Goal: Task Accomplishment & Management: Use online tool/utility

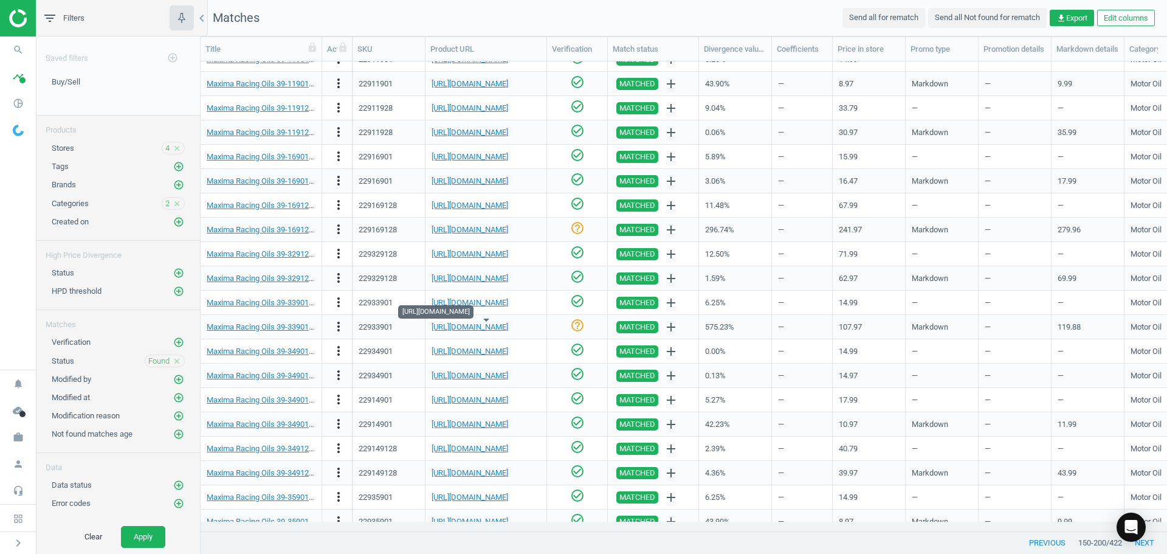
scroll to position [755, 0]
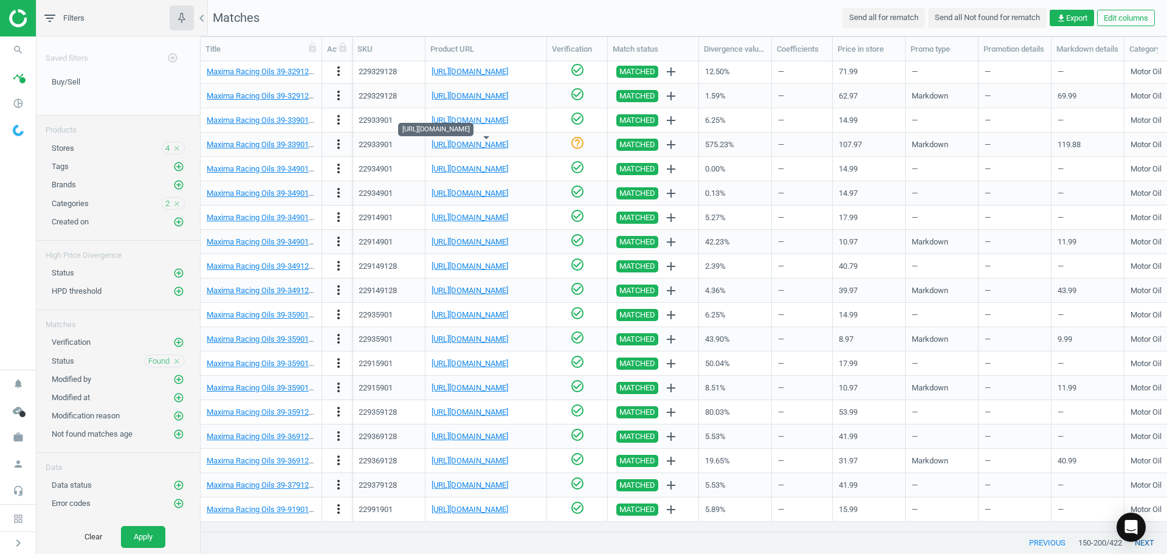
click at [1147, 543] on button "next" at bounding box center [1144, 543] width 45 height 22
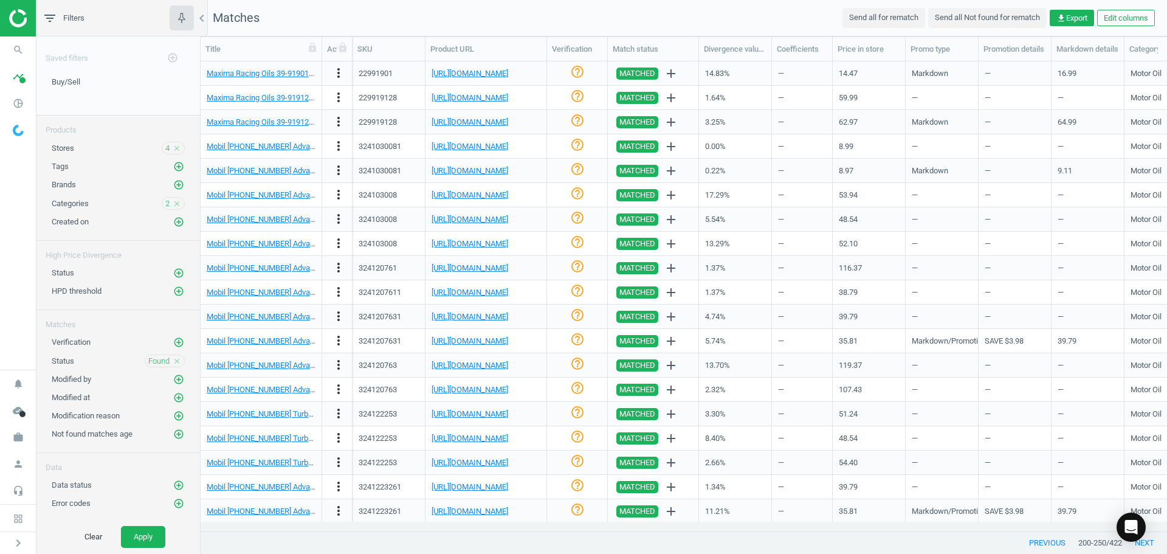
click at [569, 70] on div "help_outline" at bounding box center [577, 73] width 48 height 21
click at [499, 98] on link "[URL][DOMAIN_NAME]" at bounding box center [470, 97] width 77 height 9
click at [582, 96] on icon "check_circle_outline" at bounding box center [577, 96] width 15 height 15
click at [579, 76] on icon "check_circle_outline" at bounding box center [577, 71] width 15 height 15
click at [582, 122] on icon "help_outline" at bounding box center [577, 120] width 15 height 15
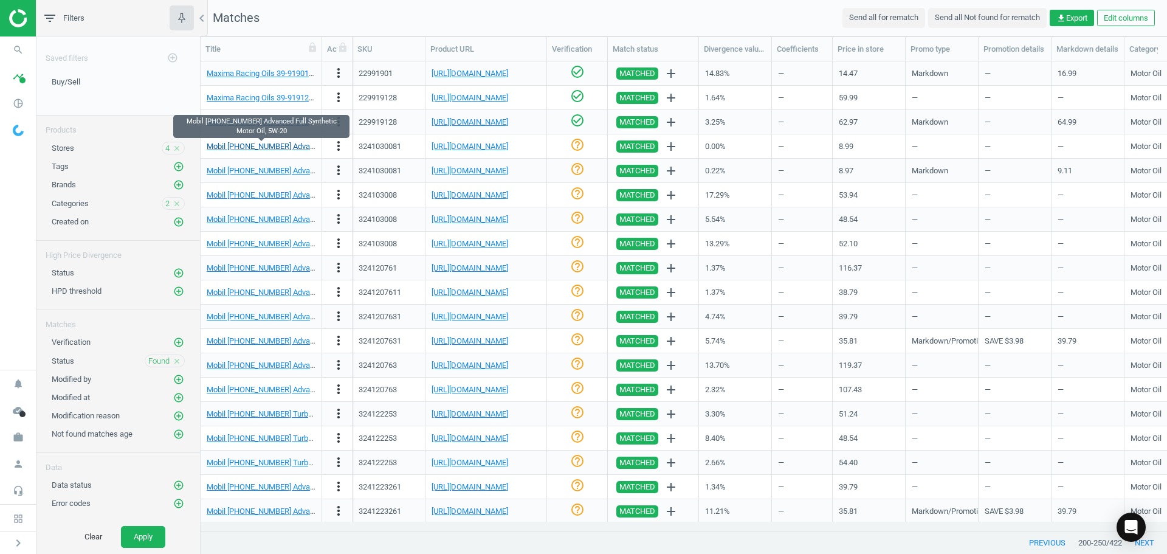
click at [287, 144] on link "Mobil [PHONE_NUMBER] Advanced Full Synthetic Motor Oil, 5W-20" at bounding box center [320, 146] width 227 height 9
click at [472, 148] on link "[URL][DOMAIN_NAME]" at bounding box center [470, 146] width 77 height 9
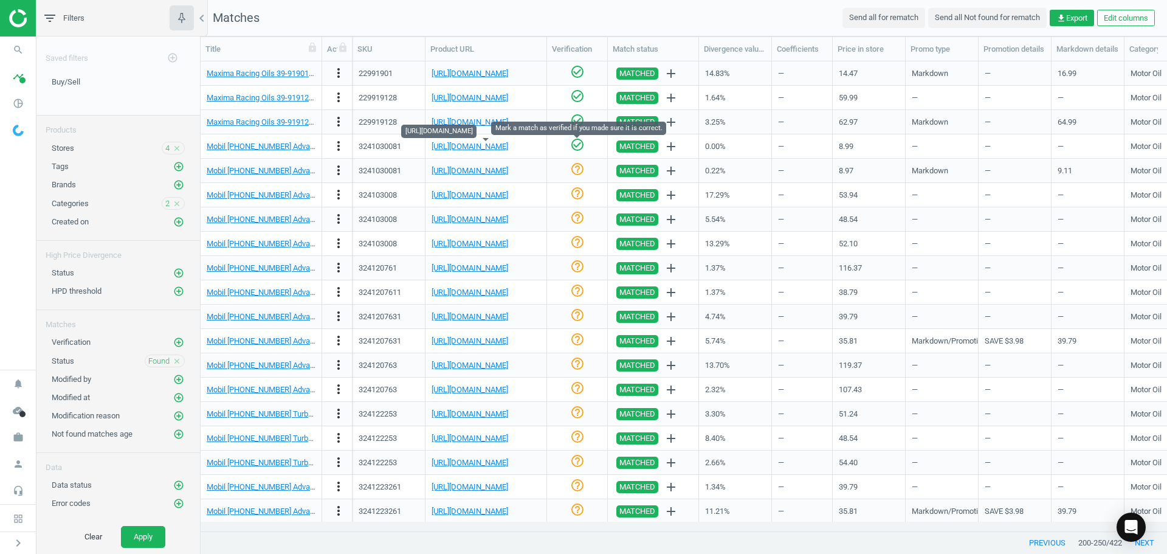
click at [576, 152] on icon "check_circle_outline" at bounding box center [577, 144] width 15 height 15
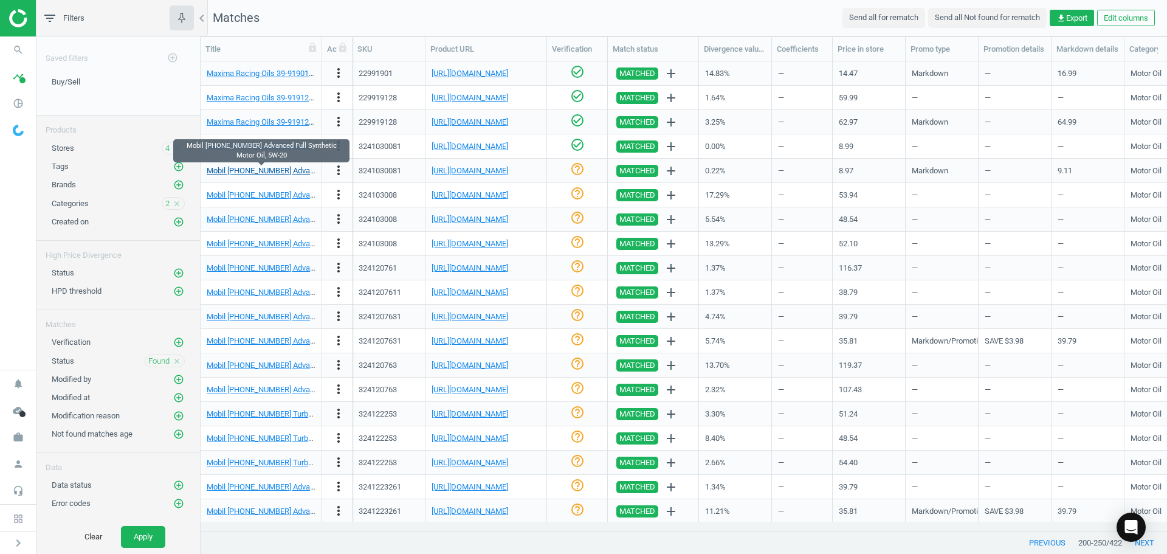
click at [258, 170] on link "Mobil [PHONE_NUMBER] Advanced Full Synthetic Motor Oil, 5W-20" at bounding box center [320, 170] width 227 height 9
click at [572, 171] on icon "check_circle_outline" at bounding box center [577, 169] width 15 height 15
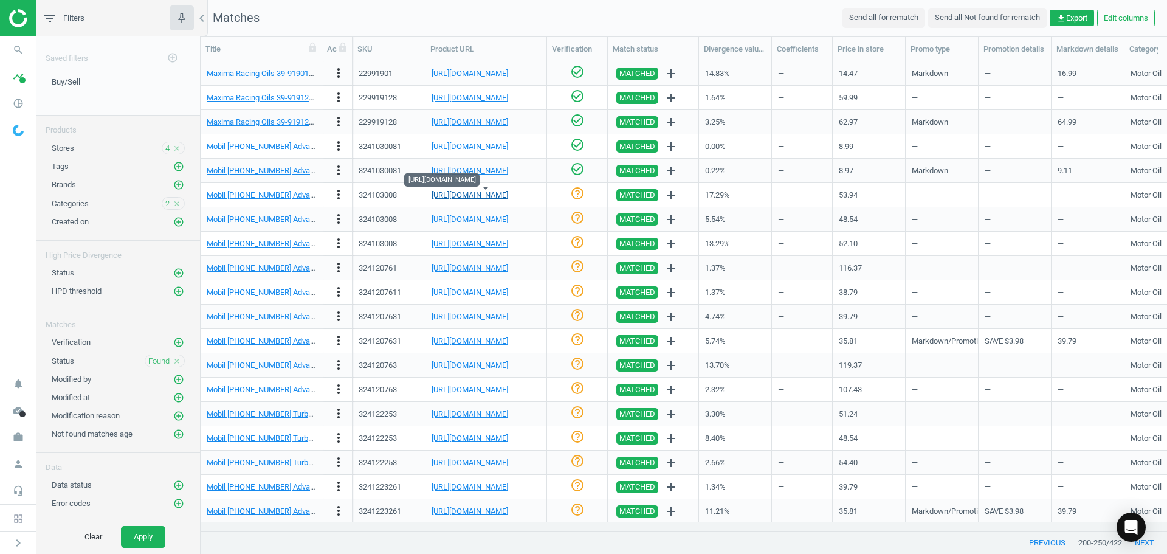
click at [488, 194] on link "[URL][DOMAIN_NAME]" at bounding box center [470, 194] width 77 height 9
click at [508, 193] on link "[URL][DOMAIN_NAME]" at bounding box center [470, 194] width 77 height 9
click at [571, 194] on icon "check_circle_outline" at bounding box center [577, 193] width 15 height 15
click at [508, 216] on link "[URL][DOMAIN_NAME]" at bounding box center [470, 219] width 77 height 9
click at [573, 216] on icon "check_circle_outline" at bounding box center [577, 217] width 15 height 15
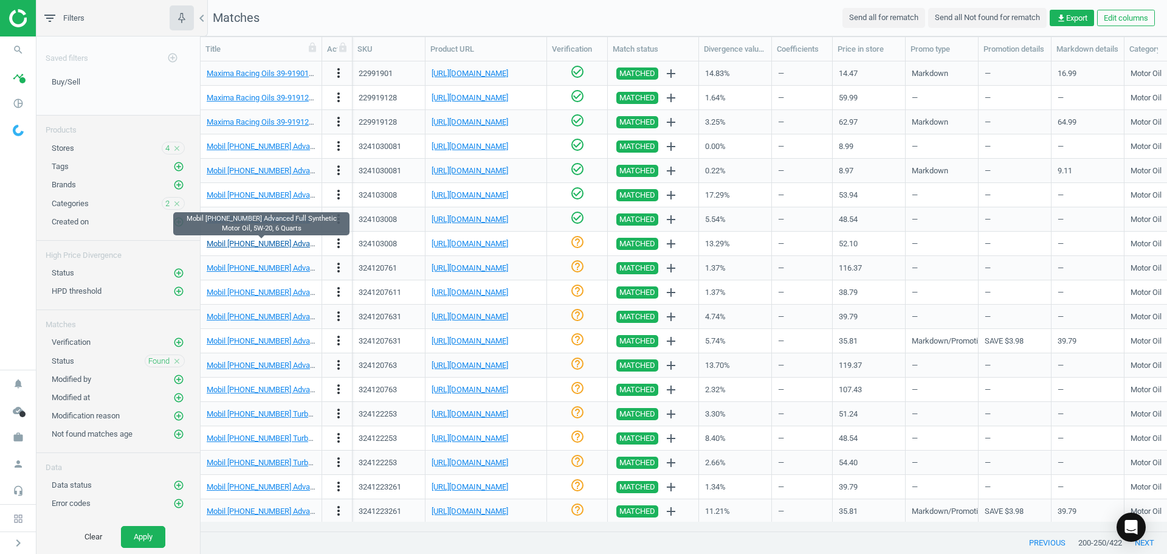
click at [284, 243] on link "Mobil [PHONE_NUMBER] Advanced Full Synthetic Motor Oil, 5W-20, 6 Quarts" at bounding box center [337, 243] width 260 height 9
click at [583, 239] on icon "help_outline" at bounding box center [577, 242] width 15 height 15
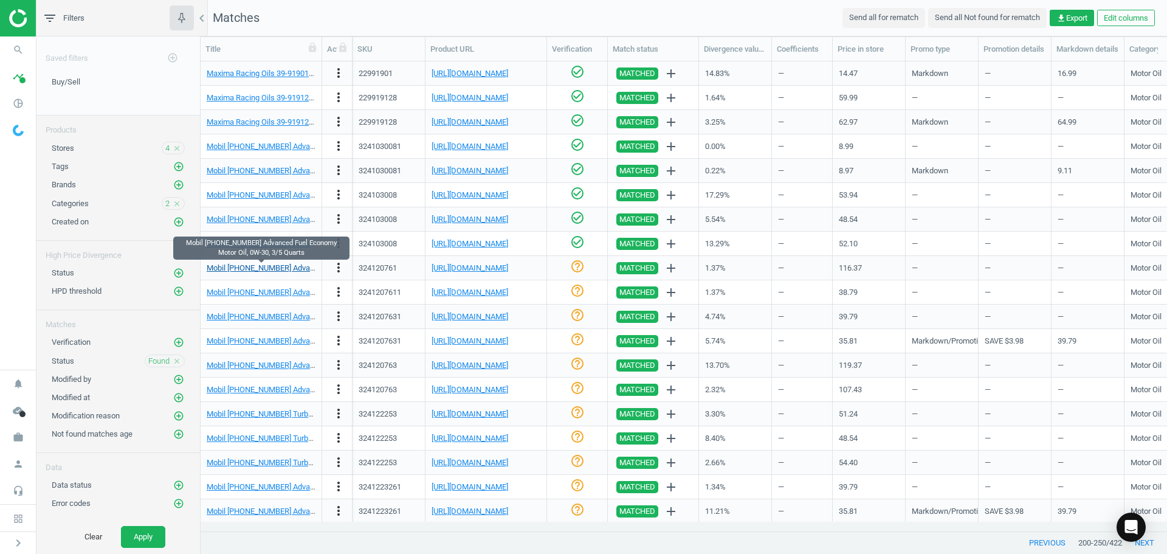
click at [275, 266] on link "Mobil [PHONE_NUMBER] Advanced Fuel Economy Motor Oil, 0W-30, 3/5 Quarts" at bounding box center [341, 267] width 269 height 9
click at [485, 267] on link "[URL][DOMAIN_NAME]" at bounding box center [470, 267] width 77 height 9
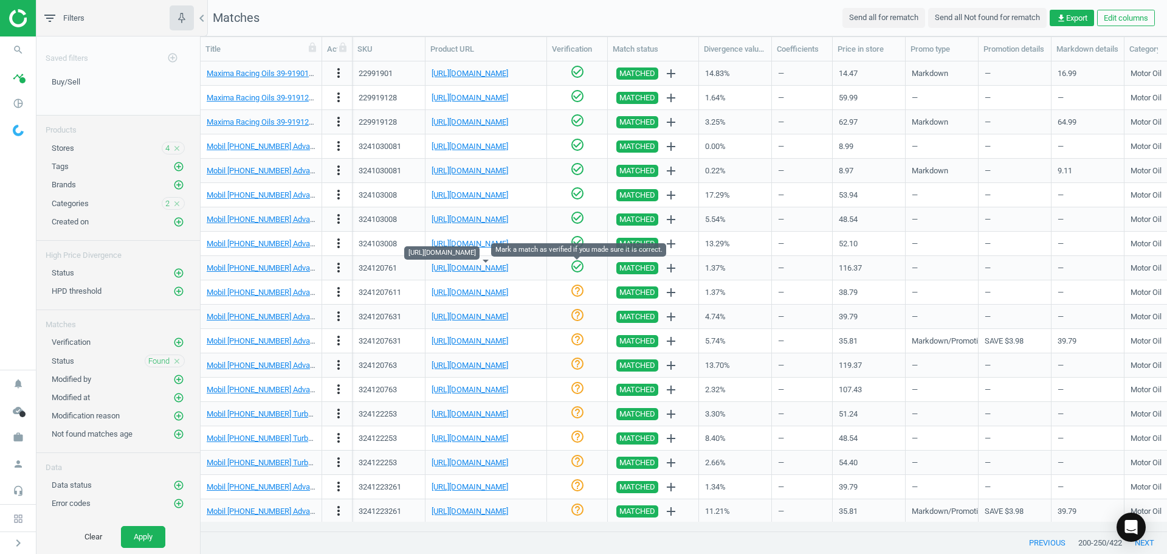
click at [578, 269] on icon "check_circle_outline" at bounding box center [577, 266] width 15 height 15
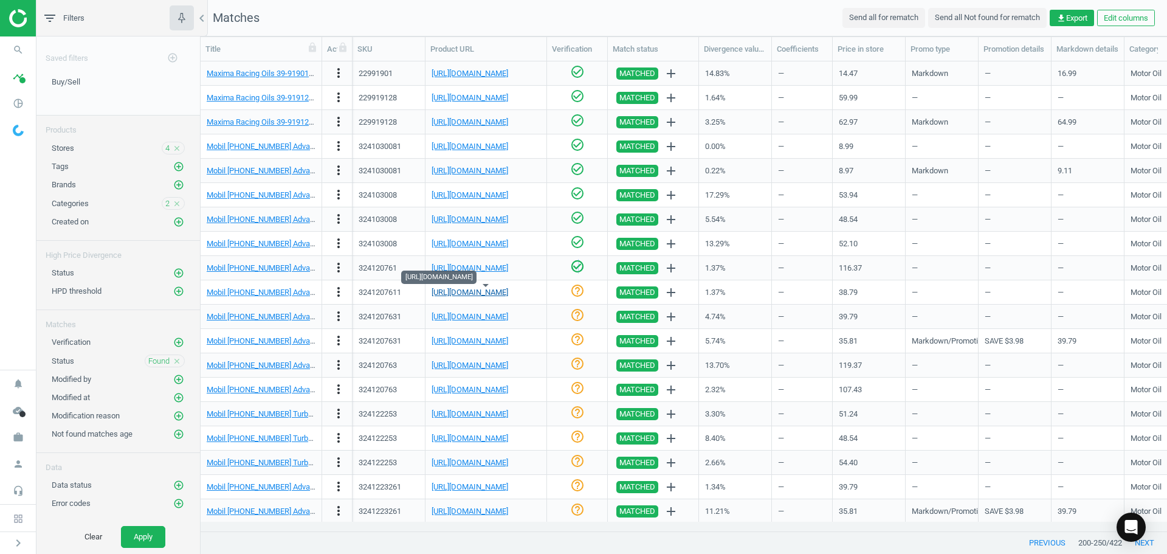
click at [497, 291] on link "[URL][DOMAIN_NAME]" at bounding box center [470, 291] width 77 height 9
click at [580, 292] on icon "check_circle_outline" at bounding box center [577, 290] width 15 height 15
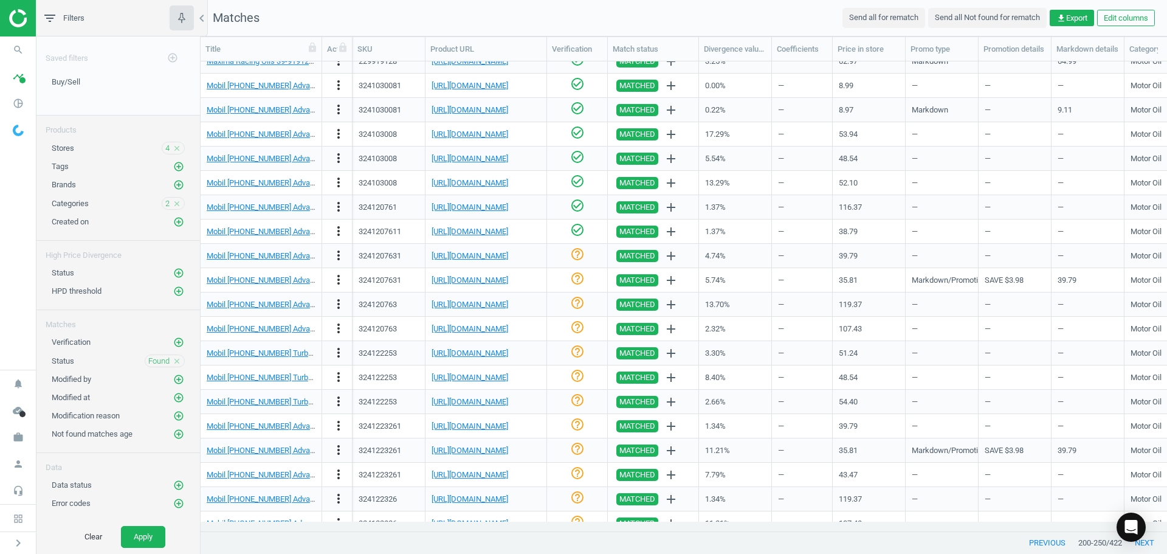
scroll to position [182, 0]
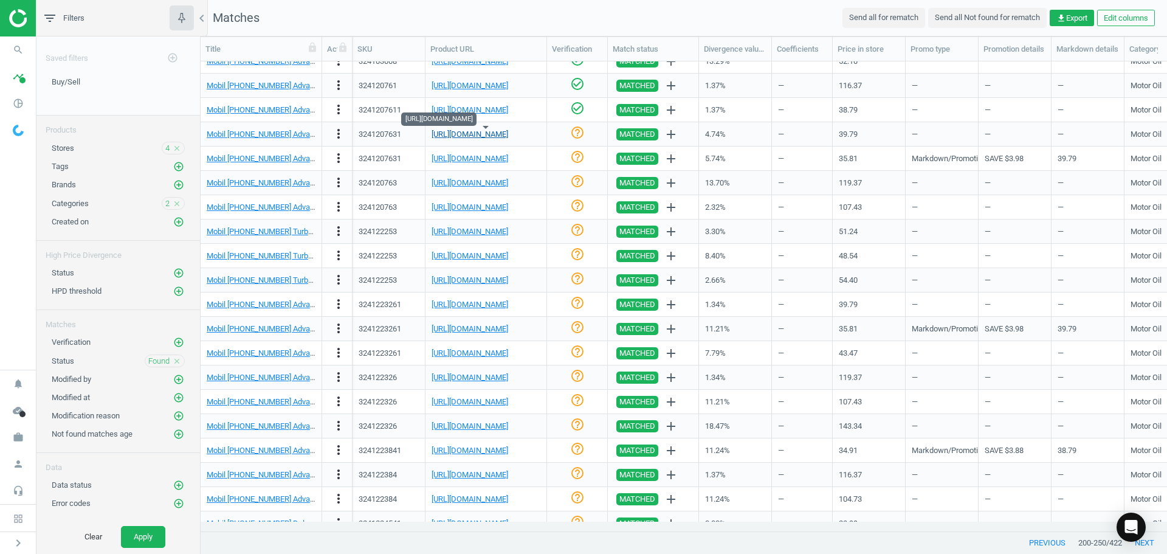
click at [501, 137] on link "[URL][DOMAIN_NAME]" at bounding box center [470, 133] width 77 height 9
click at [580, 131] on icon "check_circle_outline" at bounding box center [577, 132] width 15 height 15
drag, startPoint x: 18, startPoint y: 283, endPoint x: 75, endPoint y: 274, distance: 57.9
click at [19, 282] on nav "search Search timeline Data delivery Overview Matches dashboard Matches Rematch…" at bounding box center [18, 202] width 36 height 333
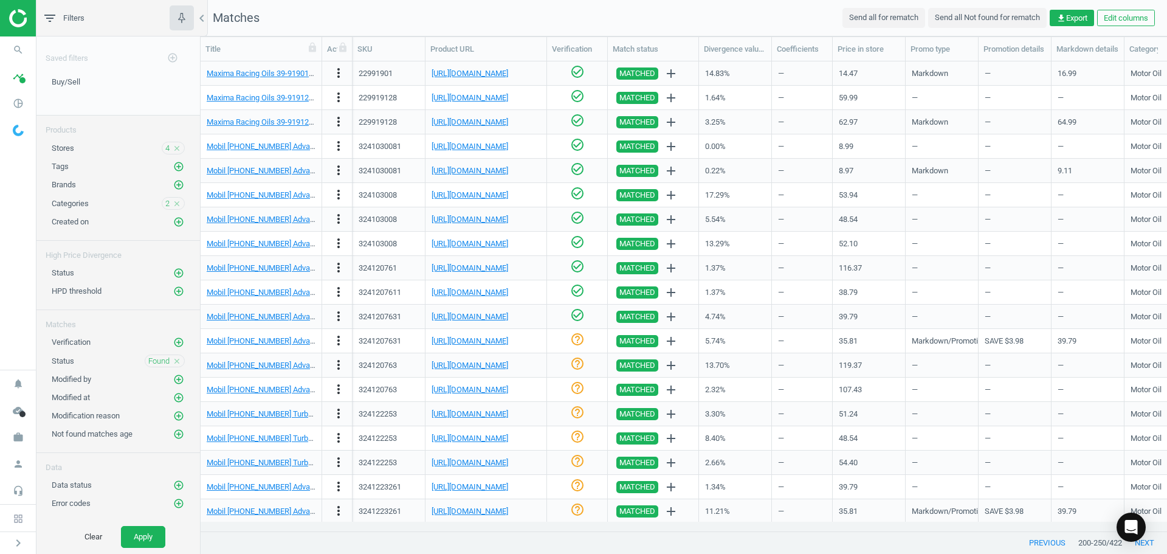
scroll to position [122, 0]
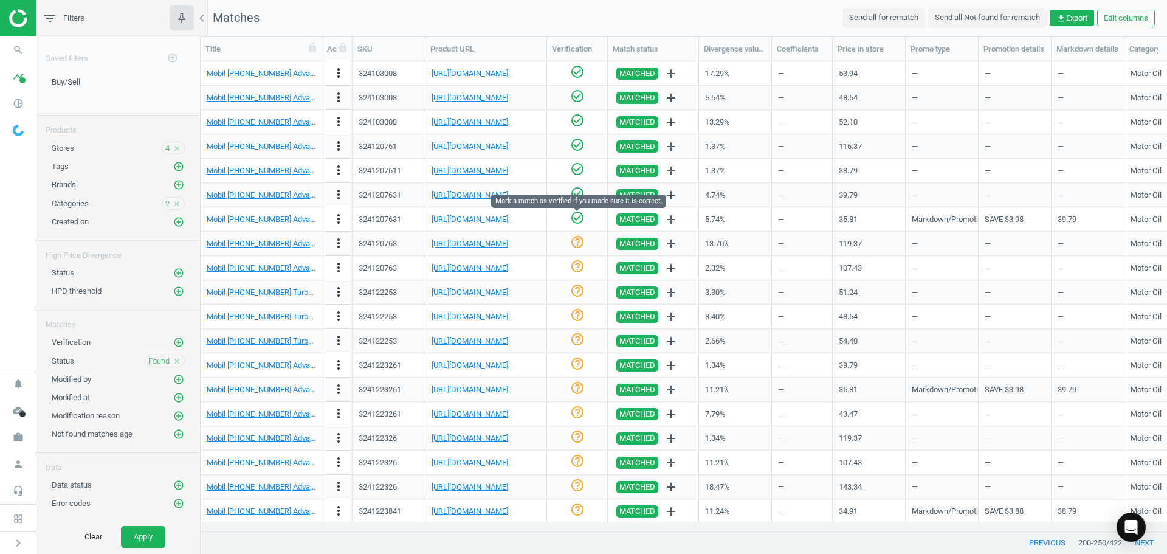
click at [577, 216] on icon "check_circle_outline" at bounding box center [577, 217] width 15 height 15
click at [491, 243] on link "[URL][DOMAIN_NAME]" at bounding box center [470, 243] width 77 height 9
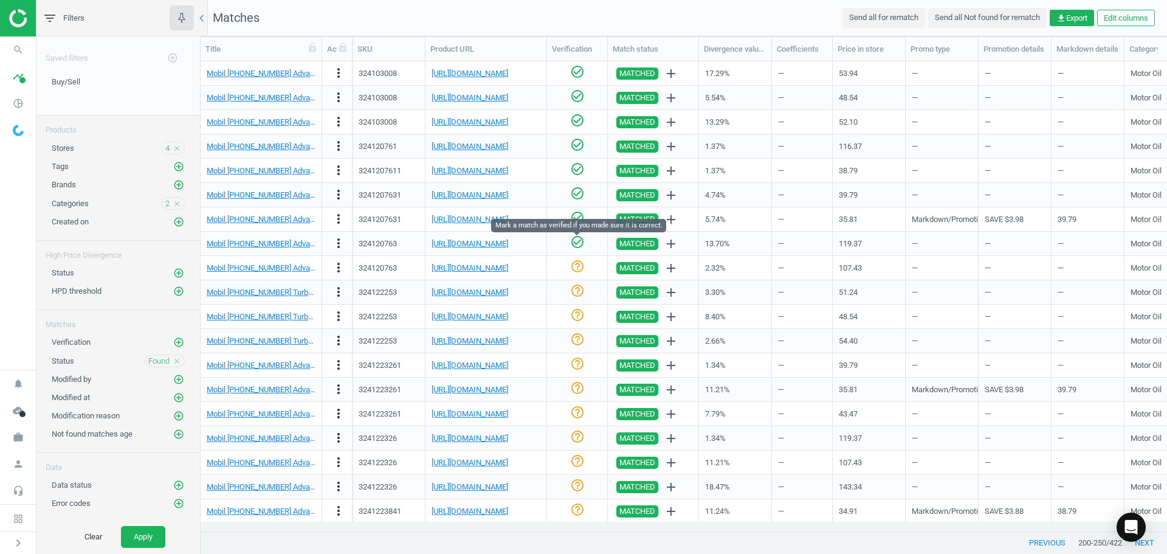
click at [580, 241] on icon "check_circle_outline" at bounding box center [577, 242] width 15 height 15
click at [508, 267] on link "[URL][DOMAIN_NAME]" at bounding box center [470, 267] width 77 height 9
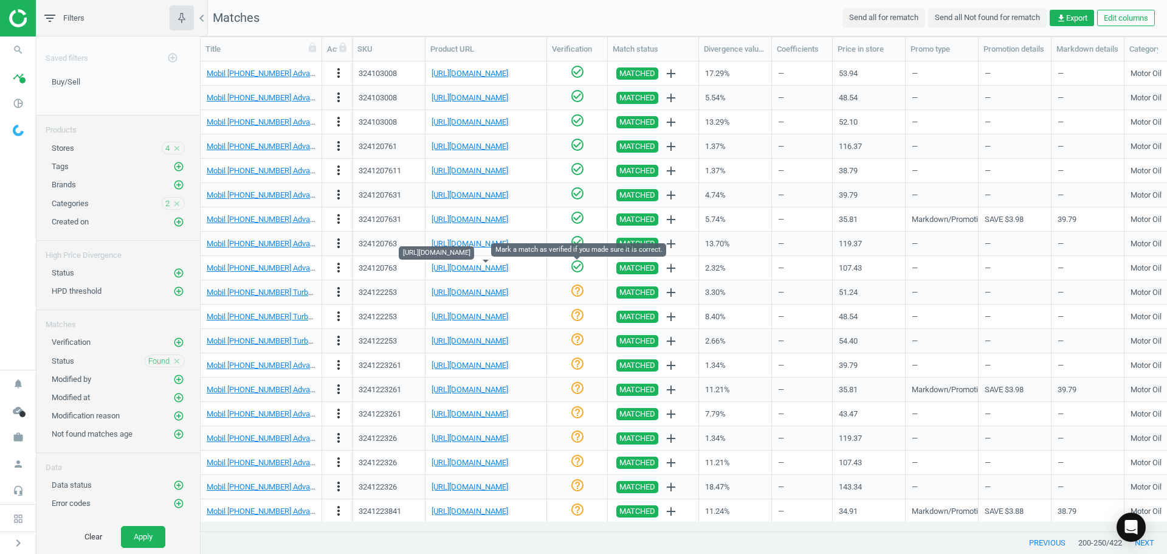
click at [578, 269] on icon "check_circle_outline" at bounding box center [577, 266] width 15 height 15
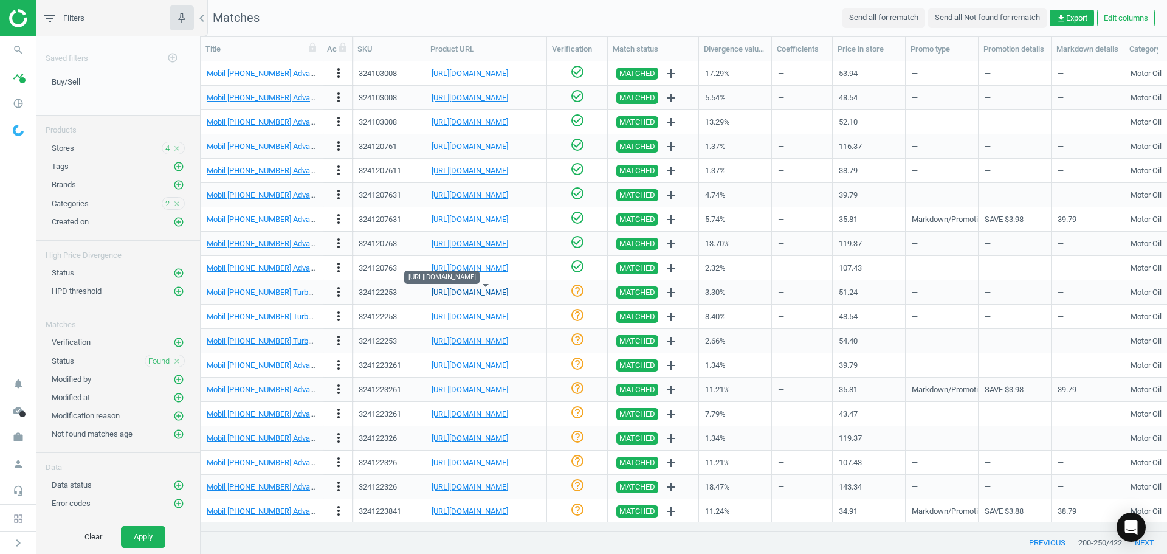
click at [495, 292] on link "[URL][DOMAIN_NAME]" at bounding box center [470, 291] width 77 height 9
click at [575, 286] on icon "check_circle_outline" at bounding box center [577, 290] width 15 height 15
click at [495, 315] on link "[URL][DOMAIN_NAME]" at bounding box center [470, 316] width 77 height 9
click at [576, 312] on icon "check_circle_outline" at bounding box center [577, 315] width 15 height 15
click at [15, 249] on nav "search Search timeline Data delivery Overview Matches dashboard Matches Rematch…" at bounding box center [18, 202] width 36 height 333
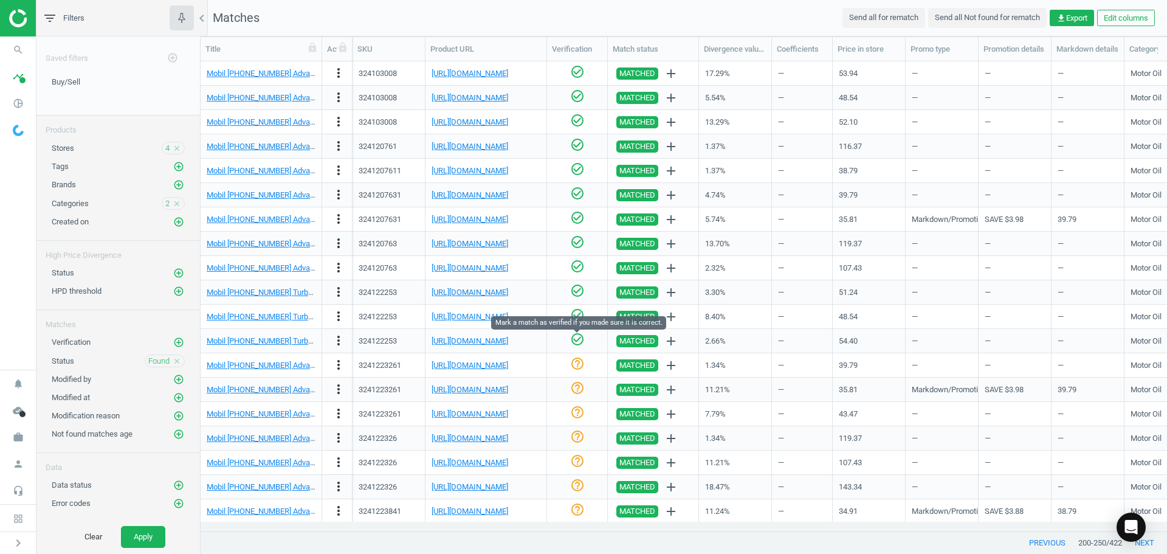
click at [580, 338] on icon "check_circle_outline" at bounding box center [577, 339] width 15 height 15
click at [508, 366] on link "[URL][DOMAIN_NAME]" at bounding box center [470, 364] width 77 height 9
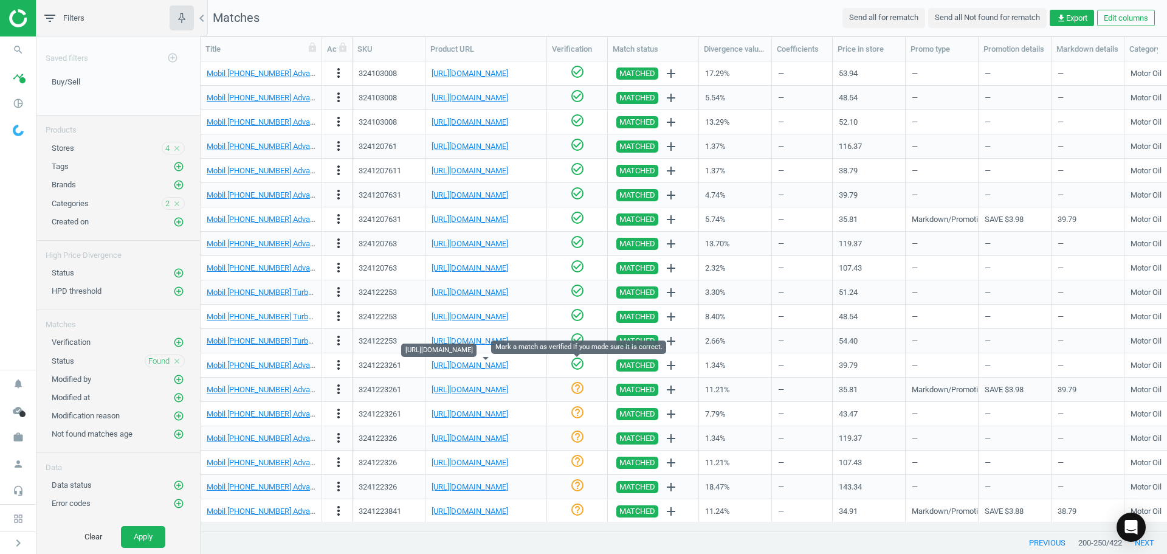
click at [580, 368] on icon "check_circle_outline" at bounding box center [577, 363] width 15 height 15
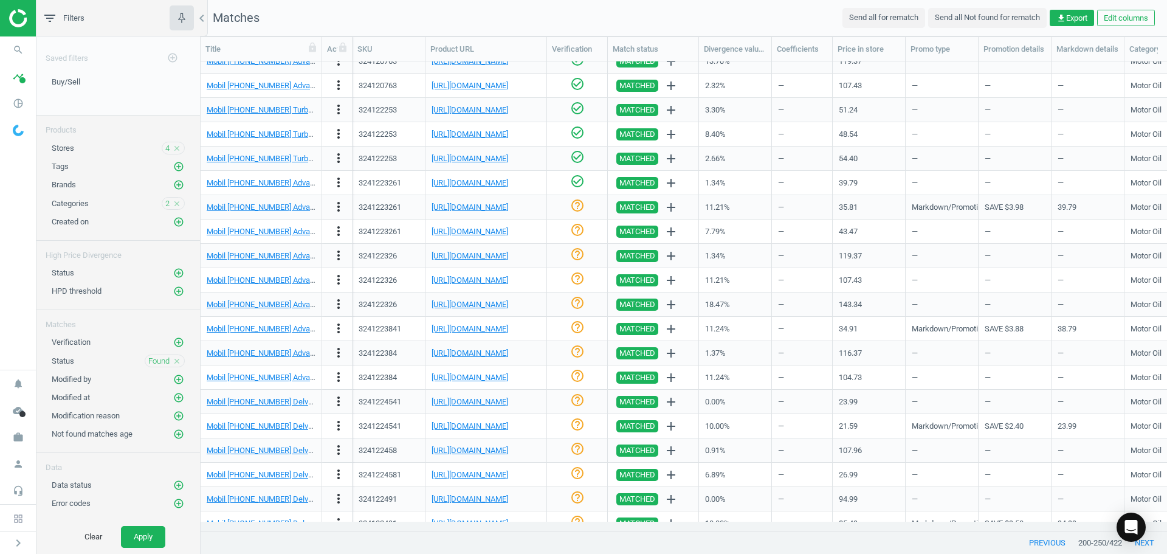
scroll to position [365, 0]
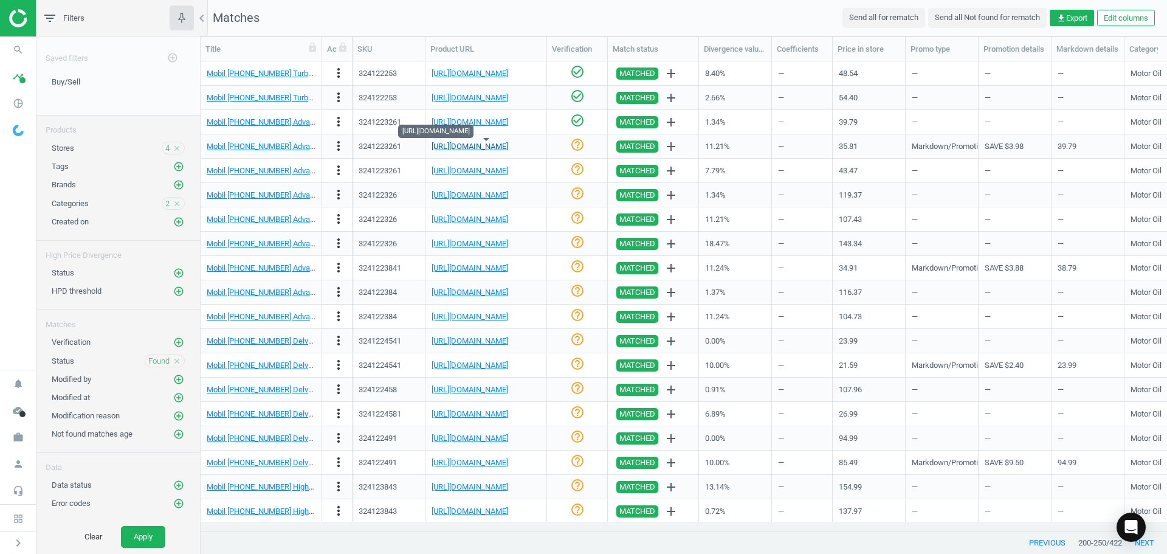
click at [491, 146] on link "[URL][DOMAIN_NAME]" at bounding box center [470, 146] width 77 height 9
click at [576, 148] on icon "check_circle_outline" at bounding box center [577, 144] width 15 height 15
click at [578, 164] on icon "check_circle_outline" at bounding box center [577, 169] width 15 height 15
click at [497, 196] on link "[URL][DOMAIN_NAME]" at bounding box center [470, 194] width 77 height 9
click at [579, 194] on icon "help_outline" at bounding box center [577, 193] width 15 height 15
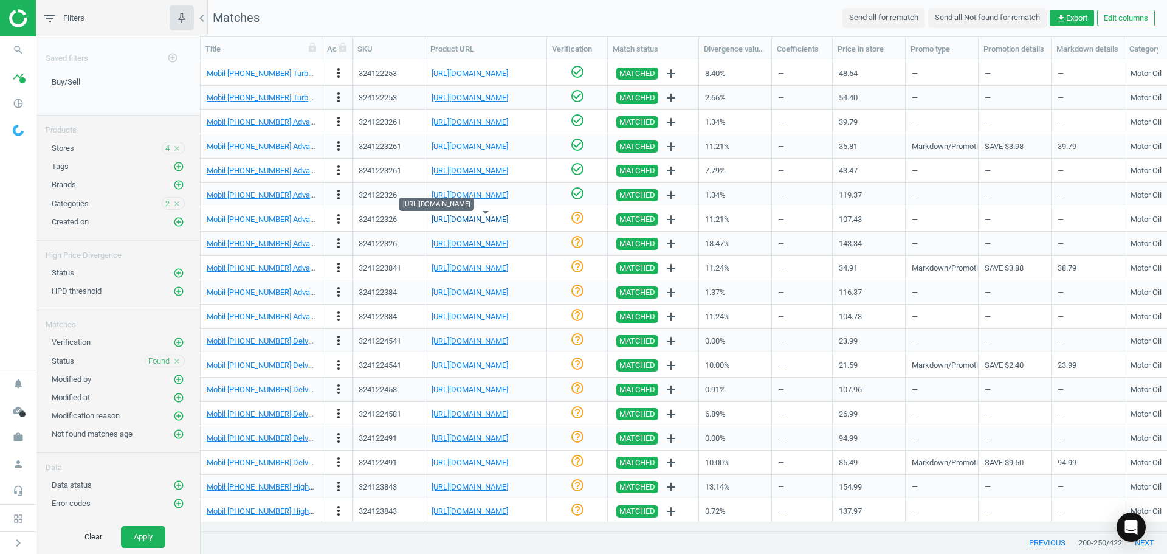
click at [491, 216] on link "[URL][DOMAIN_NAME]" at bounding box center [470, 219] width 77 height 9
click at [577, 215] on icon "help_outline" at bounding box center [577, 217] width 15 height 15
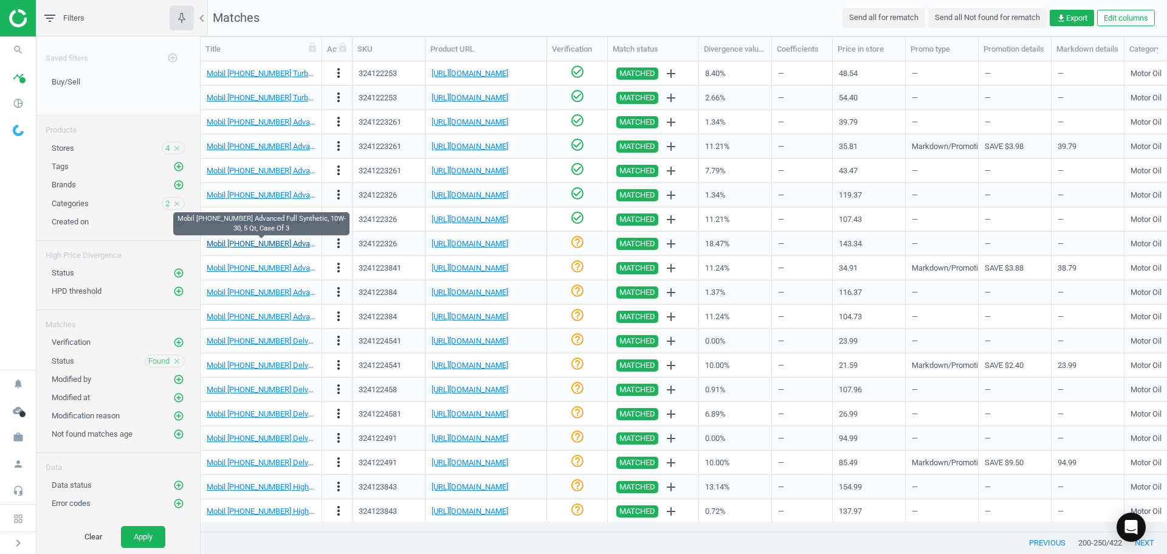
click at [280, 246] on link "Mobil [PHONE_NUMBER] Advanced Full Synthetic, 10W-30, 5 Qt, Case Of 3" at bounding box center [334, 243] width 254 height 9
click at [508, 236] on div "[URL][DOMAIN_NAME]" at bounding box center [486, 243] width 109 height 21
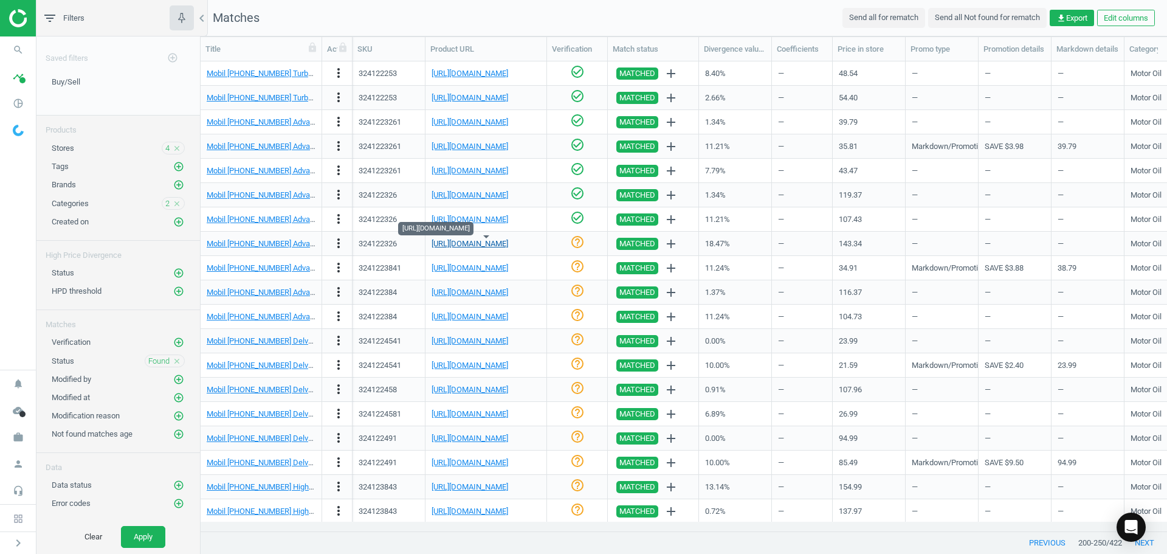
click at [506, 245] on link "[URL][DOMAIN_NAME]" at bounding box center [470, 243] width 77 height 9
click at [574, 244] on icon "help_outline" at bounding box center [577, 242] width 15 height 15
click at [508, 267] on link "[URL][DOMAIN_NAME]" at bounding box center [470, 267] width 77 height 9
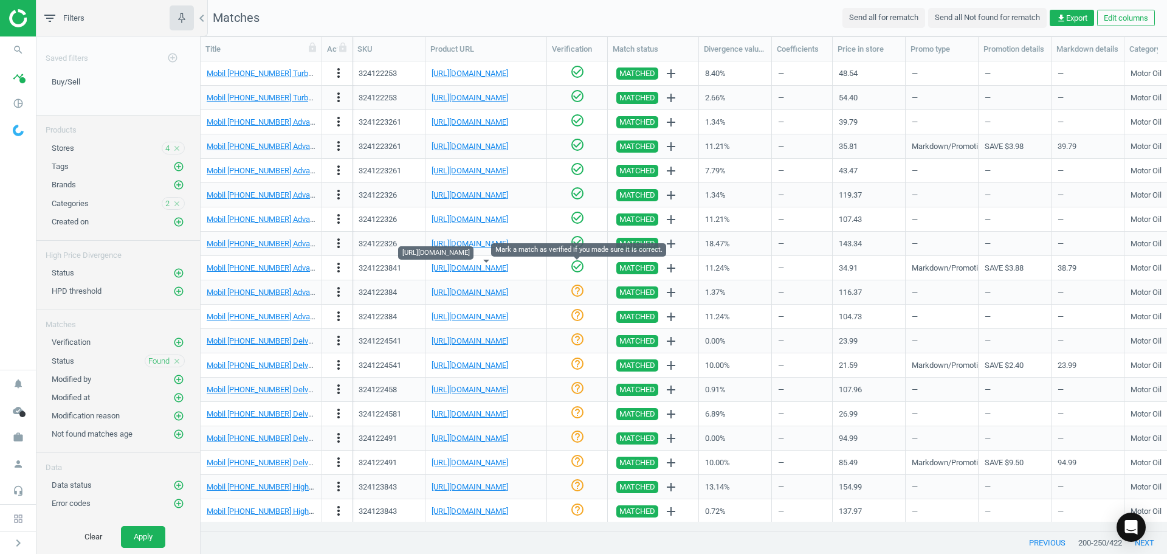
click at [576, 273] on icon "check_circle_outline" at bounding box center [577, 266] width 15 height 15
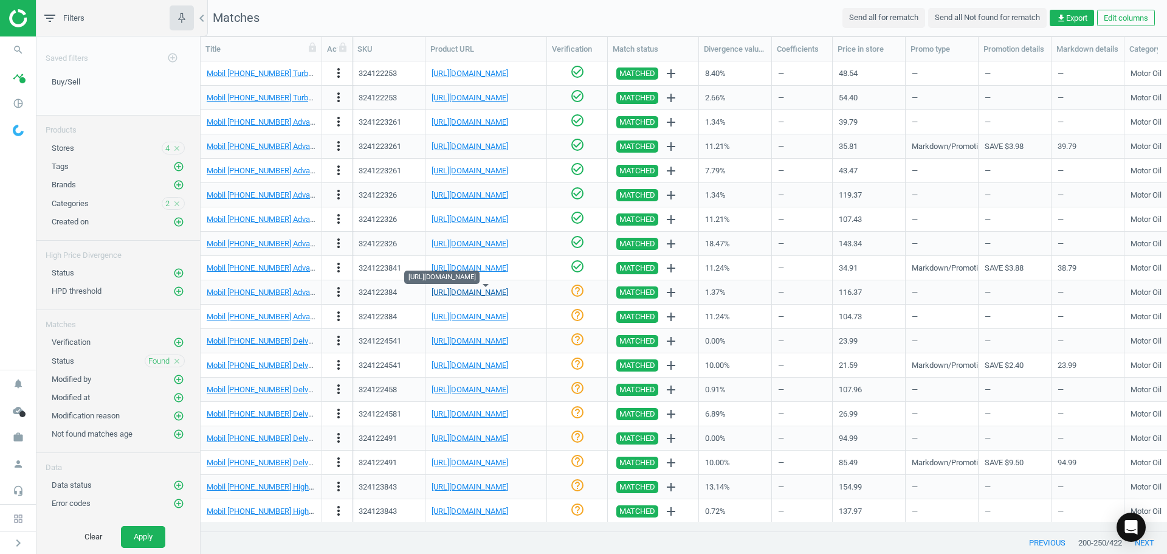
click at [498, 291] on link "[URL][DOMAIN_NAME]" at bounding box center [470, 291] width 77 height 9
click at [579, 295] on icon "help_outline" at bounding box center [577, 290] width 15 height 15
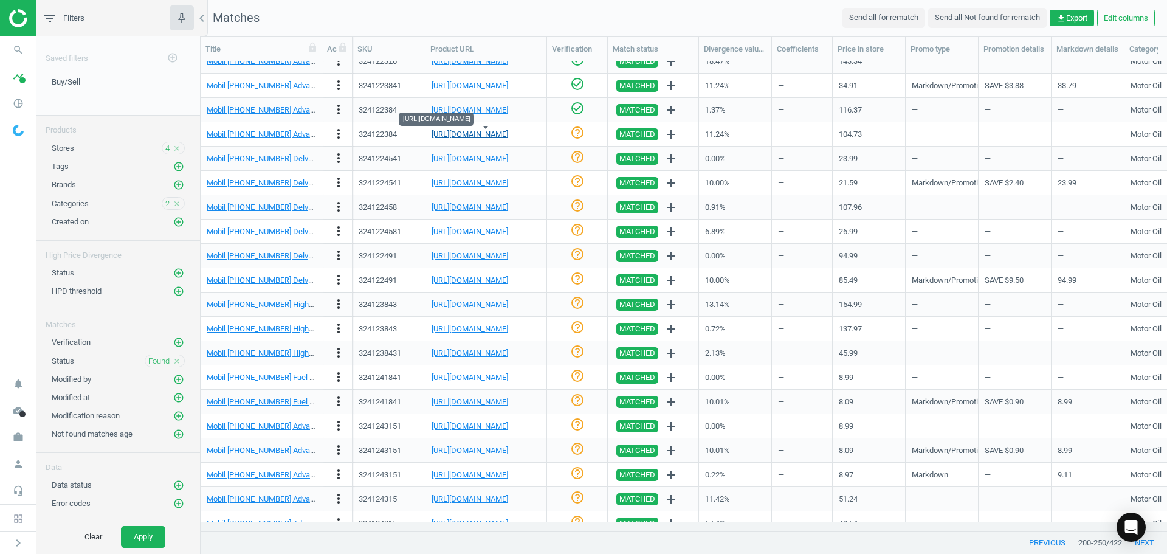
click at [489, 131] on link "[URL][DOMAIN_NAME]" at bounding box center [470, 133] width 77 height 9
click at [581, 136] on icon "check_circle_outline" at bounding box center [577, 132] width 15 height 15
click at [579, 157] on icon "check_circle_outline" at bounding box center [577, 157] width 15 height 15
drag, startPoint x: 574, startPoint y: 181, endPoint x: 567, endPoint y: 178, distance: 7.1
click at [574, 181] on icon "check_circle_outline" at bounding box center [577, 181] width 15 height 15
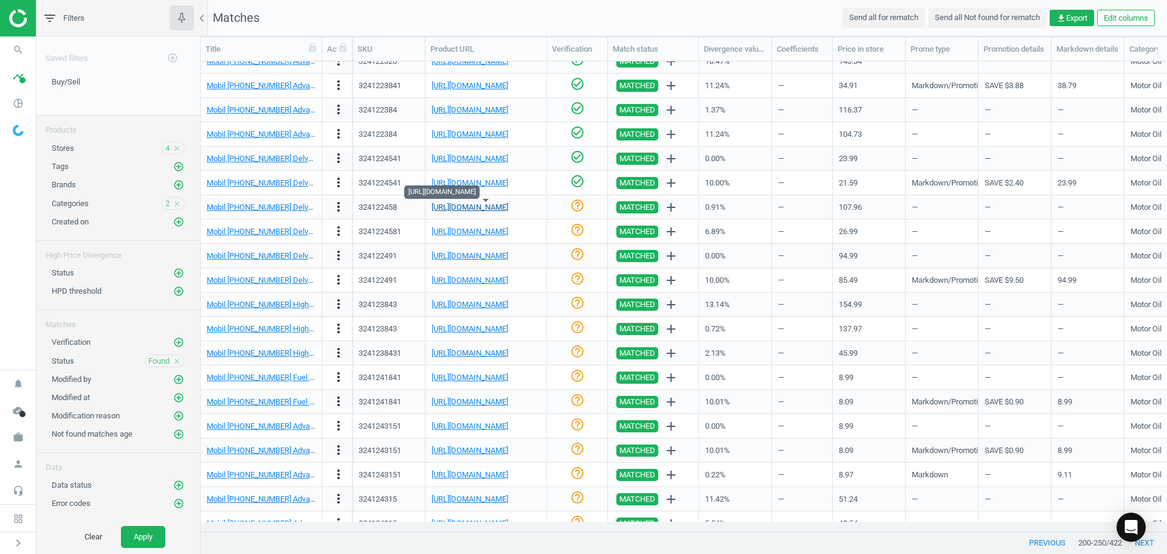
click at [461, 208] on link "[URL][DOMAIN_NAME]" at bounding box center [470, 206] width 77 height 9
click at [578, 205] on icon "check_circle_outline" at bounding box center [577, 205] width 15 height 15
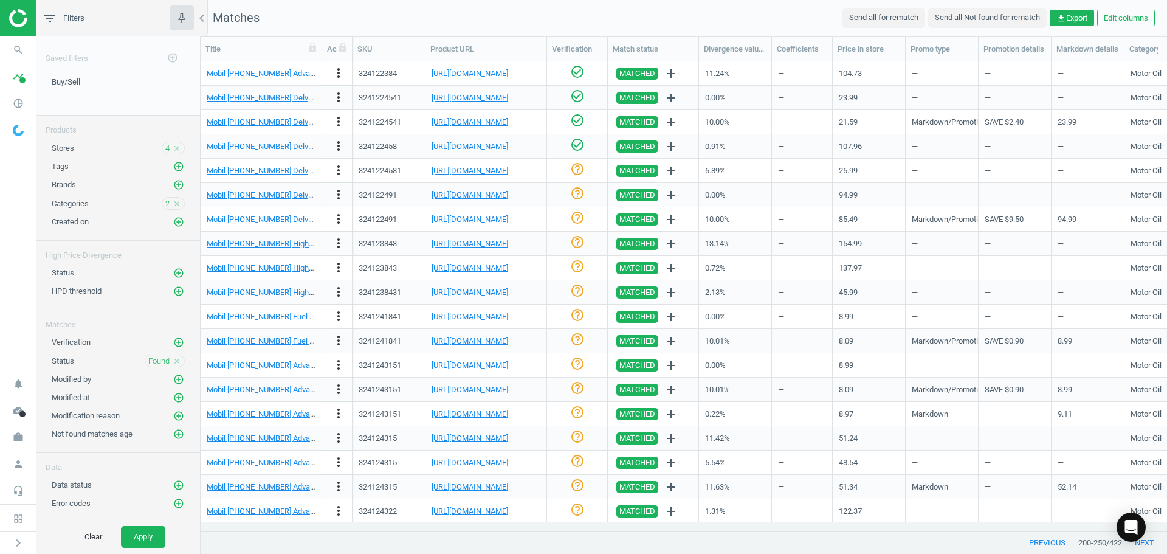
scroll to position [669, 0]
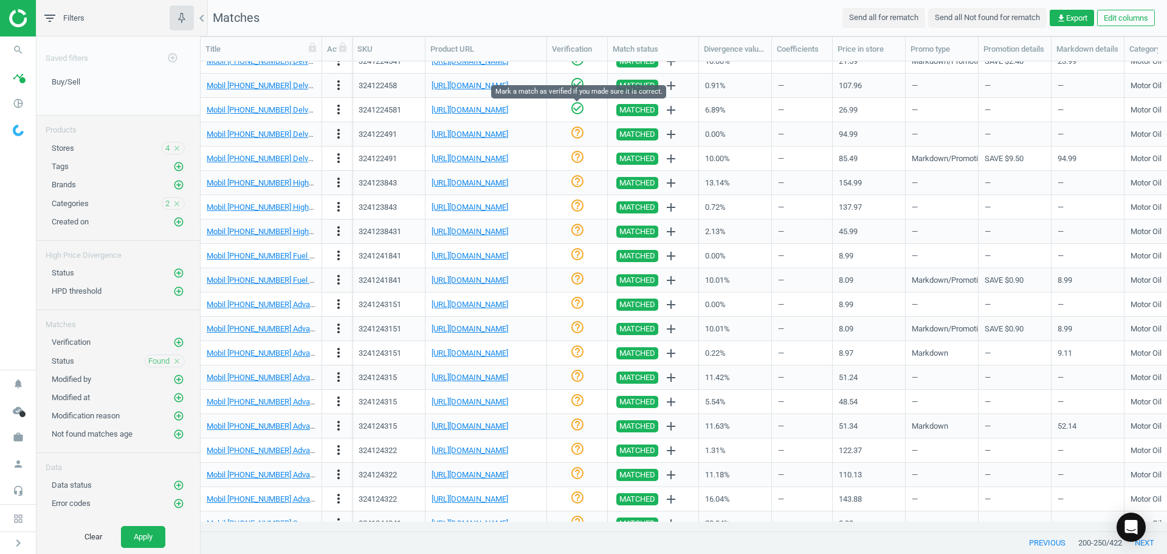
click at [571, 111] on icon "check_circle_outline" at bounding box center [577, 108] width 15 height 15
click at [496, 129] on link "[URL][DOMAIN_NAME]" at bounding box center [470, 133] width 77 height 9
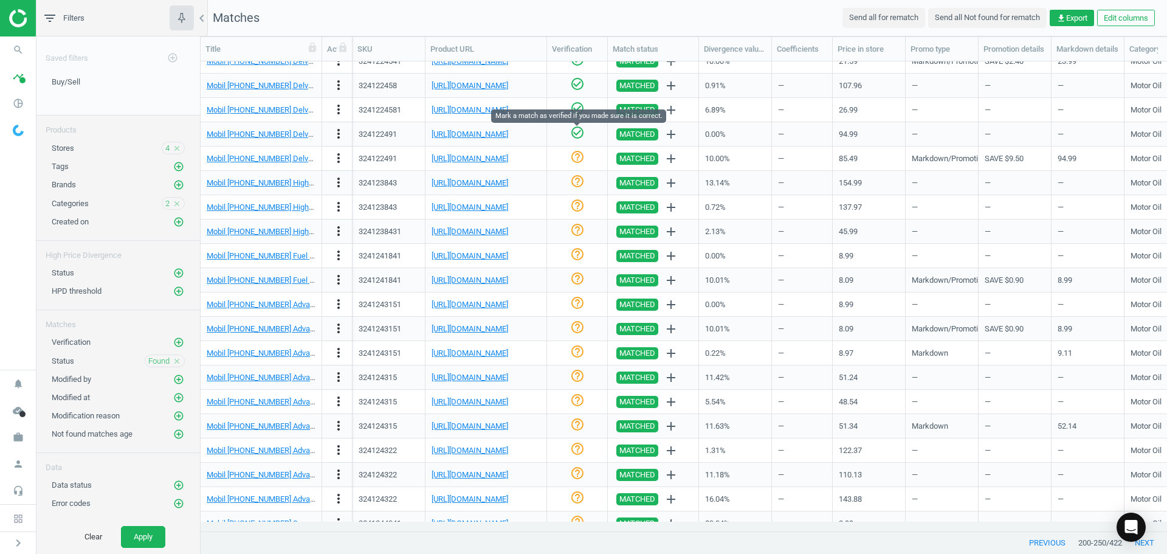
click at [580, 137] on icon "check_circle_outline" at bounding box center [577, 132] width 15 height 15
click at [450, 160] on link "[URL][DOMAIN_NAME]" at bounding box center [470, 158] width 77 height 9
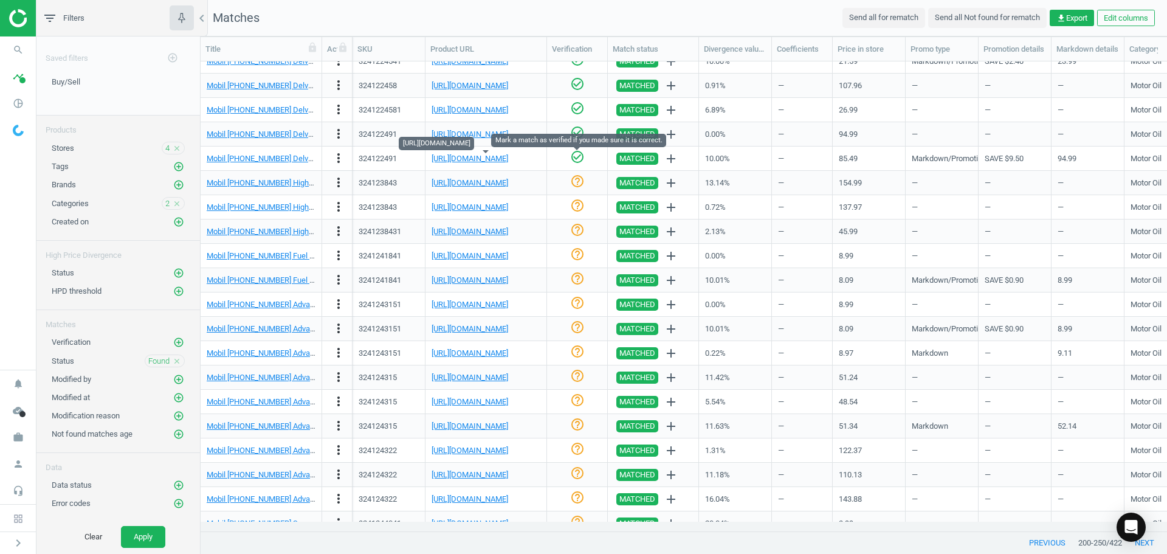
click at [576, 153] on icon "check_circle_outline" at bounding box center [577, 157] width 15 height 15
click at [498, 176] on div "[URL][DOMAIN_NAME]" at bounding box center [486, 182] width 109 height 21
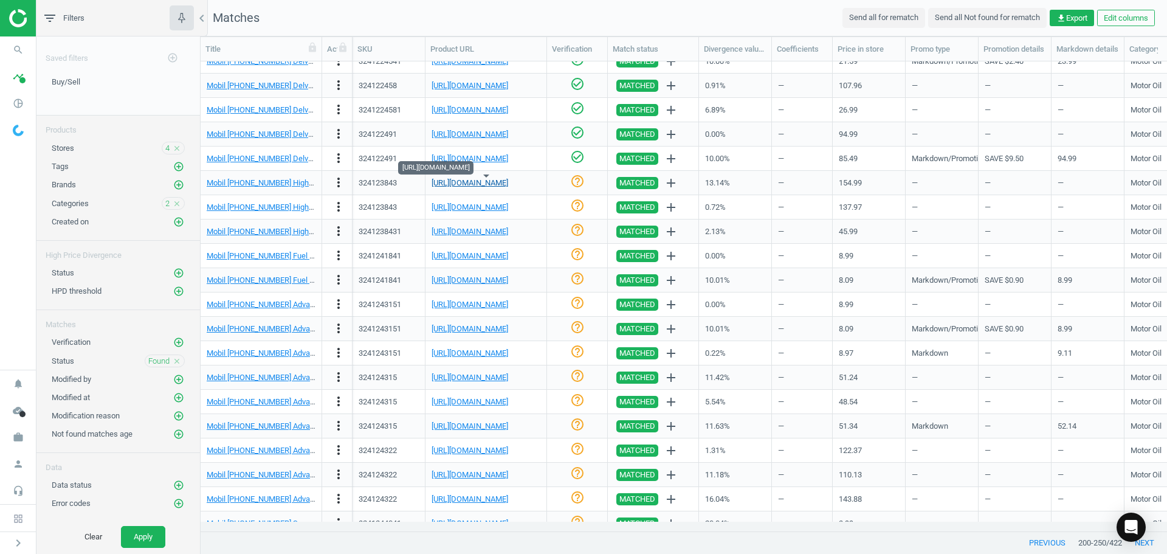
click at [500, 182] on link "[URL][DOMAIN_NAME]" at bounding box center [470, 182] width 77 height 9
click at [587, 182] on div "help_outline" at bounding box center [577, 182] width 48 height 21
click at [573, 181] on icon "check_circle_outline" at bounding box center [577, 181] width 15 height 15
click at [472, 206] on link "[URL][DOMAIN_NAME]" at bounding box center [470, 206] width 77 height 9
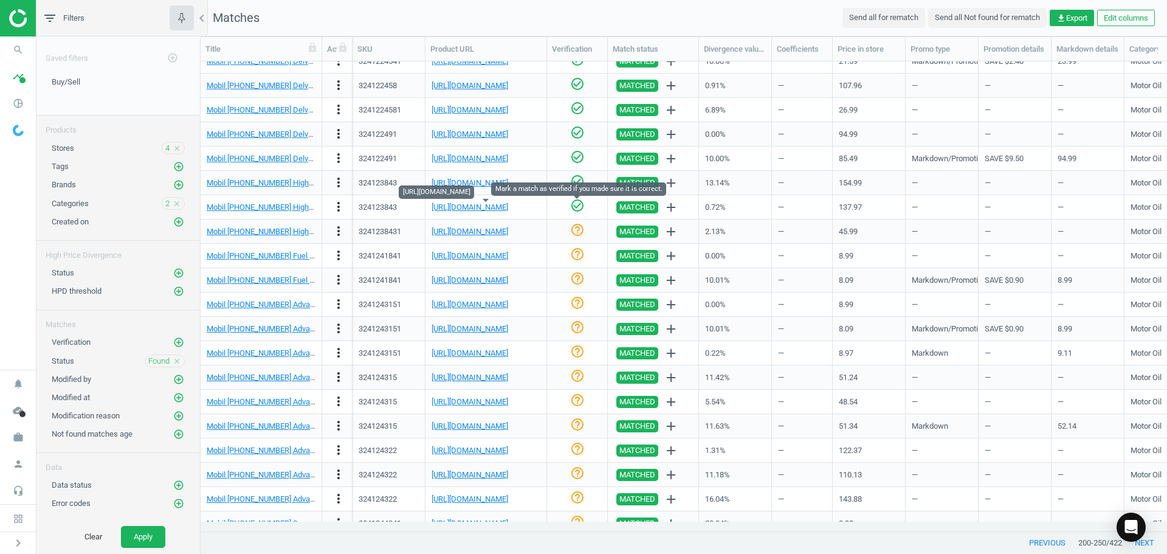
click at [580, 202] on icon "check_circle_outline" at bounding box center [577, 205] width 15 height 15
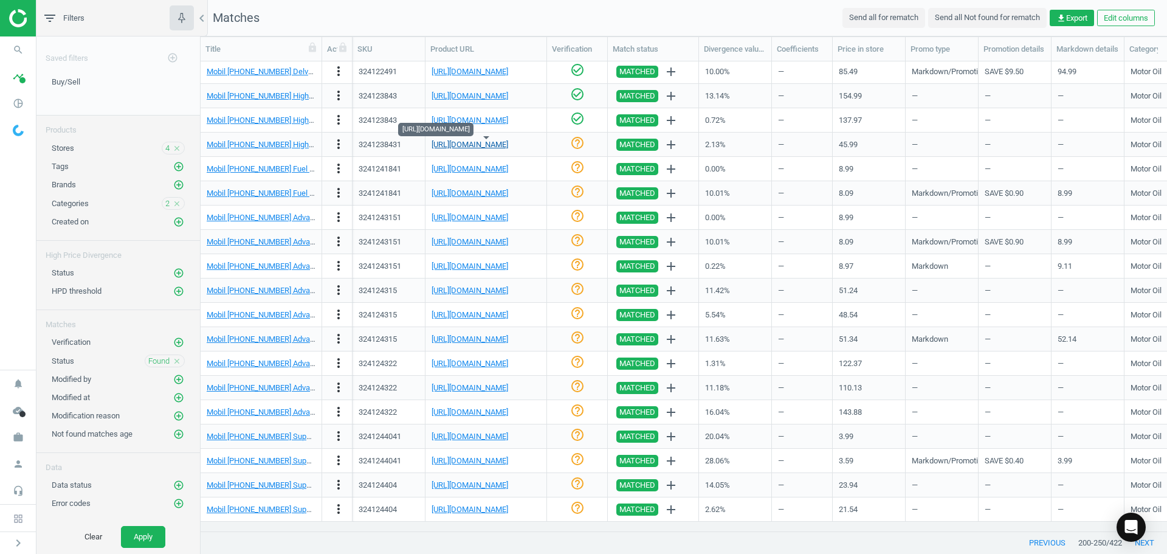
click at [494, 144] on link "[URL][DOMAIN_NAME]" at bounding box center [470, 144] width 77 height 9
click at [574, 140] on icon "check_circle_outline" at bounding box center [577, 143] width 15 height 15
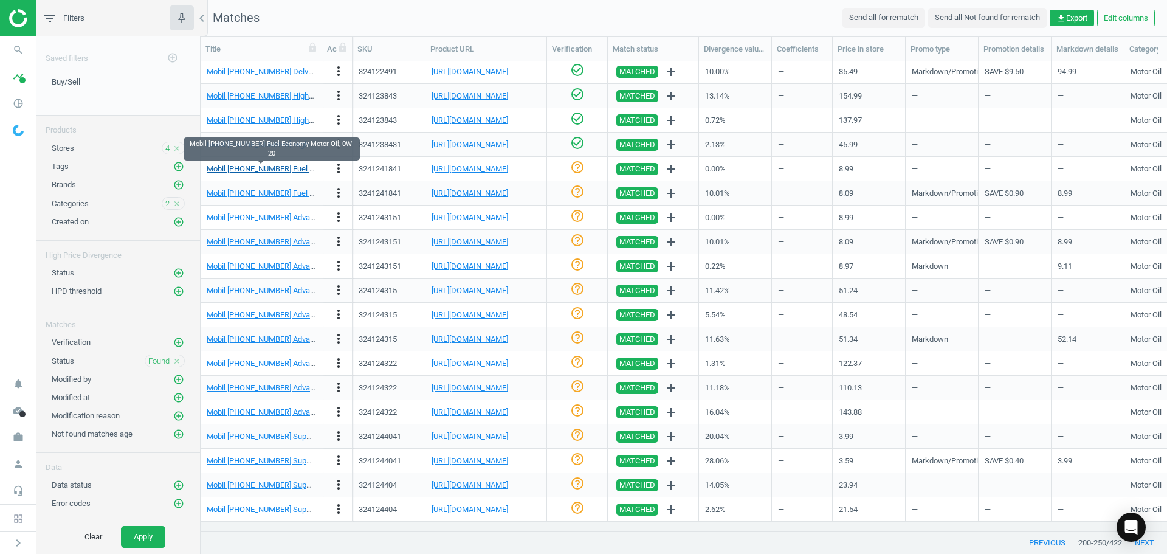
click at [278, 169] on link "Mobil [PHONE_NUMBER] Fuel Economy Motor Oil, 0W-20" at bounding box center [303, 168] width 193 height 9
click at [581, 169] on icon "check_circle_outline" at bounding box center [577, 167] width 15 height 15
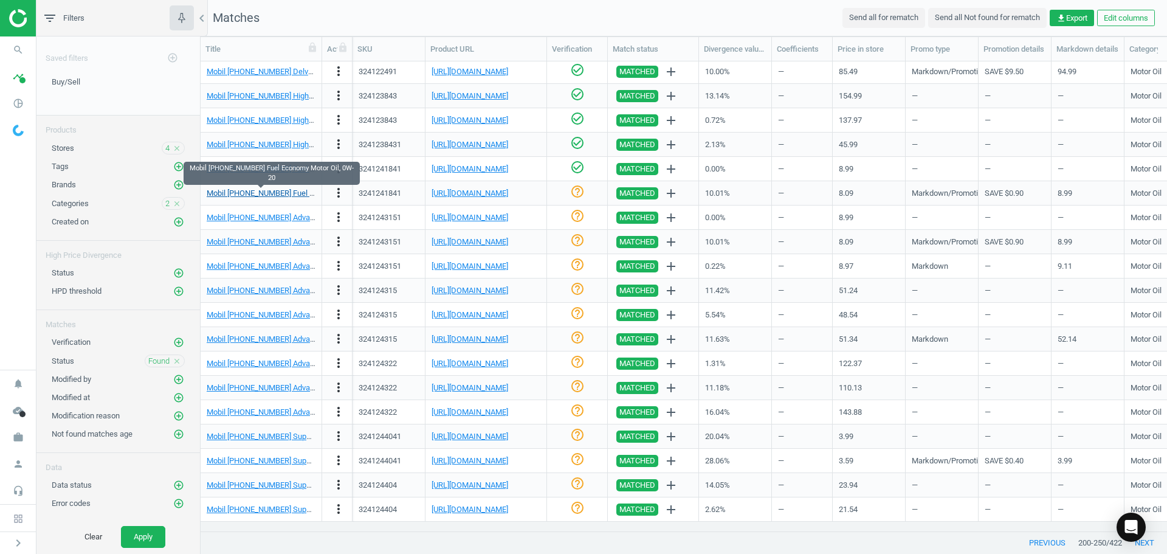
click at [272, 190] on link "Mobil [PHONE_NUMBER] Fuel Economy Motor Oil, 0W-20" at bounding box center [303, 192] width 193 height 9
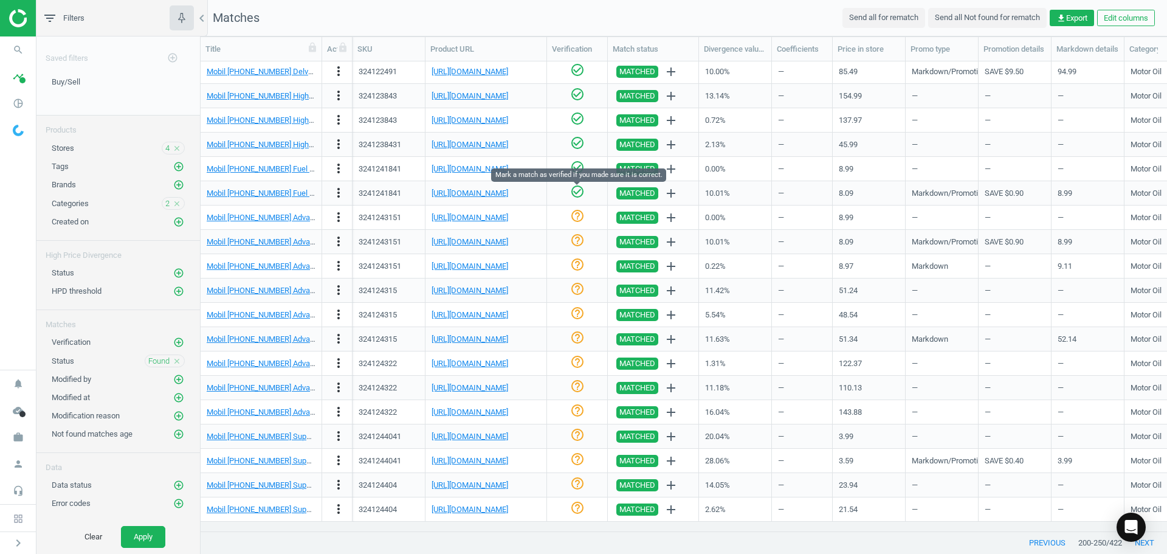
click at [582, 193] on icon "check_circle_outline" at bounding box center [577, 191] width 15 height 15
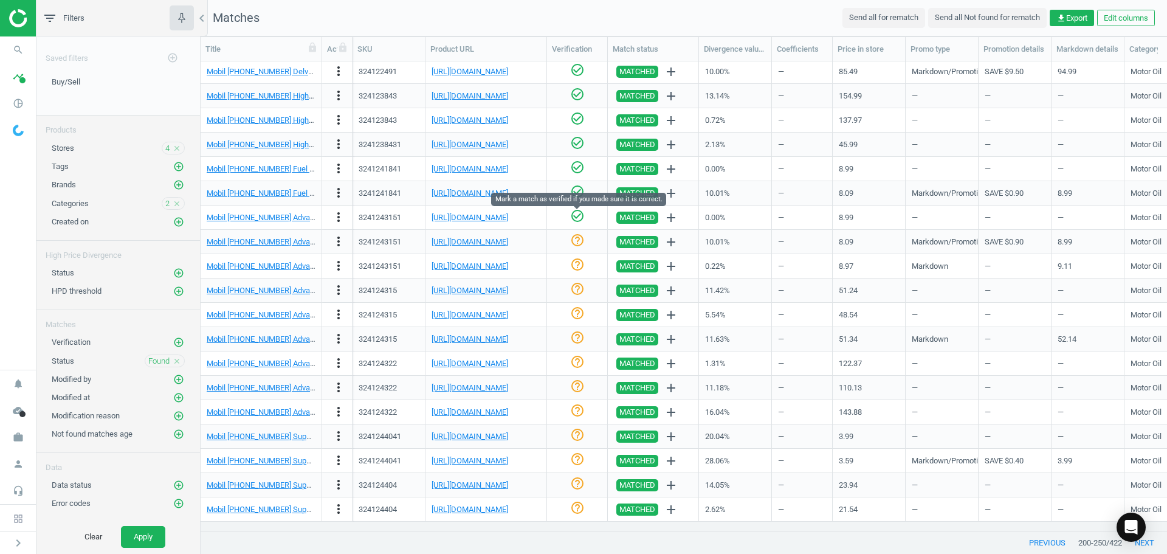
click at [580, 215] on icon "check_circle_outline" at bounding box center [577, 215] width 15 height 15
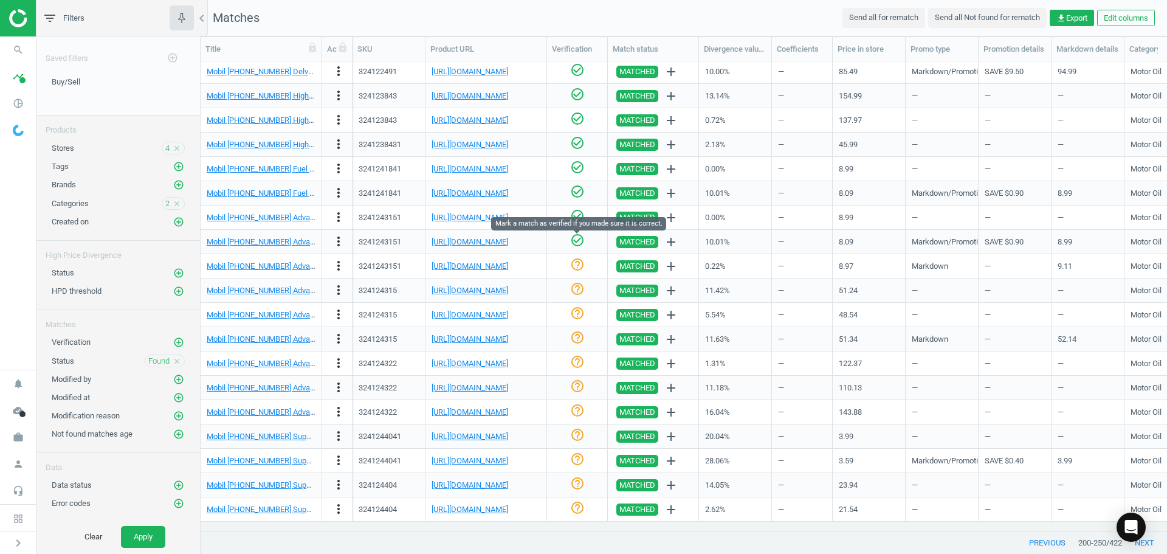
click at [575, 244] on icon "check_circle_outline" at bounding box center [577, 240] width 15 height 15
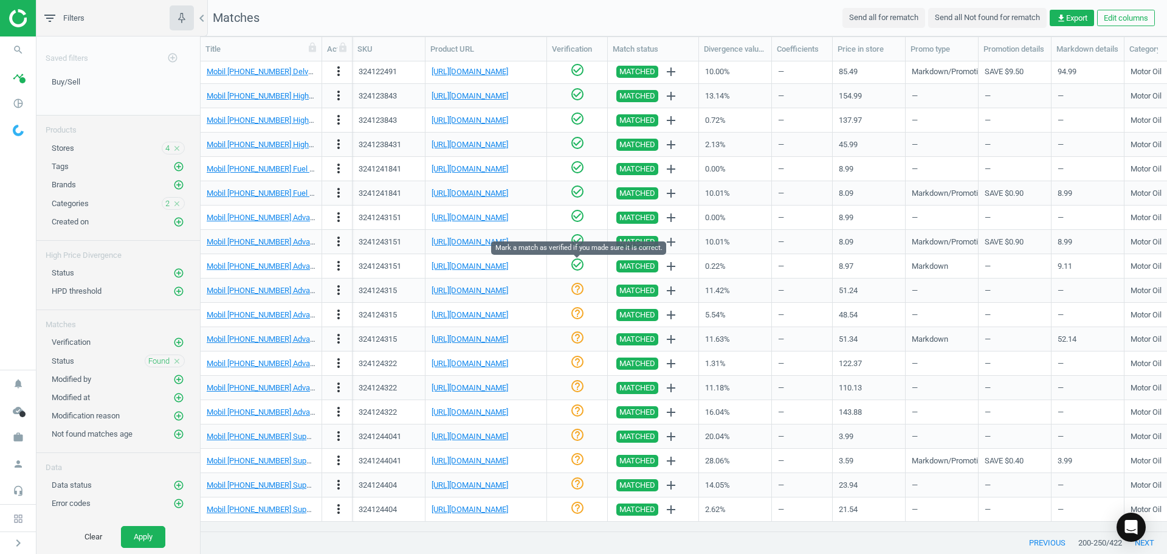
click at [573, 263] on icon "check_circle_outline" at bounding box center [577, 264] width 15 height 15
click at [484, 292] on link "[URL][DOMAIN_NAME]" at bounding box center [470, 290] width 77 height 9
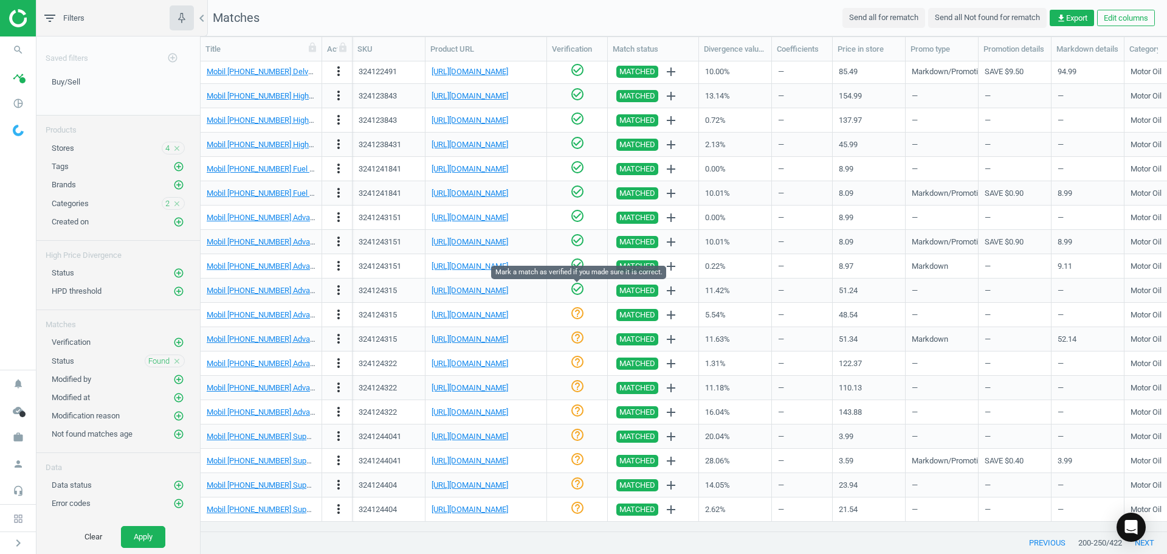
click at [579, 288] on icon "check_circle_outline" at bounding box center [577, 288] width 15 height 15
click at [484, 316] on link "[URL][DOMAIN_NAME]" at bounding box center [470, 314] width 77 height 9
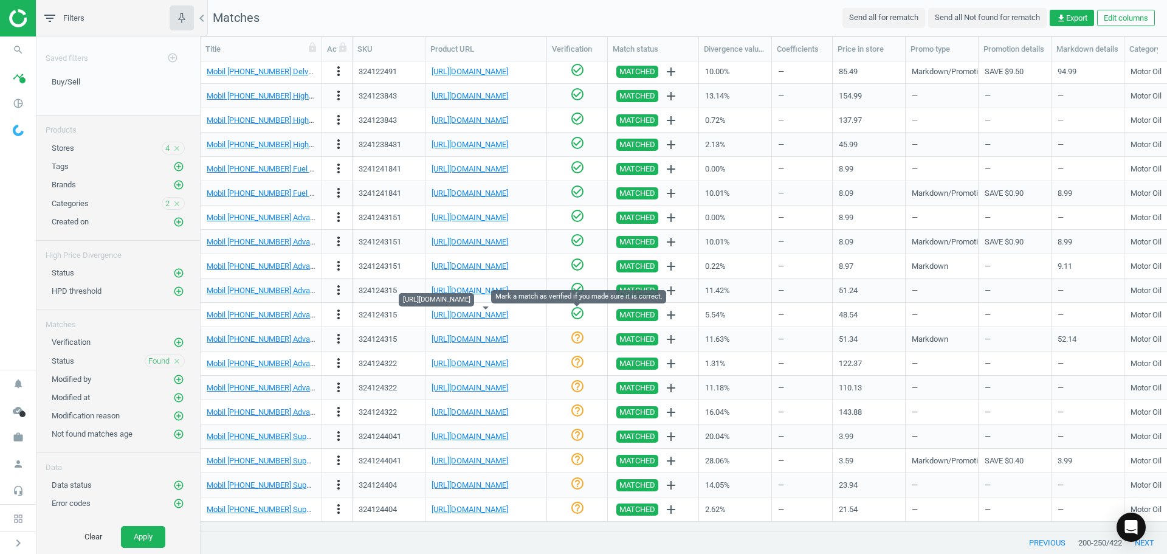
click at [576, 314] on icon "check_circle_outline" at bounding box center [577, 313] width 15 height 15
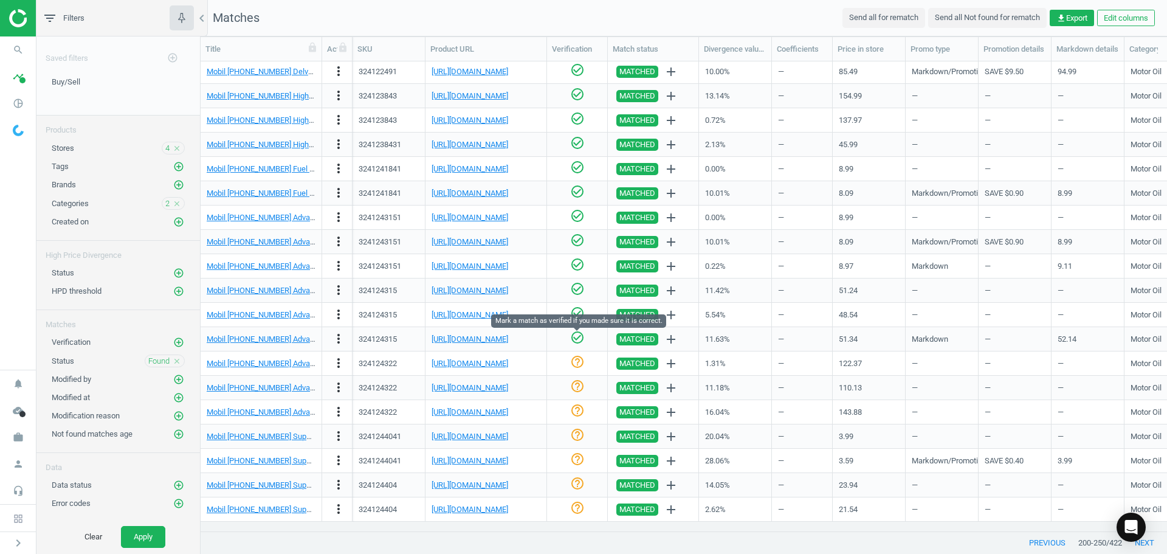
click at [583, 337] on icon "check_circle_outline" at bounding box center [577, 337] width 15 height 15
click at [493, 364] on link "[URL][DOMAIN_NAME]" at bounding box center [470, 363] width 77 height 9
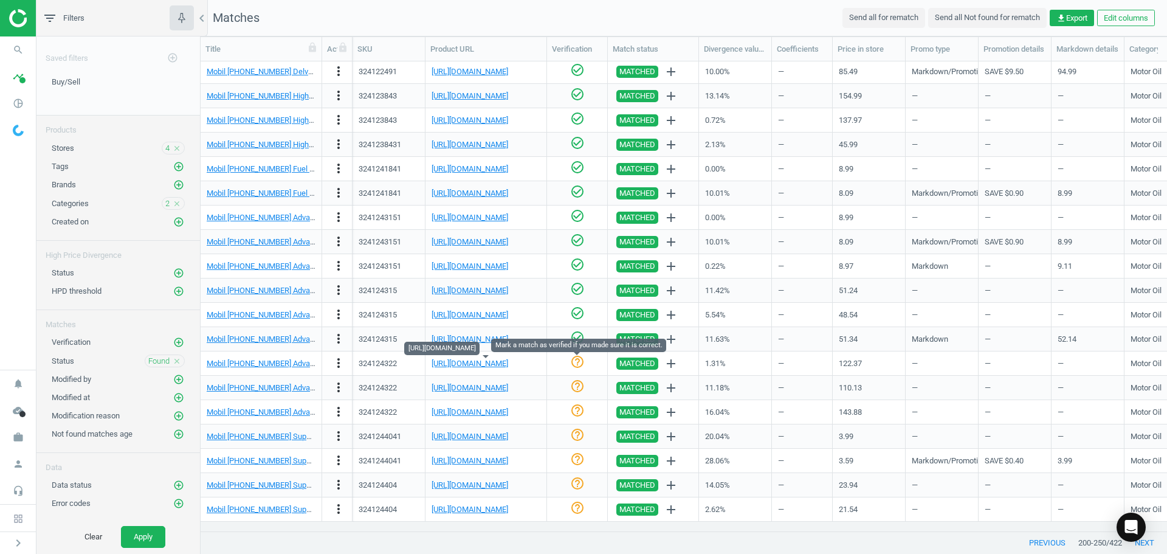
click at [582, 363] on icon "help_outline" at bounding box center [577, 361] width 15 height 15
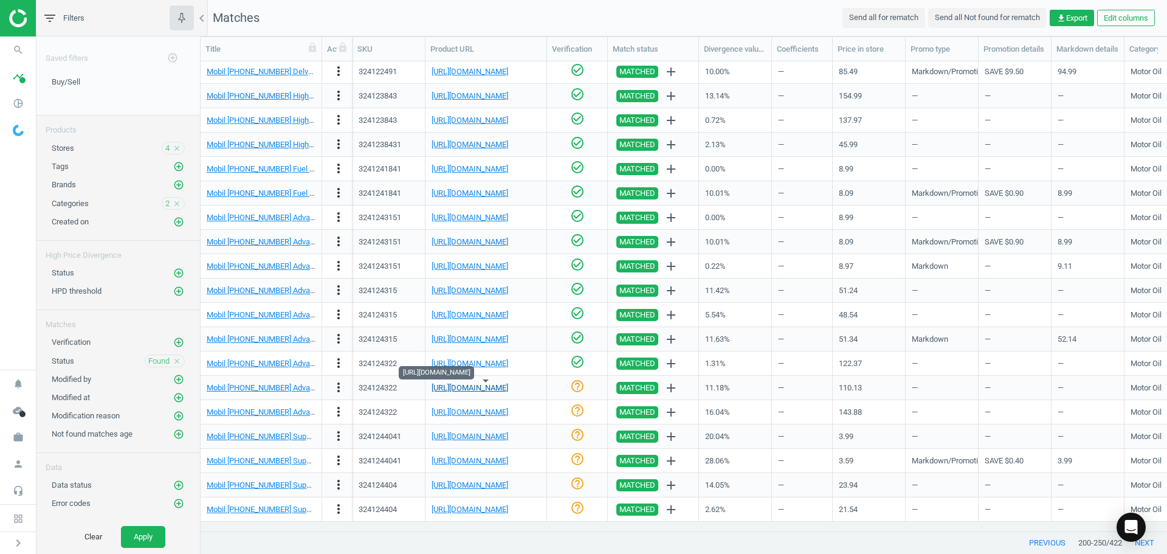
click at [508, 383] on link "[URL][DOMAIN_NAME]" at bounding box center [470, 387] width 77 height 9
click at [572, 394] on div "check_circle_outline" at bounding box center [577, 388] width 15 height 18
click at [575, 410] on icon "check_circle_outline" at bounding box center [577, 410] width 15 height 15
click at [579, 438] on icon "check_circle_outline" at bounding box center [577, 434] width 15 height 15
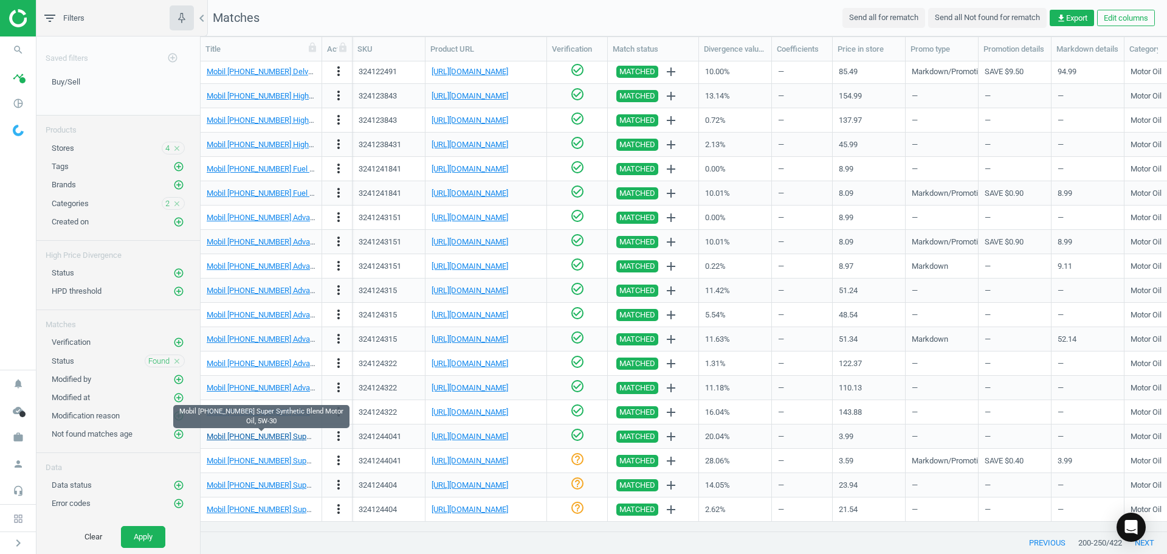
click at [295, 433] on link "Mobil [PHONE_NUMBER] Super Synthetic Blend Motor Oil, 5W-30" at bounding box center [317, 436] width 221 height 9
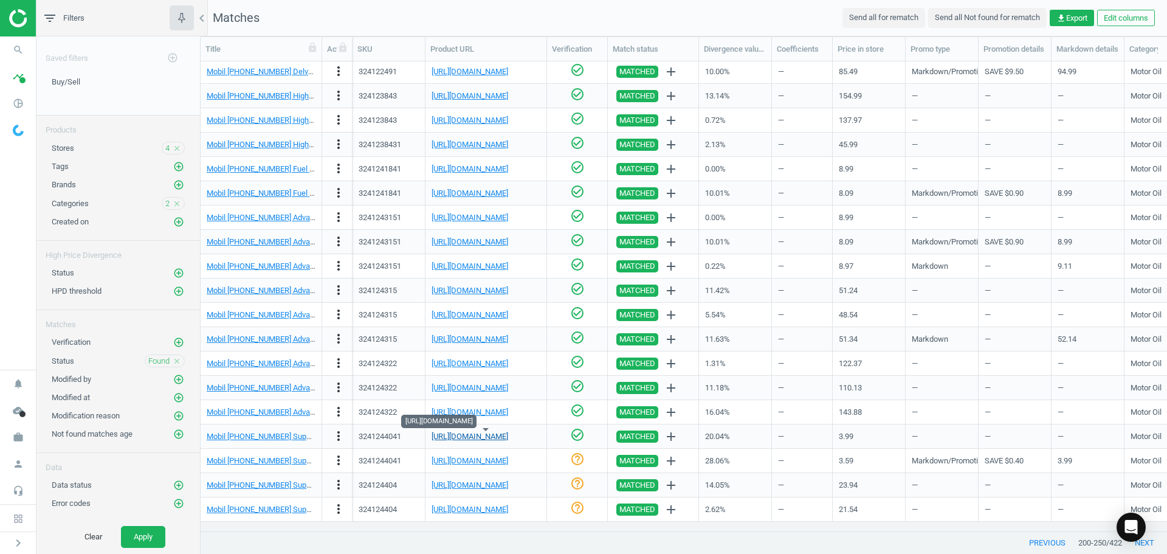
click at [481, 435] on link "[URL][DOMAIN_NAME]" at bounding box center [470, 436] width 77 height 9
click at [286, 460] on link "Mobil [PHONE_NUMBER] Super Synthetic Blend Motor Oil, 5W-30" at bounding box center [317, 460] width 221 height 9
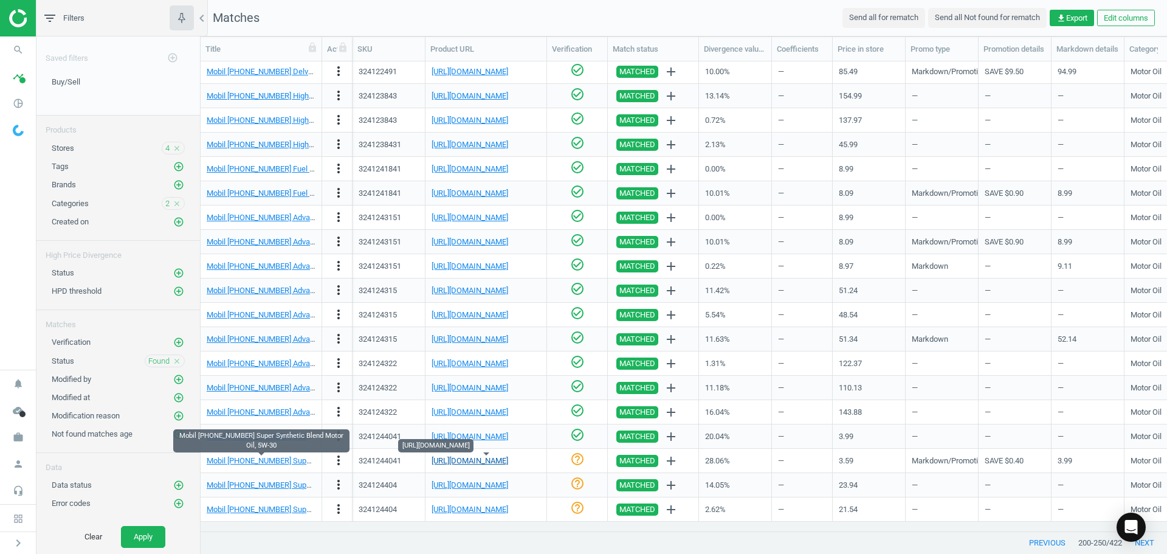
click at [475, 463] on link "[URL][DOMAIN_NAME]" at bounding box center [470, 460] width 77 height 9
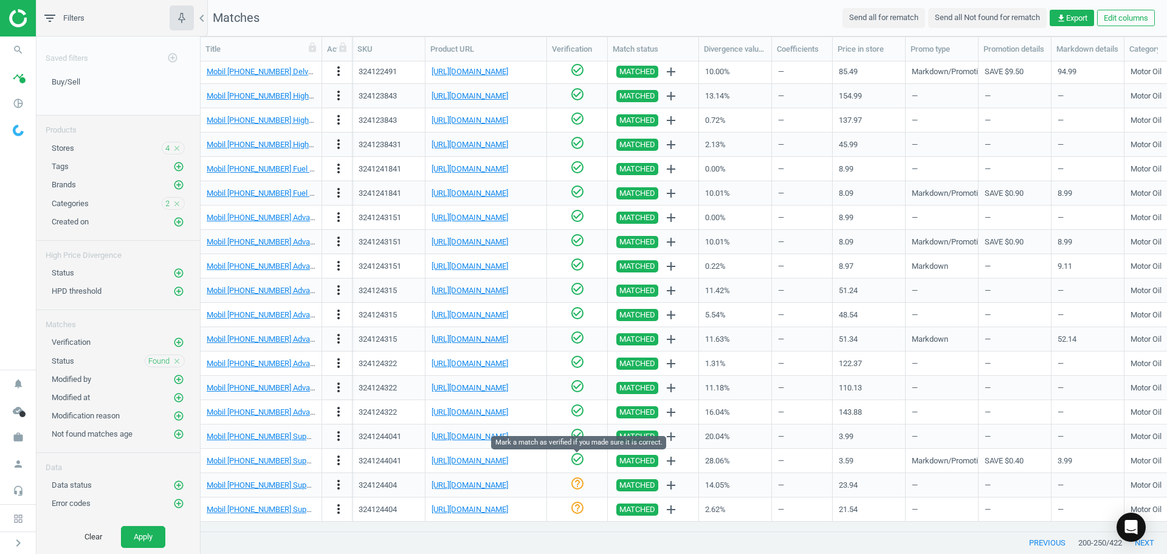
click at [576, 455] on icon "check_circle_outline" at bounding box center [577, 459] width 15 height 15
click at [481, 483] on link "[URL][DOMAIN_NAME]" at bounding box center [470, 484] width 77 height 9
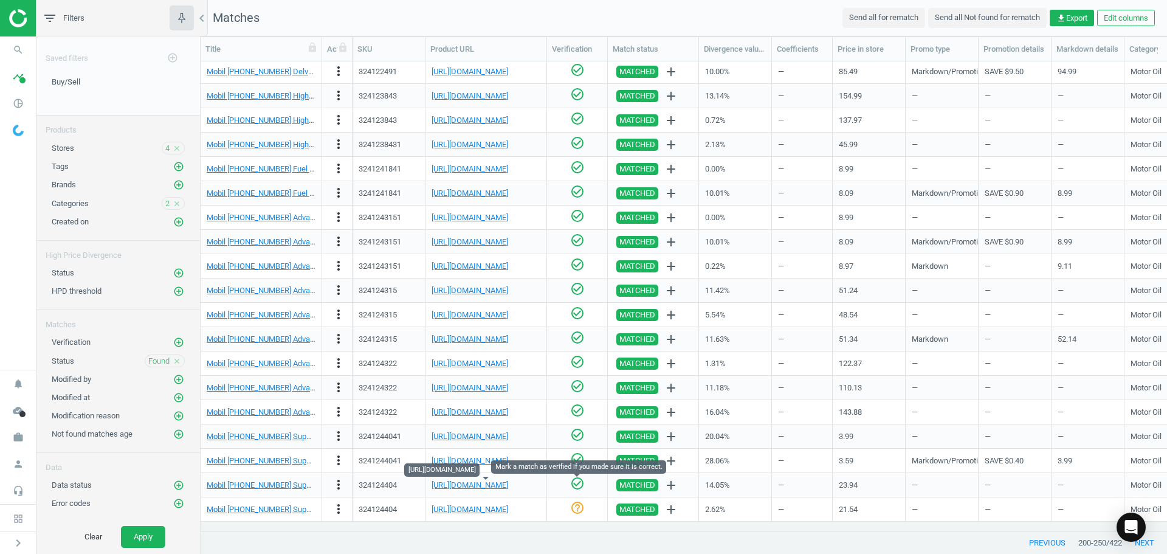
click at [579, 485] on icon "check_circle_outline" at bounding box center [577, 483] width 15 height 15
click at [508, 508] on link "[URL][DOMAIN_NAME]" at bounding box center [470, 508] width 77 height 9
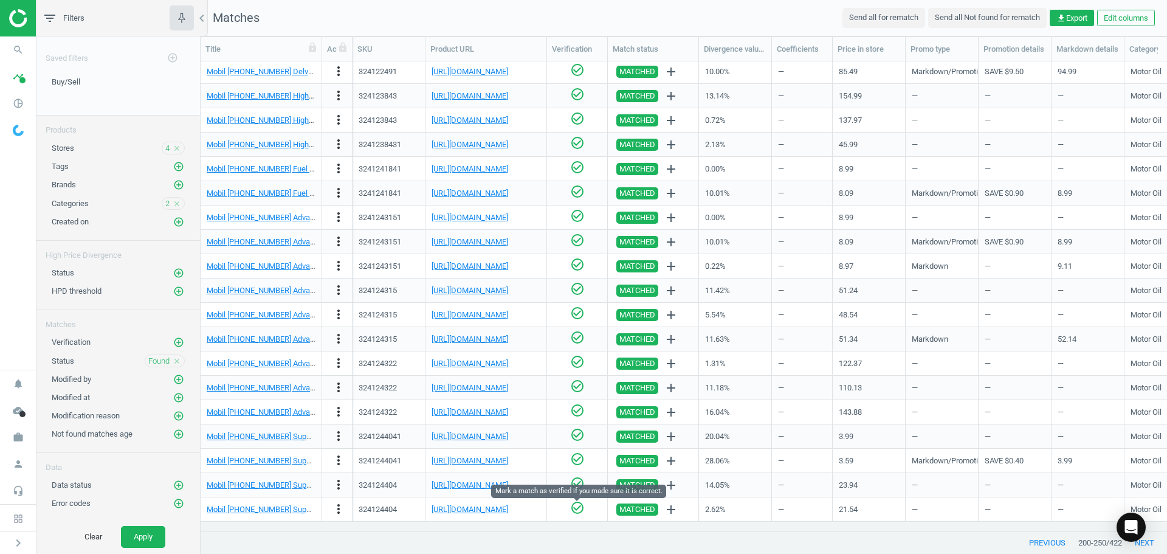
click at [574, 511] on icon "check_circle_outline" at bounding box center [577, 507] width 15 height 15
click at [1143, 542] on button "next" at bounding box center [1144, 543] width 45 height 22
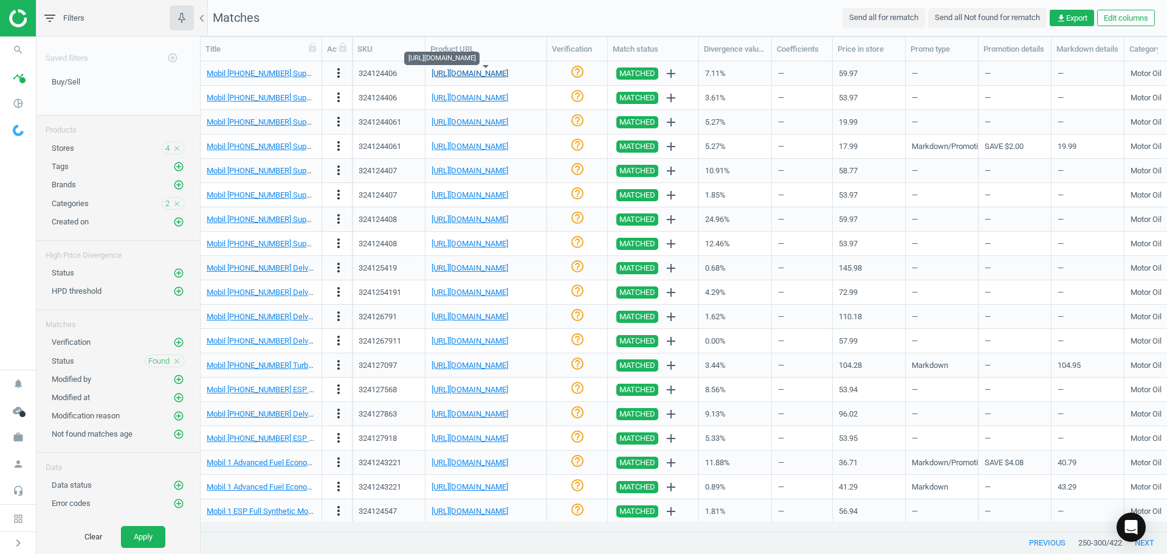
click at [505, 76] on link "[URL][DOMAIN_NAME]" at bounding box center [470, 73] width 77 height 9
click at [577, 76] on icon "check_circle_outline" at bounding box center [577, 71] width 15 height 15
click at [499, 100] on link "[URL][DOMAIN_NAME]" at bounding box center [470, 97] width 77 height 9
click at [574, 98] on icon "help_outline" at bounding box center [577, 96] width 15 height 15
click at [508, 124] on link "[URL][DOMAIN_NAME]" at bounding box center [470, 121] width 77 height 9
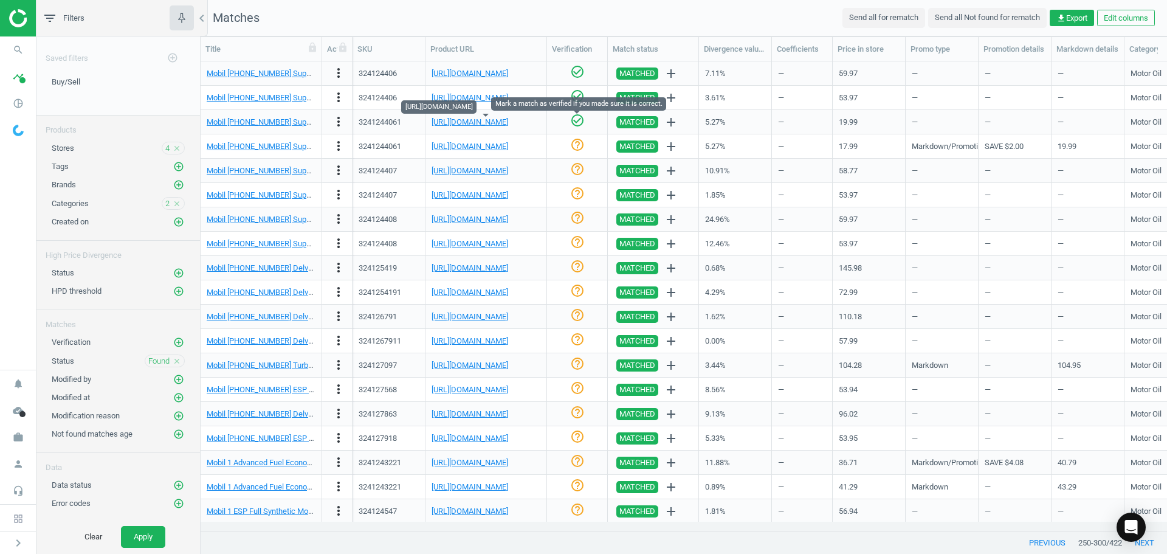
click at [572, 122] on icon "check_circle_outline" at bounding box center [577, 120] width 15 height 15
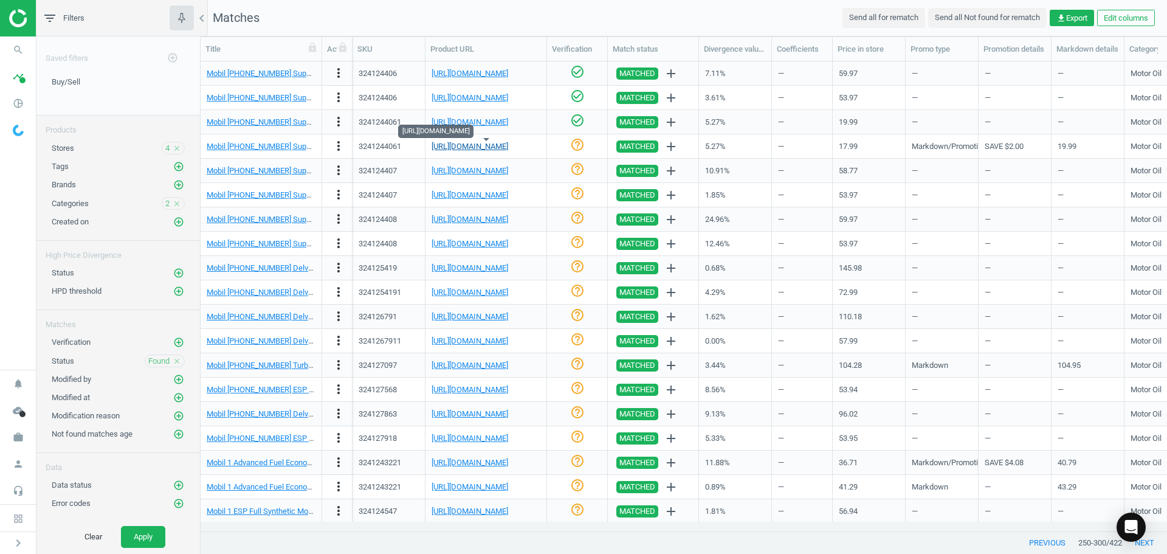
click at [508, 148] on link "[URL][DOMAIN_NAME]" at bounding box center [470, 146] width 77 height 9
click at [575, 143] on icon "check_circle_outline" at bounding box center [577, 144] width 15 height 15
click at [501, 173] on link "[URL][DOMAIN_NAME]" at bounding box center [470, 170] width 77 height 9
click at [583, 165] on icon "check_circle_outline" at bounding box center [577, 169] width 15 height 15
click at [483, 198] on link "[URL][DOMAIN_NAME]" at bounding box center [470, 194] width 77 height 9
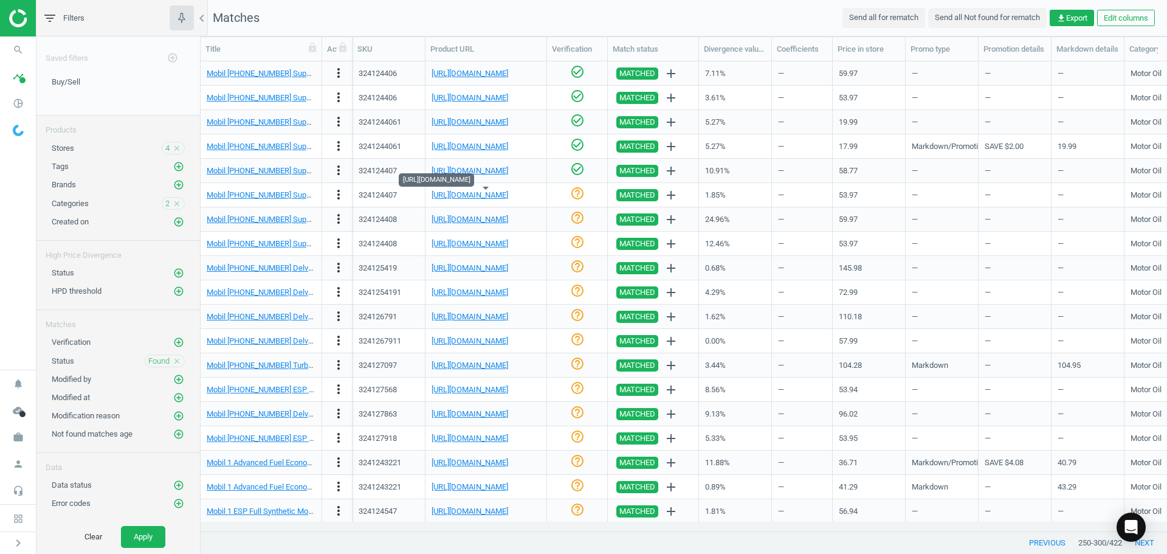
click at [576, 196] on icon "help_outline" at bounding box center [577, 193] width 15 height 15
click at [451, 224] on link "[URL][DOMAIN_NAME]" at bounding box center [470, 219] width 77 height 9
click at [573, 218] on icon "help_outline" at bounding box center [577, 217] width 15 height 15
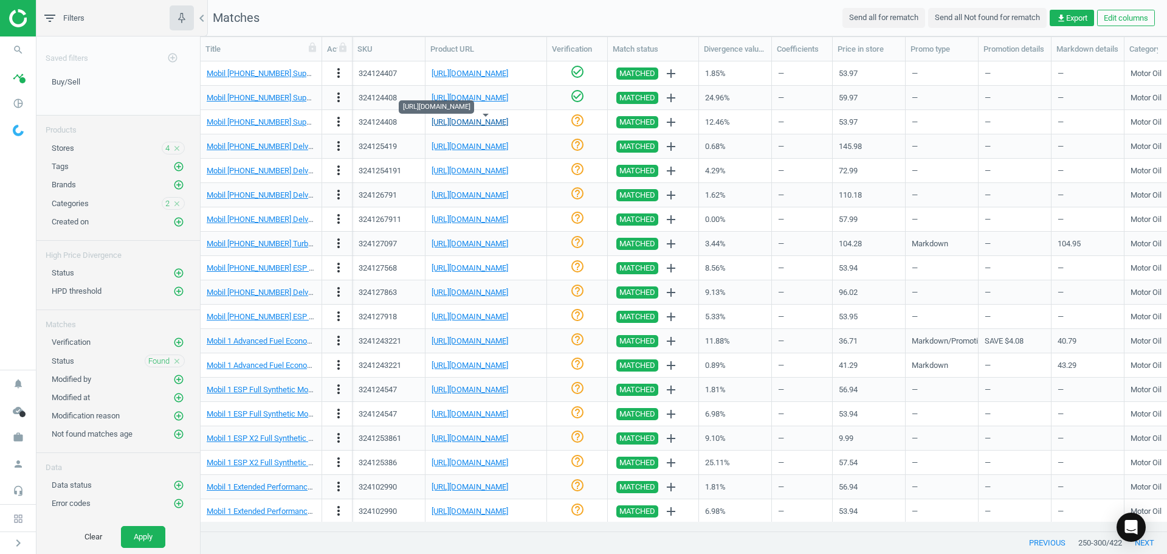
click at [508, 119] on link "[URL][DOMAIN_NAME]" at bounding box center [470, 121] width 77 height 9
click at [579, 125] on icon "check_circle_outline" at bounding box center [577, 120] width 15 height 15
click at [506, 145] on link "[URL][DOMAIN_NAME]" at bounding box center [470, 146] width 77 height 9
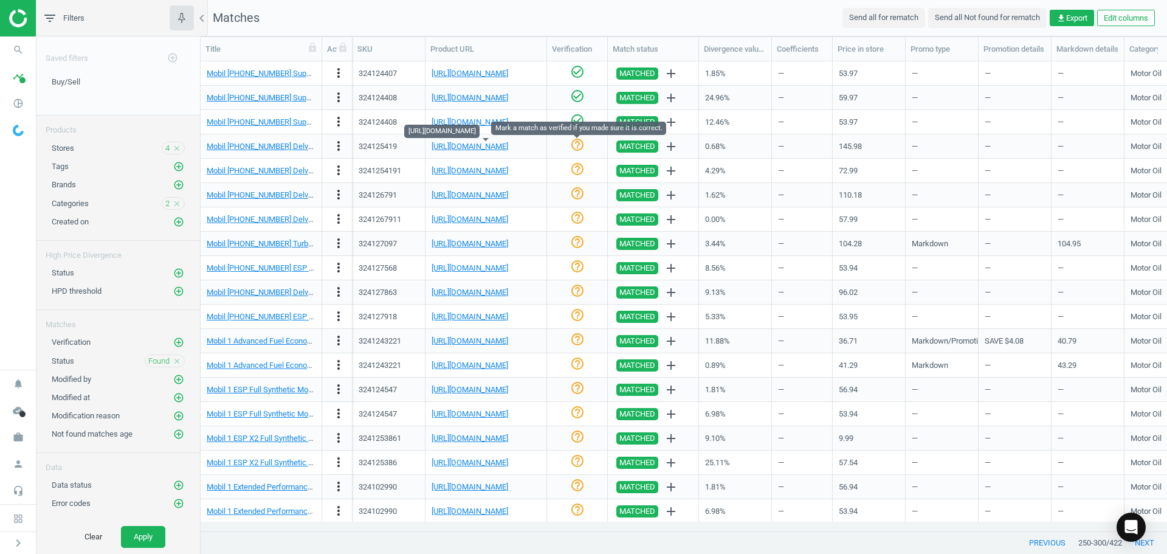
click at [570, 140] on icon "help_outline" at bounding box center [577, 144] width 15 height 15
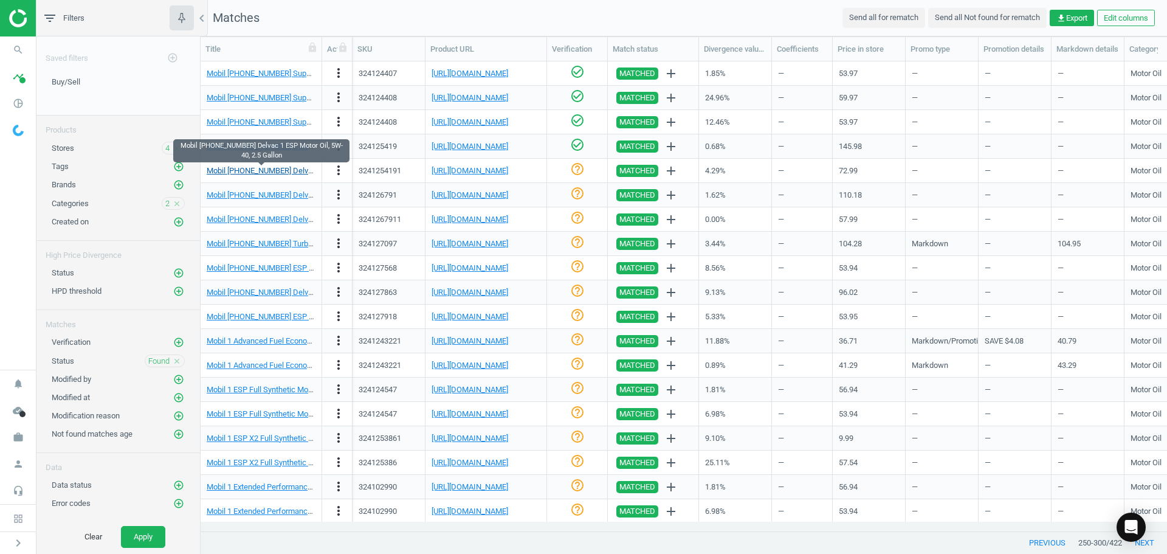
click at [265, 169] on link "Mobil [PHONE_NUMBER] Delvac 1 ESP Motor Oil, 5W-40, 2.5 Gallon" at bounding box center [321, 170] width 229 height 9
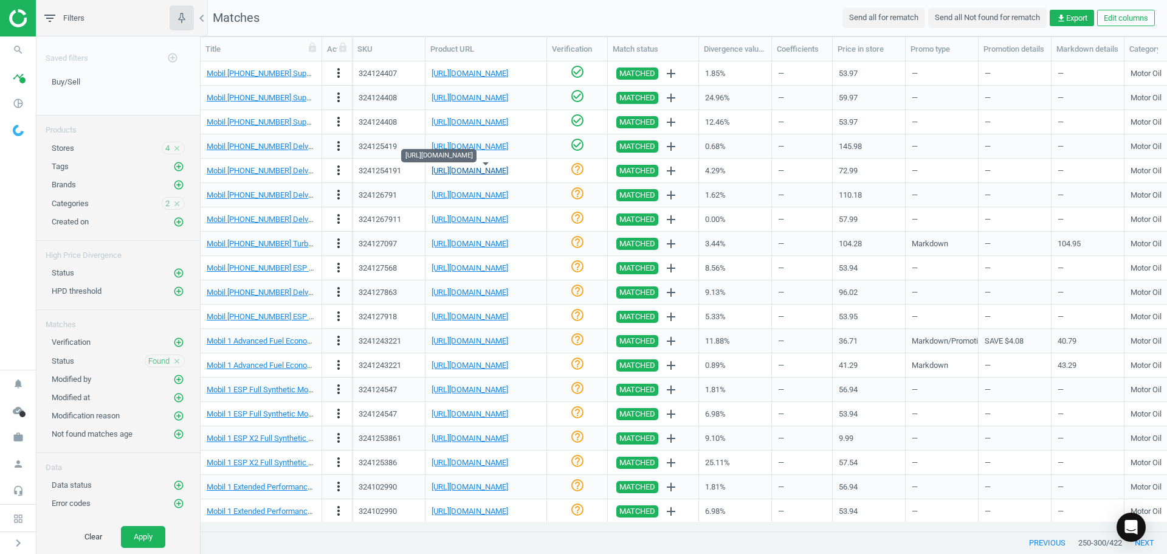
click at [484, 168] on link "[URL][DOMAIN_NAME]" at bounding box center [470, 170] width 77 height 9
click at [581, 162] on body "Group 2 Created with Sketch. ic/cloud_download/grey600 Created with Sketch. gra…" at bounding box center [583, 277] width 1167 height 554
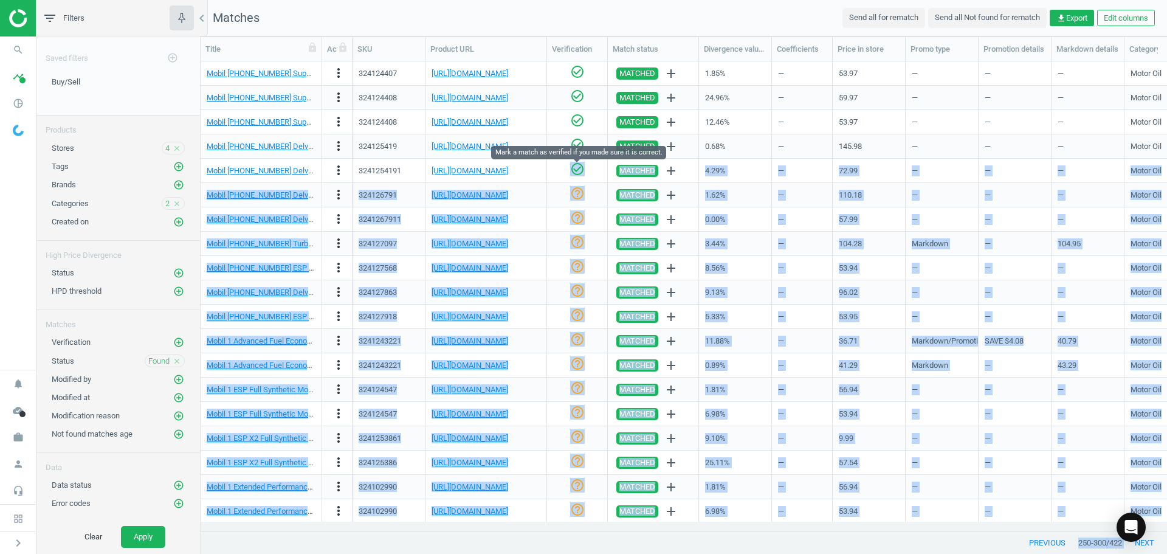
click at [579, 166] on icon "check_circle_outline" at bounding box center [577, 169] width 15 height 15
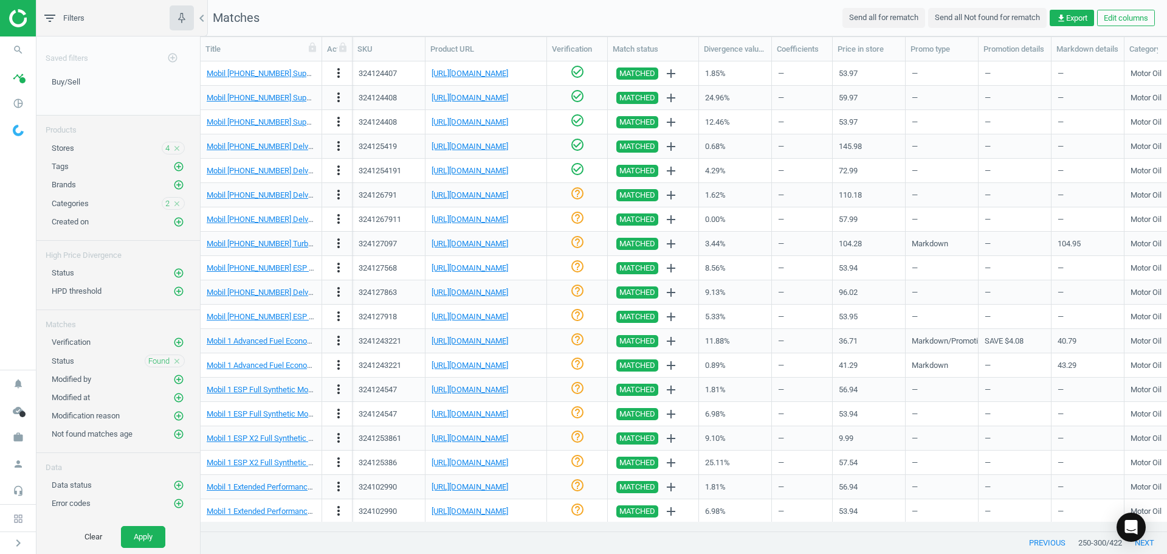
click at [550, 170] on div "check_circle_outline" at bounding box center [577, 171] width 61 height 24
click at [500, 191] on link "[URL][DOMAIN_NAME]" at bounding box center [470, 194] width 77 height 9
click at [578, 193] on icon "check_circle_outline" at bounding box center [577, 193] width 15 height 15
click at [507, 216] on link "[URL][DOMAIN_NAME]" at bounding box center [470, 219] width 77 height 9
click at [579, 222] on icon "check_circle_outline" at bounding box center [577, 217] width 15 height 15
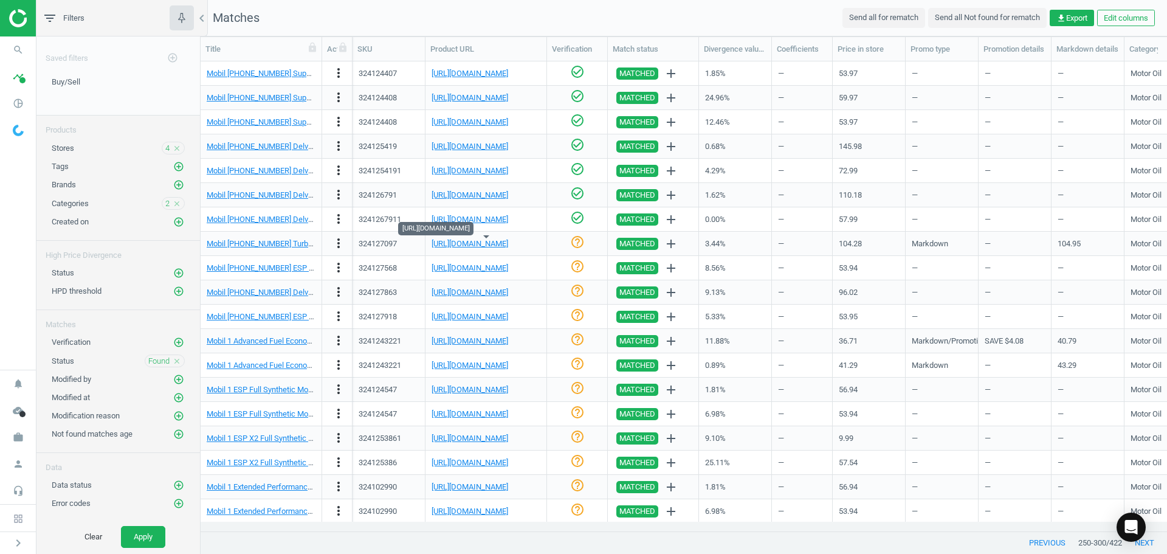
click at [508, 249] on div "[URL][DOMAIN_NAME]" at bounding box center [470, 243] width 77 height 11
click at [582, 244] on icon "check_circle_outline" at bounding box center [577, 242] width 15 height 15
click at [268, 263] on link "Mobil [PHONE_NUMBER] ESP Motor Oil" at bounding box center [273, 267] width 133 height 9
click at [244, 266] on link "Mobil [PHONE_NUMBER] ESP Motor Oil" at bounding box center [273, 267] width 133 height 9
click at [483, 264] on link "[URL][DOMAIN_NAME]" at bounding box center [470, 267] width 77 height 9
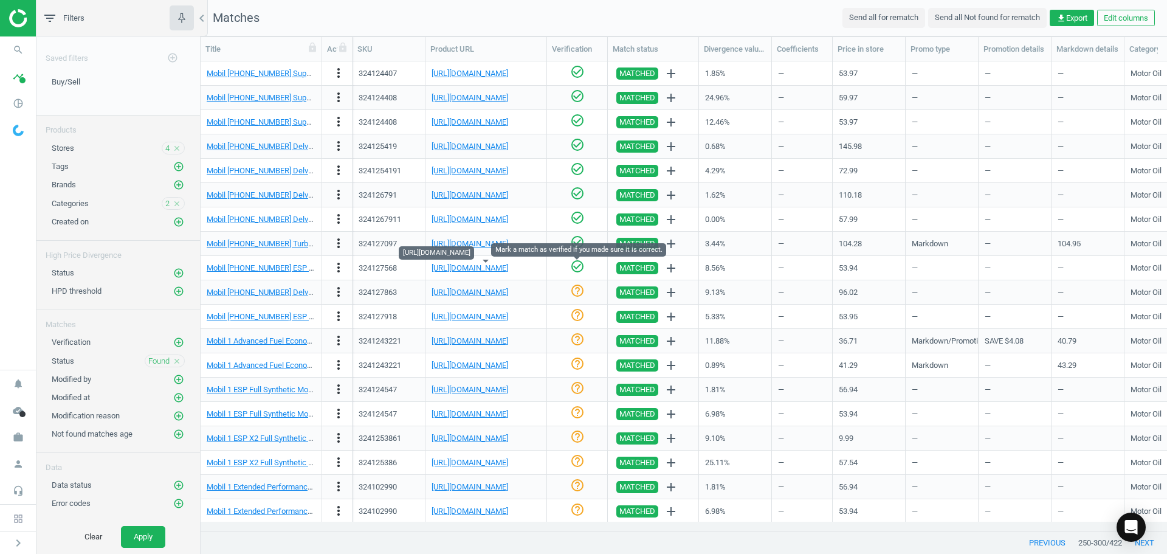
click at [575, 267] on icon "check_circle_outline" at bounding box center [577, 266] width 15 height 15
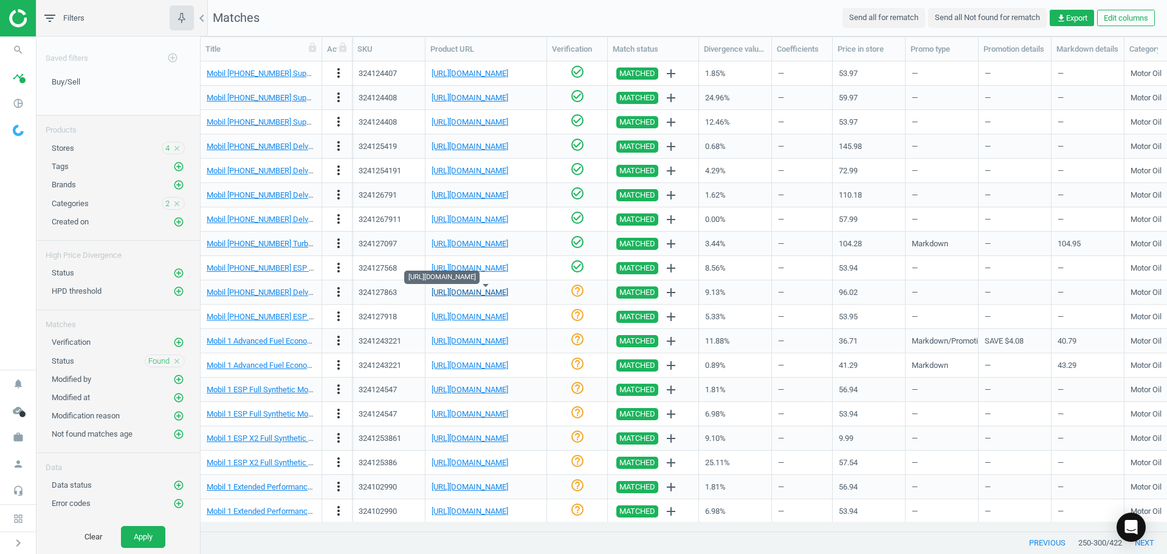
click at [489, 292] on link "[URL][DOMAIN_NAME]" at bounding box center [470, 291] width 77 height 9
click at [580, 292] on icon "help_outline" at bounding box center [577, 290] width 15 height 15
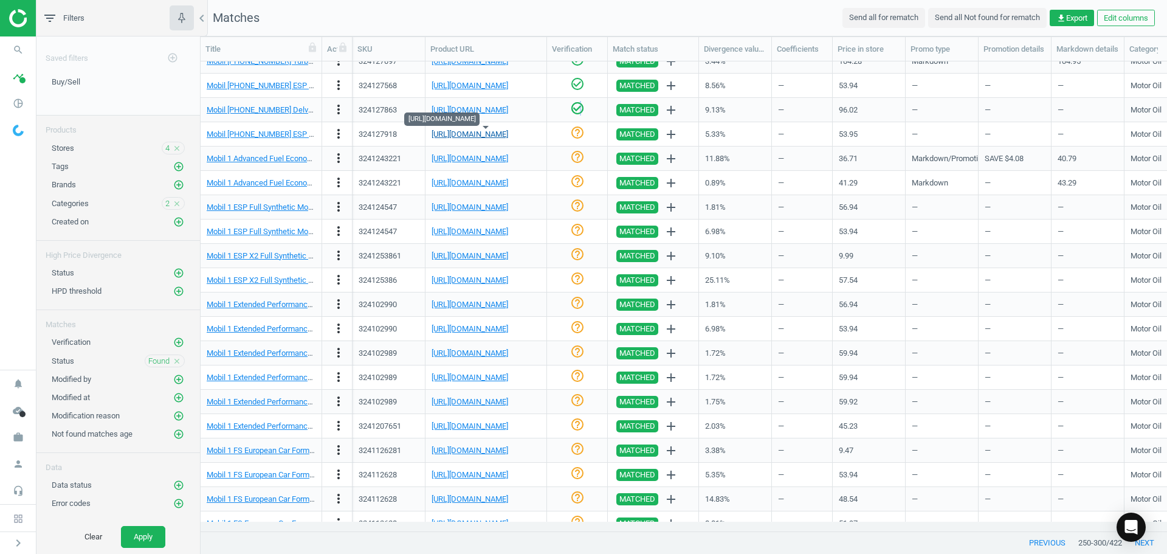
click at [508, 134] on link "[URL][DOMAIN_NAME]" at bounding box center [470, 133] width 77 height 9
click at [579, 131] on icon "check_circle_outline" at bounding box center [577, 132] width 15 height 15
click at [477, 156] on link "[URL][DOMAIN_NAME]" at bounding box center [470, 158] width 77 height 9
click at [491, 155] on link "[URL][DOMAIN_NAME]" at bounding box center [470, 158] width 77 height 9
click at [575, 156] on icon "check_circle_outline" at bounding box center [577, 157] width 15 height 15
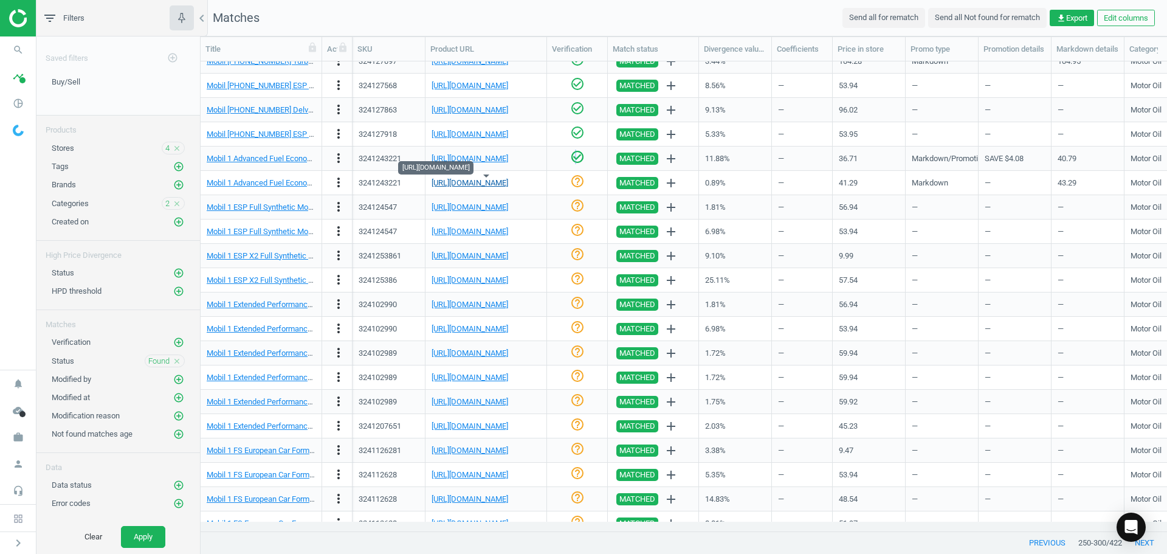
click at [468, 183] on link "[URL][DOMAIN_NAME]" at bounding box center [470, 182] width 77 height 9
click at [572, 181] on icon "check_circle_outline" at bounding box center [577, 181] width 15 height 15
click at [508, 210] on link "[URL][DOMAIN_NAME]" at bounding box center [470, 206] width 77 height 9
click at [579, 207] on icon "help_outline" at bounding box center [577, 205] width 15 height 15
click at [502, 230] on link "[URL][DOMAIN_NAME]" at bounding box center [470, 231] width 77 height 9
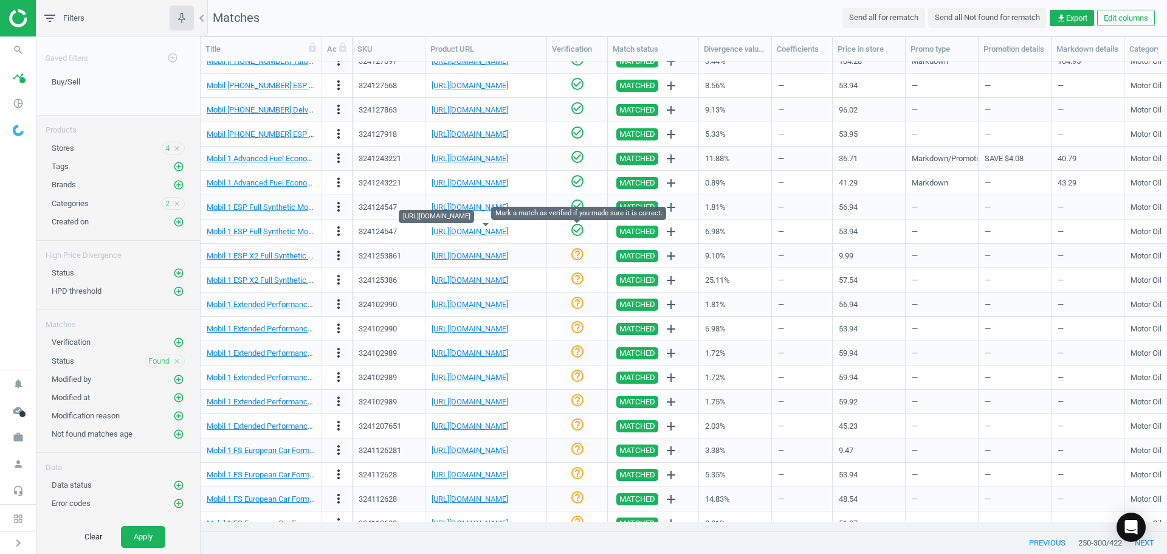
drag, startPoint x: 582, startPoint y: 225, endPoint x: 574, endPoint y: 215, distance: 13.0
click at [582, 224] on icon "check_circle_outline" at bounding box center [577, 229] width 15 height 15
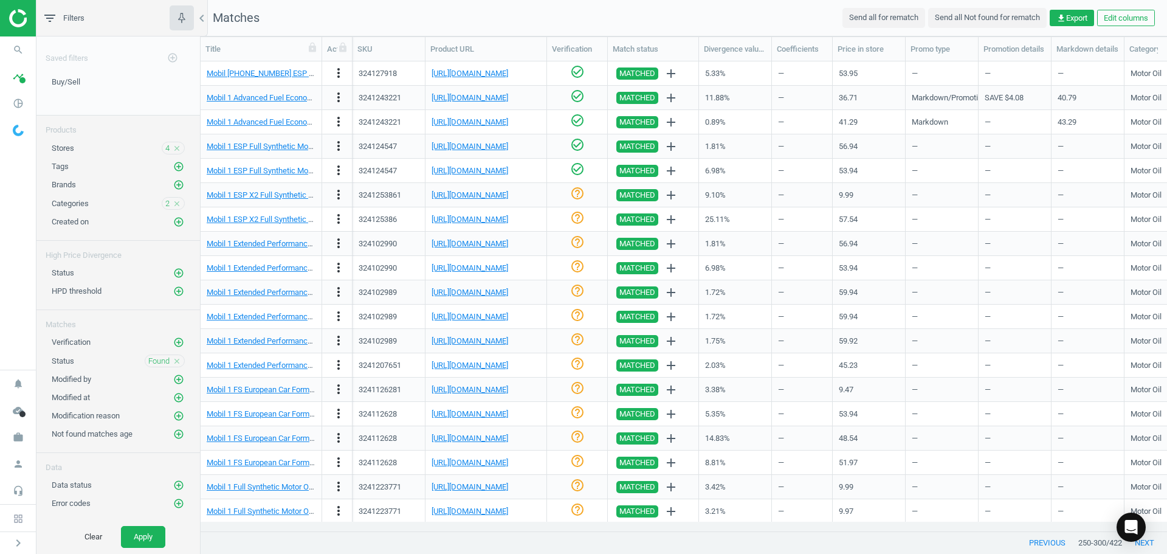
scroll to position [425, 0]
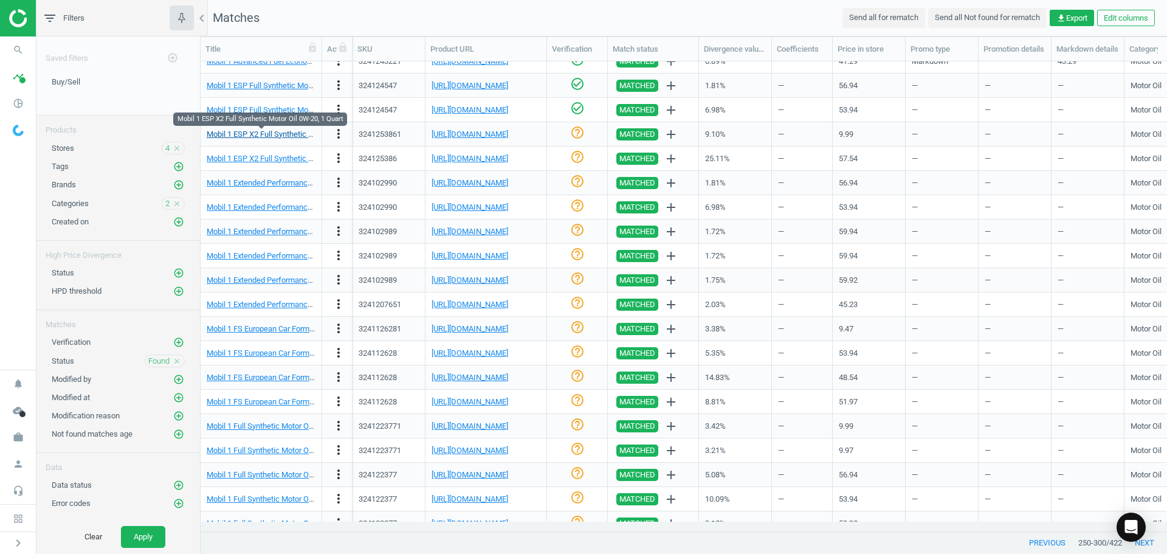
click at [260, 136] on link "Mobil 1 ESP X2 Full Synthetic Motor Oil 0W-20, 1 Quart" at bounding box center [299, 133] width 185 height 9
click at [501, 137] on link "[URL][DOMAIN_NAME]" at bounding box center [470, 133] width 77 height 9
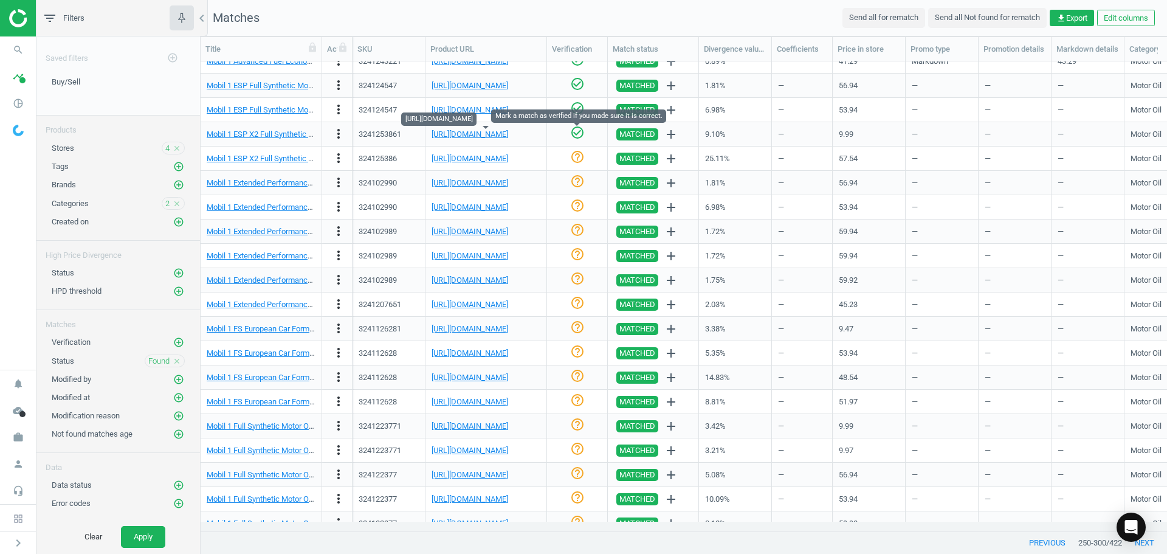
drag, startPoint x: 576, startPoint y: 131, endPoint x: 555, endPoint y: 141, distance: 23.1
click at [576, 130] on icon "check_circle_outline" at bounding box center [577, 132] width 15 height 15
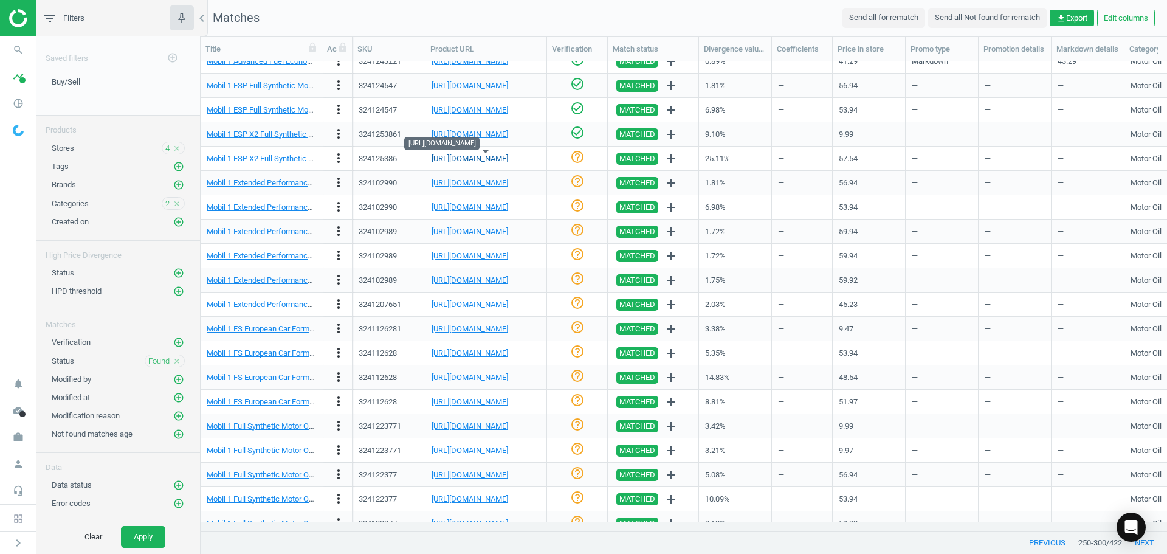
click at [508, 157] on link "[URL][DOMAIN_NAME]" at bounding box center [470, 158] width 77 height 9
click at [576, 156] on icon "check_circle_outline" at bounding box center [577, 157] width 15 height 15
click at [480, 182] on link "[URL][DOMAIN_NAME]" at bounding box center [470, 182] width 77 height 9
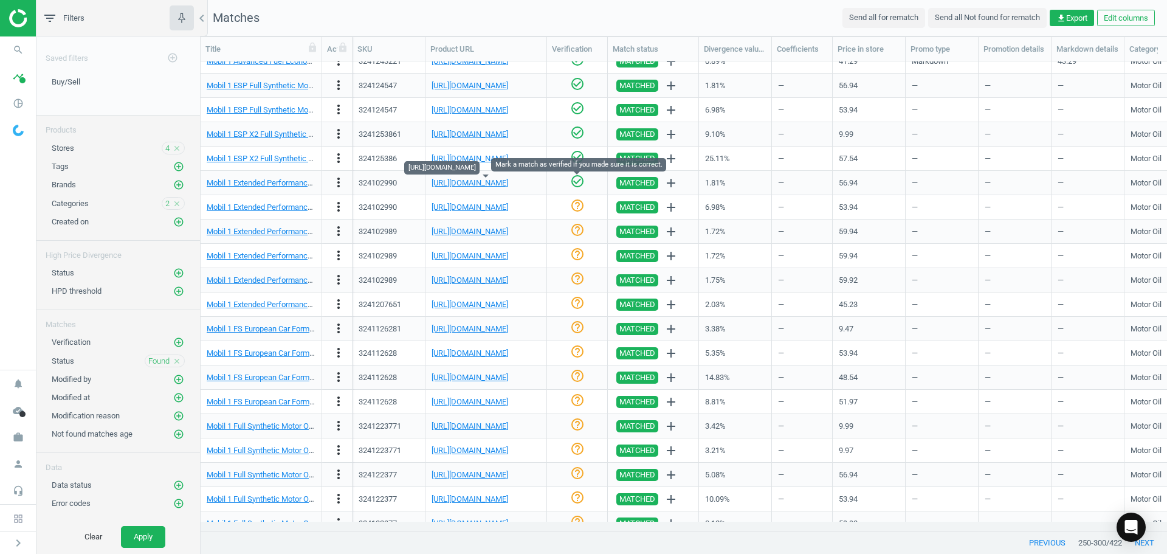
click at [577, 188] on icon "check_circle_outline" at bounding box center [577, 181] width 15 height 15
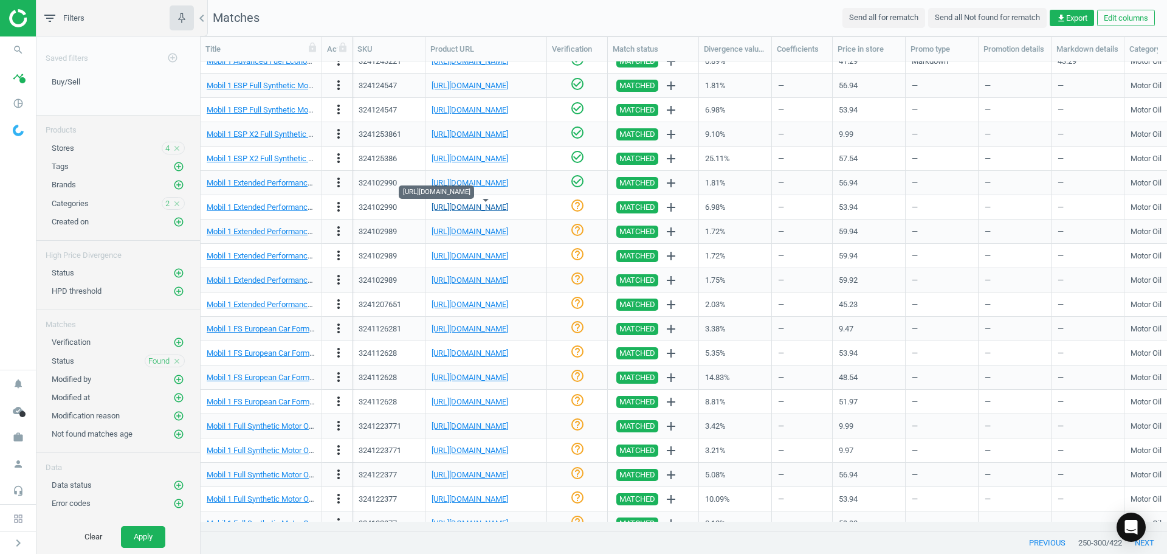
click at [487, 202] on link "[URL][DOMAIN_NAME]" at bounding box center [470, 206] width 77 height 9
click at [578, 206] on icon "check_circle_outline" at bounding box center [577, 205] width 15 height 15
click at [508, 235] on link "[URL][DOMAIN_NAME]" at bounding box center [470, 231] width 77 height 9
click at [576, 233] on icon "check_circle_outline" at bounding box center [577, 229] width 15 height 15
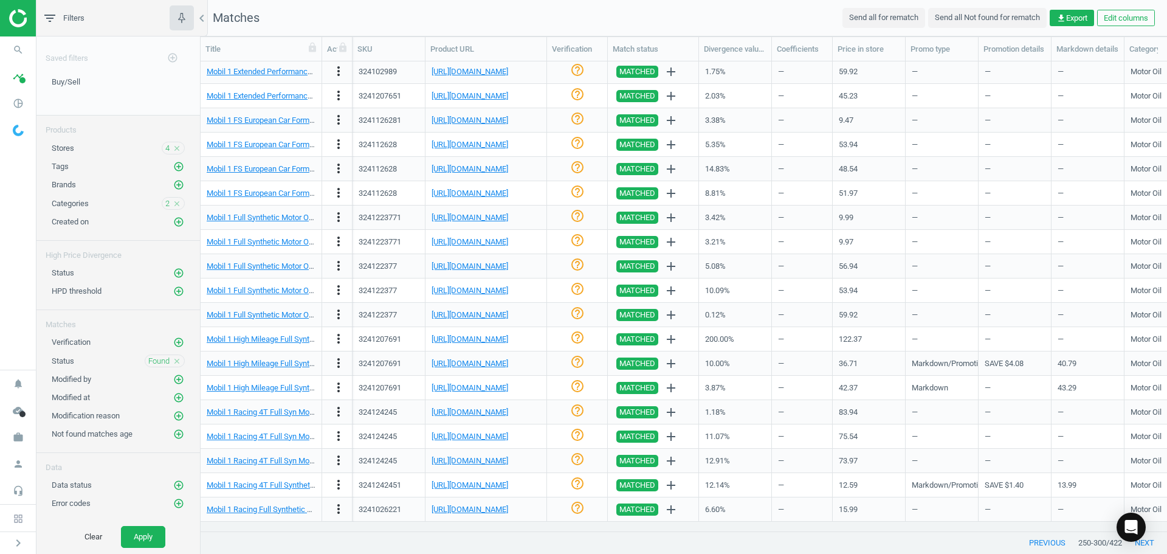
scroll to position [573, 0]
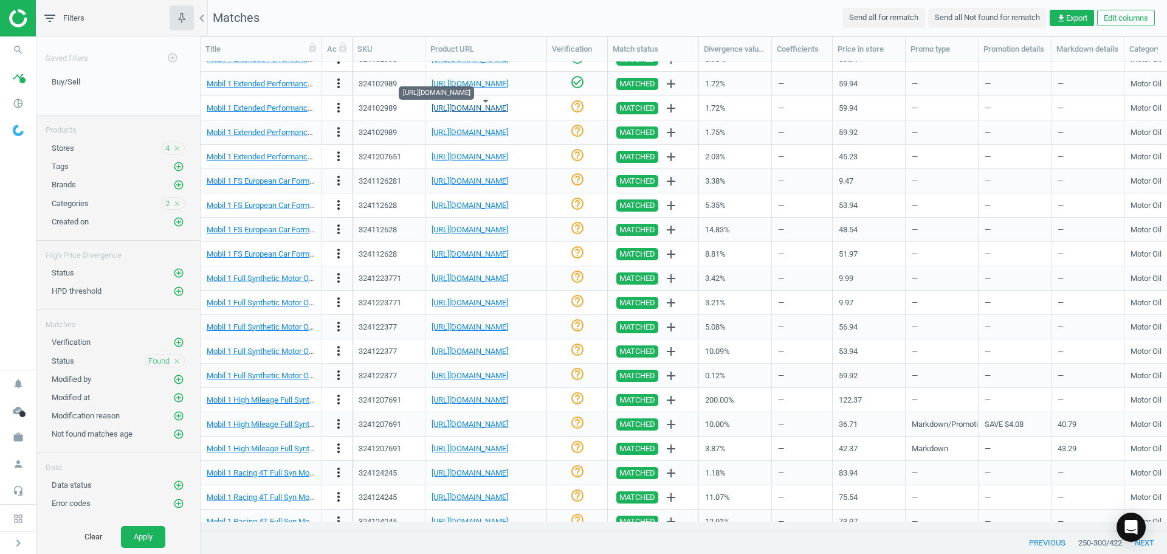
click at [508, 111] on link "[URL][DOMAIN_NAME]" at bounding box center [470, 107] width 77 height 9
click at [577, 110] on icon "check_circle_outline" at bounding box center [577, 106] width 15 height 15
click at [574, 132] on icon "check_circle_outline" at bounding box center [577, 130] width 15 height 15
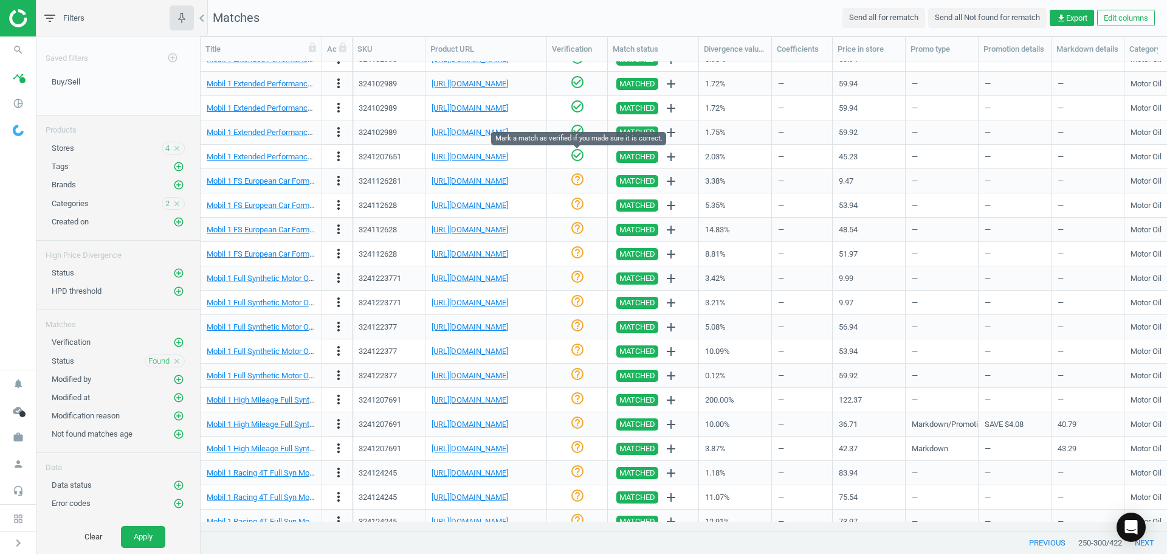
drag, startPoint x: 579, startPoint y: 157, endPoint x: 549, endPoint y: 162, distance: 29.5
click at [579, 156] on icon "check_circle_outline" at bounding box center [577, 155] width 15 height 15
drag, startPoint x: 586, startPoint y: 179, endPoint x: 574, endPoint y: 179, distance: 12.2
click at [586, 179] on div "help_outline" at bounding box center [577, 180] width 48 height 21
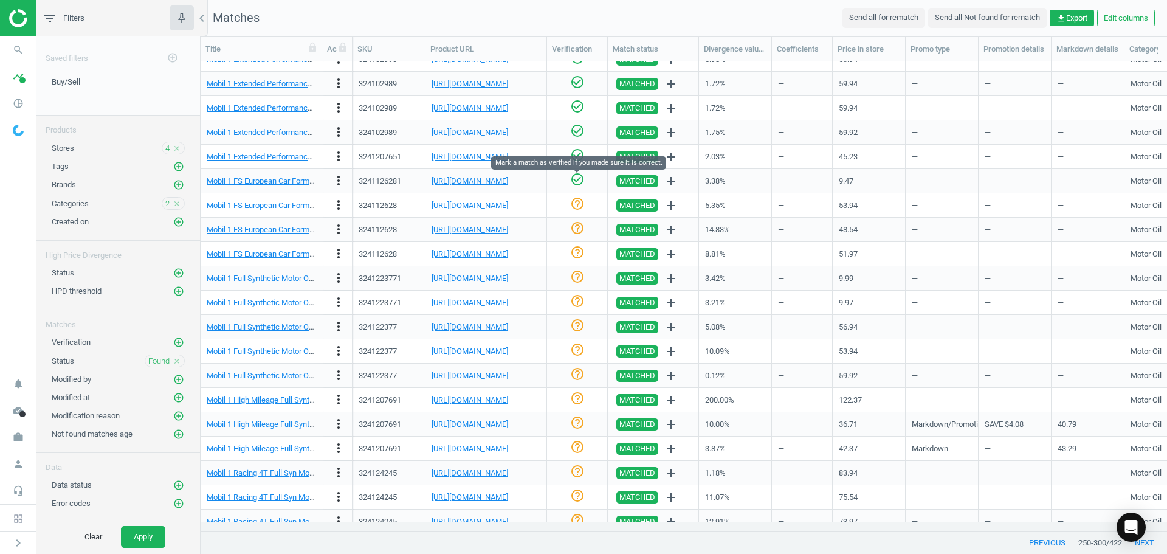
click at [569, 179] on div "check_circle_outline" at bounding box center [577, 180] width 48 height 21
click at [575, 179] on icon "help_outline" at bounding box center [577, 179] width 15 height 15
click at [499, 206] on link "[URL][DOMAIN_NAME]" at bounding box center [470, 205] width 77 height 9
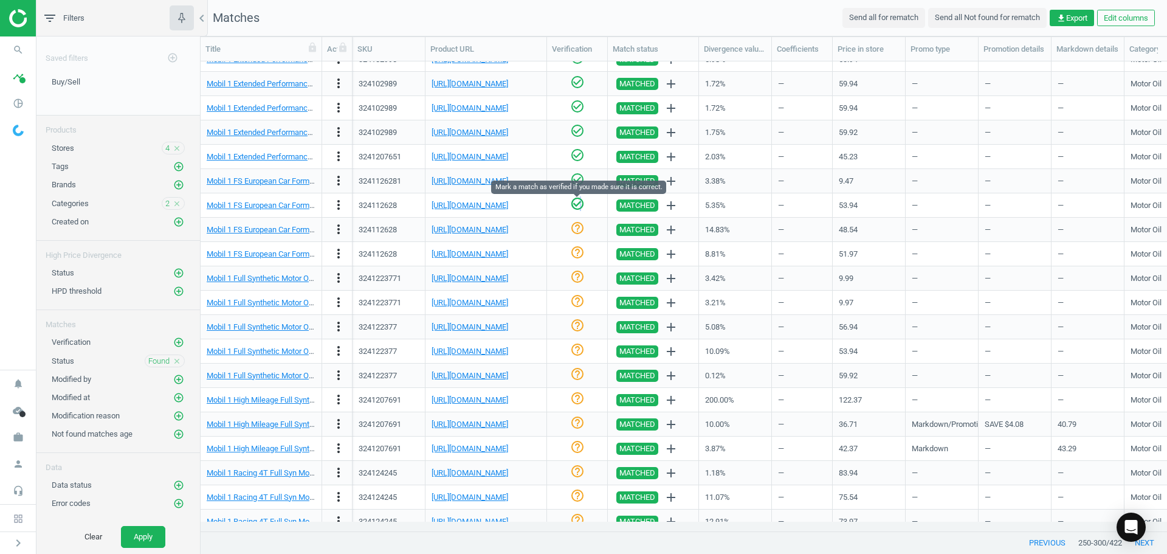
drag, startPoint x: 580, startPoint y: 210, endPoint x: 560, endPoint y: 215, distance: 20.8
click at [580, 209] on icon "check_circle_outline" at bounding box center [577, 203] width 15 height 15
click at [484, 225] on link "[URL][DOMAIN_NAME]" at bounding box center [470, 229] width 77 height 9
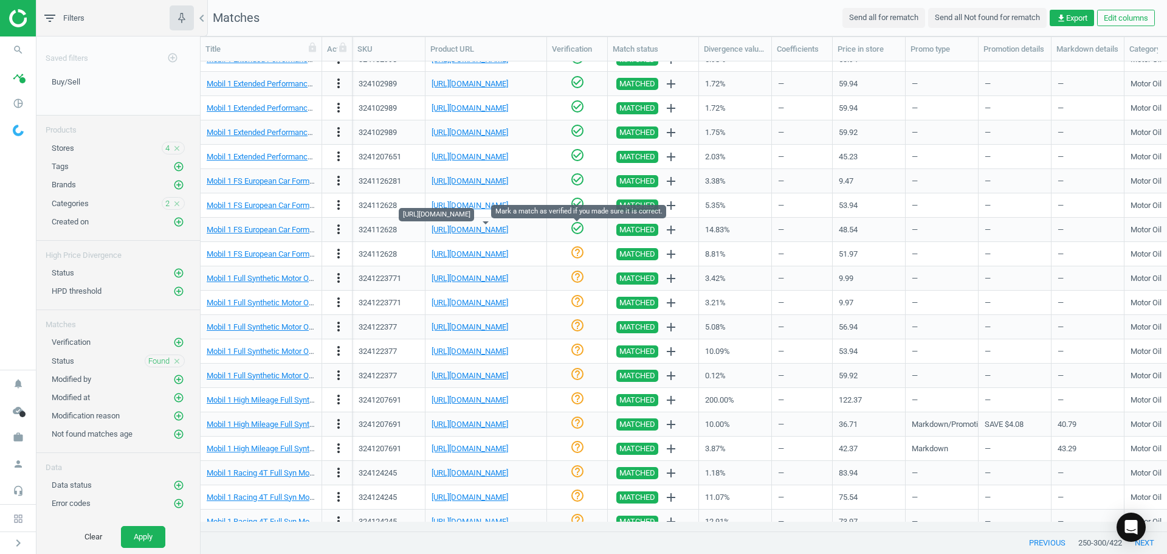
click at [577, 229] on icon "check_circle_outline" at bounding box center [577, 228] width 15 height 15
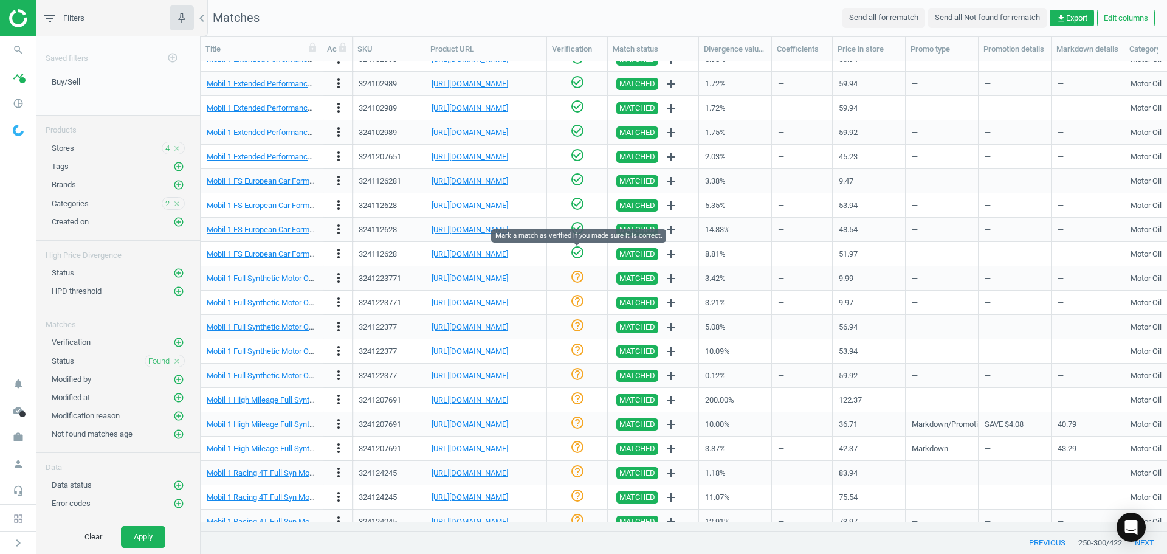
click at [571, 252] on icon "check_circle_outline" at bounding box center [577, 252] width 15 height 15
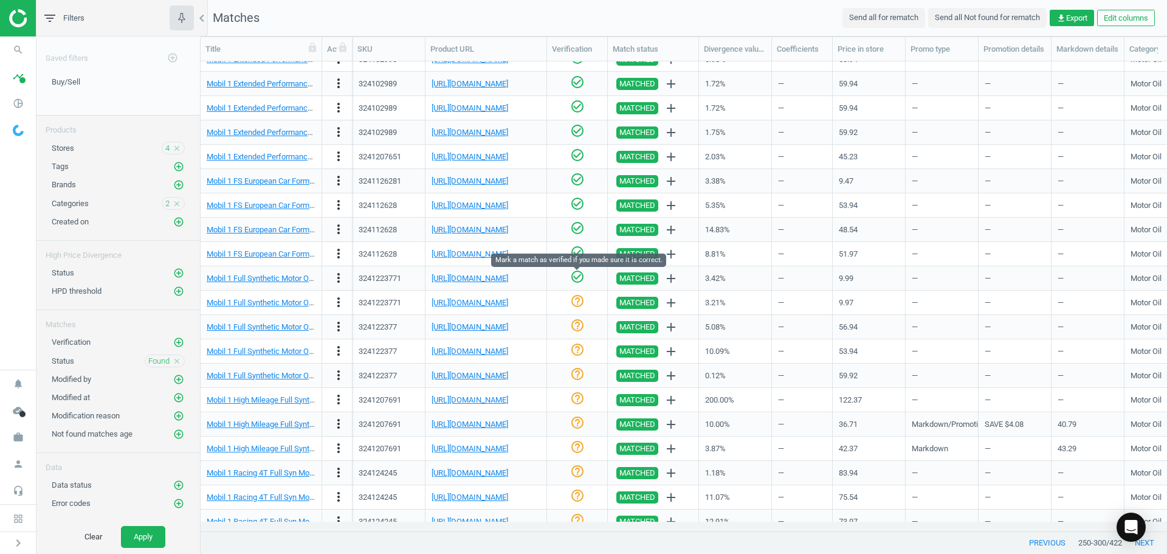
drag, startPoint x: 574, startPoint y: 280, endPoint x: 563, endPoint y: 280, distance: 11.5
click at [574, 280] on icon "check_circle_outline" at bounding box center [577, 276] width 15 height 15
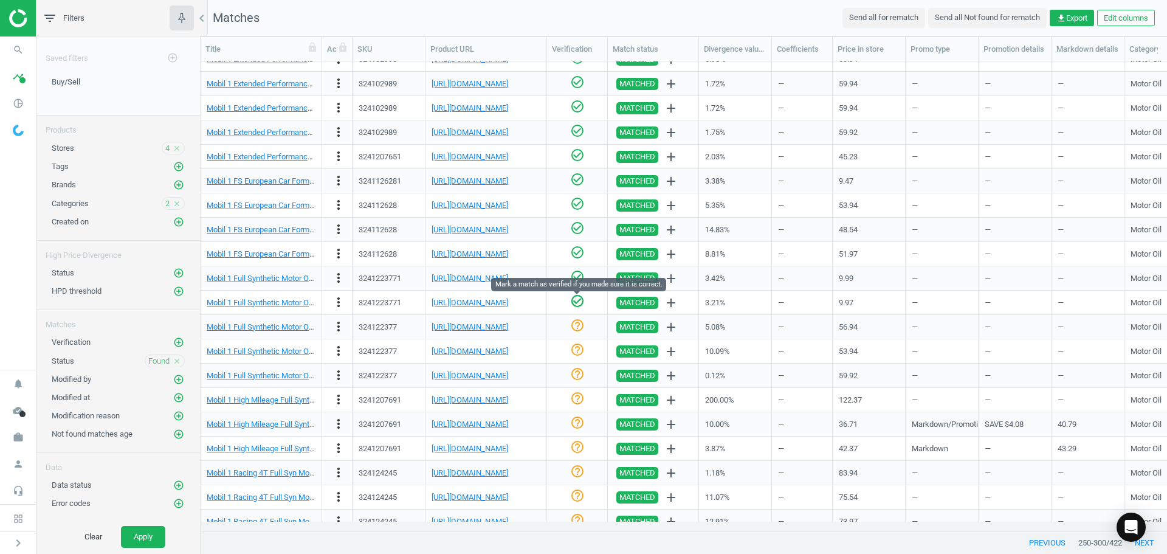
click at [576, 302] on icon "check_circle_outline" at bounding box center [577, 301] width 15 height 15
click at [508, 328] on link "[URL][DOMAIN_NAME]" at bounding box center [470, 326] width 77 height 9
click at [577, 327] on icon "help_outline" at bounding box center [577, 325] width 15 height 15
click at [508, 351] on link "[URL][DOMAIN_NAME]" at bounding box center [470, 350] width 77 height 9
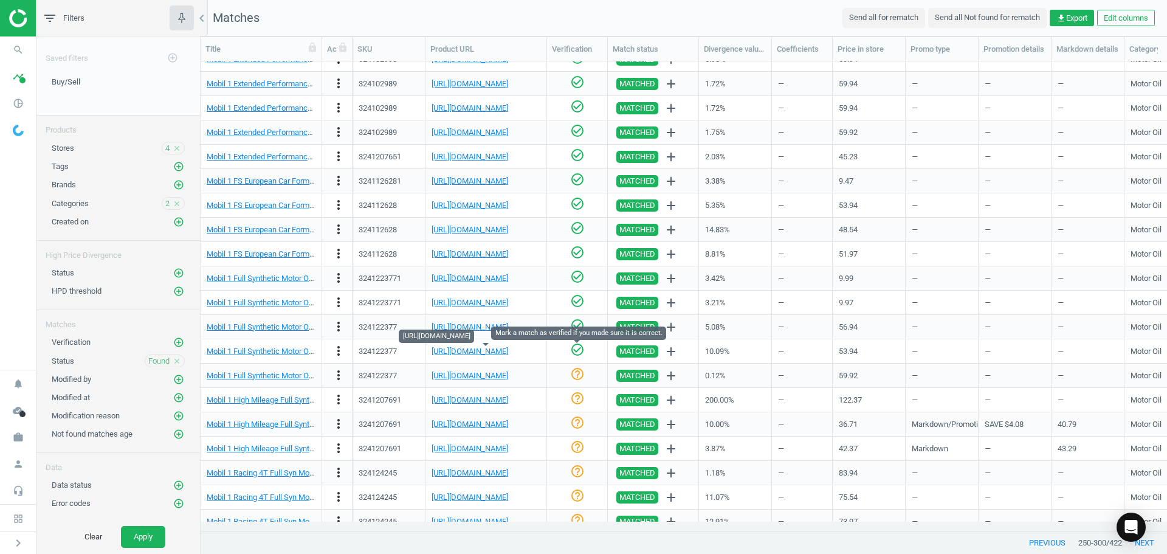
click at [579, 352] on icon "check_circle_outline" at bounding box center [577, 349] width 15 height 15
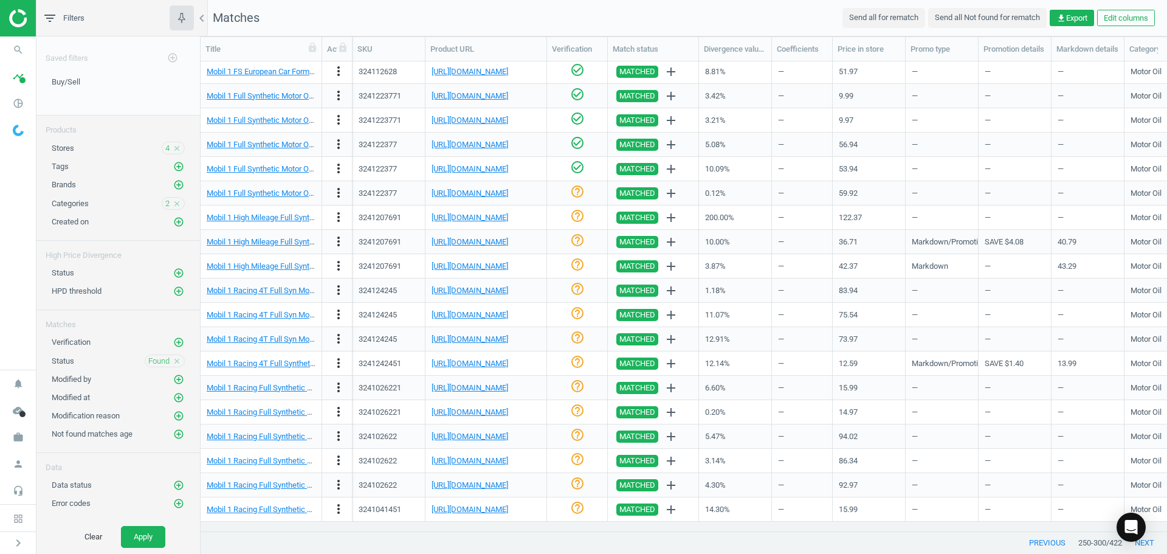
click at [570, 193] on icon "help_outline" at bounding box center [577, 191] width 15 height 15
click at [497, 217] on link "[URL][DOMAIN_NAME]" at bounding box center [470, 217] width 77 height 9
click at [476, 225] on div "[URL][DOMAIN_NAME]" at bounding box center [486, 217] width 109 height 21
click at [476, 215] on link "[URL][DOMAIN_NAME]" at bounding box center [470, 217] width 77 height 9
click at [300, 213] on link "Mobil 1 High Mileage Full Synthetic 5W-30, 5 Quarts" at bounding box center [295, 217] width 177 height 9
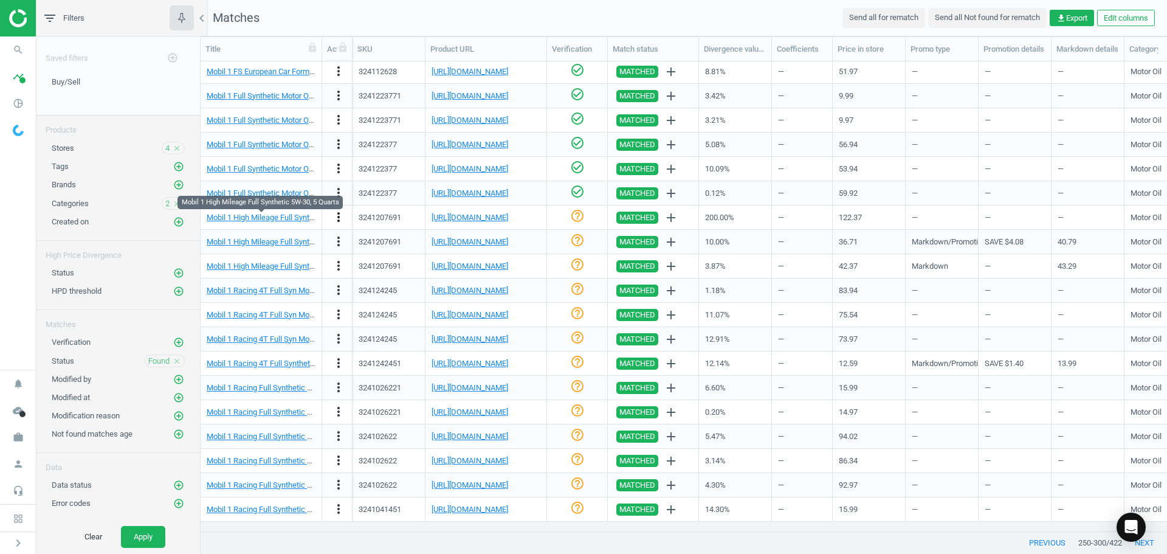
click at [339, 220] on icon "more_vert" at bounding box center [338, 217] width 15 height 15
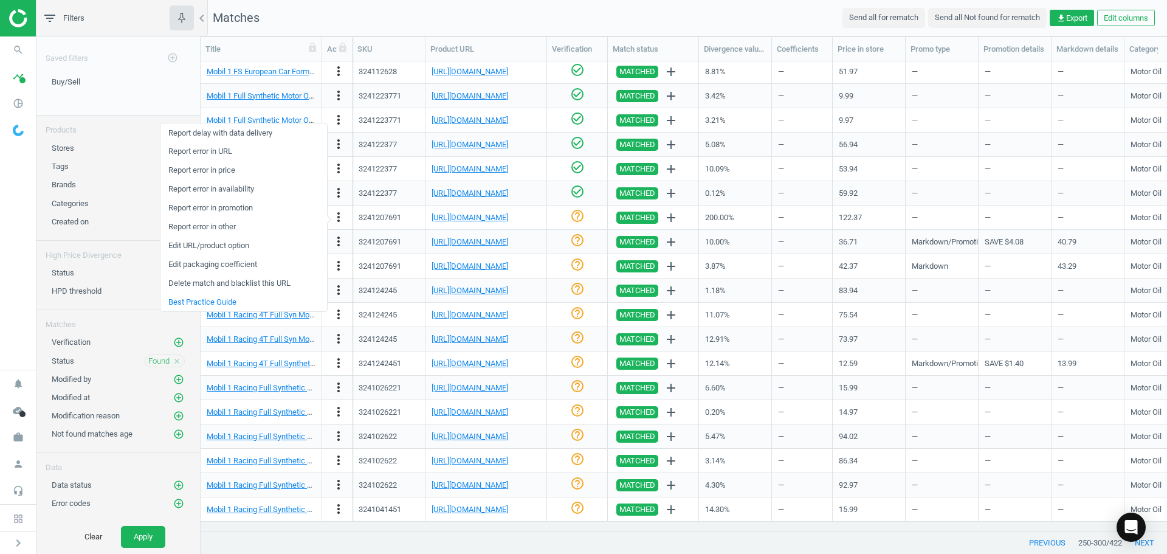
click at [243, 243] on link "Edit URL/product option" at bounding box center [243, 245] width 167 height 19
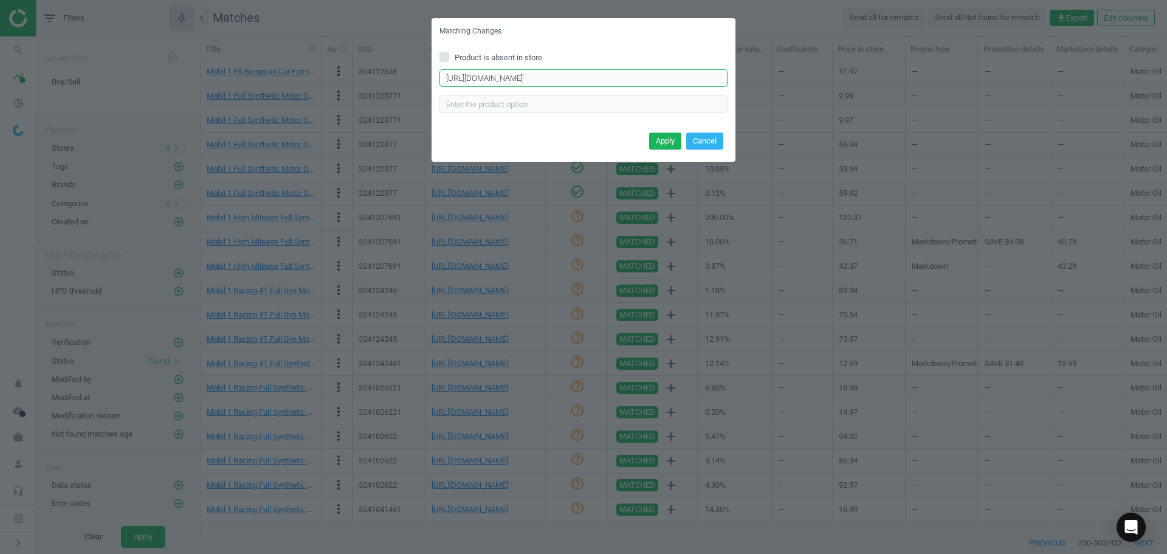
drag, startPoint x: 621, startPoint y: 77, endPoint x: 163, endPoint y: 66, distance: 457.8
click at [196, 66] on div "Matching Changes Product is absent in store [URL][DOMAIN_NAME] Enter correct pr…" at bounding box center [583, 277] width 1167 height 554
paste input "MOB-120769-1"
type input "[URL][DOMAIN_NAME]"
click at [647, 139] on div "Apply Cancel" at bounding box center [584, 145] width 304 height 33
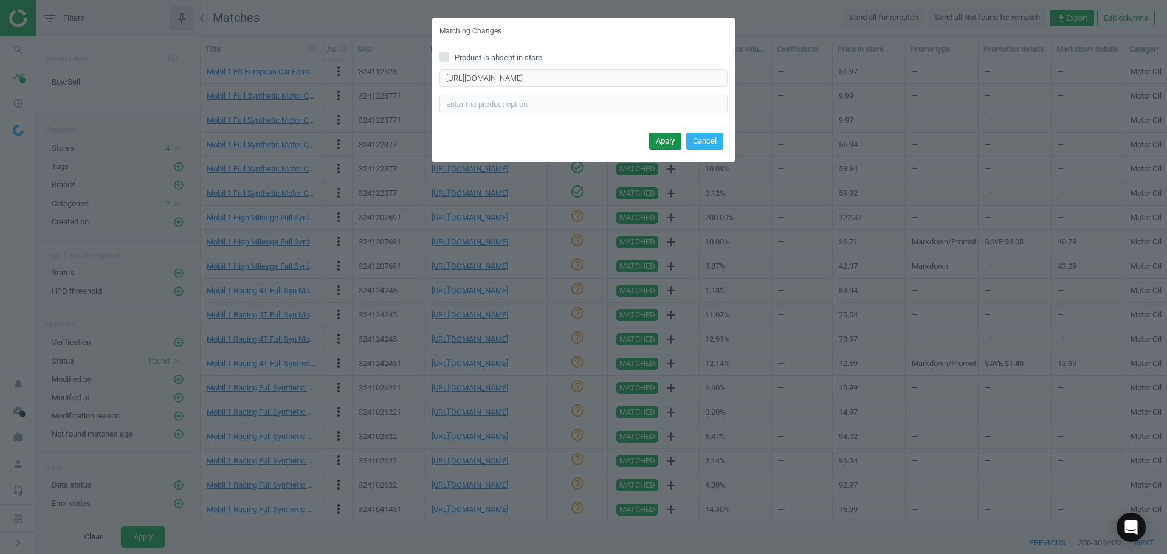
click at [658, 136] on button "Apply" at bounding box center [665, 140] width 32 height 17
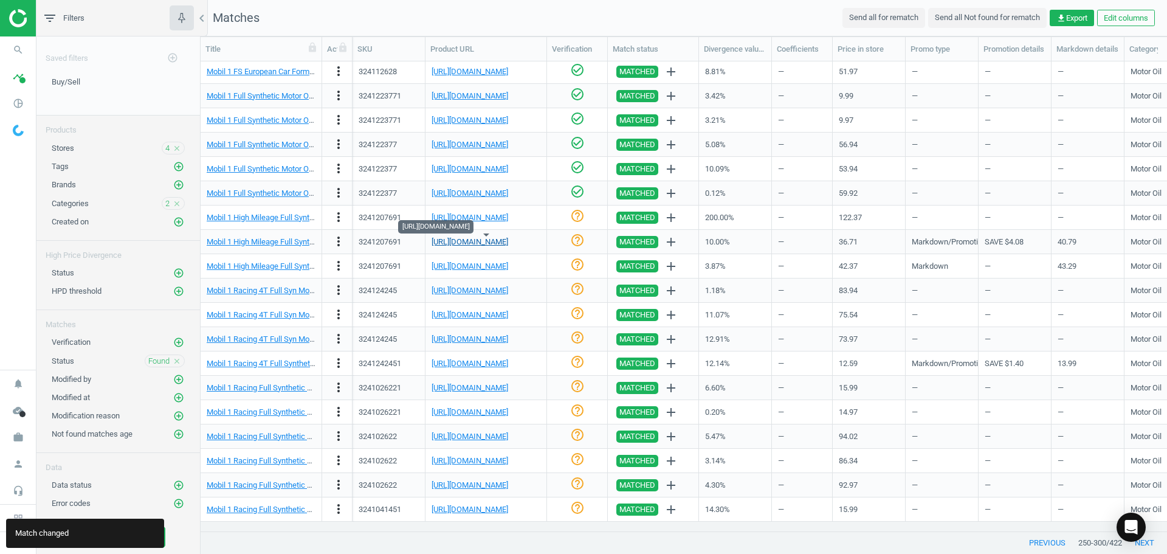
click at [508, 245] on link "[URL][DOMAIN_NAME]" at bounding box center [470, 241] width 77 height 9
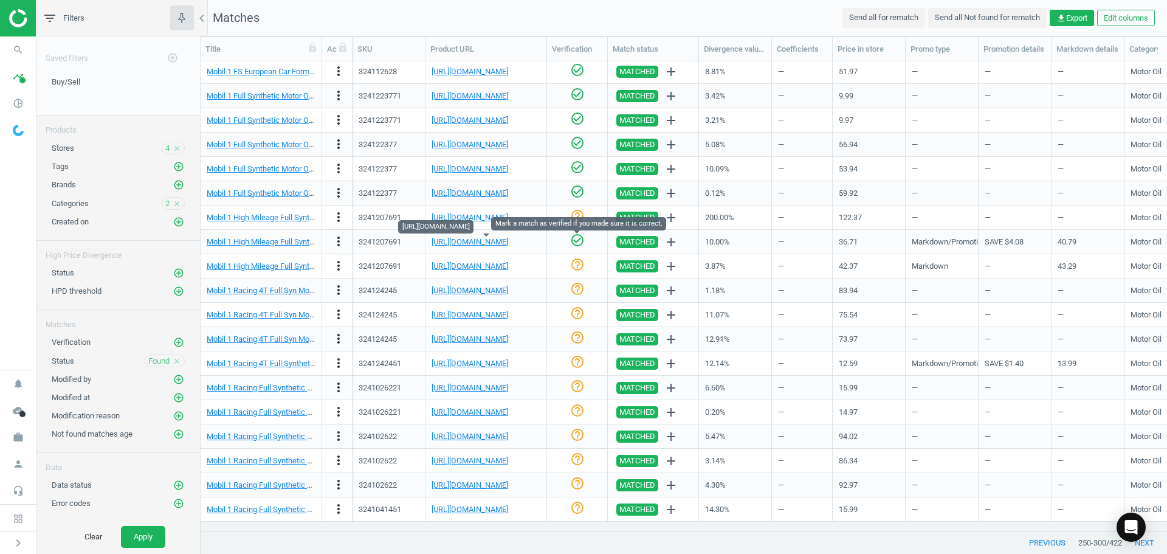
click at [576, 236] on icon "check_circle_outline" at bounding box center [577, 240] width 15 height 15
click at [584, 269] on icon "help_outline" at bounding box center [577, 264] width 15 height 15
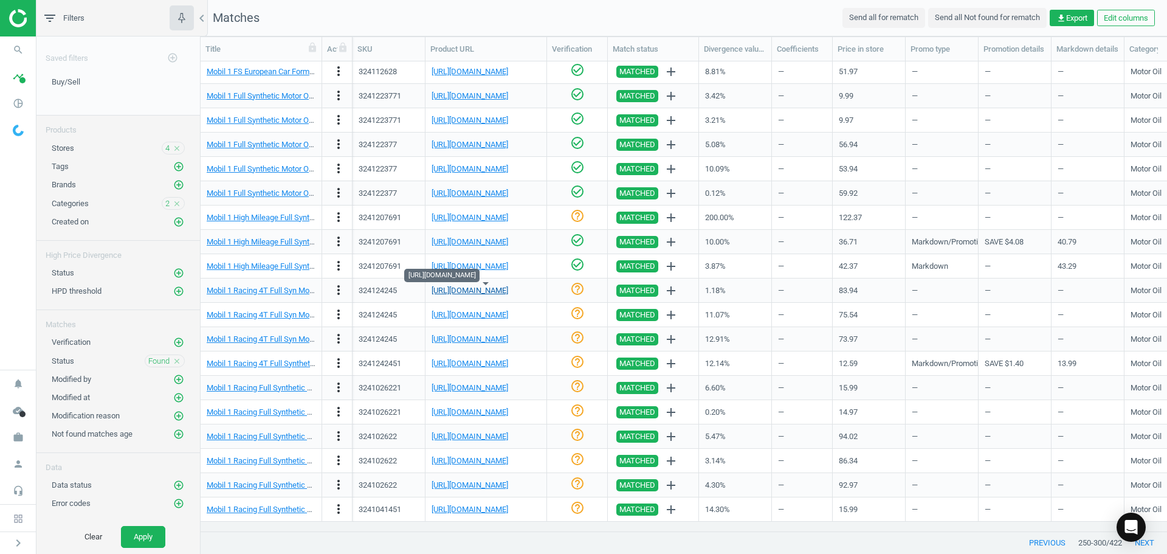
click at [508, 288] on link "[URL][DOMAIN_NAME]" at bounding box center [470, 290] width 77 height 9
click at [581, 291] on icon "check_circle_outline" at bounding box center [577, 288] width 15 height 15
click at [506, 313] on link "[URL][DOMAIN_NAME]" at bounding box center [470, 314] width 77 height 9
click at [583, 315] on icon "help_outline" at bounding box center [577, 313] width 15 height 15
click at [571, 336] on icon "check_circle_outline" at bounding box center [577, 337] width 15 height 15
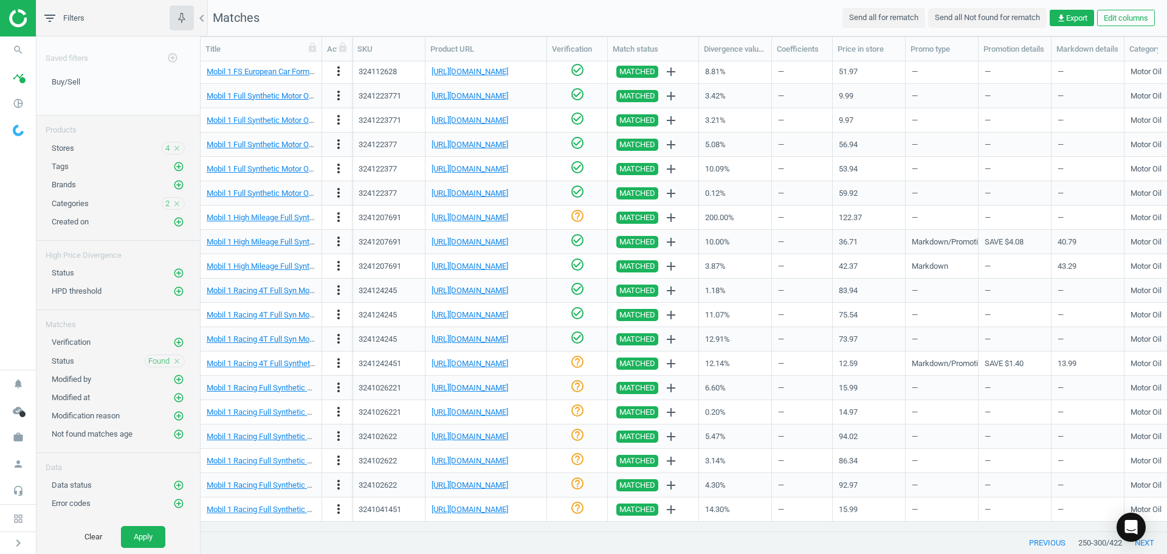
click at [580, 365] on icon "help_outline" at bounding box center [577, 361] width 15 height 15
click at [576, 388] on icon "check_circle_outline" at bounding box center [577, 386] width 15 height 15
click at [574, 410] on icon "check_circle_outline" at bounding box center [577, 410] width 15 height 15
click at [508, 435] on link "[URL][DOMAIN_NAME]" at bounding box center [470, 436] width 77 height 9
click at [584, 433] on icon "check_circle_outline" at bounding box center [577, 434] width 15 height 15
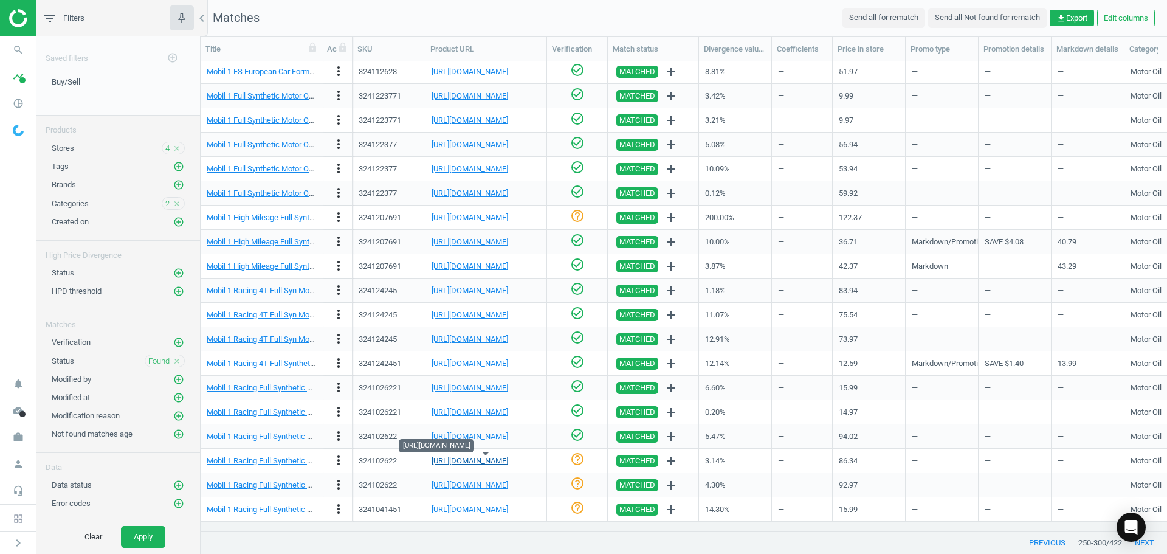
click at [466, 459] on link "[URL][DOMAIN_NAME]" at bounding box center [470, 460] width 77 height 9
click at [576, 460] on icon "check_circle_outline" at bounding box center [577, 459] width 15 height 15
click at [578, 486] on icon "check_circle_outline" at bounding box center [577, 483] width 15 height 15
click at [577, 509] on icon "check_circle_outline" at bounding box center [577, 507] width 15 height 15
click at [1144, 542] on button "next" at bounding box center [1144, 543] width 45 height 22
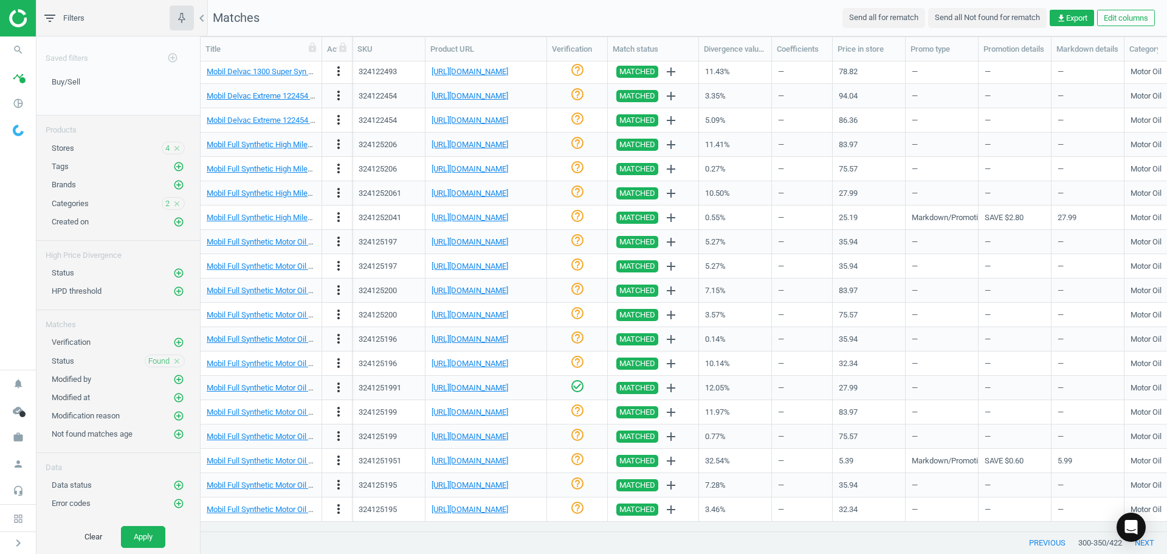
click at [2, 202] on nav "search Search timeline Data delivery Overview Matches dashboard Matches Rematch…" at bounding box center [18, 202] width 36 height 333
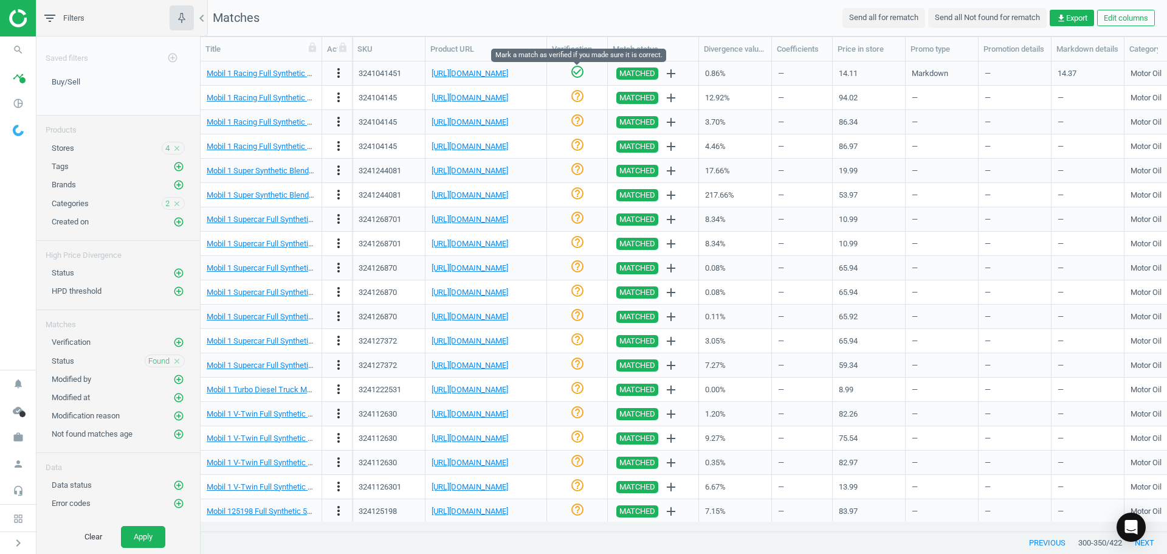
click at [573, 69] on icon "check_circle_outline" at bounding box center [577, 71] width 15 height 15
click at [507, 97] on link "[URL][DOMAIN_NAME]" at bounding box center [470, 97] width 77 height 9
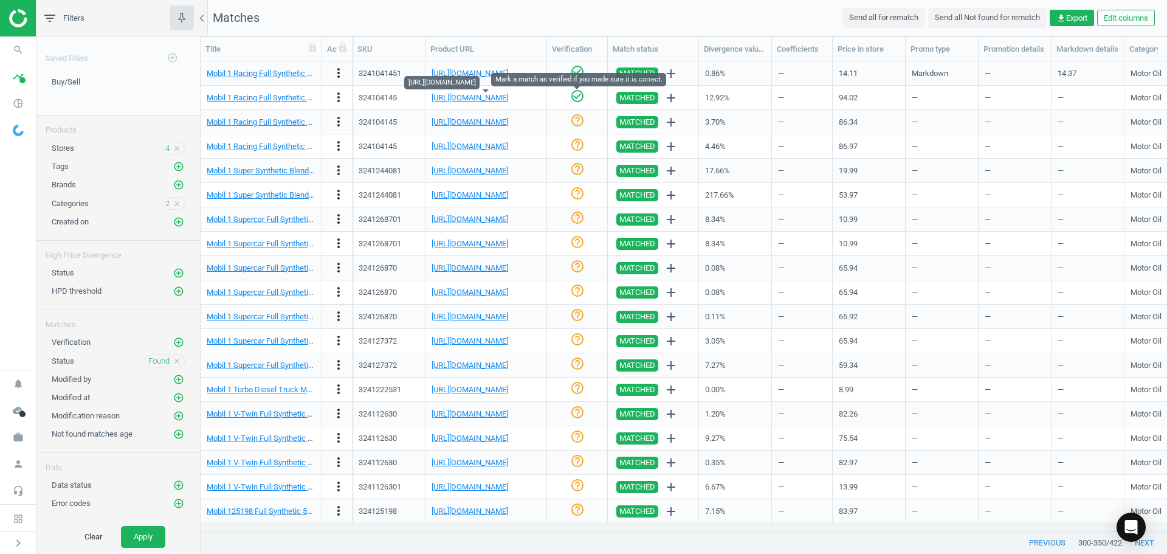
click at [578, 101] on icon "check_circle_outline" at bounding box center [577, 96] width 15 height 15
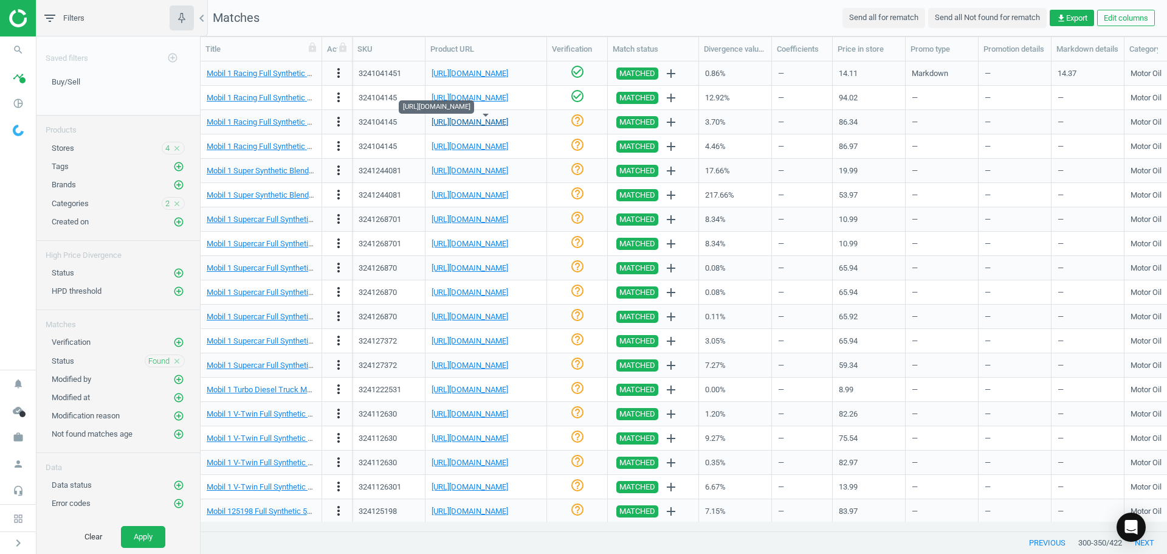
click at [508, 120] on link "[URL][DOMAIN_NAME]" at bounding box center [470, 121] width 77 height 9
click at [573, 122] on icon "check_circle_outline" at bounding box center [577, 120] width 15 height 15
click at [583, 146] on icon "help_outline" at bounding box center [577, 144] width 15 height 15
click at [508, 170] on link "[URL][DOMAIN_NAME]" at bounding box center [470, 170] width 77 height 9
click at [575, 170] on icon "help_outline" at bounding box center [577, 169] width 15 height 15
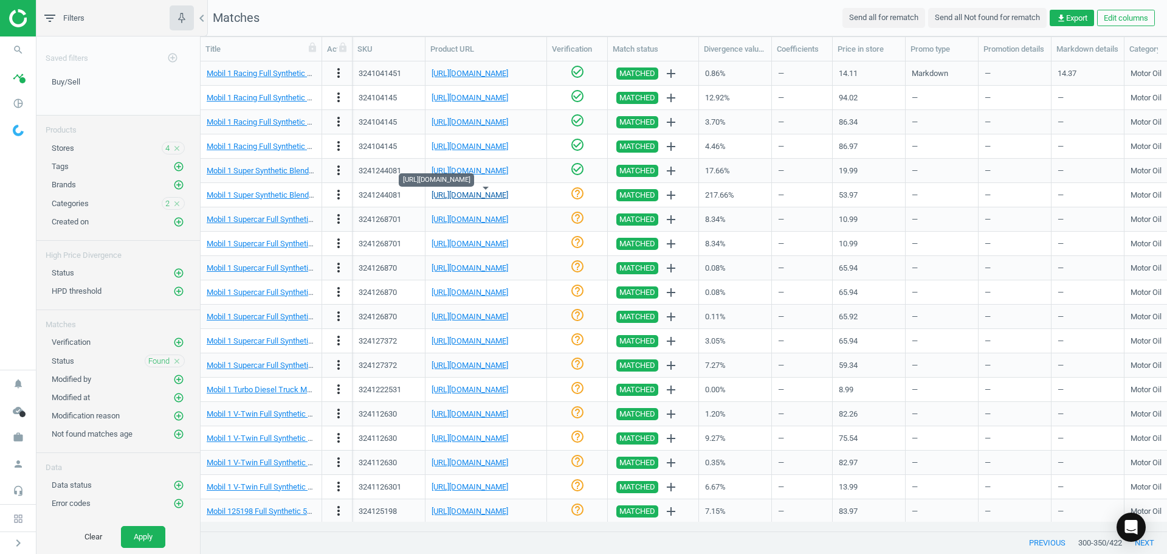
click at [488, 198] on link "[URL][DOMAIN_NAME]" at bounding box center [470, 194] width 77 height 9
click at [575, 193] on icon "check_circle_outline" at bounding box center [577, 193] width 15 height 15
click at [504, 218] on link "[URL][DOMAIN_NAME]" at bounding box center [470, 219] width 77 height 9
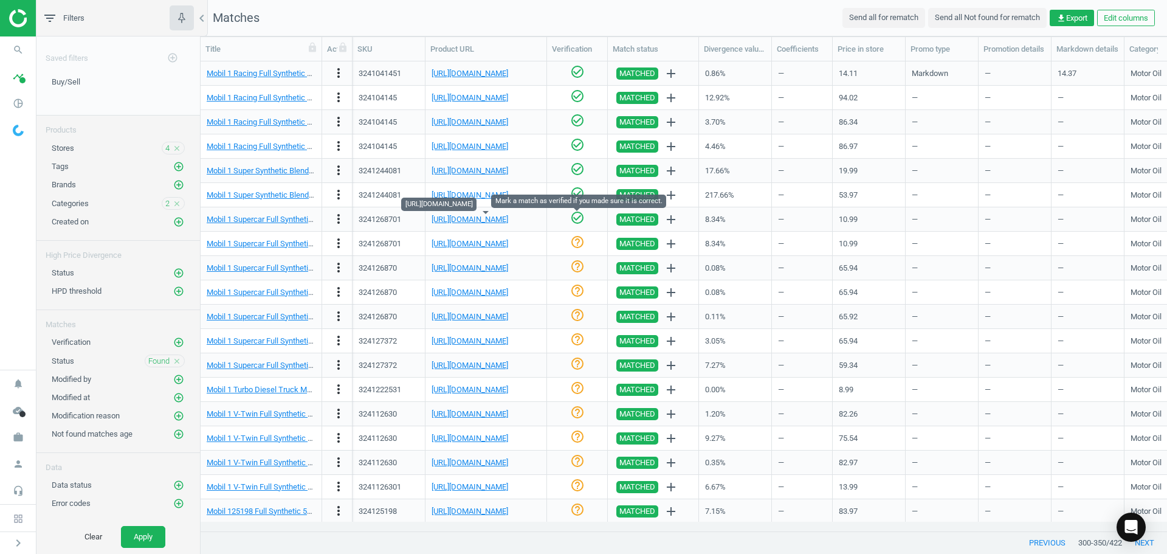
click at [577, 218] on icon "check_circle_outline" at bounding box center [577, 217] width 15 height 15
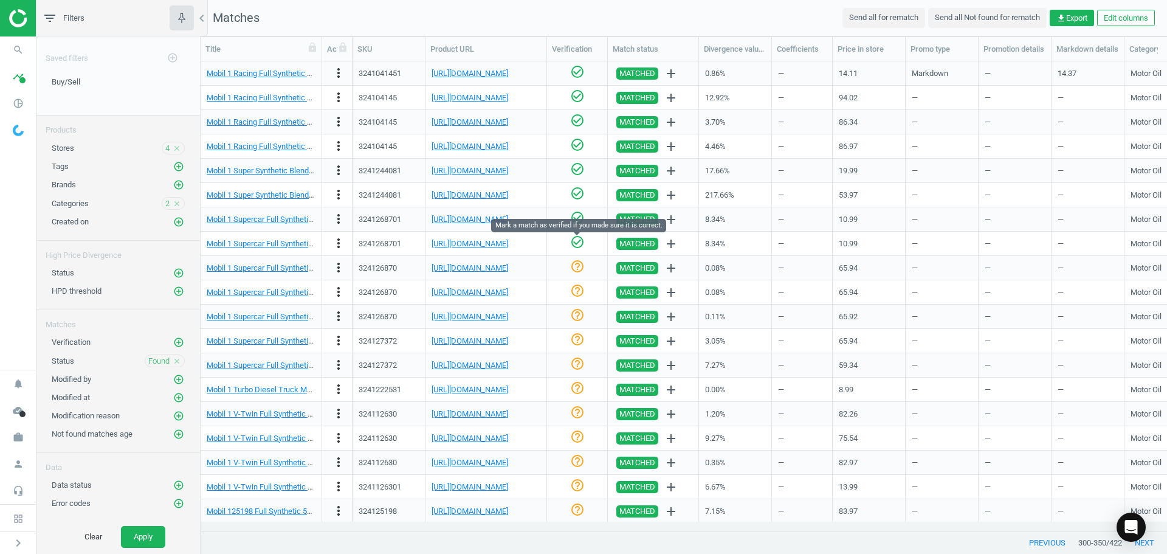
click at [574, 242] on icon "check_circle_outline" at bounding box center [577, 242] width 15 height 15
click at [508, 267] on link "[URL][DOMAIN_NAME]" at bounding box center [470, 267] width 77 height 9
click at [564, 265] on div "help_outline" at bounding box center [577, 267] width 48 height 21
click at [576, 267] on icon "check_circle_outline" at bounding box center [577, 266] width 15 height 15
click at [507, 291] on link "[URL][DOMAIN_NAME]" at bounding box center [470, 291] width 77 height 9
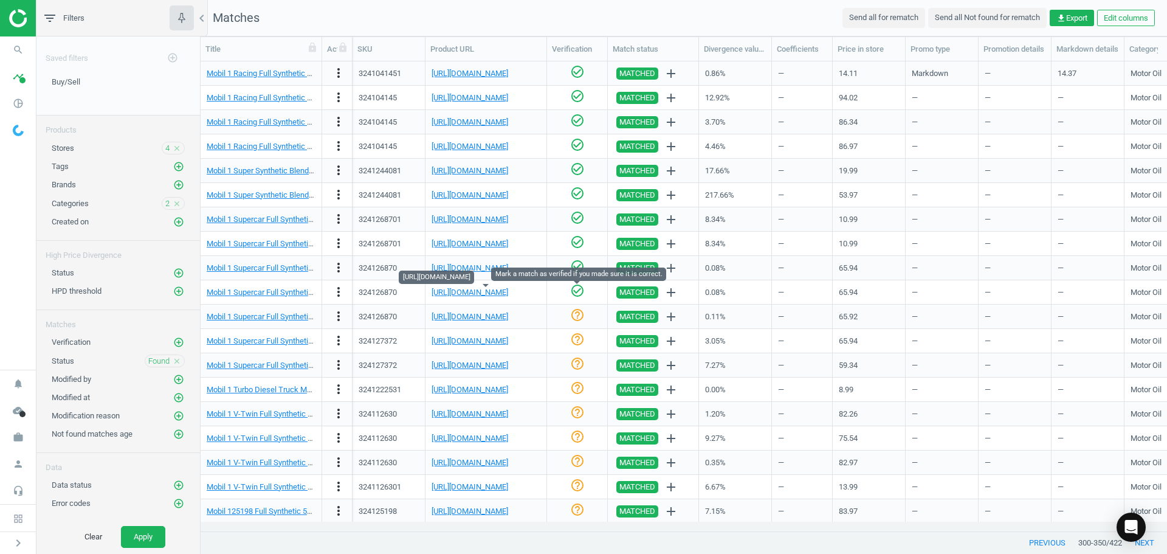
click at [580, 294] on icon "check_circle_outline" at bounding box center [577, 290] width 15 height 15
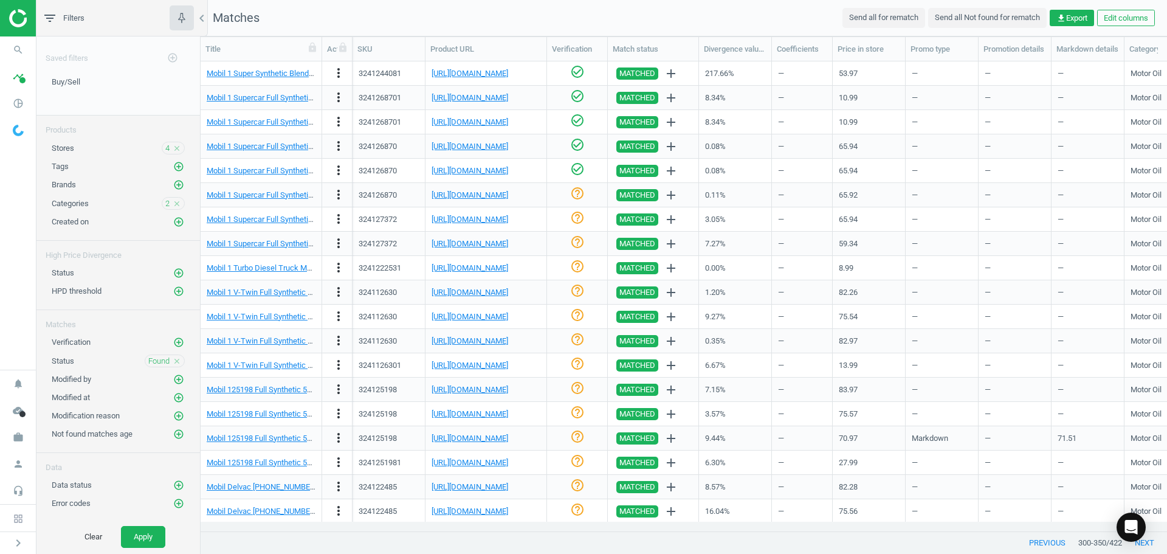
click at [569, 193] on div "help_outline" at bounding box center [577, 194] width 48 height 21
click at [508, 220] on link "[URL][DOMAIN_NAME]" at bounding box center [470, 219] width 77 height 9
click at [573, 191] on icon "help_outline" at bounding box center [577, 193] width 15 height 15
click at [487, 221] on link "[URL][DOMAIN_NAME]" at bounding box center [470, 219] width 77 height 9
click at [577, 215] on icon "check_circle_outline" at bounding box center [577, 217] width 15 height 15
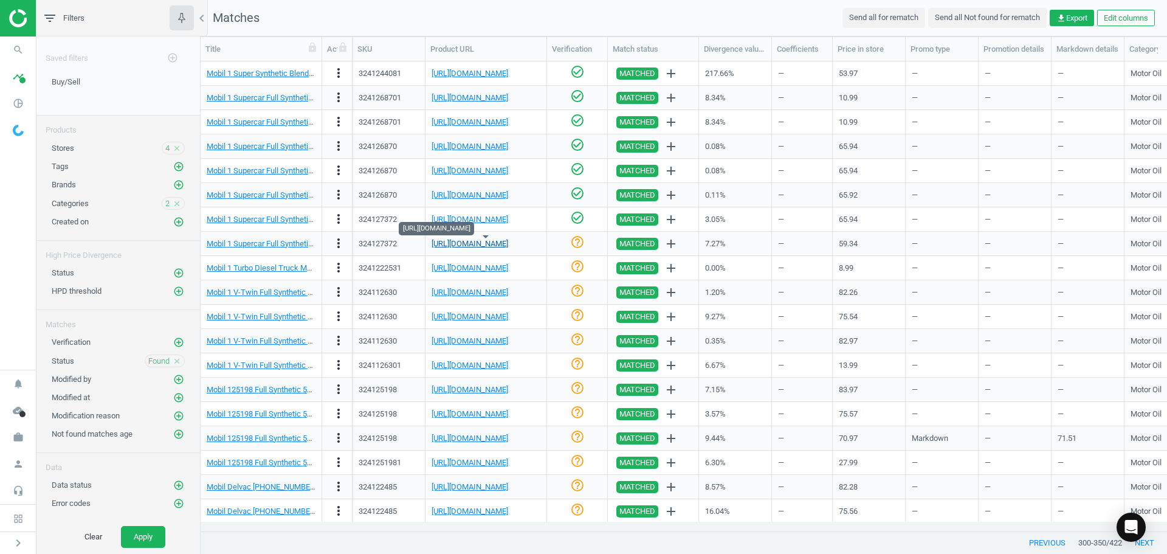
click at [472, 246] on link "[URL][DOMAIN_NAME]" at bounding box center [470, 243] width 77 height 9
click at [578, 246] on icon "check_circle_outline" at bounding box center [577, 242] width 15 height 15
click at [582, 271] on icon "check_circle_outline" at bounding box center [577, 266] width 15 height 15
click at [507, 289] on link "[URL][DOMAIN_NAME]" at bounding box center [470, 291] width 77 height 9
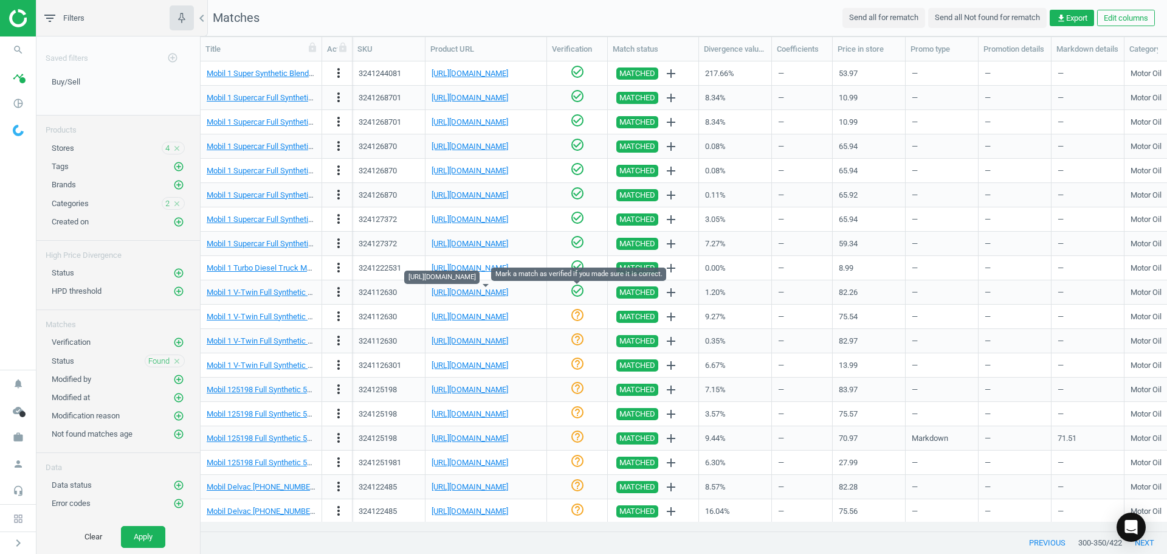
click at [577, 287] on icon "check_circle_outline" at bounding box center [577, 290] width 15 height 15
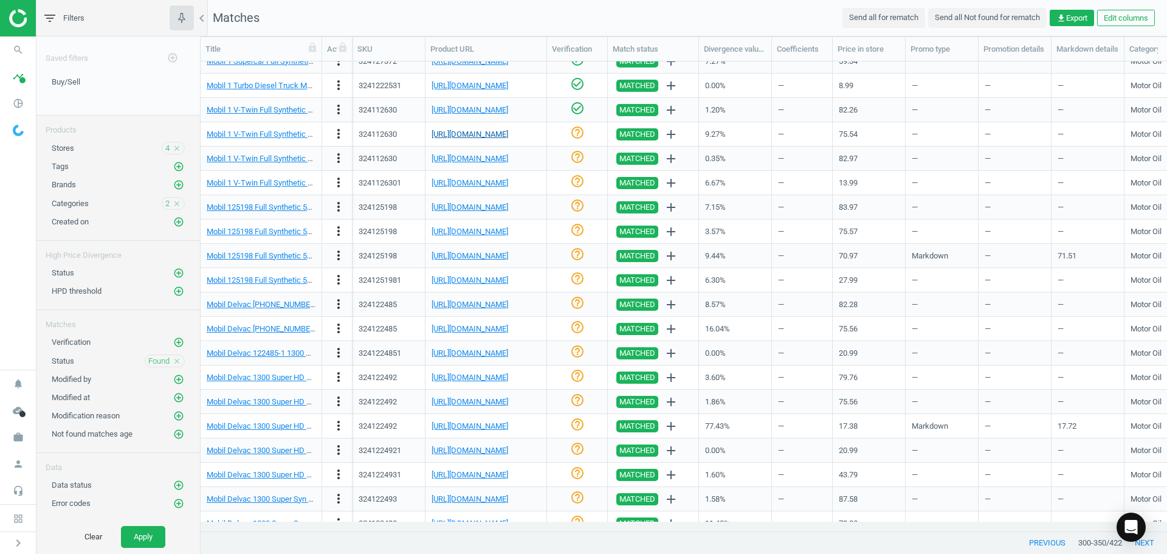
click at [514, 127] on div "[URL][DOMAIN_NAME]" at bounding box center [486, 133] width 109 height 21
click at [508, 131] on link "[URL][DOMAIN_NAME]" at bounding box center [470, 133] width 77 height 9
click at [580, 136] on icon "check_circle_outline" at bounding box center [577, 132] width 15 height 15
click at [574, 157] on icon "check_circle_outline" at bounding box center [577, 157] width 15 height 15
click at [579, 179] on icon "check_circle_outline" at bounding box center [577, 181] width 15 height 15
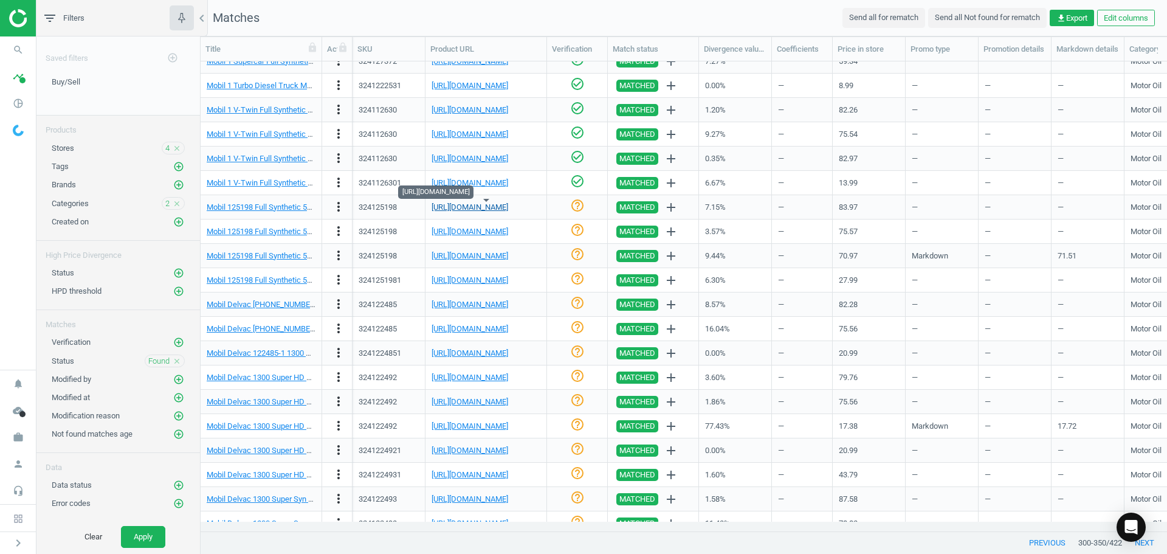
click at [473, 205] on link "[URL][DOMAIN_NAME]" at bounding box center [470, 206] width 77 height 9
click at [575, 206] on icon "help_outline" at bounding box center [577, 205] width 15 height 15
click at [486, 232] on link "[URL][DOMAIN_NAME]" at bounding box center [470, 231] width 77 height 9
click at [577, 231] on icon "check_circle_outline" at bounding box center [577, 229] width 15 height 15
click at [479, 252] on link "[URL][DOMAIN_NAME]" at bounding box center [470, 255] width 77 height 9
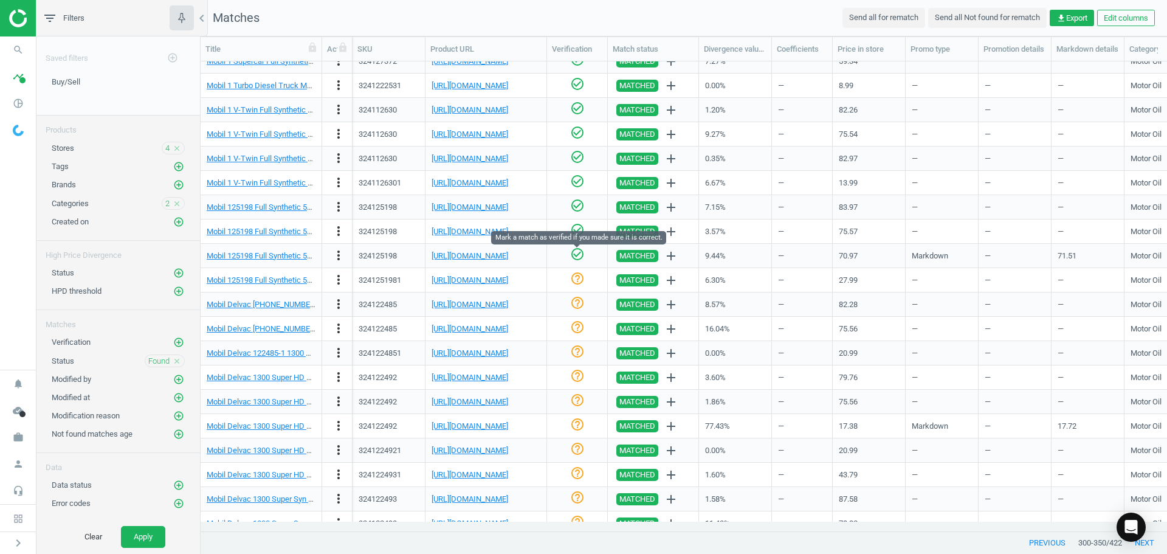
click at [577, 255] on icon "check_circle_outline" at bounding box center [577, 254] width 15 height 15
click at [505, 279] on link "[URL][DOMAIN_NAME]" at bounding box center [470, 279] width 77 height 9
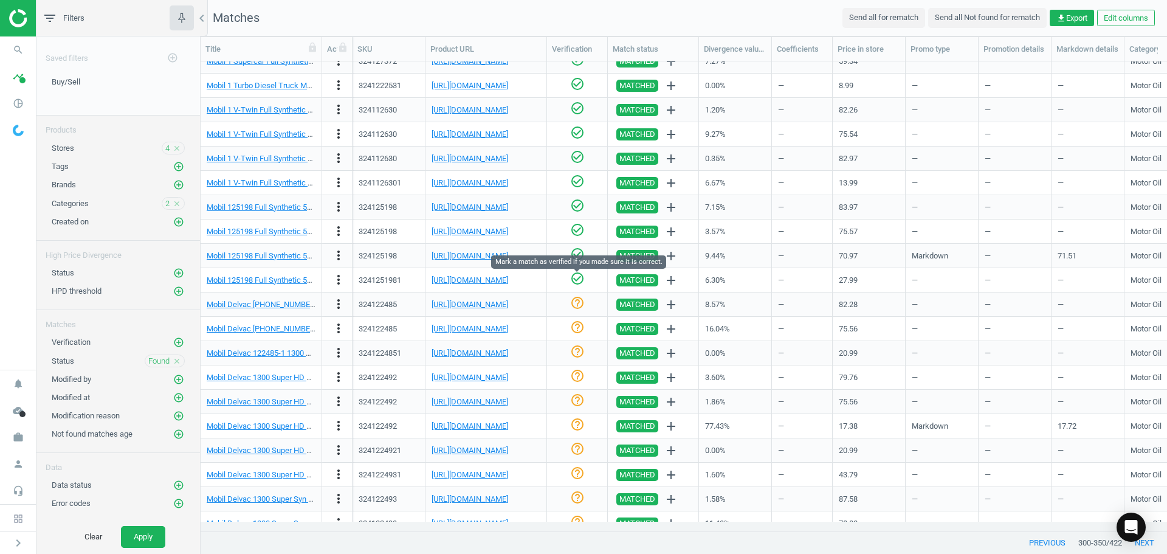
click at [578, 278] on icon "check_circle_outline" at bounding box center [577, 278] width 15 height 15
click at [497, 306] on link "[URL][DOMAIN_NAME]" at bounding box center [470, 304] width 77 height 9
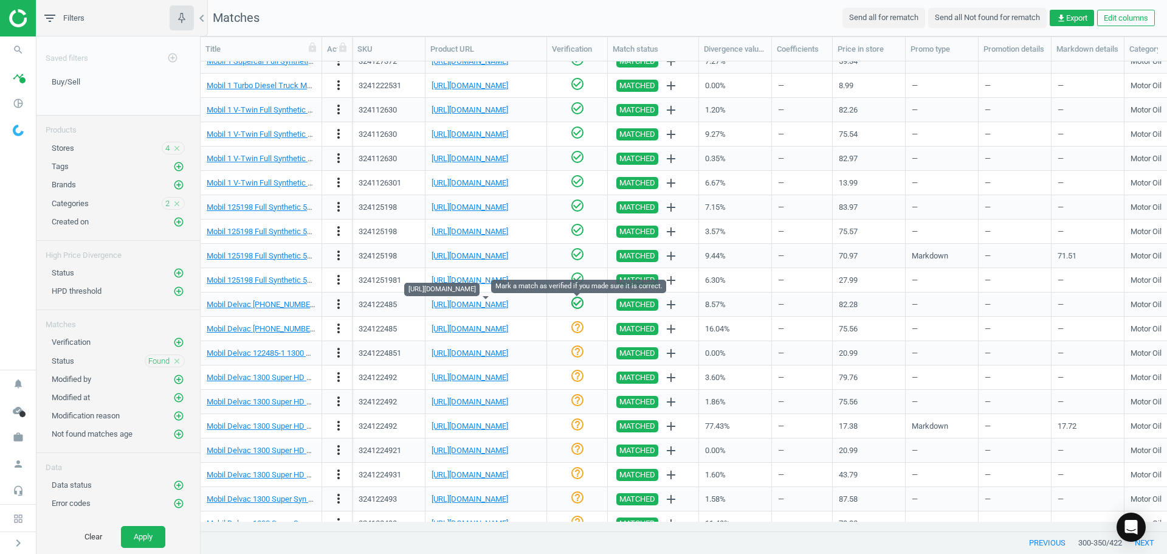
click at [576, 308] on icon "check_circle_outline" at bounding box center [577, 302] width 15 height 15
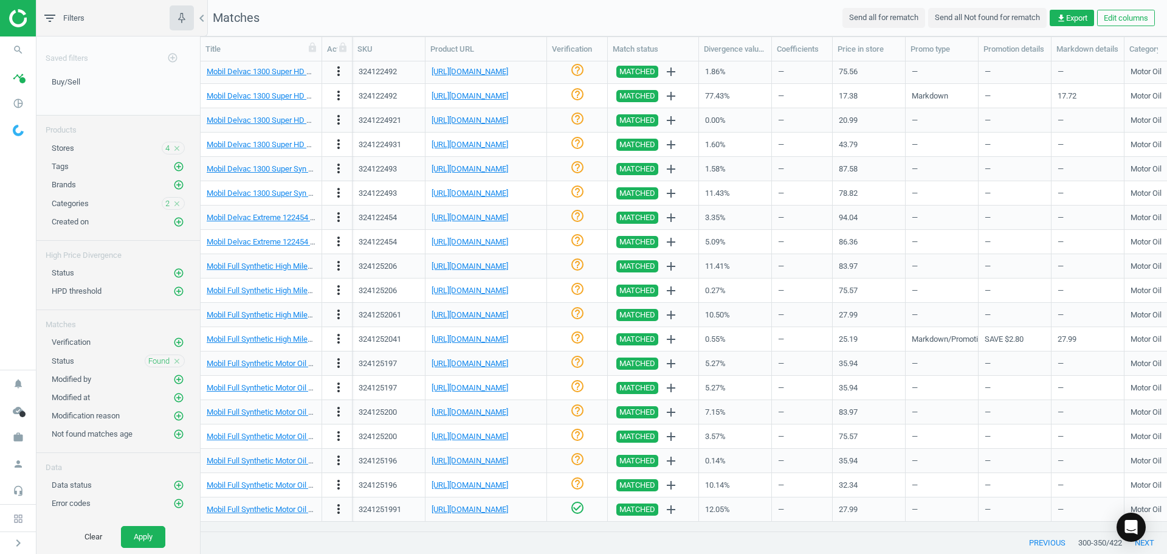
scroll to position [512, 0]
click at [498, 120] on link "[URL][DOMAIN_NAME]" at bounding box center [470, 119] width 77 height 9
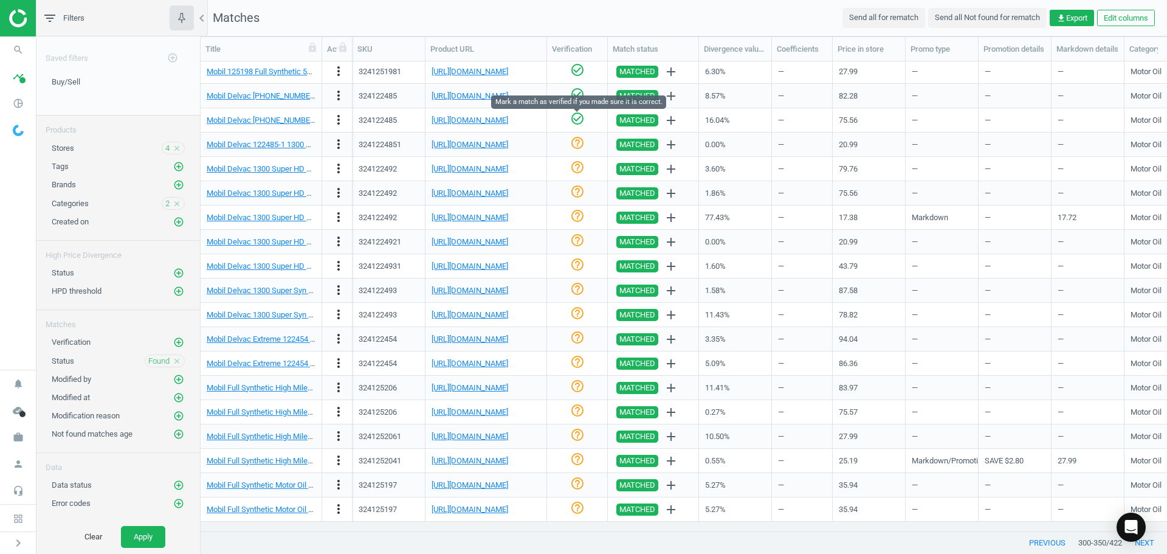
click at [578, 121] on icon "check_circle_outline" at bounding box center [577, 118] width 15 height 15
click at [583, 144] on icon "help_outline" at bounding box center [577, 143] width 15 height 15
click at [459, 168] on link "[URL][DOMAIN_NAME]" at bounding box center [470, 168] width 77 height 9
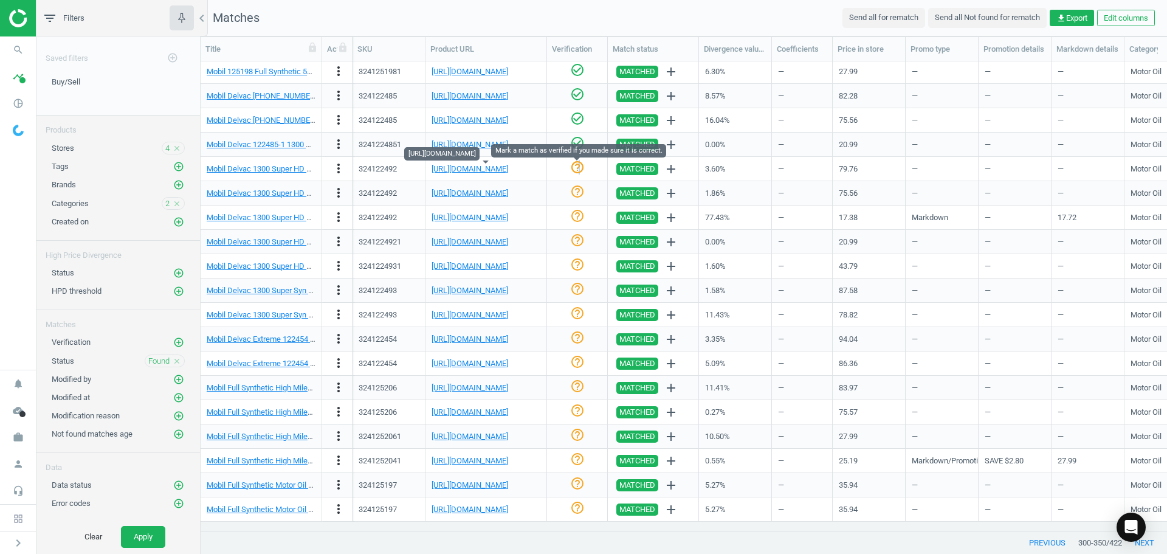
click at [578, 163] on icon "help_outline" at bounding box center [577, 167] width 15 height 15
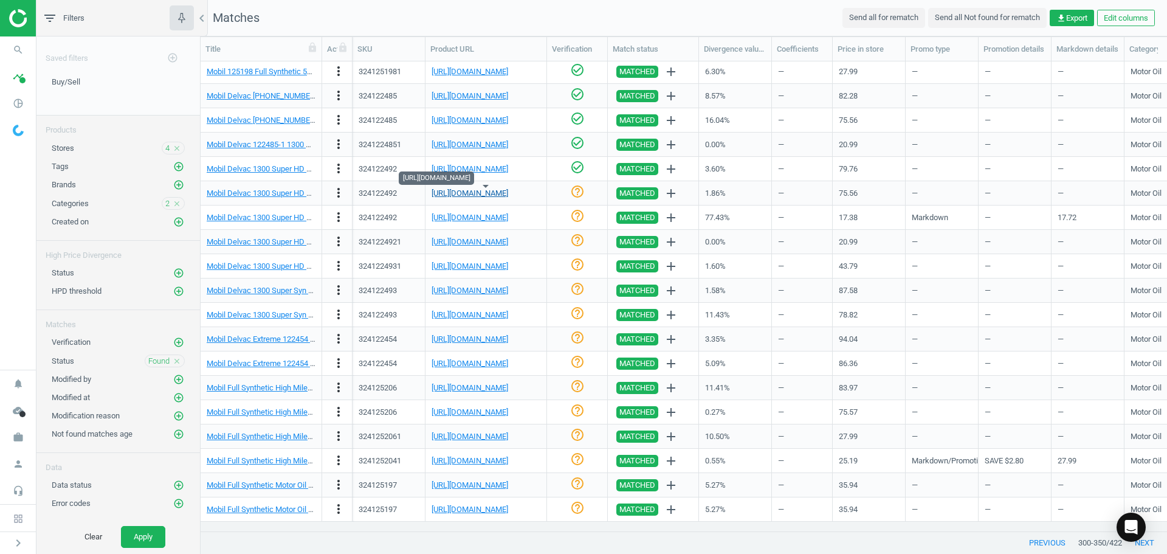
click at [507, 192] on link "[URL][DOMAIN_NAME]" at bounding box center [470, 192] width 77 height 9
click at [579, 196] on icon "help_outline" at bounding box center [577, 191] width 15 height 15
click at [508, 218] on link "[URL][DOMAIN_NAME]" at bounding box center [470, 217] width 77 height 9
click at [502, 213] on link "[URL][DOMAIN_NAME]" at bounding box center [470, 217] width 77 height 9
click at [571, 219] on icon "check_circle_outline" at bounding box center [577, 215] width 15 height 15
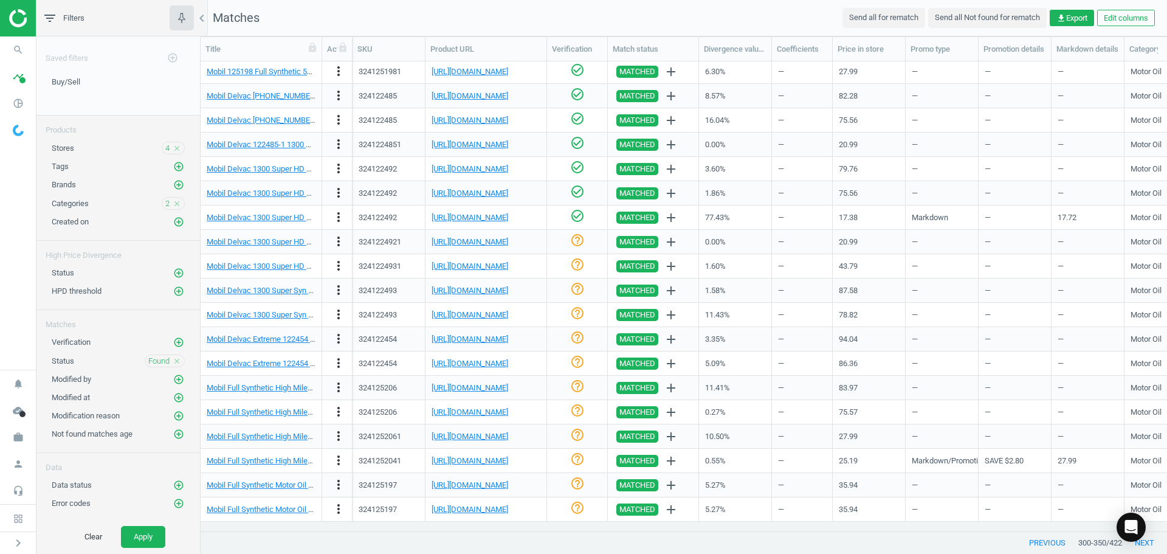
click at [572, 215] on icon "check_circle_outline" at bounding box center [577, 215] width 15 height 15
click at [340, 221] on icon "more_vert" at bounding box center [338, 217] width 15 height 15
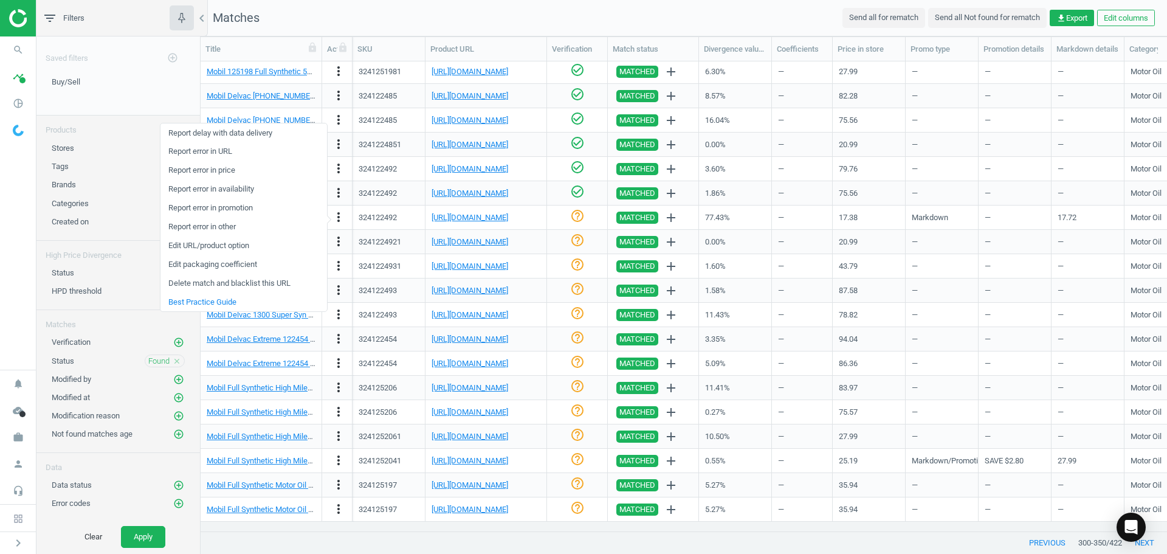
click at [218, 243] on link "Edit URL/product option" at bounding box center [243, 245] width 167 height 19
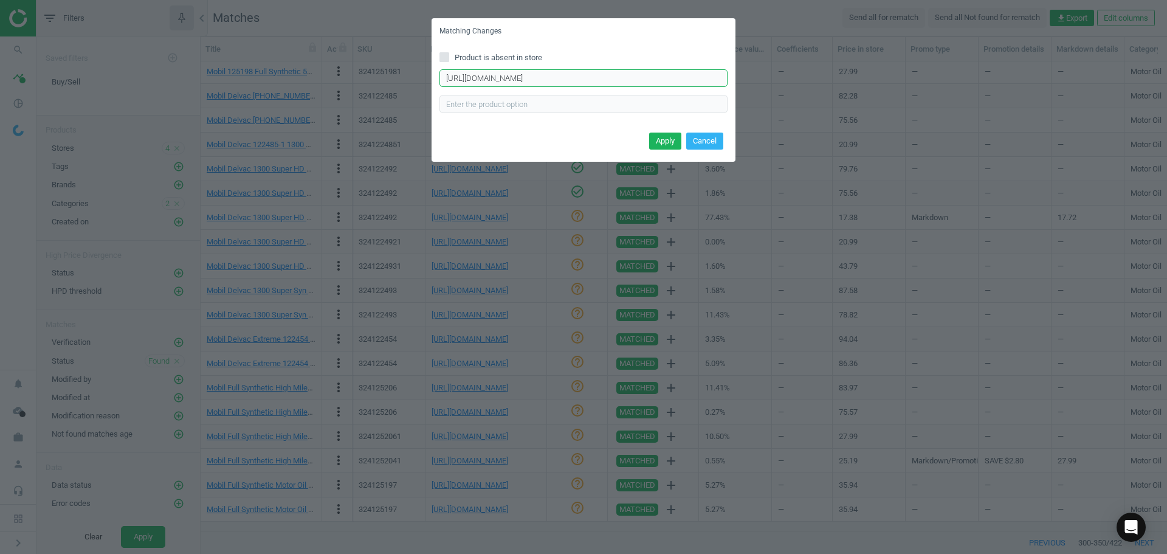
drag, startPoint x: 695, startPoint y: 82, endPoint x: 94, endPoint y: 69, distance: 601.2
click at [126, 71] on div "Matching Changes Product is absent in store [URL][DOMAIN_NAME] Enter correct pr…" at bounding box center [583, 277] width 1167 height 554
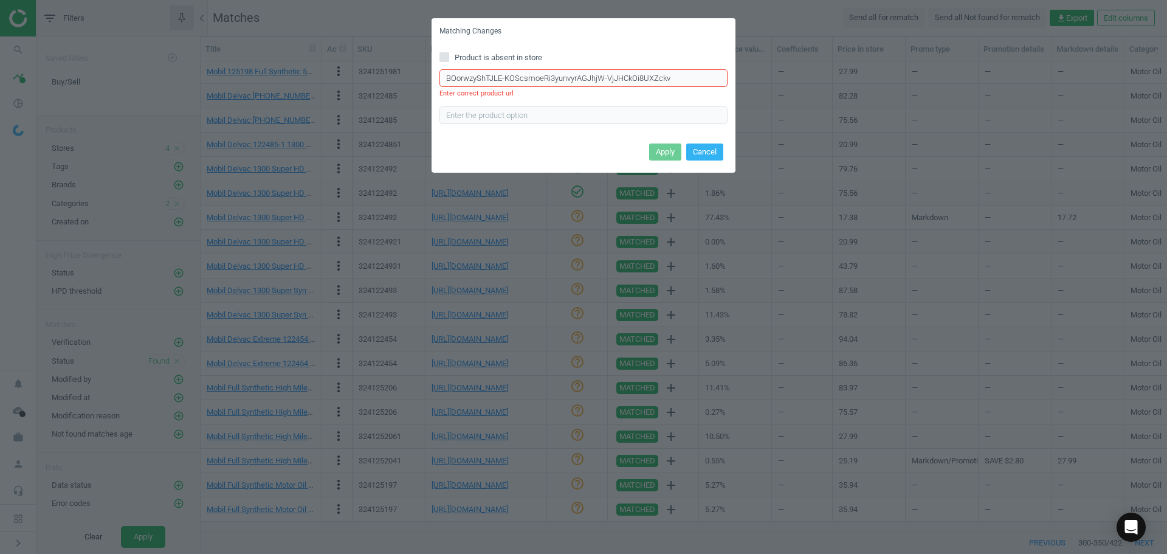
drag, startPoint x: 677, startPoint y: 83, endPoint x: 170, endPoint y: 63, distance: 507.8
click at [367, 74] on div "Matching Changes Product is absent in store BOorwzyShTJLE-KOScsmoeRi3yunvyrAGJh…" at bounding box center [583, 277] width 1167 height 554
paste input "[URL][DOMAIN_NAME]"
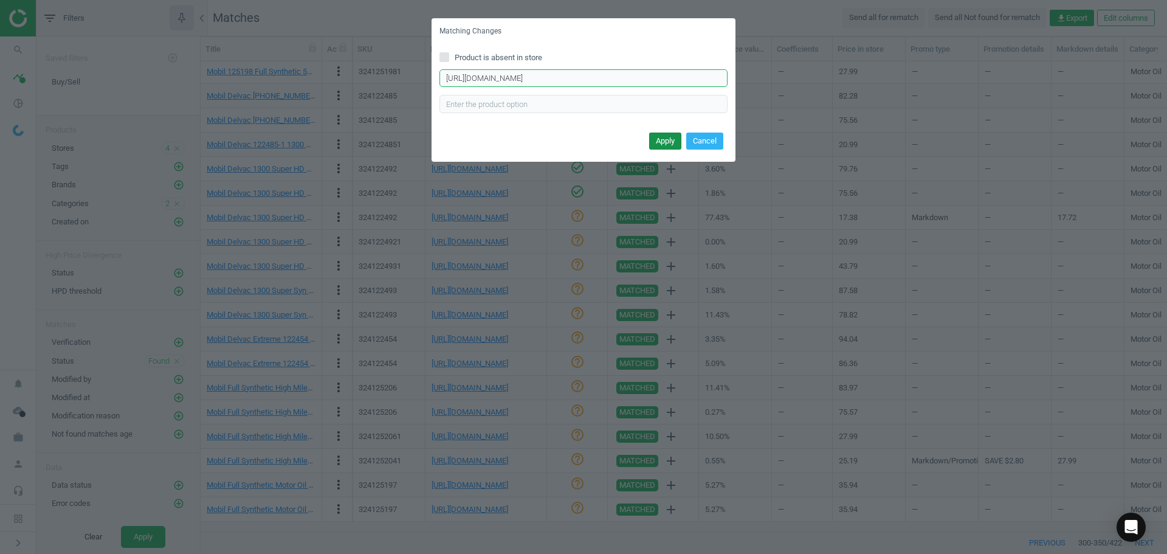
type input "[URL][DOMAIN_NAME]"
click at [669, 136] on button "Apply" at bounding box center [665, 140] width 32 height 17
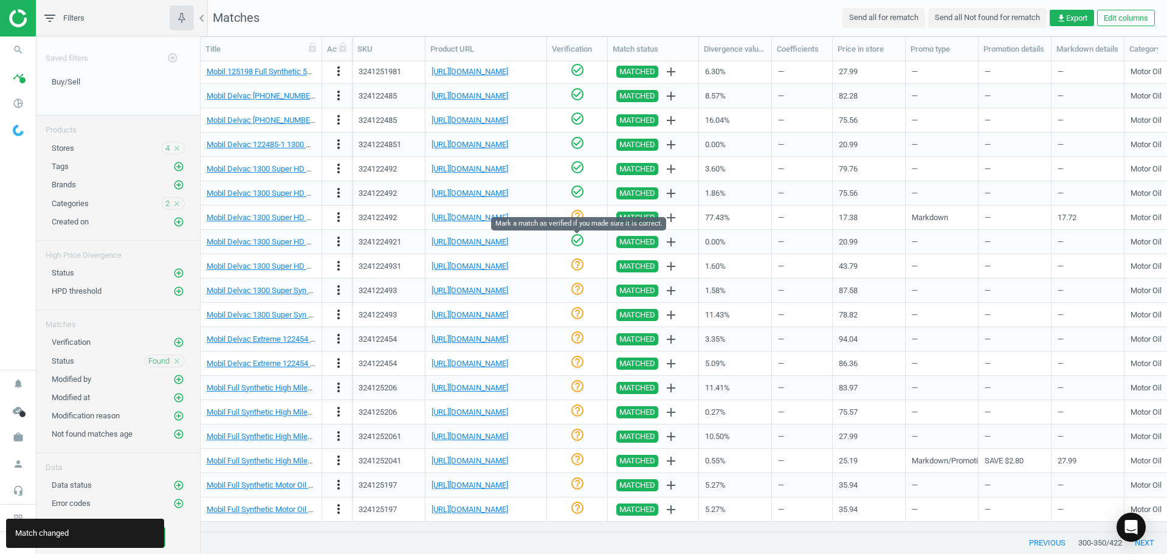
click at [574, 245] on icon "check_circle_outline" at bounding box center [577, 240] width 15 height 15
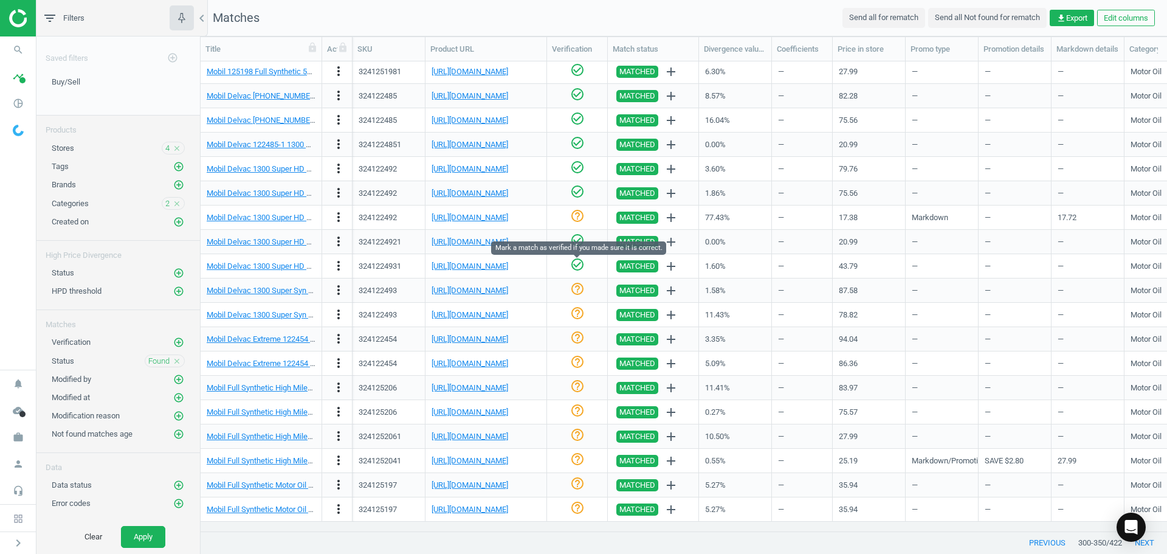
click at [577, 269] on icon "check_circle_outline" at bounding box center [577, 264] width 15 height 15
click at [496, 290] on link "[URL][DOMAIN_NAME]" at bounding box center [470, 290] width 77 height 9
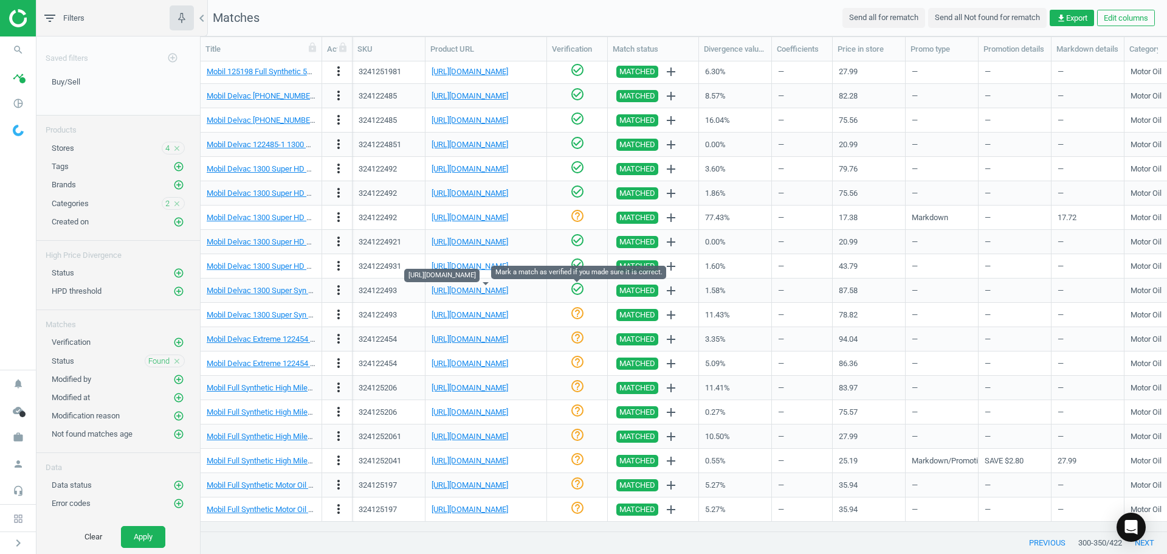
click at [580, 289] on icon "check_circle_outline" at bounding box center [577, 288] width 15 height 15
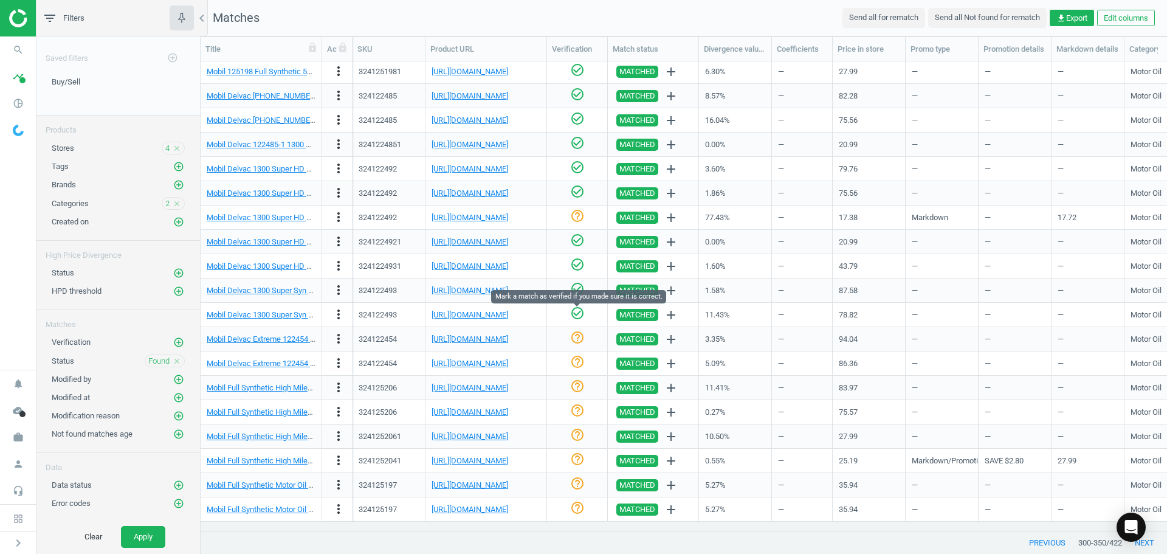
click at [579, 313] on icon "check_circle_outline" at bounding box center [577, 313] width 15 height 15
click at [493, 337] on link "[URL][DOMAIN_NAME]" at bounding box center [470, 338] width 77 height 9
click at [582, 332] on icon "check_circle_outline" at bounding box center [577, 337] width 15 height 15
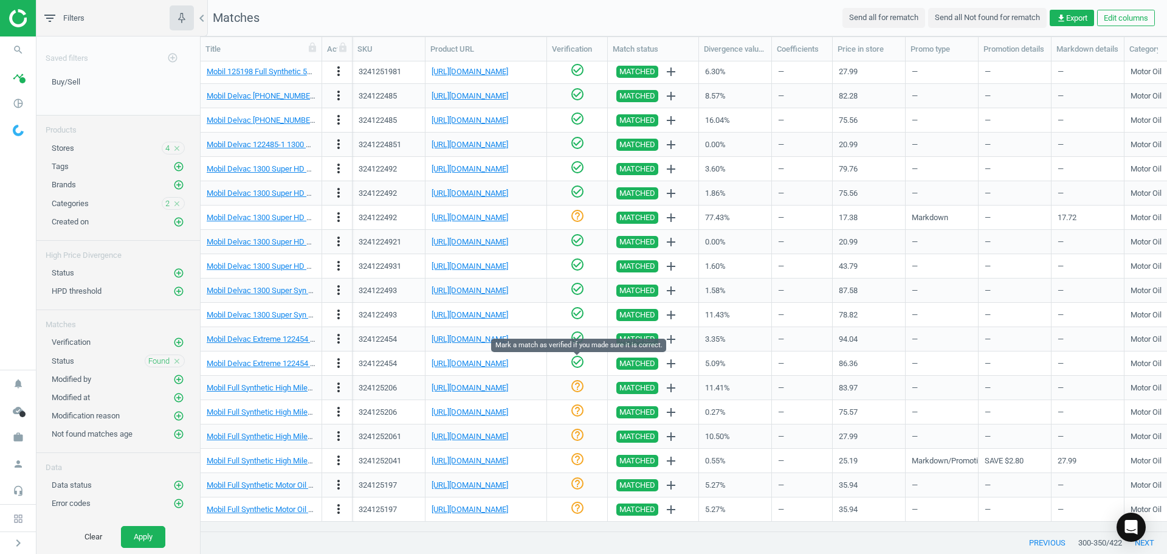
click at [577, 366] on icon "check_circle_outline" at bounding box center [577, 361] width 15 height 15
click at [508, 387] on link "[URL][DOMAIN_NAME]" at bounding box center [470, 387] width 77 height 9
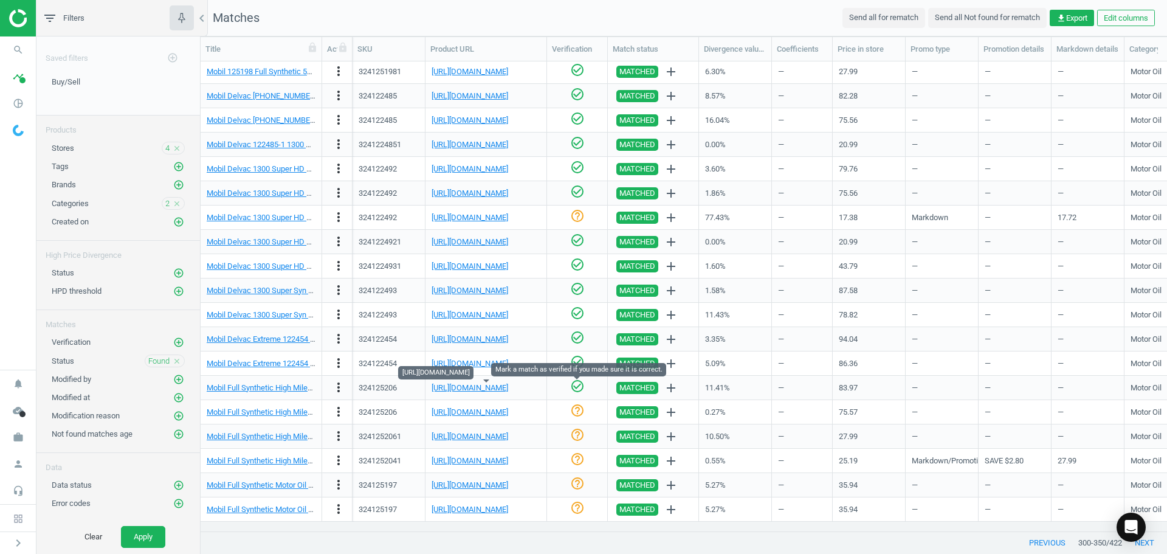
click at [576, 391] on icon "check_circle_outline" at bounding box center [577, 386] width 15 height 15
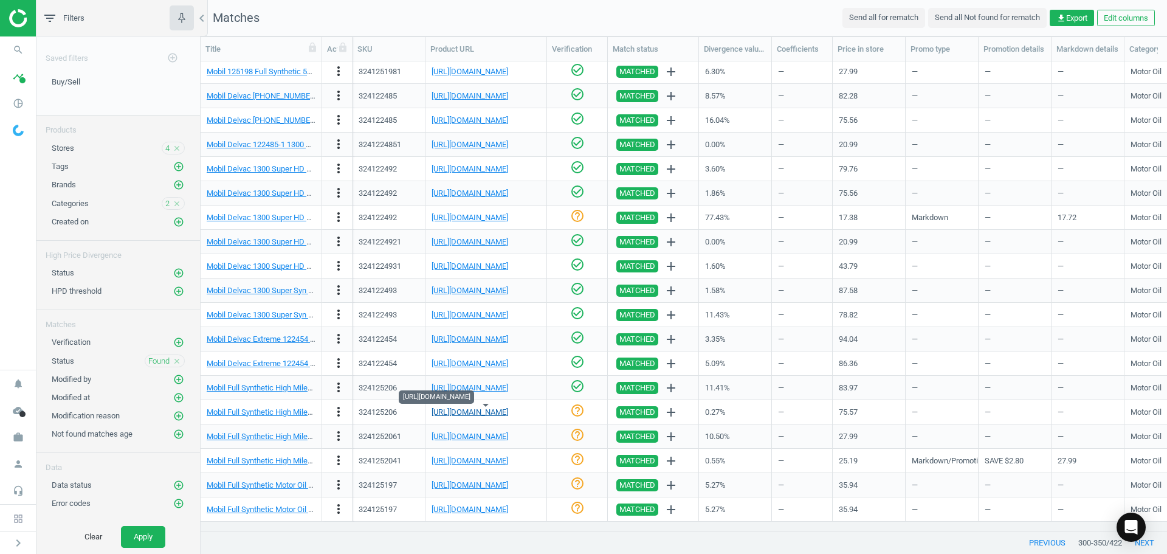
click at [508, 407] on link "[URL][DOMAIN_NAME]" at bounding box center [470, 411] width 77 height 9
click at [573, 417] on icon "check_circle_outline" at bounding box center [577, 410] width 15 height 15
click at [483, 439] on link "[URL][DOMAIN_NAME]" at bounding box center [470, 436] width 77 height 9
click at [582, 434] on icon "help_outline" at bounding box center [577, 434] width 15 height 15
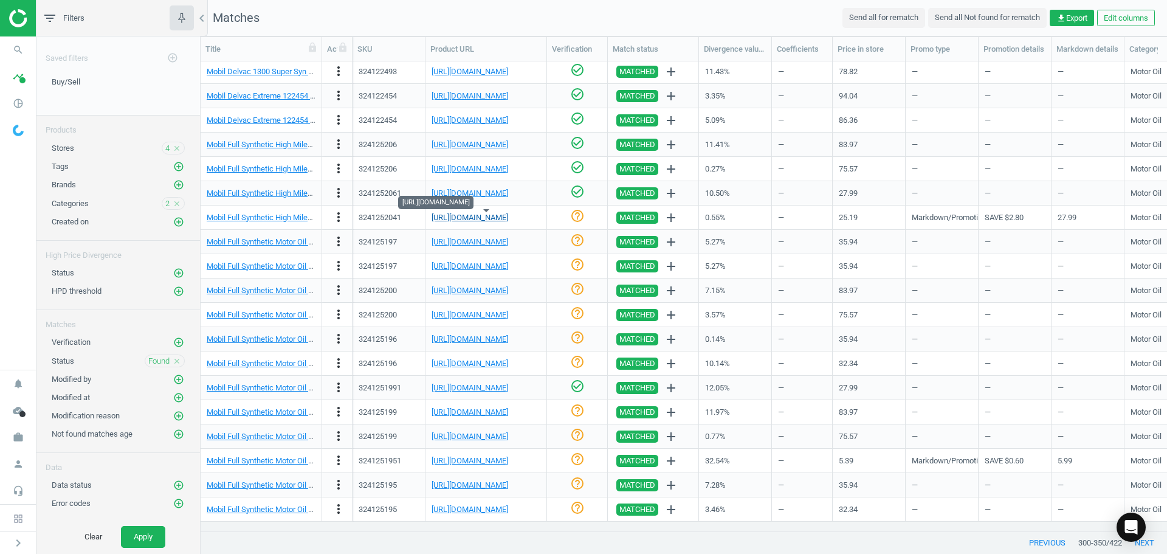
click at [473, 217] on link "[URL][DOMAIN_NAME]" at bounding box center [470, 217] width 77 height 9
click at [581, 216] on icon "help_outline" at bounding box center [577, 215] width 15 height 15
click at [500, 241] on link "[URL][DOMAIN_NAME]" at bounding box center [470, 241] width 77 height 9
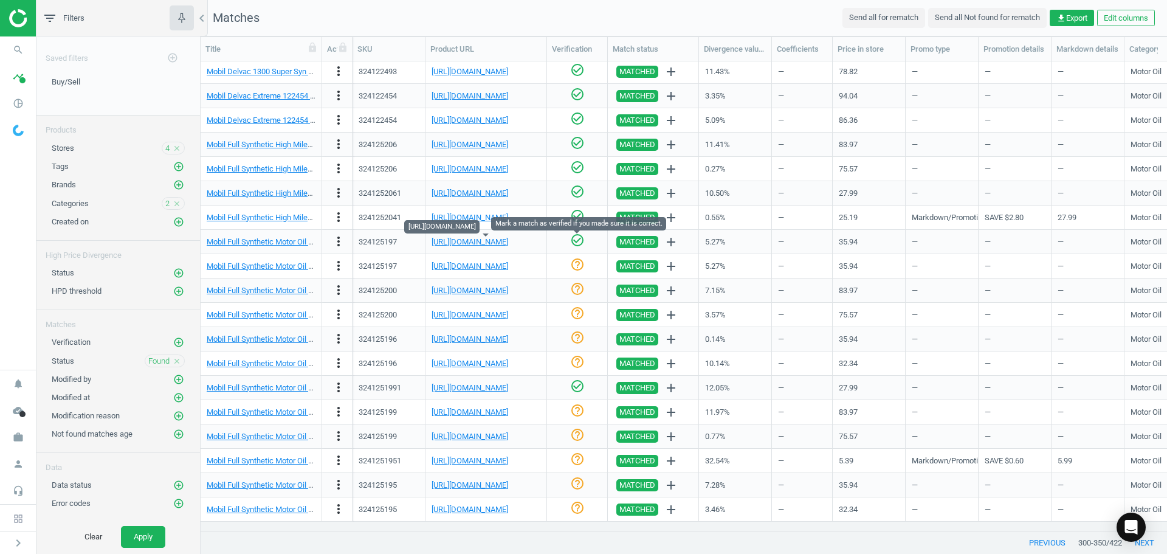
click at [580, 239] on icon "check_circle_outline" at bounding box center [577, 240] width 15 height 15
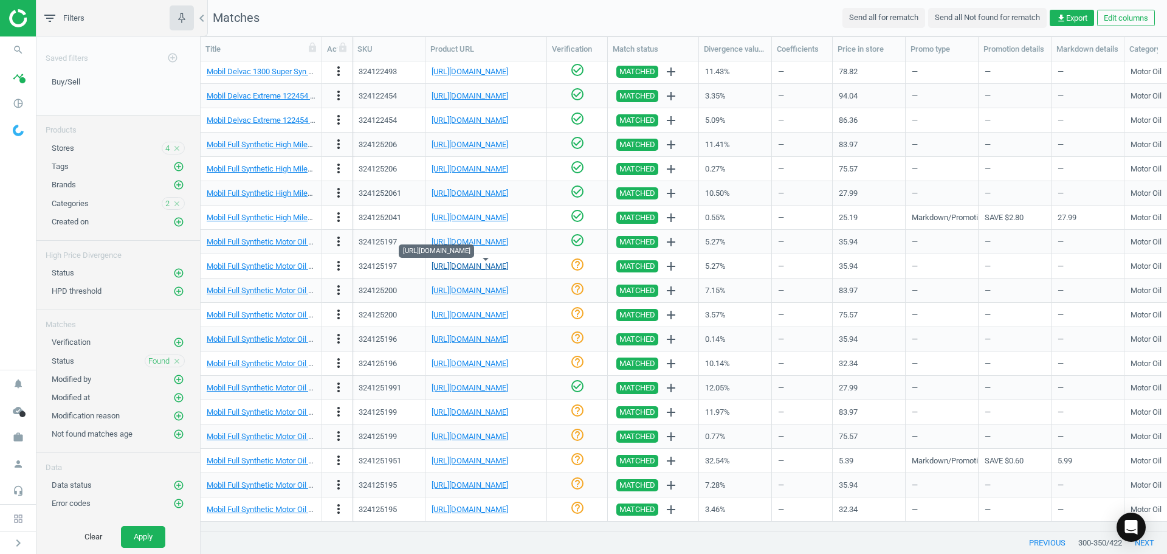
click at [476, 261] on link "[URL][DOMAIN_NAME]" at bounding box center [470, 265] width 77 height 9
click at [573, 270] on div "check_circle_outline" at bounding box center [577, 266] width 15 height 18
click at [464, 284] on div "[URL][DOMAIN_NAME]" at bounding box center [486, 290] width 109 height 21
click at [475, 289] on link "[URL][DOMAIN_NAME]" at bounding box center [470, 290] width 77 height 9
click at [580, 289] on icon "help_outline" at bounding box center [577, 288] width 15 height 15
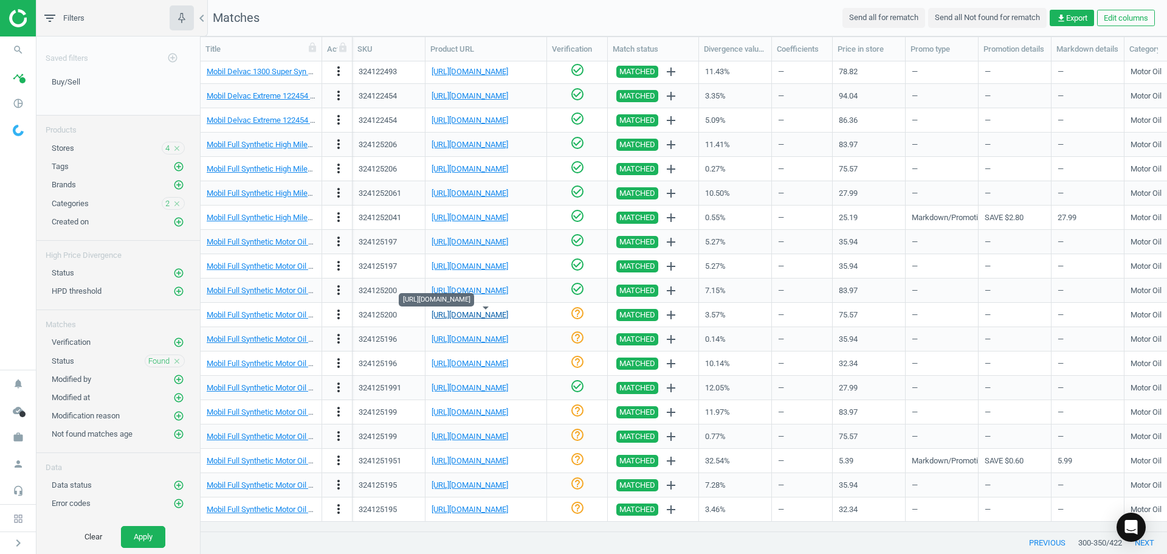
click at [487, 314] on link "[URL][DOMAIN_NAME]" at bounding box center [470, 314] width 77 height 9
click at [577, 308] on icon "check_circle_outline" at bounding box center [577, 313] width 15 height 15
click at [487, 334] on link "[URL][DOMAIN_NAME]" at bounding box center [470, 338] width 77 height 9
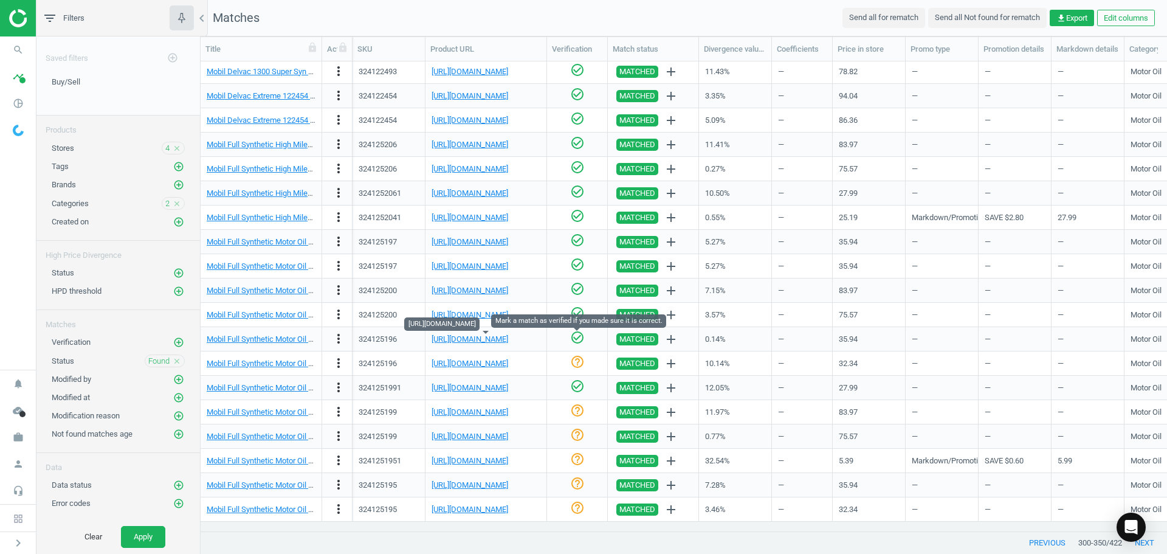
click at [572, 337] on icon "check_circle_outline" at bounding box center [577, 337] width 15 height 15
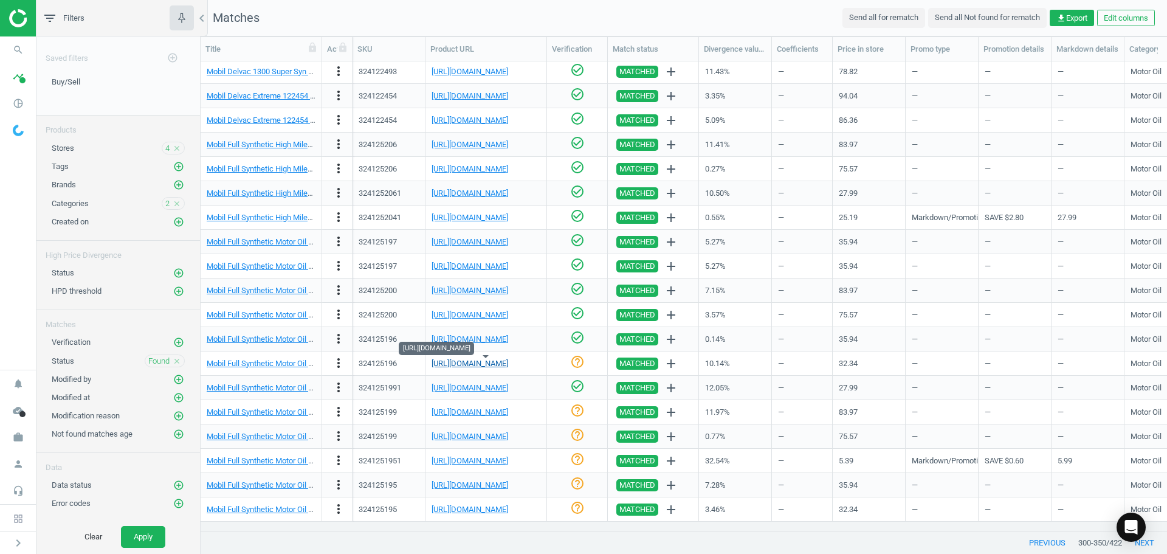
click at [507, 365] on link "[URL][DOMAIN_NAME]" at bounding box center [470, 363] width 77 height 9
click at [579, 366] on icon "check_circle_outline" at bounding box center [577, 361] width 15 height 15
click at [508, 411] on link "[URL][DOMAIN_NAME]" at bounding box center [470, 411] width 77 height 9
click at [576, 411] on icon "check_circle_outline" at bounding box center [577, 410] width 15 height 15
click at [494, 434] on link "[URL][DOMAIN_NAME]" at bounding box center [470, 436] width 77 height 9
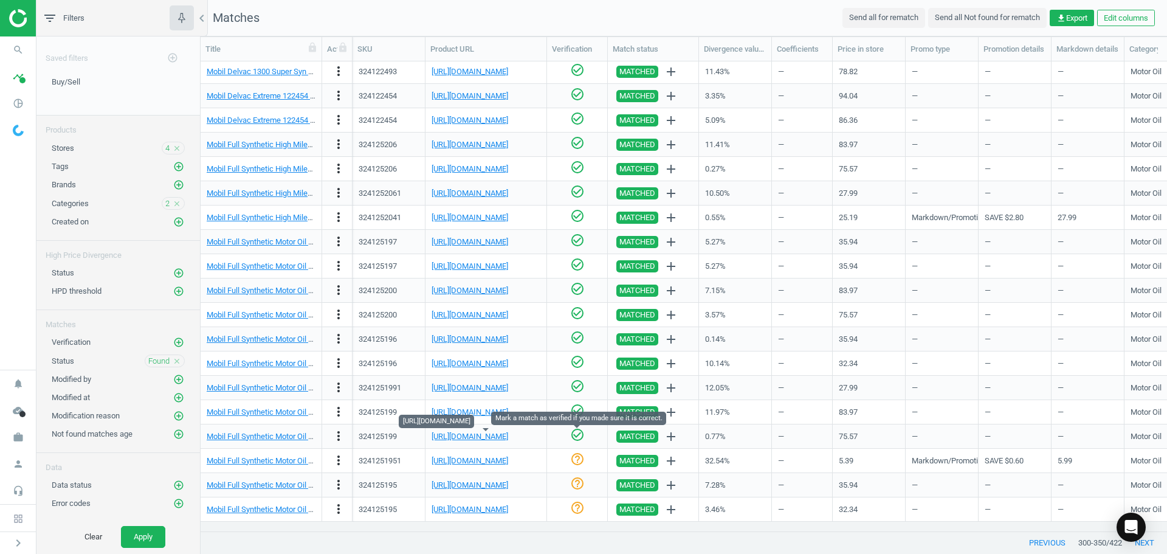
click at [573, 433] on icon "check_circle_outline" at bounding box center [577, 434] width 15 height 15
click at [577, 460] on icon "help_outline" at bounding box center [577, 459] width 15 height 15
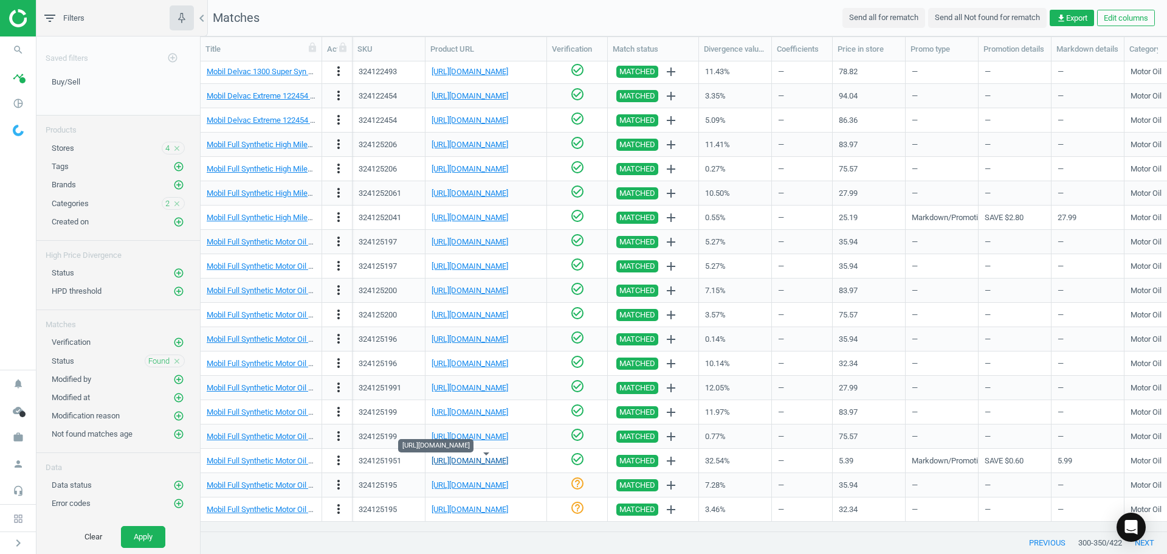
click at [481, 464] on link "[URL][DOMAIN_NAME]" at bounding box center [470, 460] width 77 height 9
click at [500, 484] on link "[URL][DOMAIN_NAME]" at bounding box center [470, 484] width 77 height 9
click at [582, 485] on icon "check_circle_outline" at bounding box center [577, 483] width 15 height 15
click at [508, 509] on link "[URL][DOMAIN_NAME]" at bounding box center [470, 508] width 77 height 9
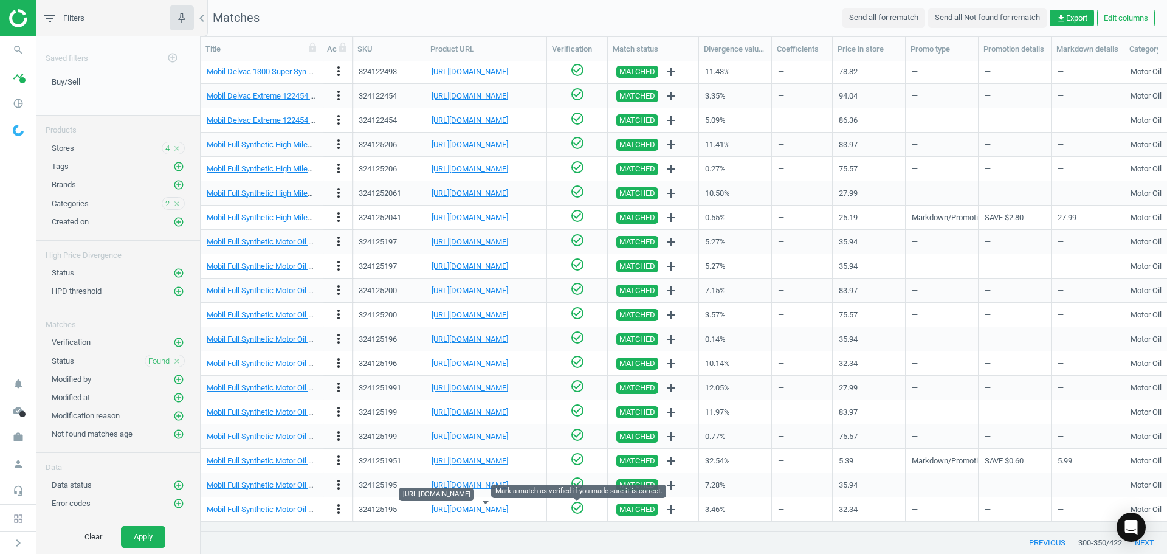
click at [575, 513] on icon "check_circle_outline" at bounding box center [577, 507] width 15 height 15
click at [1148, 540] on button "next" at bounding box center [1144, 543] width 45 height 22
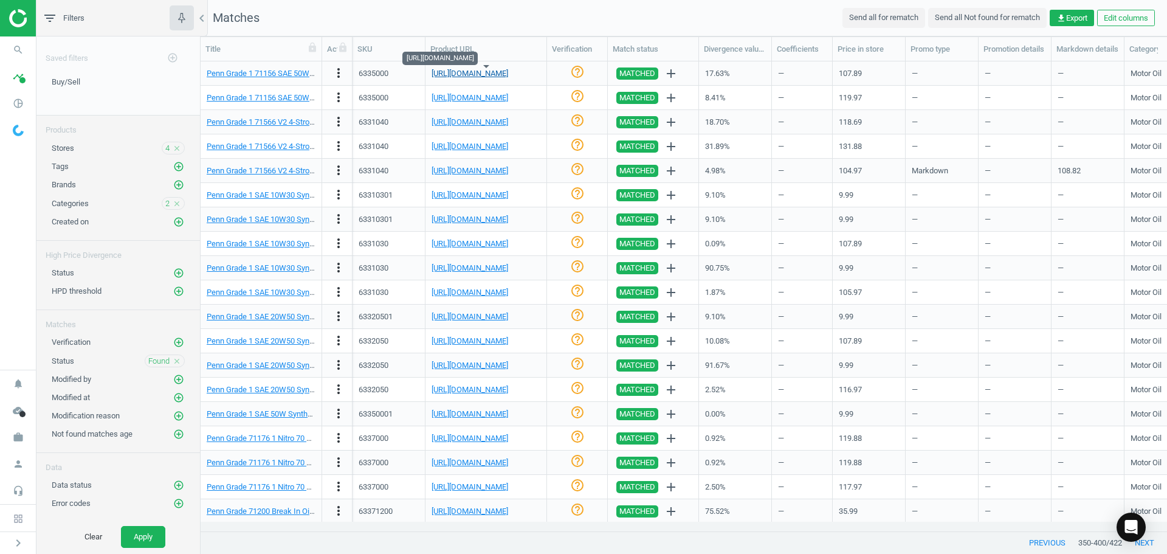
click at [461, 72] on link "[URL][DOMAIN_NAME]" at bounding box center [470, 73] width 77 height 9
click at [582, 72] on icon "check_circle_outline" at bounding box center [577, 71] width 15 height 15
click at [579, 96] on icon "check_circle_outline" at bounding box center [577, 96] width 15 height 15
click at [508, 123] on link "[URL][DOMAIN_NAME]" at bounding box center [470, 121] width 77 height 9
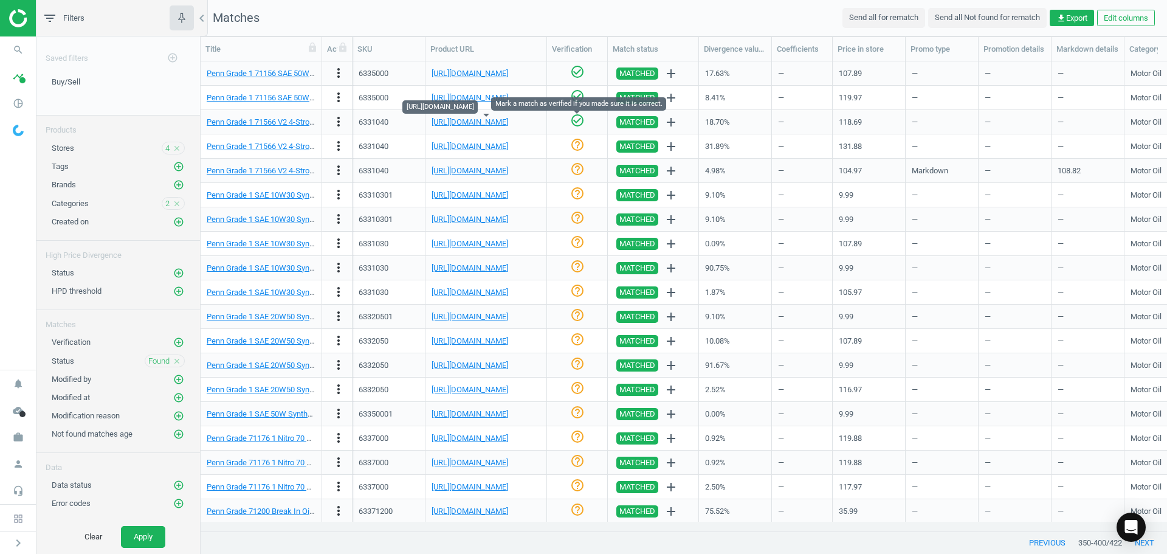
click at [579, 122] on icon "check_circle_outline" at bounding box center [577, 120] width 15 height 15
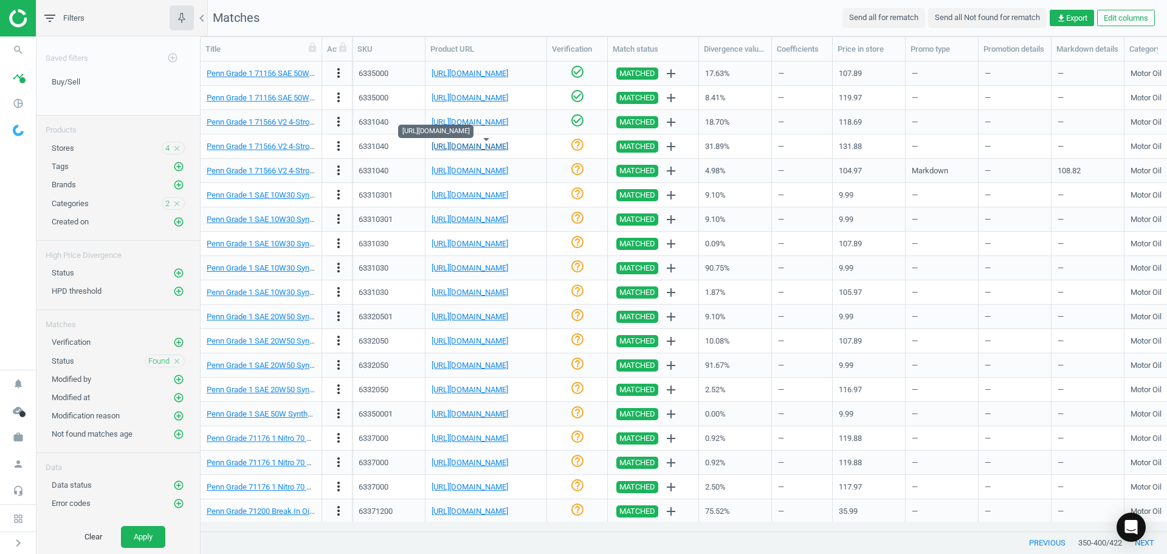
click at [508, 150] on link "[URL][DOMAIN_NAME]" at bounding box center [470, 146] width 77 height 9
click at [577, 145] on icon "check_circle_outline" at bounding box center [577, 144] width 15 height 15
click at [571, 165] on icon "help_outline" at bounding box center [577, 169] width 15 height 15
click at [477, 194] on link "[URL][DOMAIN_NAME]" at bounding box center [470, 194] width 77 height 9
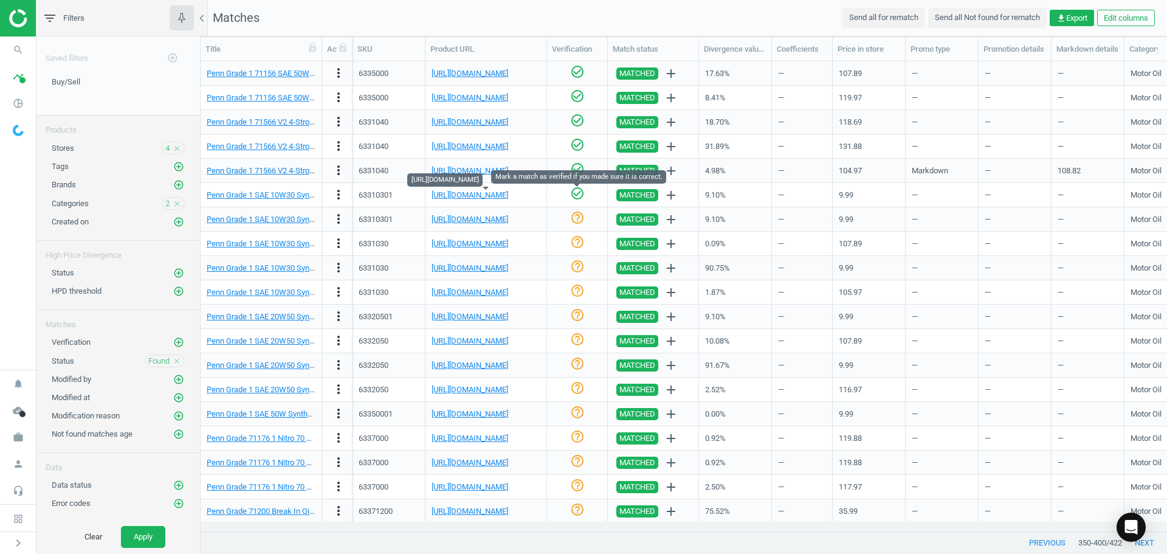
click at [574, 202] on div "check_circle_outline" at bounding box center [577, 195] width 15 height 18
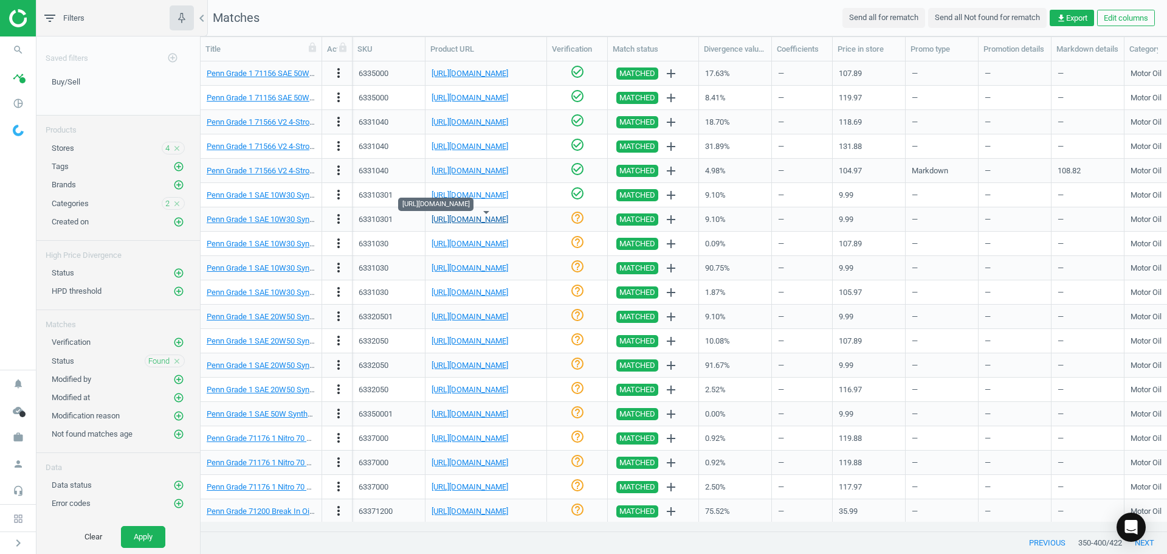
click at [508, 215] on link "[URL][DOMAIN_NAME]" at bounding box center [470, 219] width 77 height 9
drag, startPoint x: 574, startPoint y: 219, endPoint x: 564, endPoint y: 211, distance: 12.2
click at [574, 219] on icon "check_circle_outline" at bounding box center [577, 217] width 15 height 15
click at [508, 240] on link "[URL][DOMAIN_NAME]" at bounding box center [470, 243] width 77 height 9
click at [576, 239] on icon "check_circle_outline" at bounding box center [577, 242] width 15 height 15
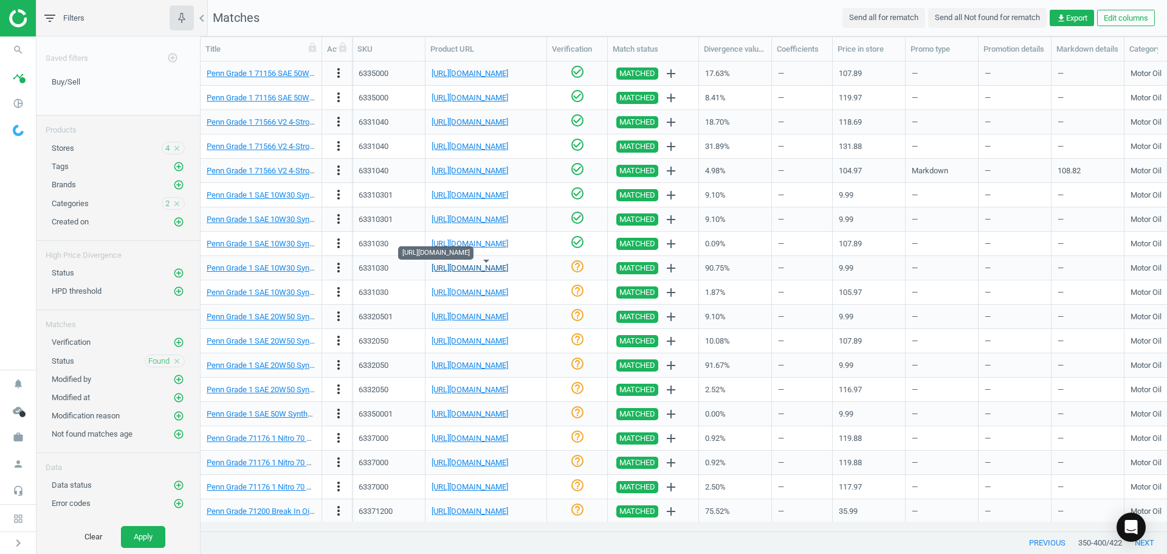
click at [494, 266] on link "[URL][DOMAIN_NAME]" at bounding box center [470, 267] width 77 height 9
click at [492, 269] on link "[URL][DOMAIN_NAME]" at bounding box center [470, 267] width 77 height 9
click at [341, 262] on icon "more_vert" at bounding box center [338, 267] width 15 height 15
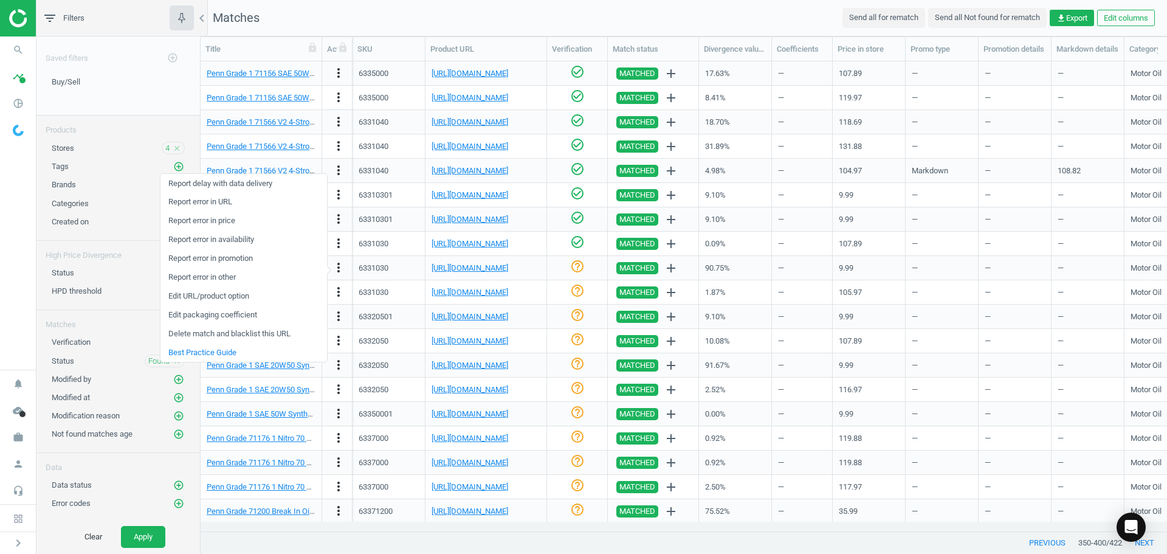
click at [261, 289] on link "Edit URL/product option" at bounding box center [243, 296] width 167 height 19
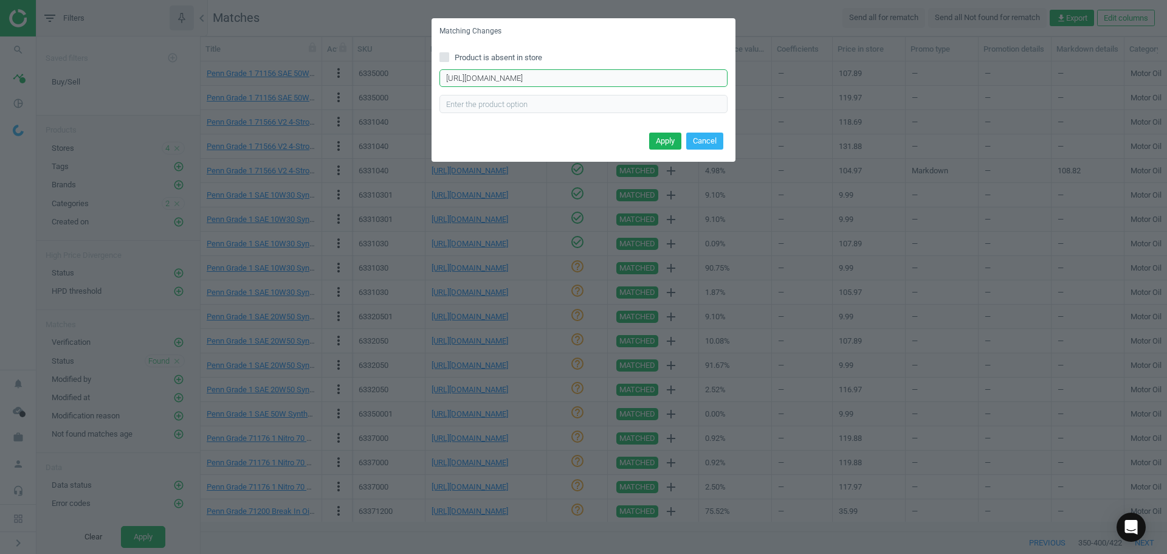
drag, startPoint x: 657, startPoint y: 78, endPoint x: 198, endPoint y: 68, distance: 459.0
click at [297, 67] on div "Matching Changes Product is absent in store [URL][DOMAIN_NAME] Enter correct pr…" at bounding box center [583, 277] width 1167 height 554
paste input "-12"
type input "[URL][DOMAIN_NAME]"
click at [665, 139] on button "Apply" at bounding box center [665, 140] width 32 height 17
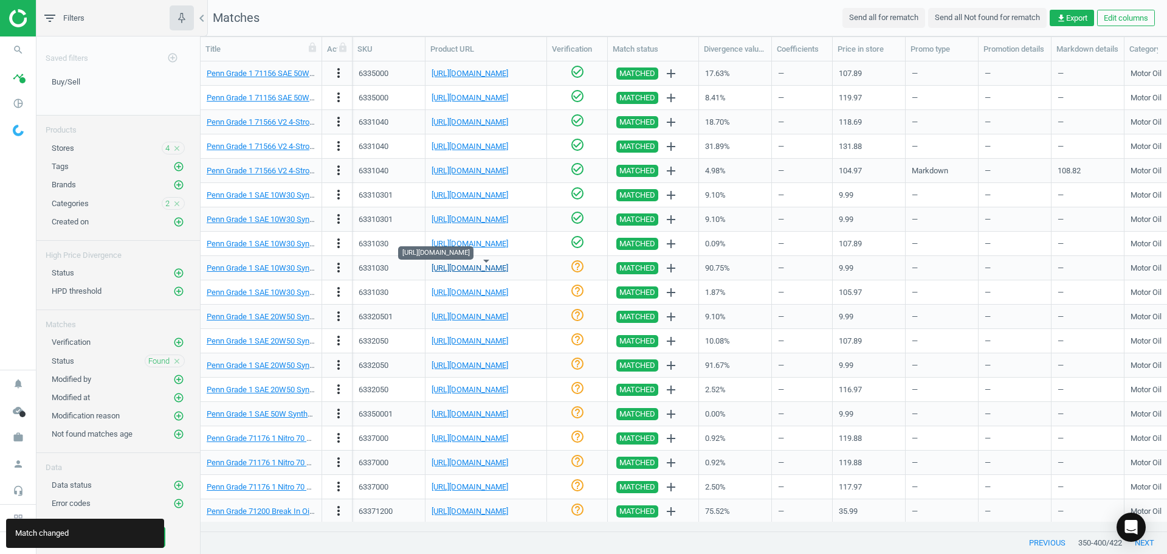
click at [503, 262] on body "Group 2 Created with Sketch. ic/cloud_download/grey600 Created with Sketch. gra…" at bounding box center [583, 277] width 1167 height 554
click at [503, 265] on link "[URL][DOMAIN_NAME]" at bounding box center [470, 267] width 77 height 9
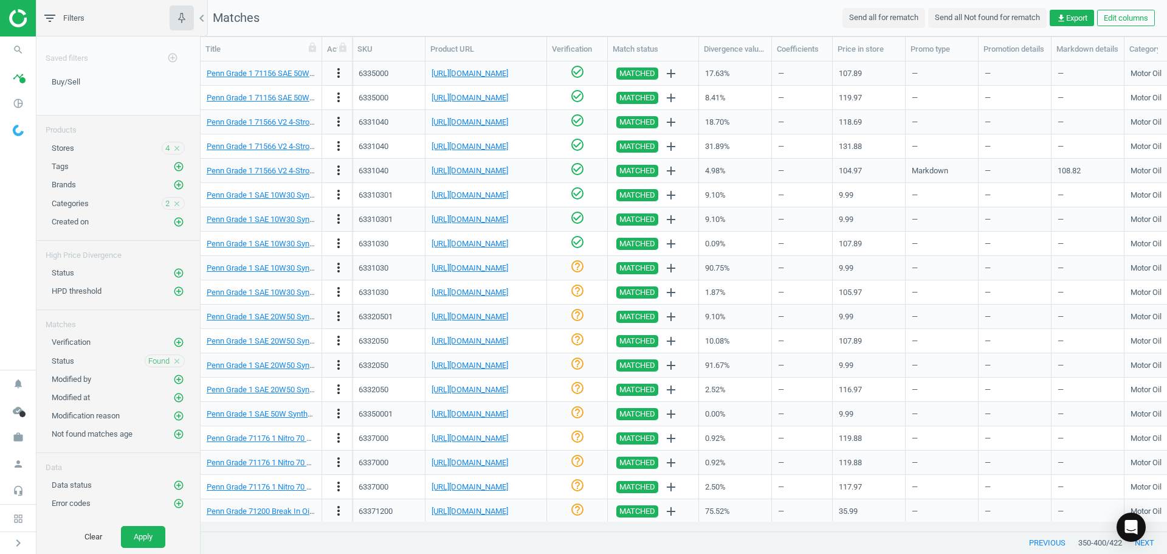
click at [561, 290] on div "help_outline" at bounding box center [577, 291] width 48 height 21
click at [571, 289] on icon "check_circle_outline" at bounding box center [577, 290] width 15 height 15
click at [496, 314] on link "[URL][DOMAIN_NAME]" at bounding box center [470, 316] width 77 height 9
click at [572, 314] on icon "check_circle_outline" at bounding box center [577, 315] width 15 height 15
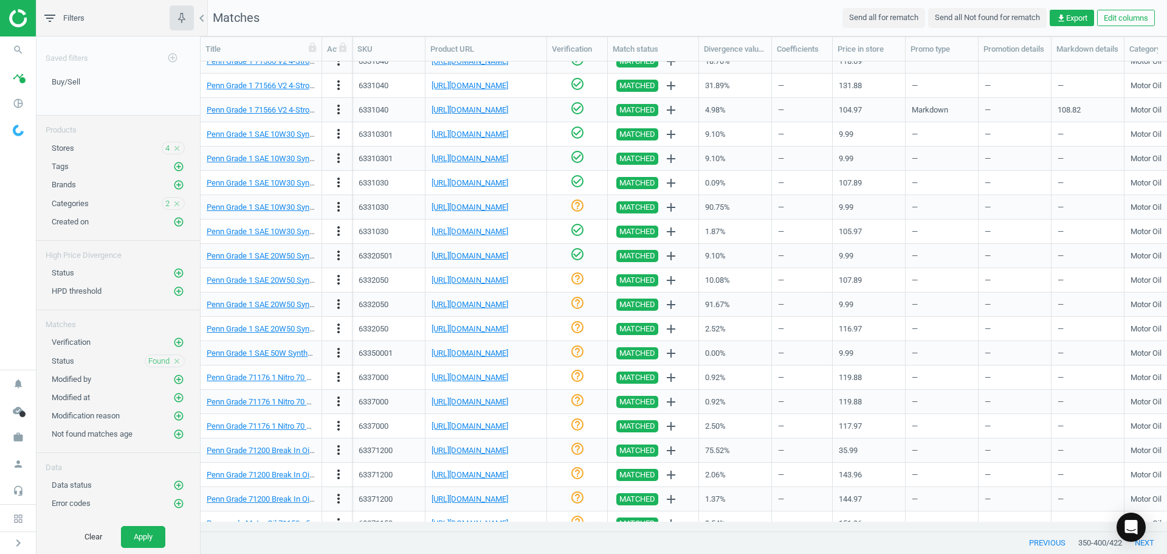
scroll to position [182, 0]
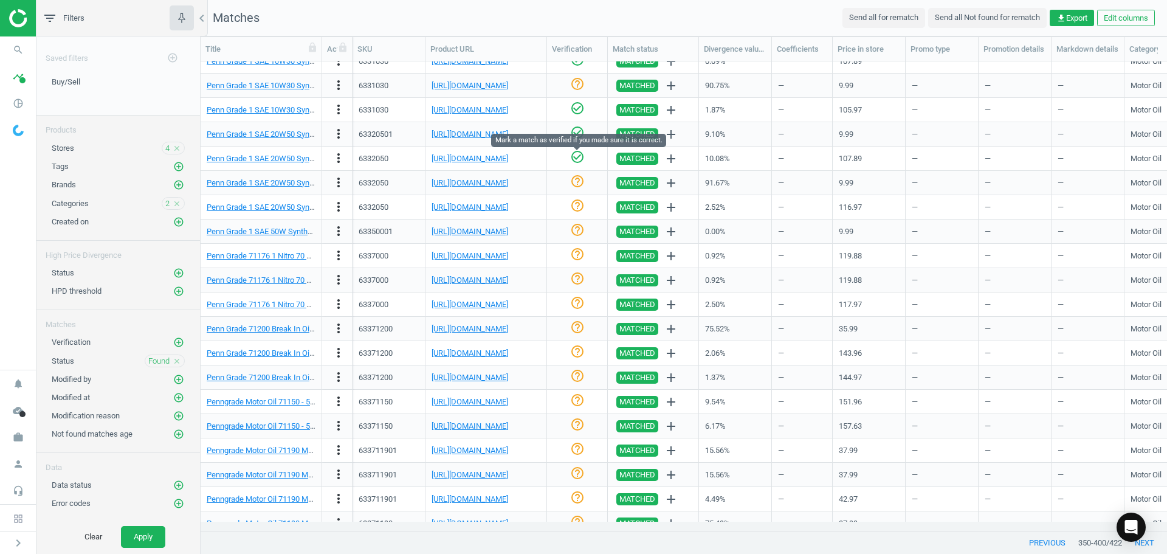
click at [577, 158] on icon "check_circle_outline" at bounding box center [577, 157] width 15 height 15
click at [495, 180] on link "[URL][DOMAIN_NAME]" at bounding box center [470, 182] width 77 height 9
click at [334, 188] on icon "more_vert" at bounding box center [338, 182] width 15 height 15
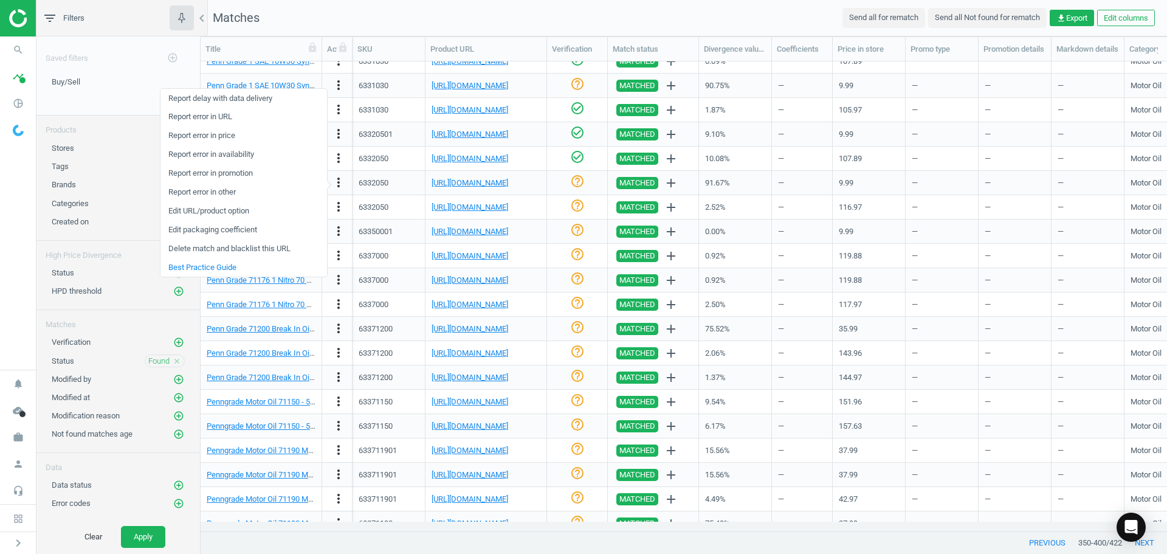
click at [246, 213] on link "Edit URL/product option" at bounding box center [243, 211] width 167 height 19
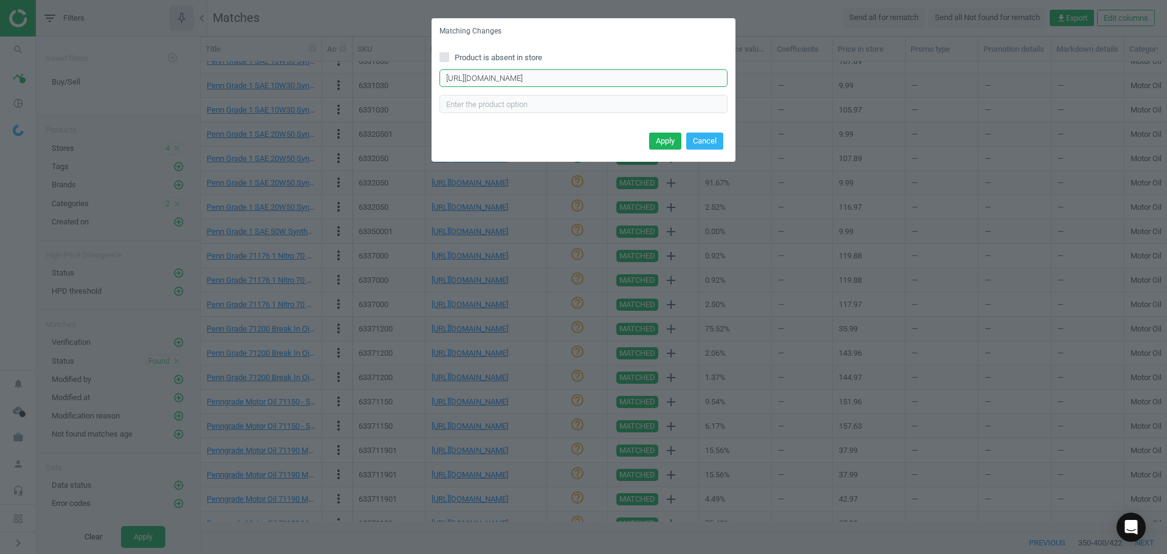
drag, startPoint x: 639, startPoint y: 81, endPoint x: 96, endPoint y: 97, distance: 543.6
click at [78, 100] on div "Matching Changes Product is absent in store [URL][DOMAIN_NAME] Enter correct pr…" at bounding box center [583, 277] width 1167 height 554
paste input "-12"
type input "[URL][DOMAIN_NAME]"
click at [658, 144] on button "Apply" at bounding box center [665, 140] width 32 height 17
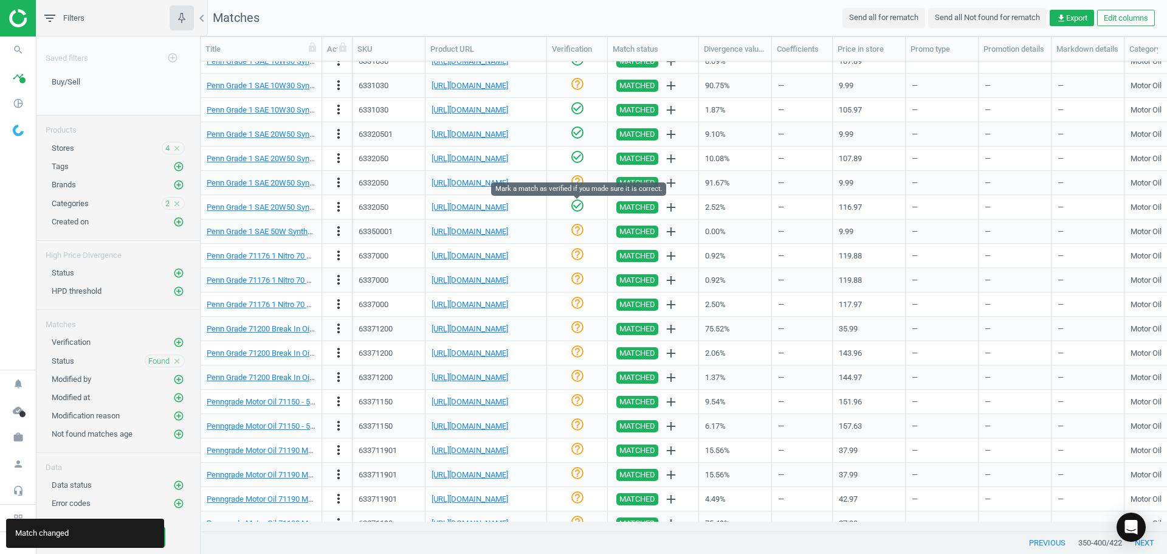
click at [572, 205] on icon "check_circle_outline" at bounding box center [577, 205] width 15 height 15
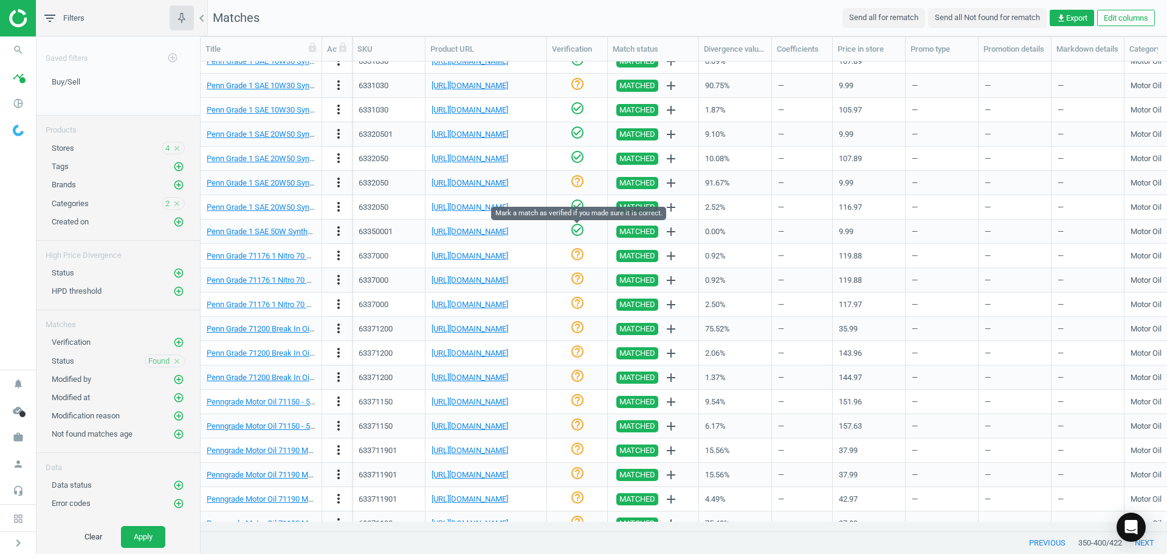
click at [576, 233] on icon "check_circle_outline" at bounding box center [577, 229] width 15 height 15
click at [490, 253] on link "[URL][DOMAIN_NAME]" at bounding box center [470, 255] width 77 height 9
click at [580, 253] on icon "check_circle_outline" at bounding box center [577, 254] width 15 height 15
click at [508, 280] on link "[URL][DOMAIN_NAME]" at bounding box center [470, 279] width 77 height 9
click at [567, 287] on div "help_outline" at bounding box center [577, 279] width 48 height 21
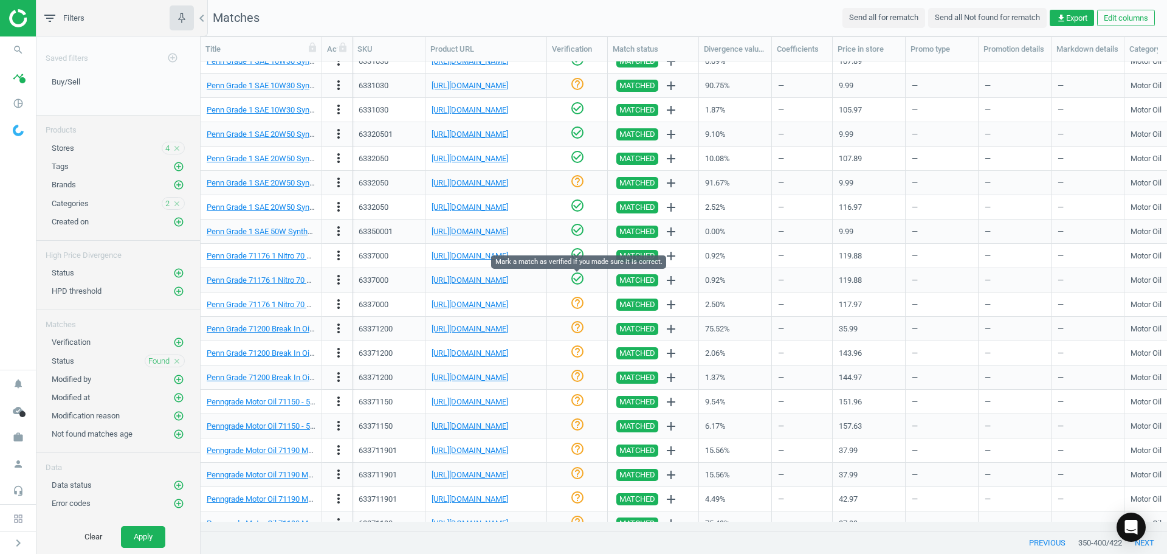
click at [571, 282] on icon "check_circle_outline" at bounding box center [577, 278] width 15 height 15
click at [581, 303] on icon "help_outline" at bounding box center [577, 302] width 15 height 15
click at [481, 331] on link "[URL][DOMAIN_NAME]" at bounding box center [470, 328] width 77 height 9
click at [499, 330] on link "[URL][DOMAIN_NAME]" at bounding box center [470, 328] width 77 height 9
click at [337, 334] on icon "more_vert" at bounding box center [338, 328] width 15 height 15
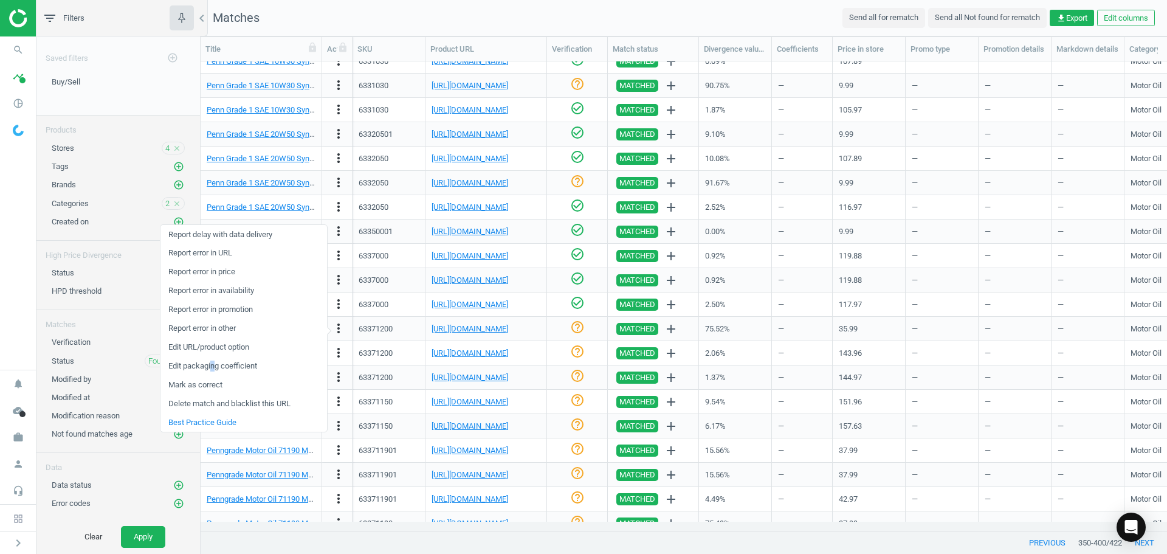
click at [212, 368] on link "Edit packaging coefficient" at bounding box center [243, 366] width 167 height 19
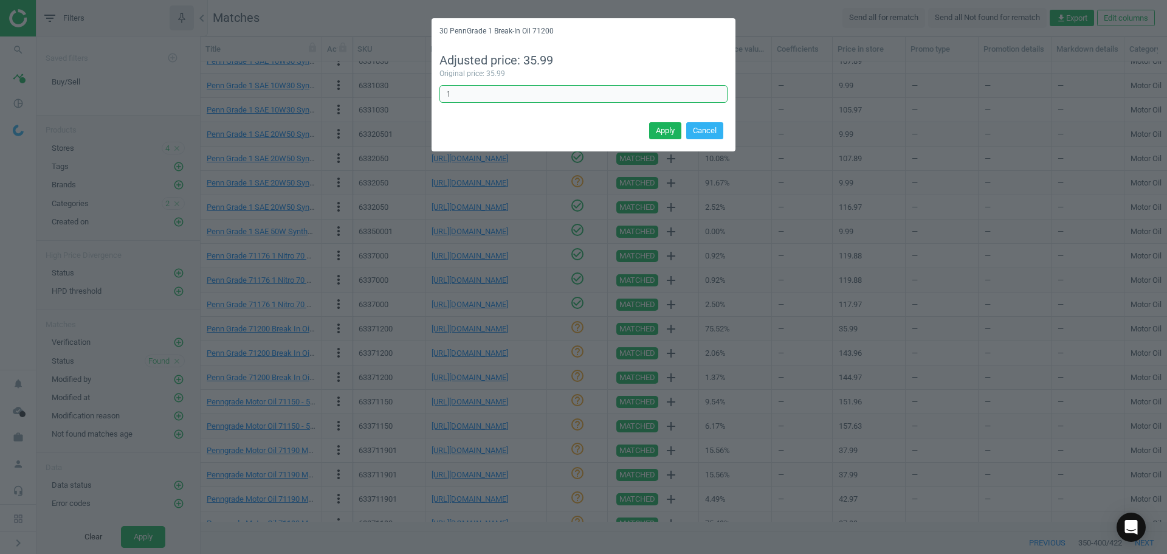
click at [300, 80] on div "30 PennGrade 1 Break-In Oil 71200 Adjusted price: 35.99 Original price: 35.99 1…" at bounding box center [583, 277] width 1167 height 554
type input "4"
click at [678, 125] on button "Apply" at bounding box center [665, 130] width 32 height 17
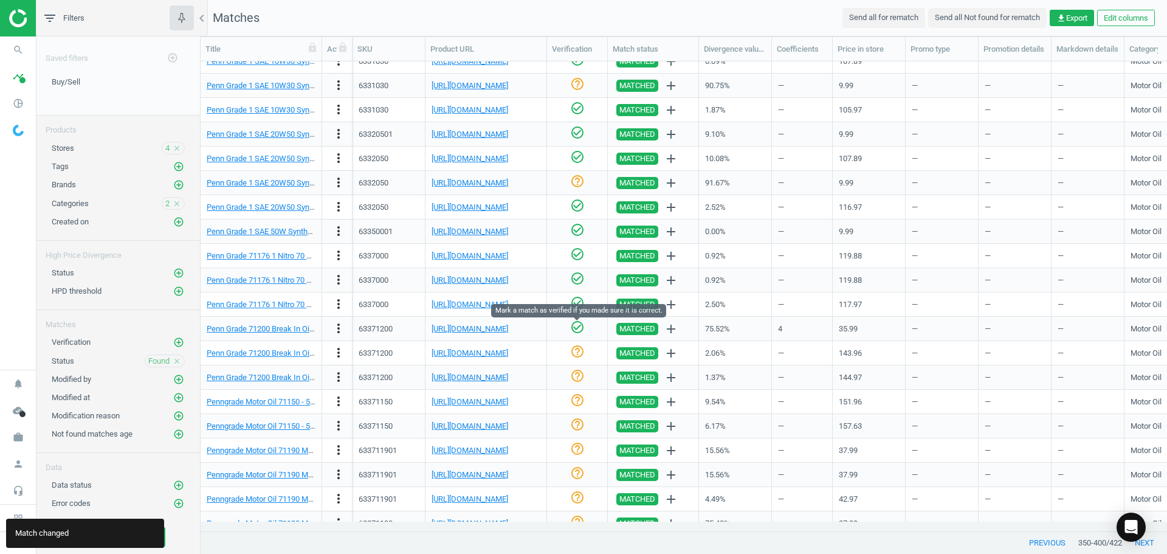
click at [569, 329] on div "check_circle_outline" at bounding box center [577, 328] width 48 height 21
click at [577, 328] on icon "check_circle_outline" at bounding box center [577, 327] width 15 height 15
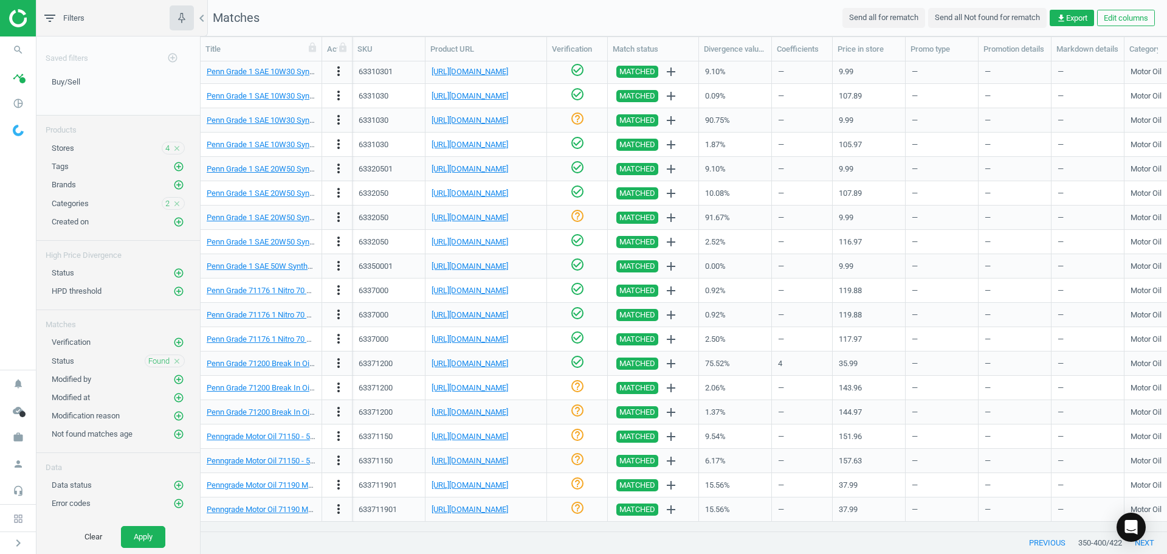
scroll to position [330, 0]
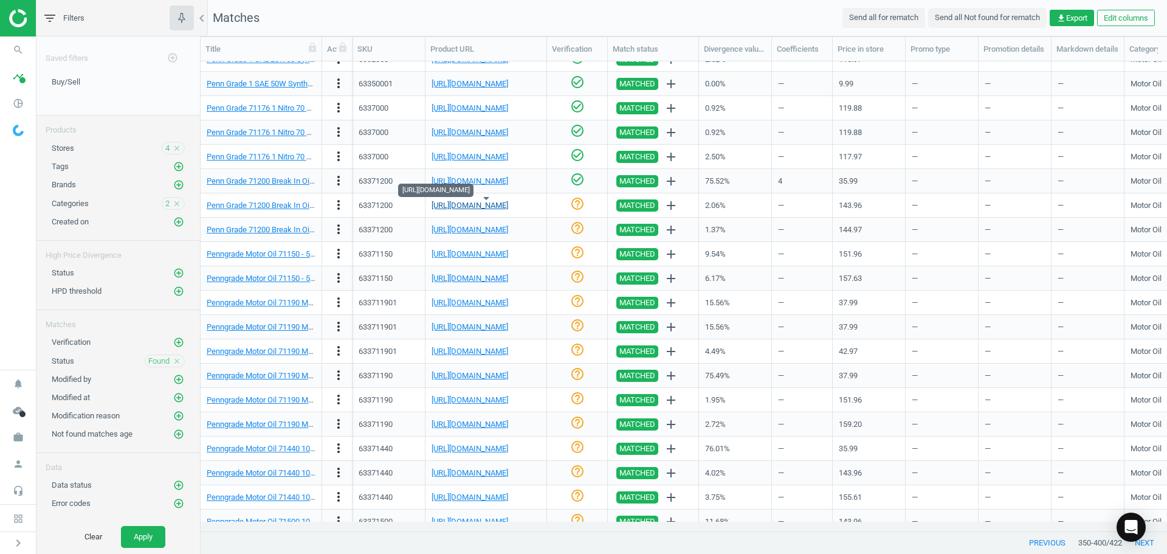
click at [508, 203] on link "[URL][DOMAIN_NAME]" at bounding box center [470, 205] width 77 height 9
drag, startPoint x: 579, startPoint y: 207, endPoint x: 564, endPoint y: 207, distance: 14.6
click at [578, 207] on icon "check_circle_outline" at bounding box center [577, 203] width 15 height 15
click at [574, 228] on icon "check_circle_outline" at bounding box center [577, 228] width 15 height 15
click at [487, 256] on link "[URL][DOMAIN_NAME]" at bounding box center [470, 253] width 77 height 9
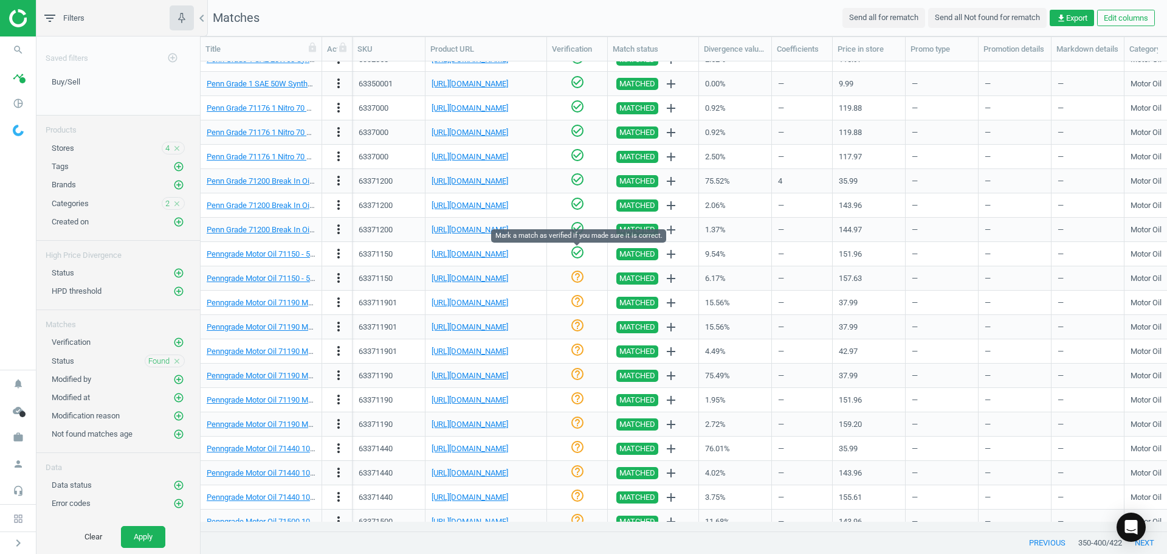
click at [579, 254] on icon "check_circle_outline" at bounding box center [577, 252] width 15 height 15
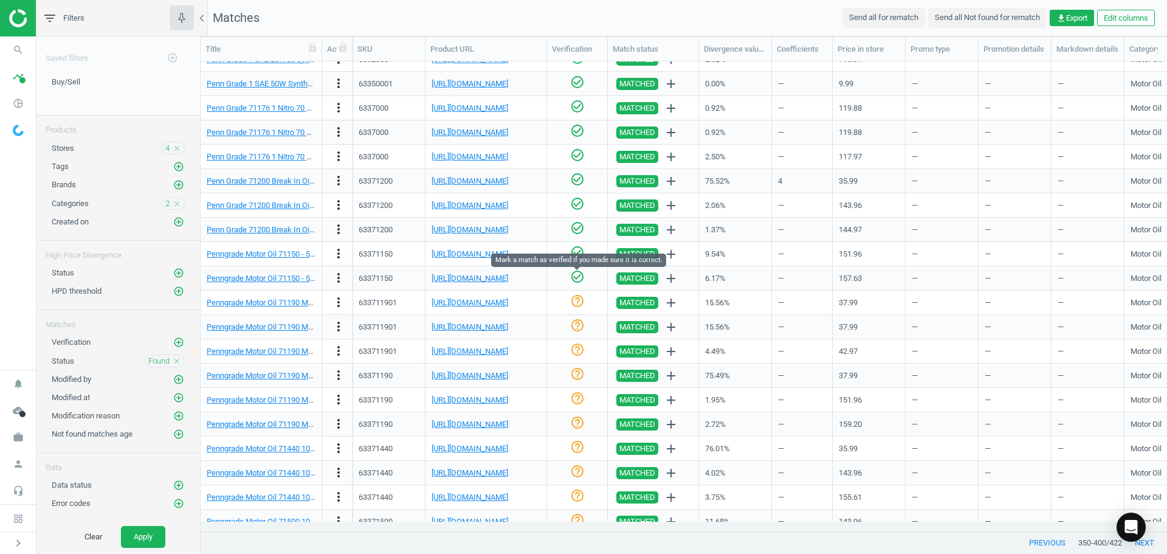
click at [579, 280] on icon "check_circle_outline" at bounding box center [577, 276] width 15 height 15
click at [483, 303] on link "[URL][DOMAIN_NAME]" at bounding box center [470, 302] width 77 height 9
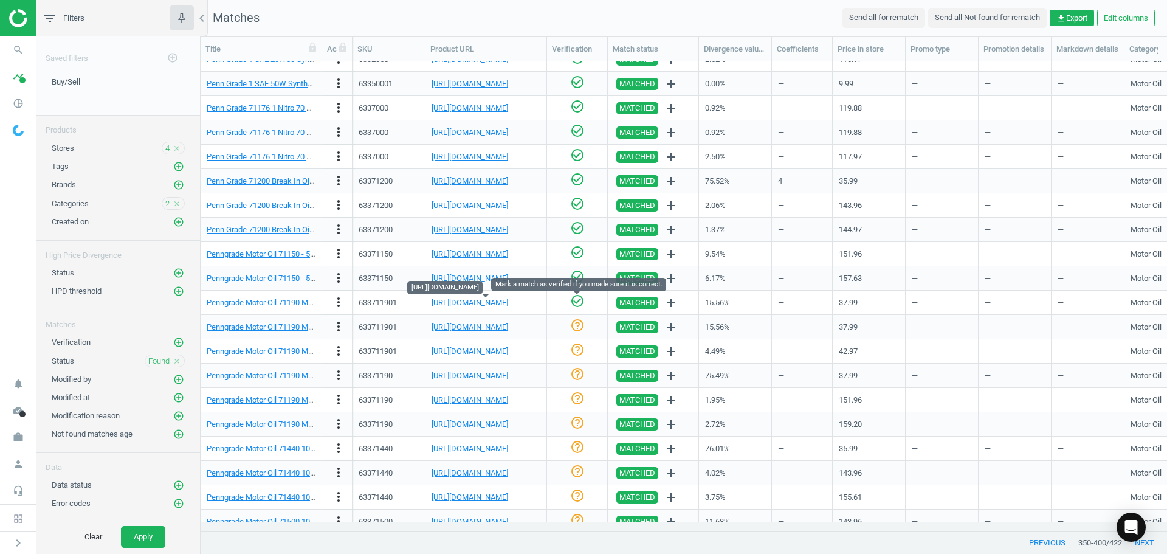
click at [580, 300] on icon "check_circle_outline" at bounding box center [577, 301] width 15 height 15
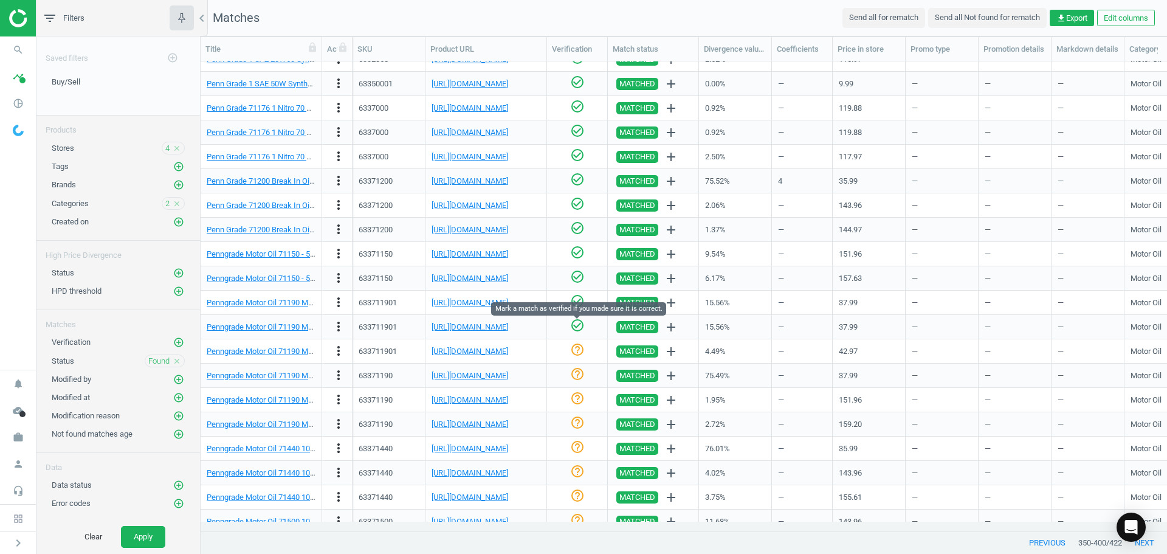
click at [577, 328] on icon "check_circle_outline" at bounding box center [577, 325] width 15 height 15
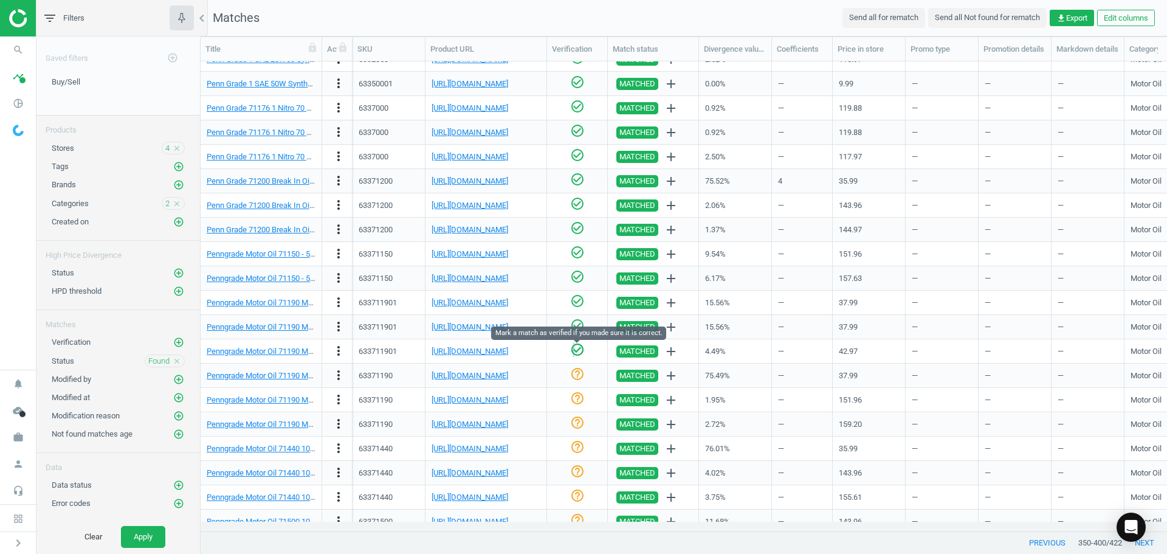
click at [574, 352] on icon "check_circle_outline" at bounding box center [577, 349] width 15 height 15
click at [508, 374] on link "[URL][DOMAIN_NAME]" at bounding box center [470, 375] width 77 height 9
click at [487, 372] on link "[URL][DOMAIN_NAME]" at bounding box center [470, 375] width 77 height 9
click at [340, 375] on icon "more_vert" at bounding box center [338, 375] width 15 height 15
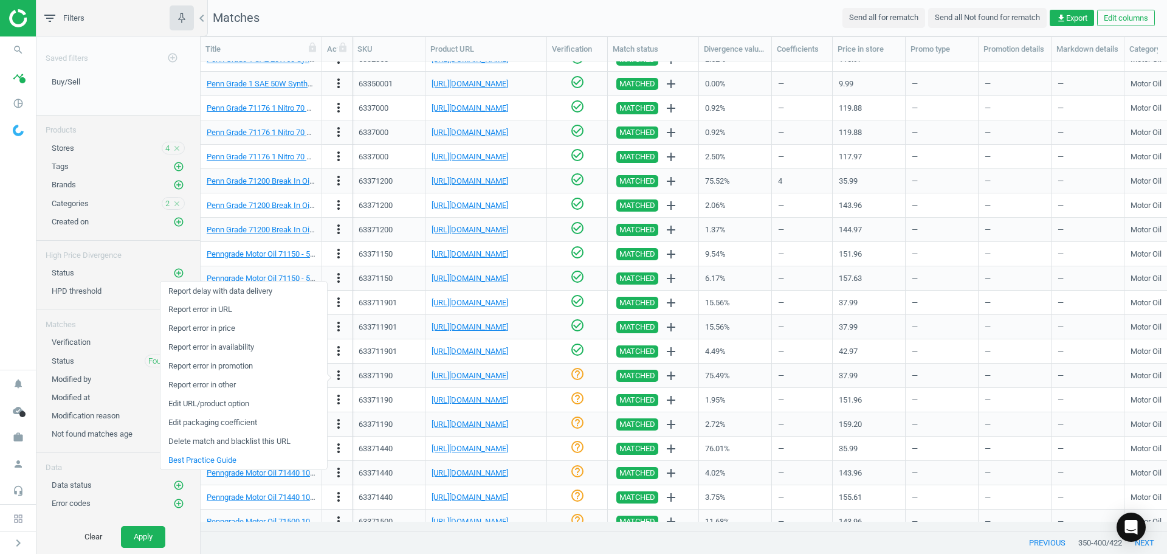
click at [272, 424] on link "Edit packaging coefficient" at bounding box center [243, 422] width 167 height 19
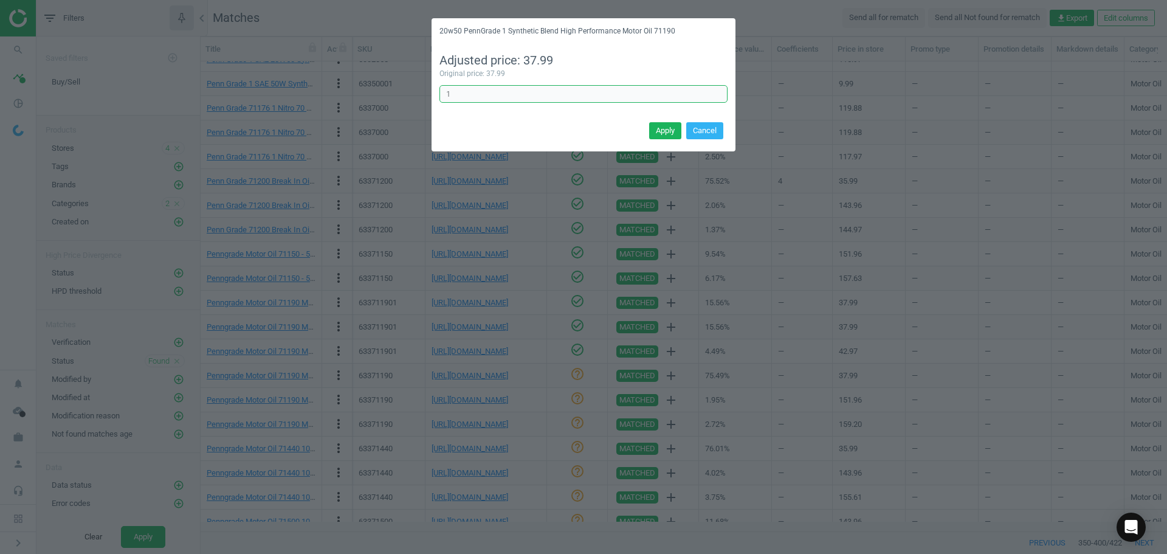
drag, startPoint x: 490, startPoint y: 99, endPoint x: 303, endPoint y: 93, distance: 187.3
click at [330, 94] on div "20w50 PennGrade 1 Synthetic Blend High Performance Motor Oil 71190 Adjusted pri…" at bounding box center [583, 277] width 1167 height 554
type input "4"
click at [674, 129] on button "Apply" at bounding box center [665, 130] width 32 height 17
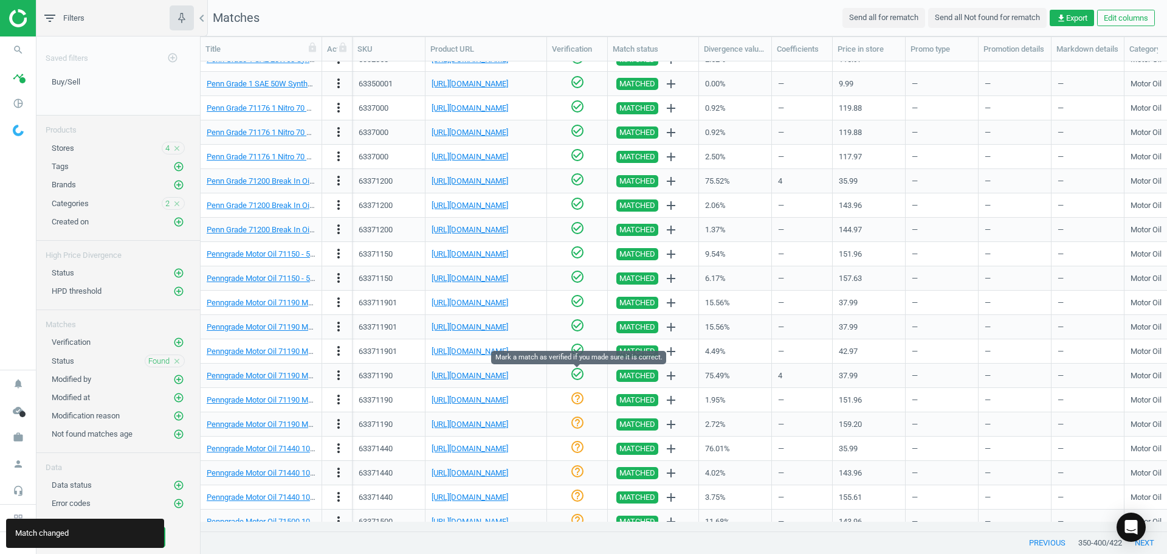
drag, startPoint x: 574, startPoint y: 377, endPoint x: 555, endPoint y: 377, distance: 18.9
click at [574, 377] on icon "check_circle_outline" at bounding box center [577, 373] width 15 height 15
click at [471, 400] on link "[URL][DOMAIN_NAME]" at bounding box center [470, 399] width 77 height 9
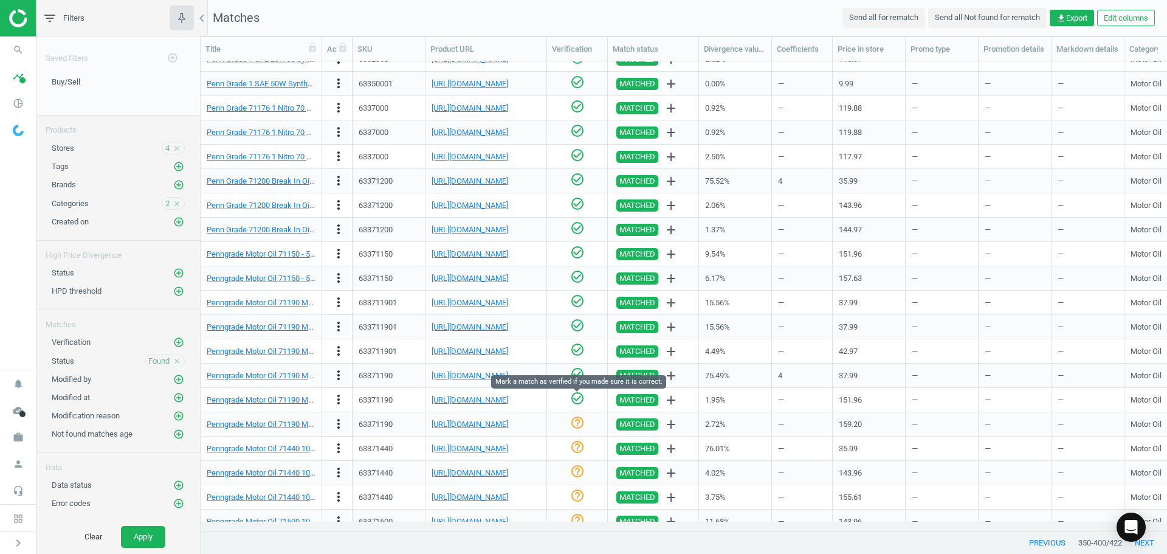
click at [578, 401] on icon "check_circle_outline" at bounding box center [577, 398] width 15 height 15
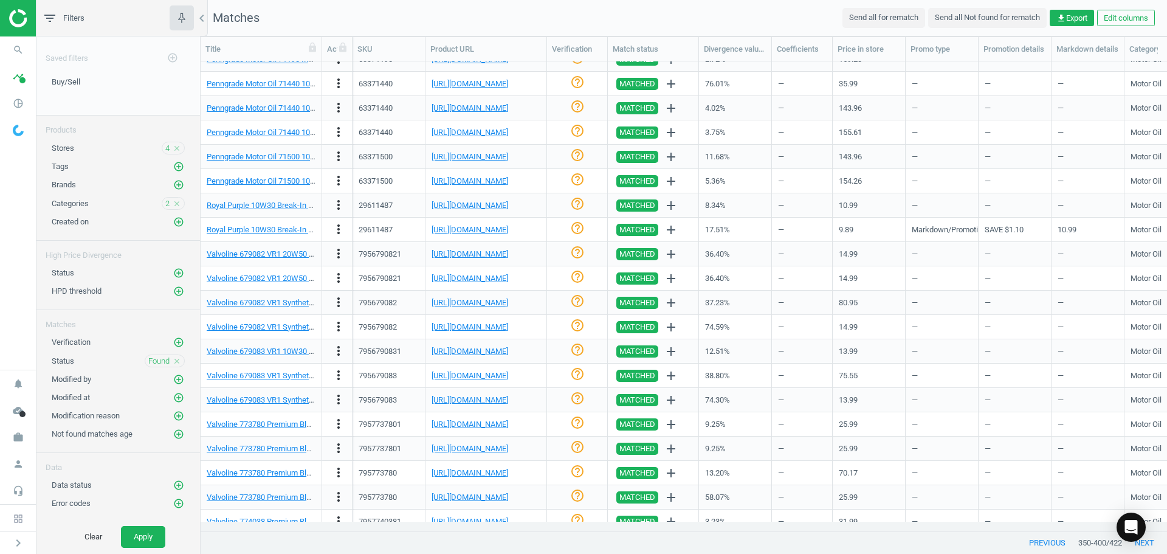
scroll to position [634, 0]
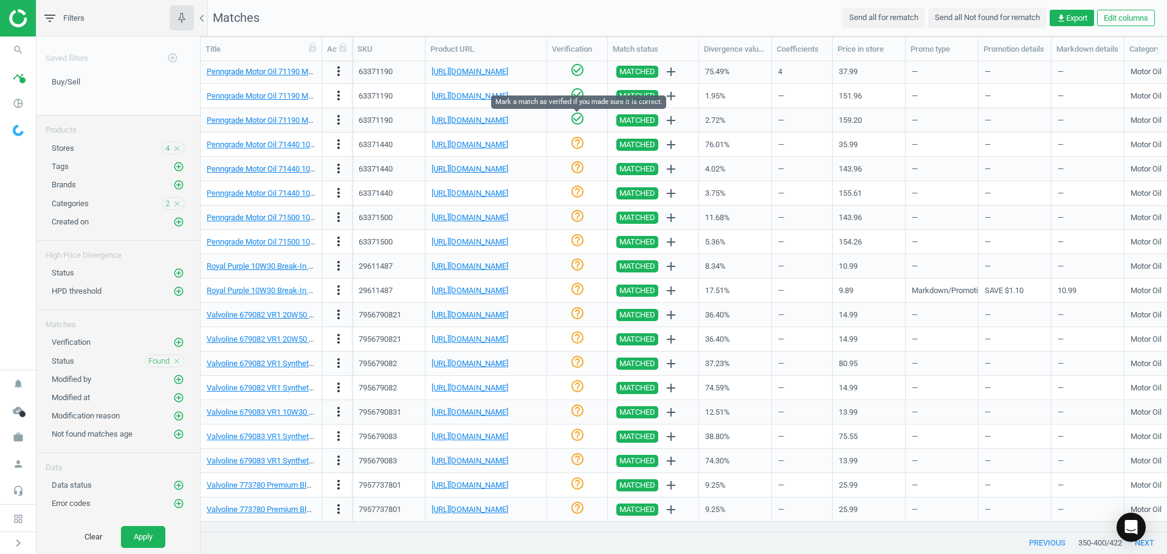
click at [580, 119] on icon "check_circle_outline" at bounding box center [577, 118] width 15 height 15
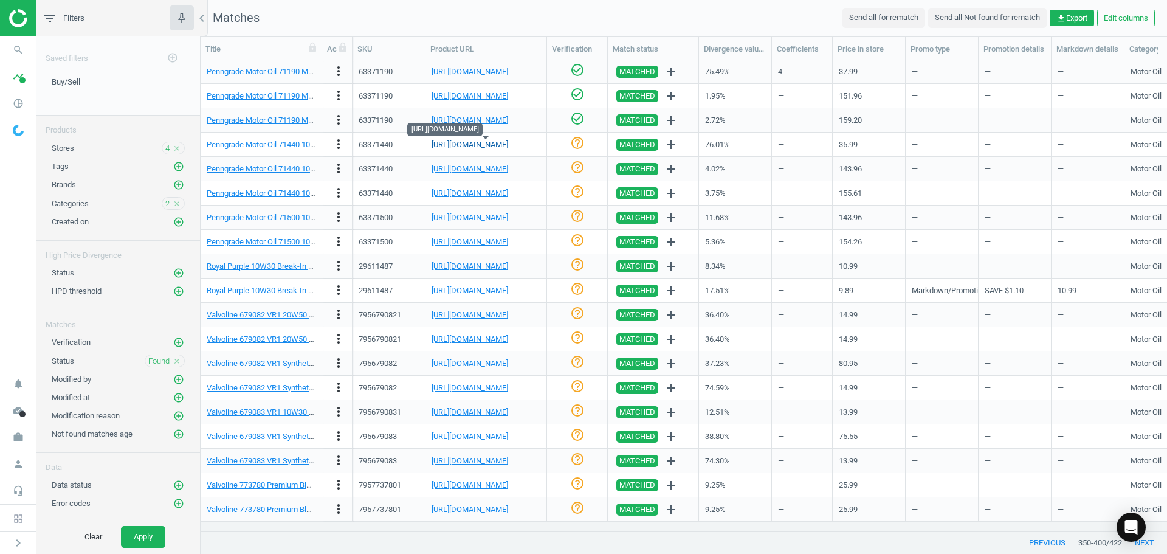
click at [508, 140] on link "[URL][DOMAIN_NAME]" at bounding box center [470, 144] width 77 height 9
click at [579, 139] on icon "check_circle_outline" at bounding box center [577, 143] width 15 height 15
click at [482, 167] on link "[URL][DOMAIN_NAME]" at bounding box center [470, 168] width 77 height 9
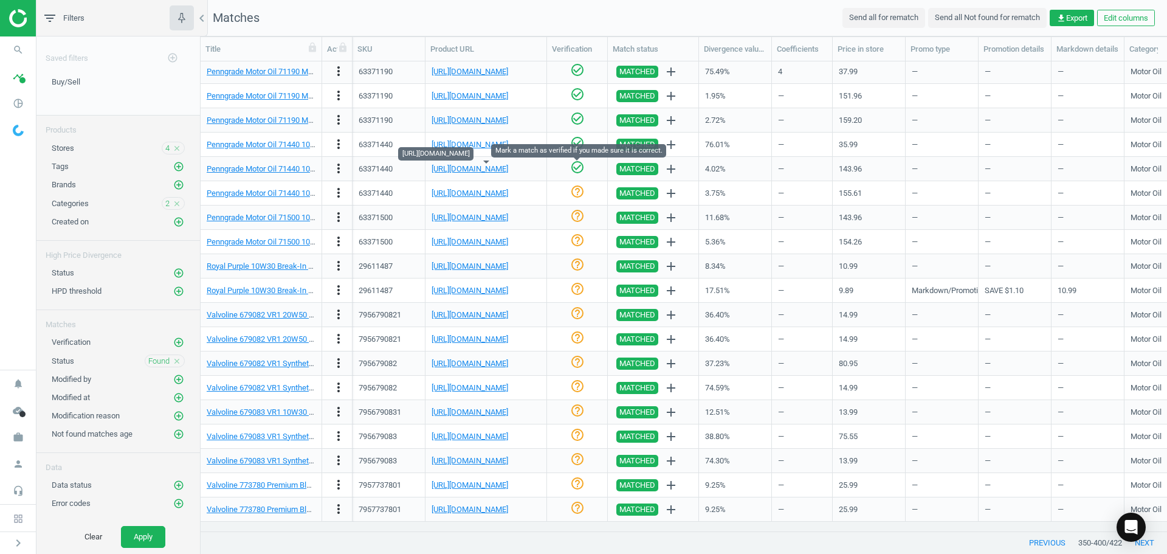
click at [576, 169] on icon "check_circle_outline" at bounding box center [577, 167] width 15 height 15
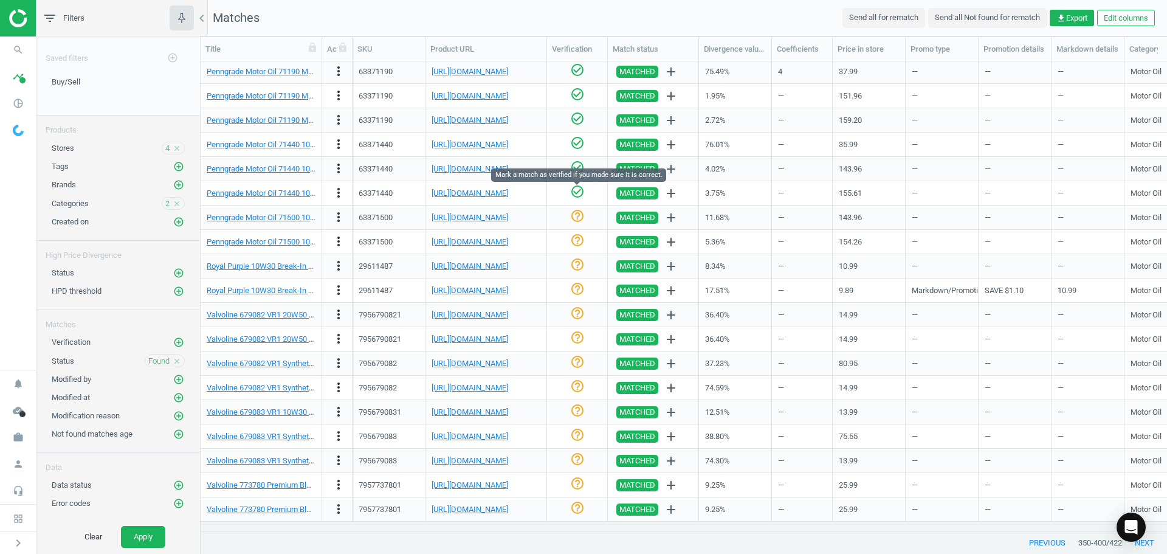
click at [574, 193] on icon "check_circle_outline" at bounding box center [577, 191] width 15 height 15
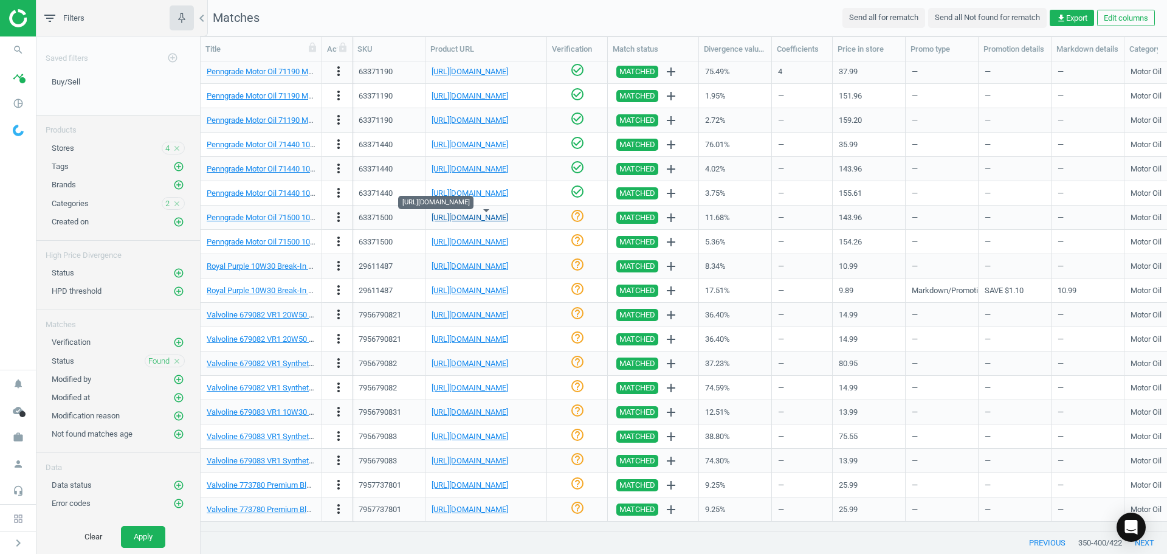
click at [480, 216] on link "[URL][DOMAIN_NAME]" at bounding box center [470, 217] width 77 height 9
click at [576, 222] on icon "help_outline" at bounding box center [577, 215] width 15 height 15
click at [584, 236] on div "help_outline" at bounding box center [577, 241] width 48 height 21
click at [574, 241] on icon "check_circle_outline" at bounding box center [577, 240] width 15 height 15
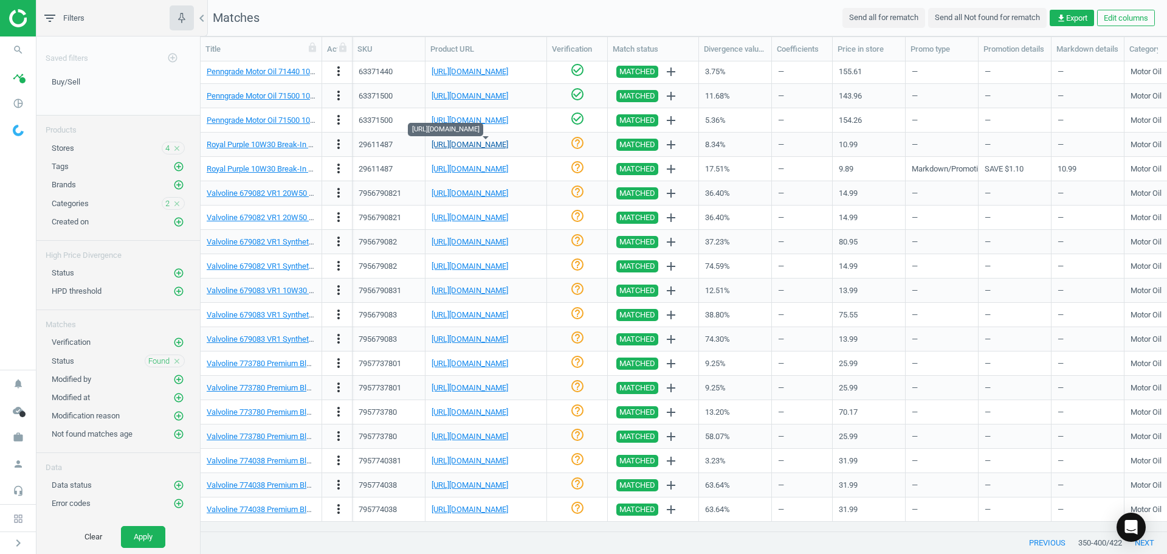
click at [508, 145] on link "[URL][DOMAIN_NAME]" at bounding box center [470, 144] width 77 height 9
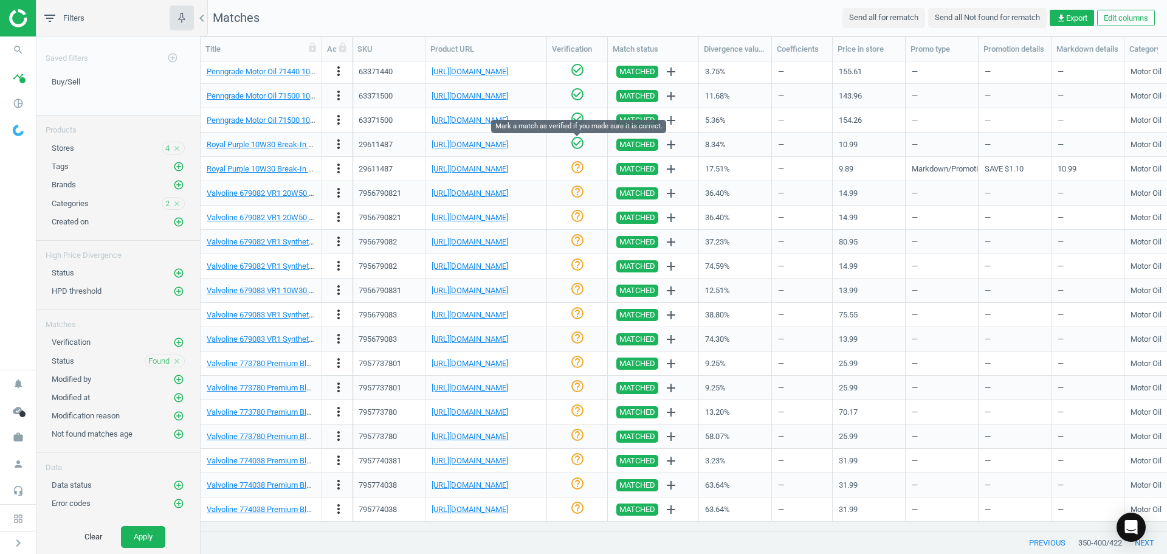
click at [570, 144] on icon "check_circle_outline" at bounding box center [577, 143] width 15 height 15
click at [497, 167] on link "[URL][DOMAIN_NAME]" at bounding box center [470, 168] width 77 height 9
click at [583, 160] on body "Group 2 Created with Sketch. ic/cloud_download/grey600 Created with Sketch. gra…" at bounding box center [583, 277] width 1167 height 554
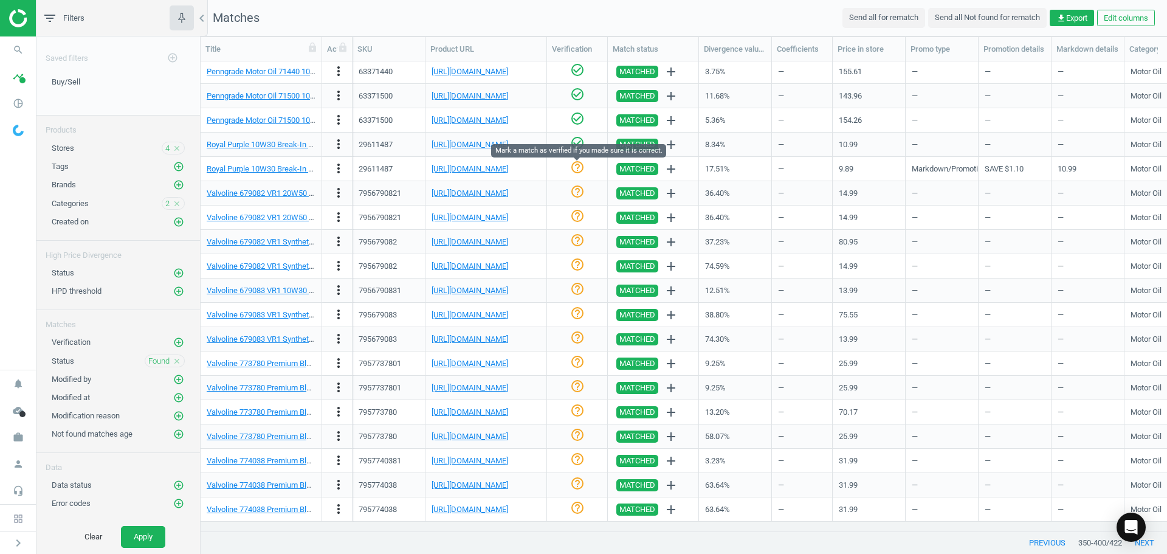
click at [577, 166] on icon "help_outline" at bounding box center [577, 167] width 15 height 15
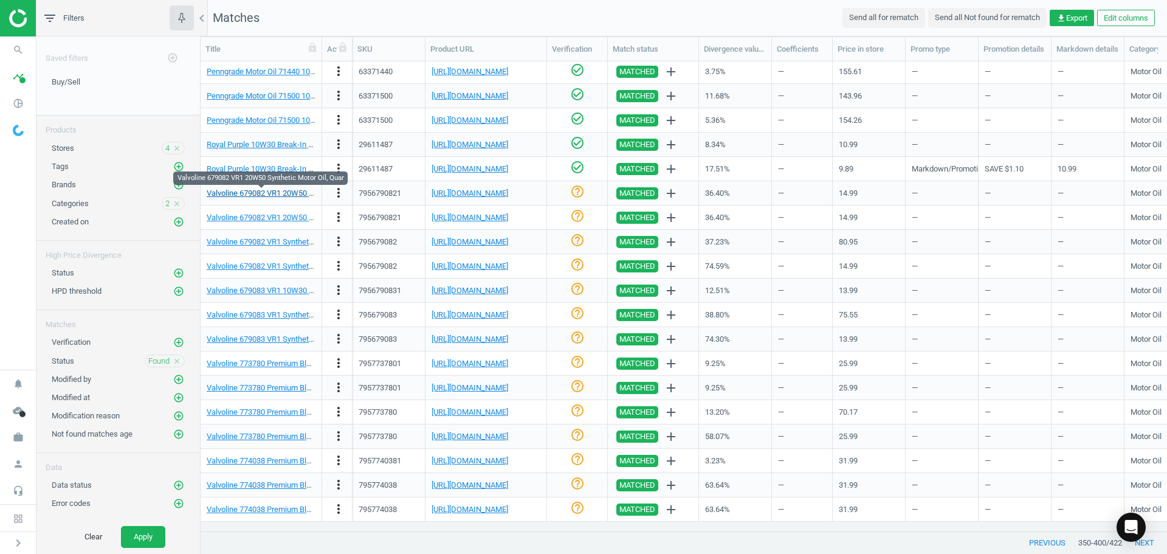
click at [279, 190] on link "Valvoline 679082 VR1 20W50 Synthetic Motor Oil, Quar" at bounding box center [300, 192] width 187 height 9
click at [495, 194] on link "[URL][DOMAIN_NAME]" at bounding box center [470, 192] width 77 height 9
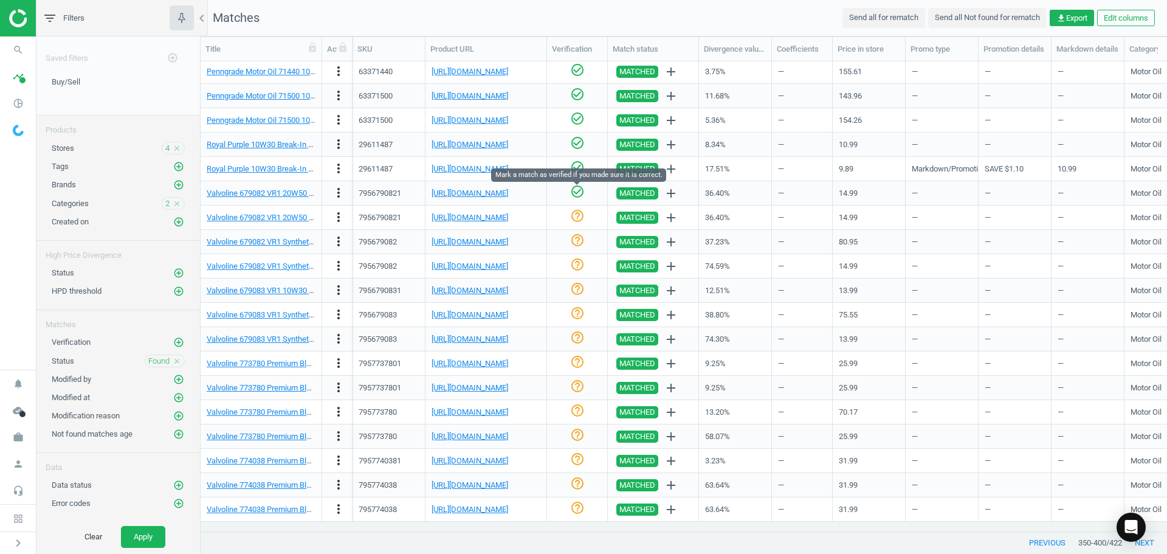
click at [577, 190] on icon "check_circle_outline" at bounding box center [577, 191] width 15 height 15
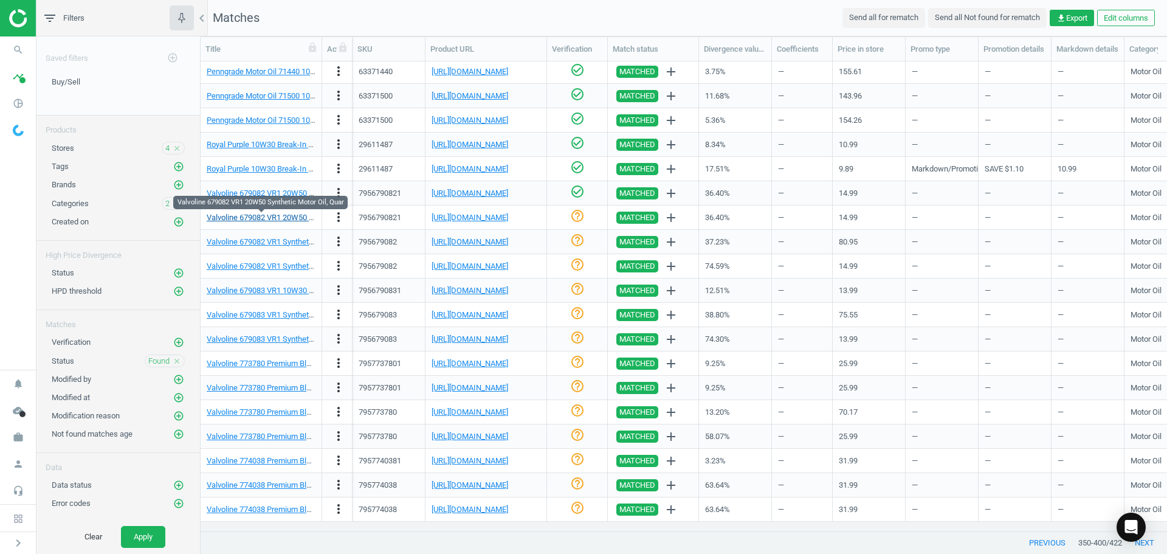
click at [295, 215] on link "Valvoline 679082 VR1 20W50 Synthetic Motor Oil, Quar" at bounding box center [300, 217] width 187 height 9
click at [463, 216] on link "[URL][DOMAIN_NAME]" at bounding box center [470, 217] width 77 height 9
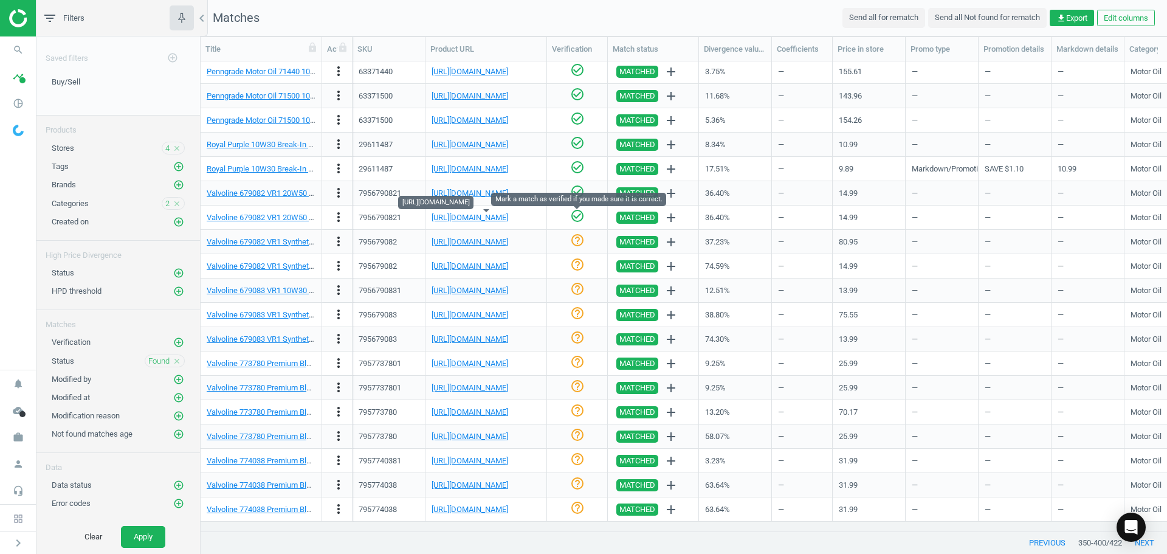
click at [578, 219] on icon "check_circle_outline" at bounding box center [577, 215] width 15 height 15
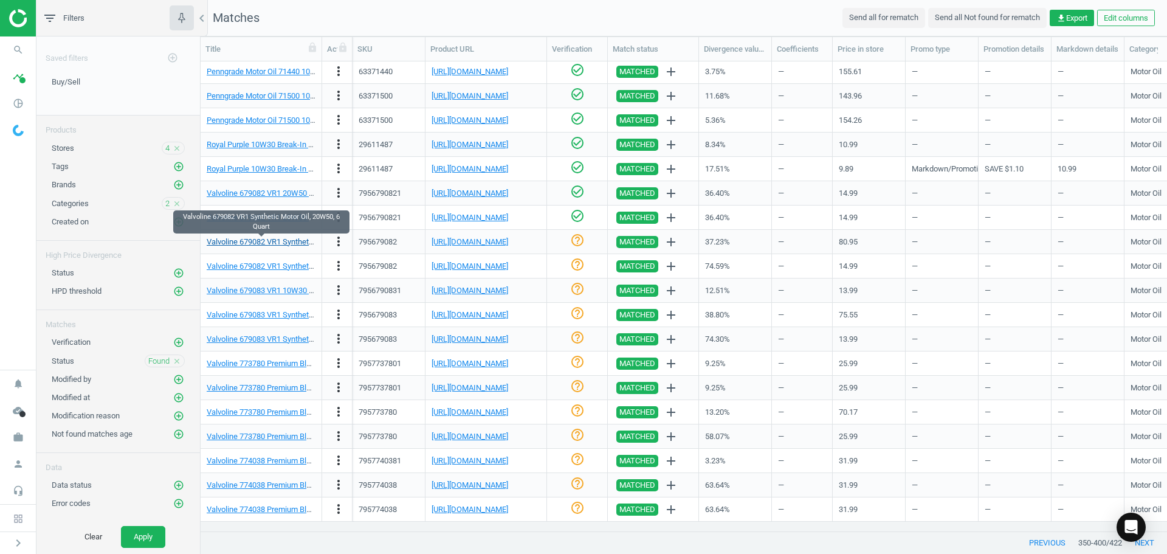
click at [263, 241] on link "Valvoline 679082 VR1 Synthetic Motor Oil, 20W50, 6 Quart" at bounding box center [306, 241] width 198 height 9
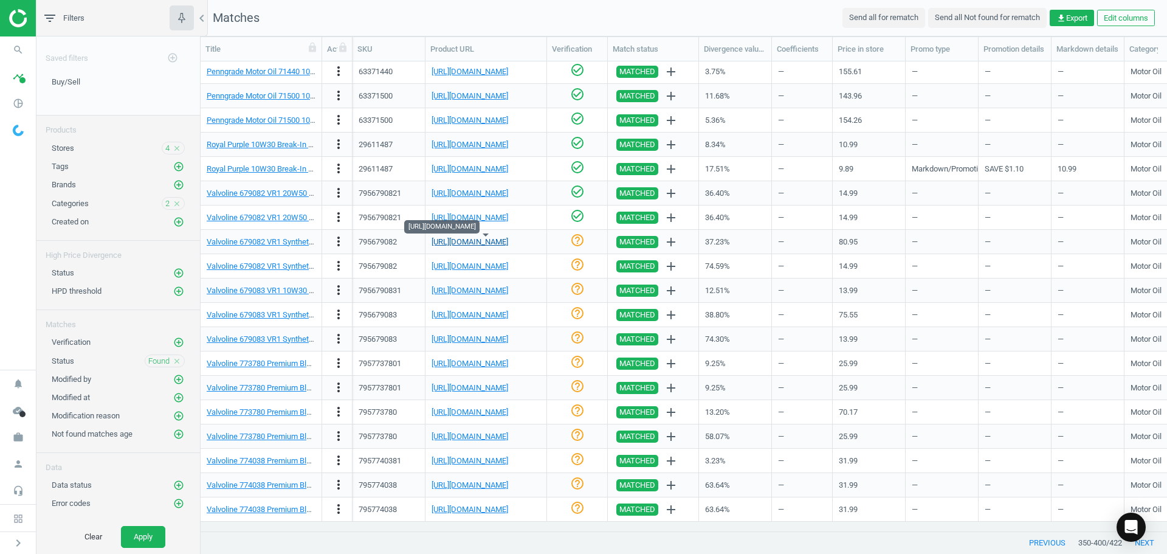
click at [508, 241] on link "[URL][DOMAIN_NAME]" at bounding box center [470, 241] width 77 height 9
click at [573, 239] on icon "check_circle_outline" at bounding box center [577, 240] width 15 height 15
click at [487, 266] on link "[URL][DOMAIN_NAME]" at bounding box center [470, 265] width 77 height 9
click at [333, 267] on icon "more_vert" at bounding box center [338, 265] width 15 height 15
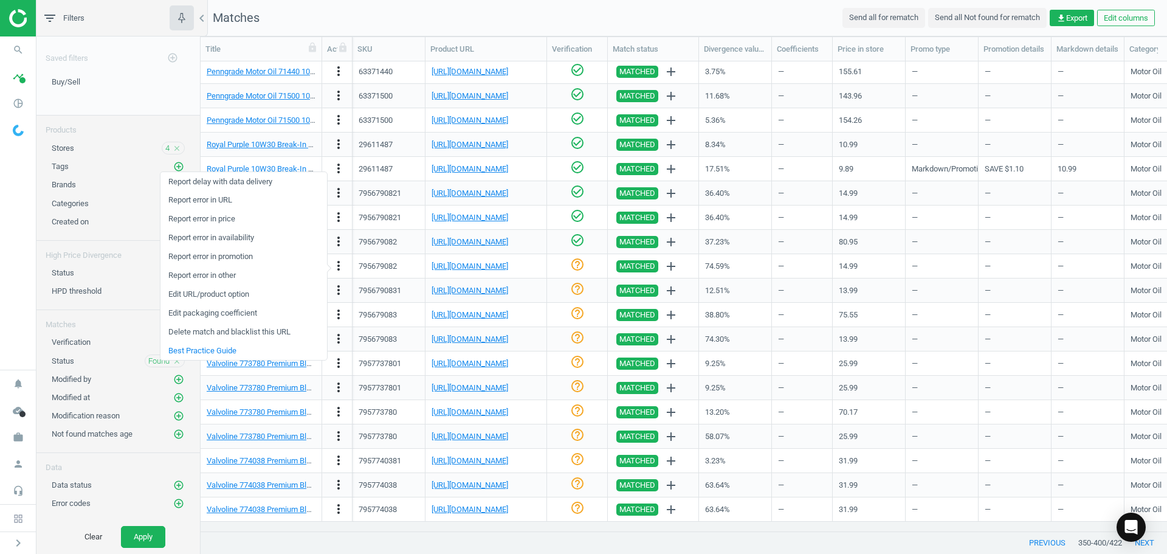
click at [232, 313] on link "Edit packaging coefficient" at bounding box center [243, 313] width 167 height 19
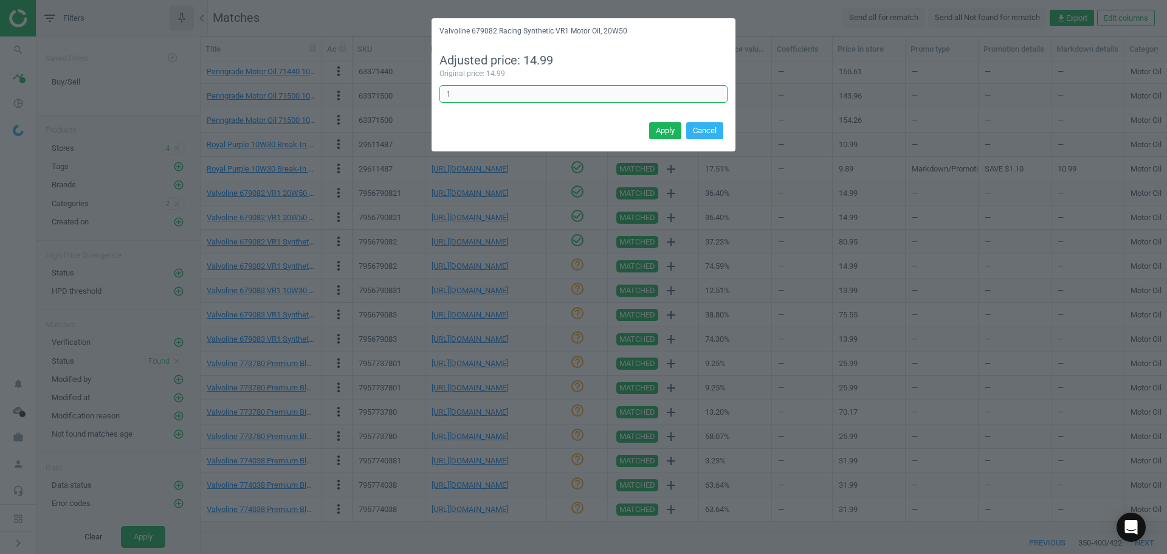
drag, startPoint x: 519, startPoint y: 94, endPoint x: 158, endPoint y: 65, distance: 362.2
click at [331, 78] on div "Valvoline 679082 Racing Synthetic VR1 Motor Oil, 20W50 Adjusted price: 14.99 Or…" at bounding box center [583, 277] width 1167 height 554
type input "6"
click at [678, 125] on button "Apply" at bounding box center [665, 130] width 32 height 17
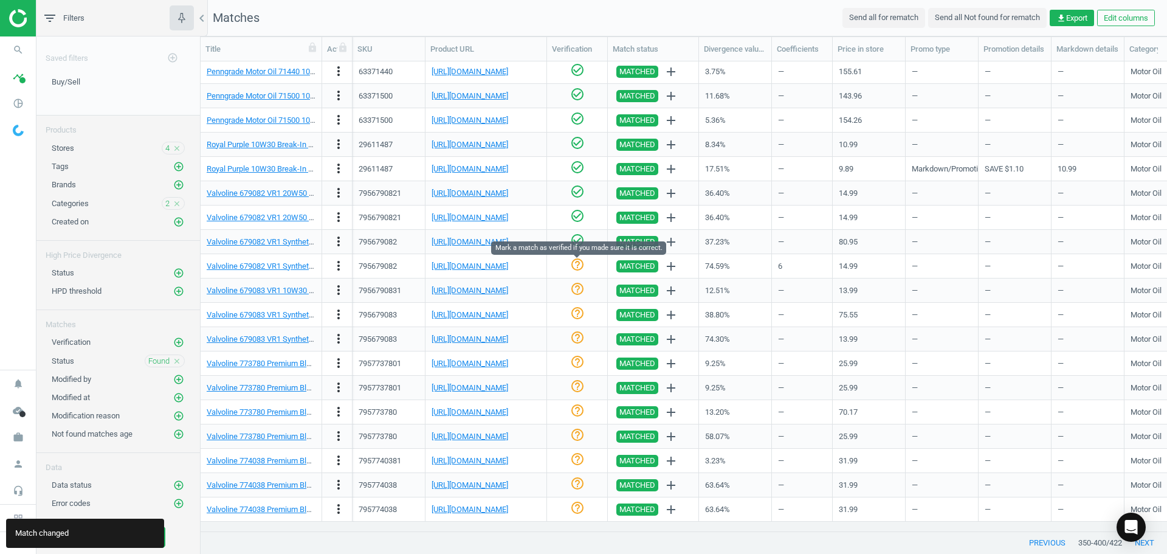
click at [581, 263] on icon "help_outline" at bounding box center [577, 264] width 15 height 15
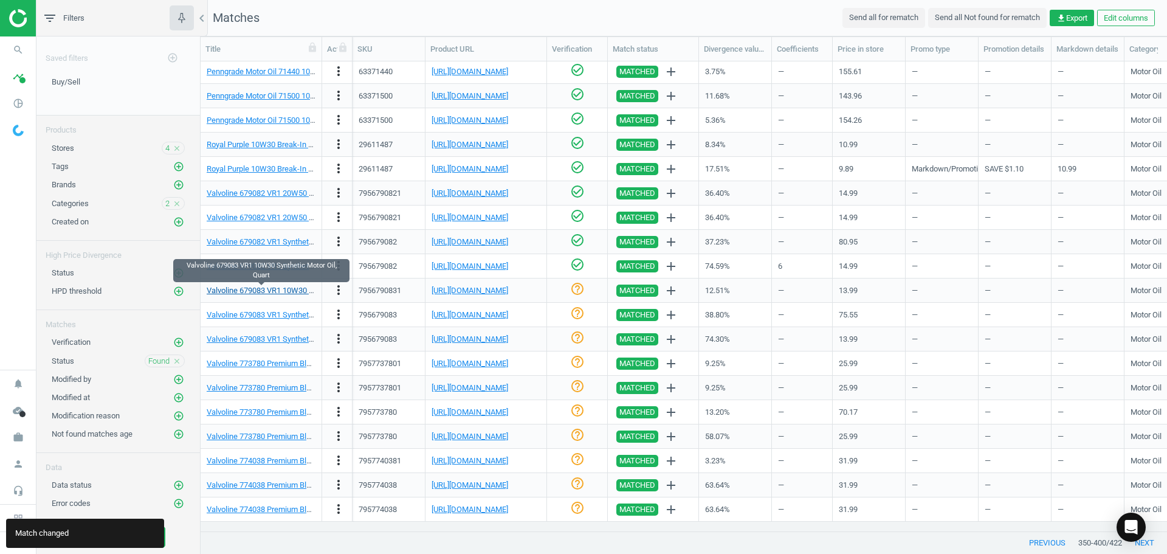
click at [276, 290] on link "Valvoline 679083 VR1 10W30 Synthetic Motor Oil, Quart" at bounding box center [302, 290] width 190 height 9
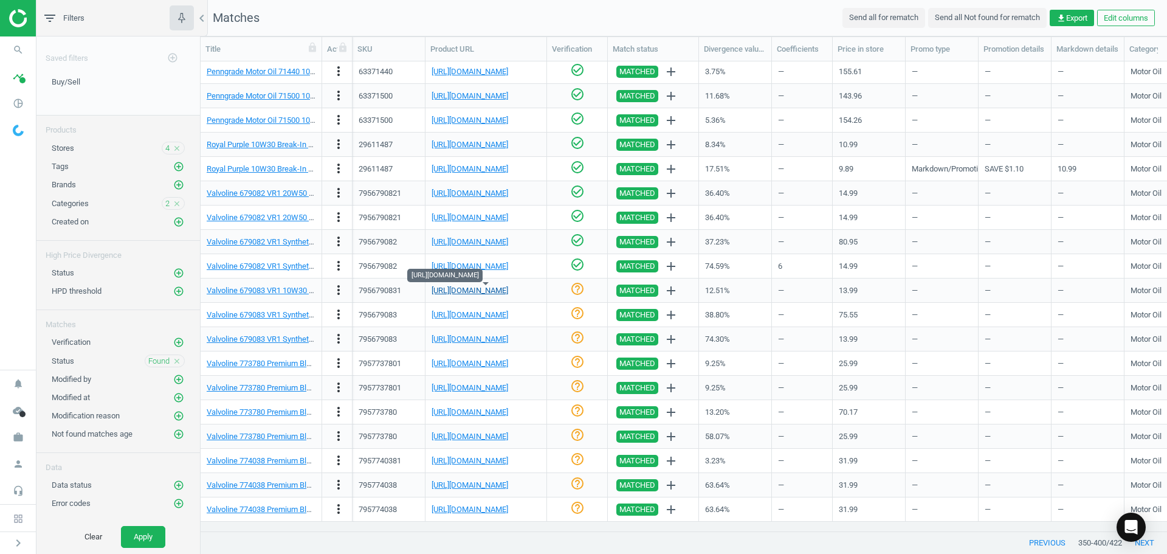
click at [489, 289] on link "[URL][DOMAIN_NAME]" at bounding box center [470, 290] width 77 height 9
click at [574, 293] on icon "help_outline" at bounding box center [577, 288] width 15 height 15
click at [508, 316] on link "[URL][DOMAIN_NAME]" at bounding box center [470, 314] width 77 height 9
click at [581, 310] on div "help_outline" at bounding box center [577, 314] width 48 height 21
click at [576, 315] on icon "check_circle_outline" at bounding box center [577, 313] width 15 height 15
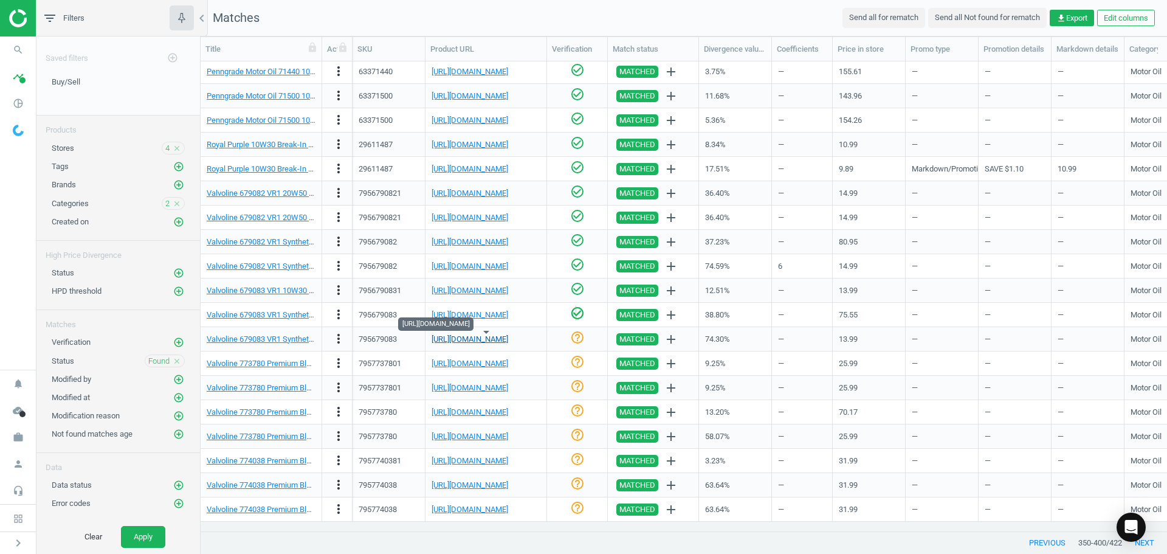
click at [458, 341] on link "[URL][DOMAIN_NAME]" at bounding box center [470, 338] width 77 height 9
click at [334, 335] on icon "more_vert" at bounding box center [338, 338] width 15 height 15
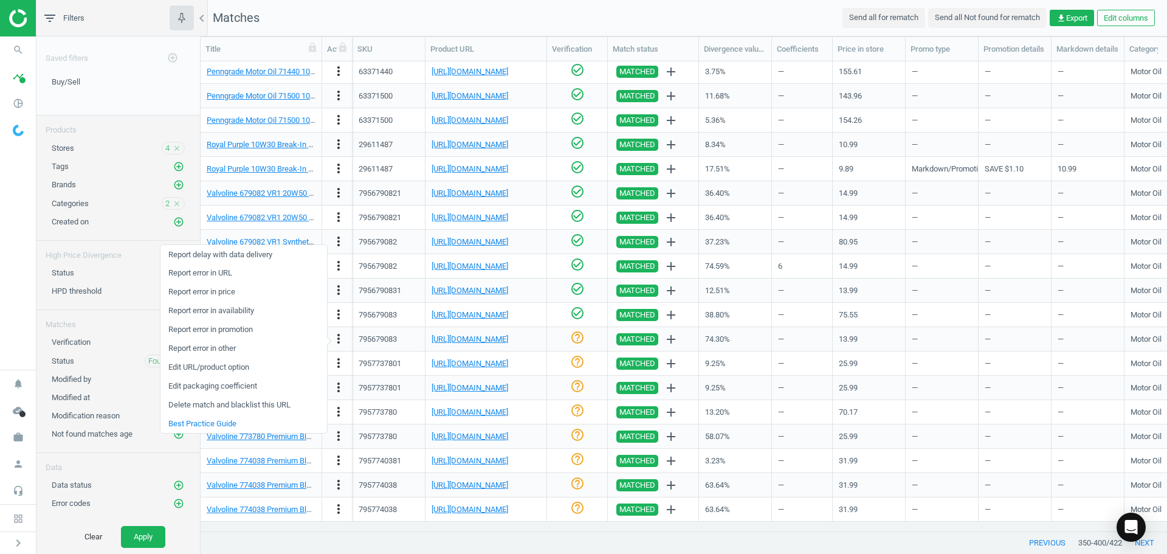
click at [246, 387] on link "Edit packaging coefficient" at bounding box center [243, 386] width 167 height 19
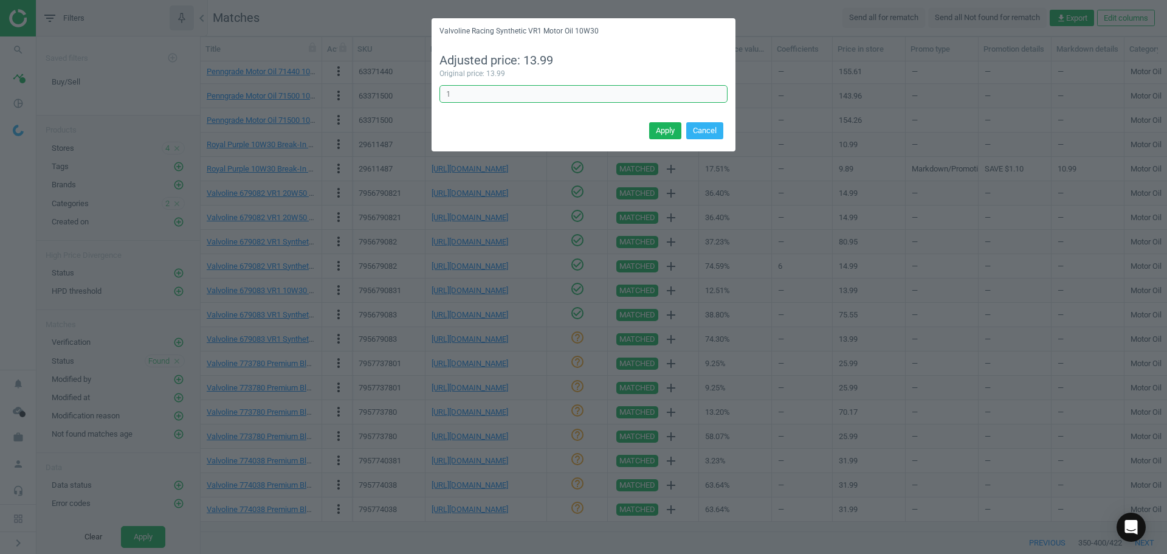
click at [357, 92] on div "Valvoline Racing Synthetic VR1 Motor Oil 10W30 Adjusted price: 13.99 Original p…" at bounding box center [583, 277] width 1167 height 554
type input "6"
click at [663, 134] on button "Apply" at bounding box center [665, 130] width 32 height 17
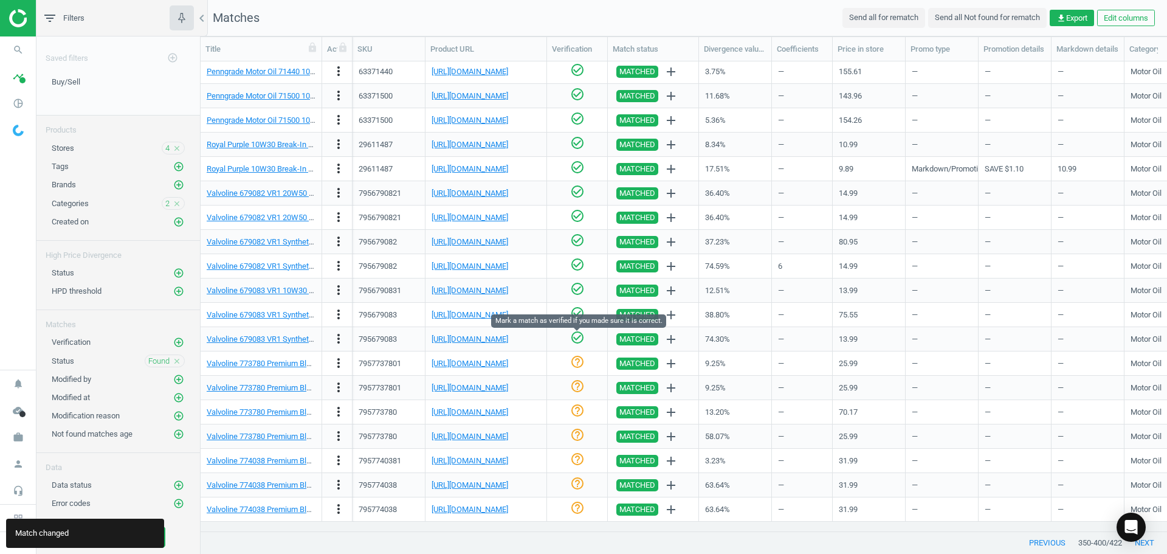
click at [577, 336] on icon "check_circle_outline" at bounding box center [577, 337] width 15 height 15
click at [469, 366] on link "[URL][DOMAIN_NAME]" at bounding box center [470, 363] width 77 height 9
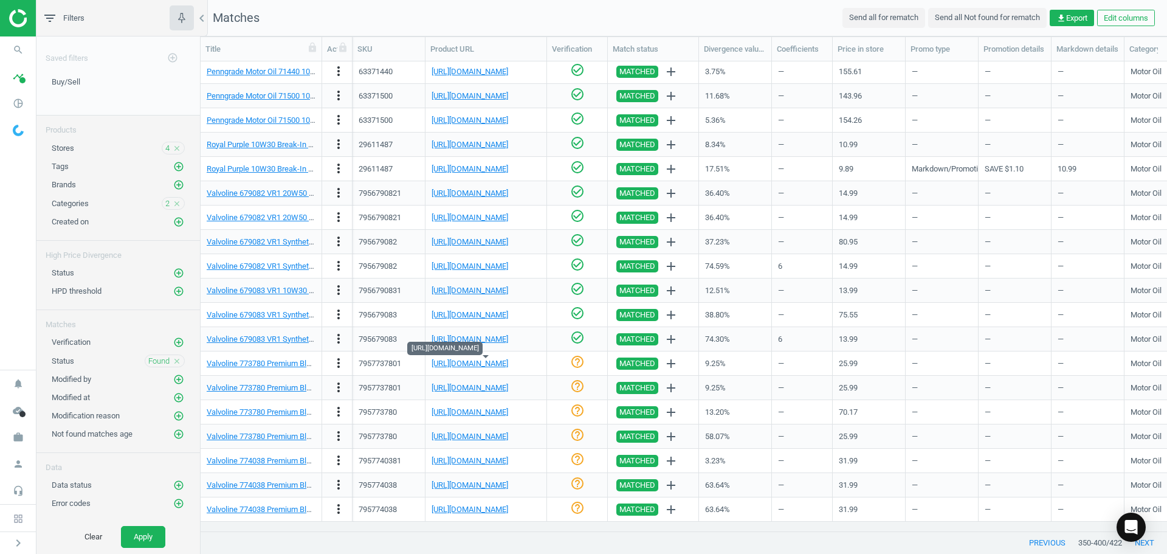
click at [580, 359] on icon "help_outline" at bounding box center [577, 361] width 15 height 15
click at [483, 391] on link "[URL][DOMAIN_NAME]" at bounding box center [470, 387] width 77 height 9
click at [581, 385] on icon "check_circle_outline" at bounding box center [577, 386] width 15 height 15
click at [508, 411] on link "[URL][DOMAIN_NAME]" at bounding box center [470, 411] width 77 height 9
click at [576, 413] on icon "check_circle_outline" at bounding box center [577, 410] width 15 height 15
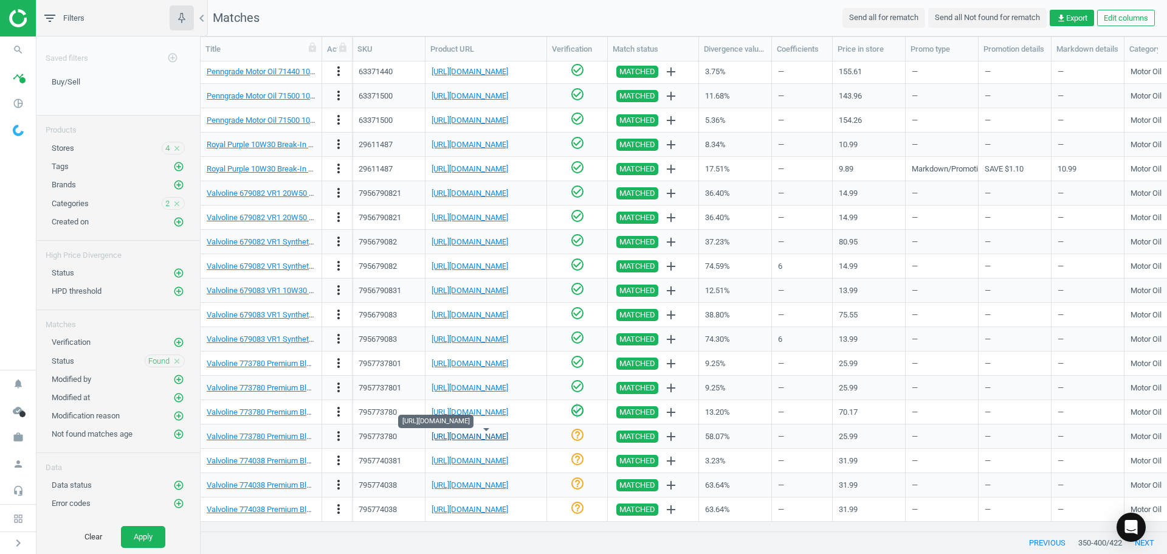
click at [476, 436] on link "[URL][DOMAIN_NAME]" at bounding box center [470, 436] width 77 height 9
click at [342, 438] on icon "more_vert" at bounding box center [338, 435] width 15 height 15
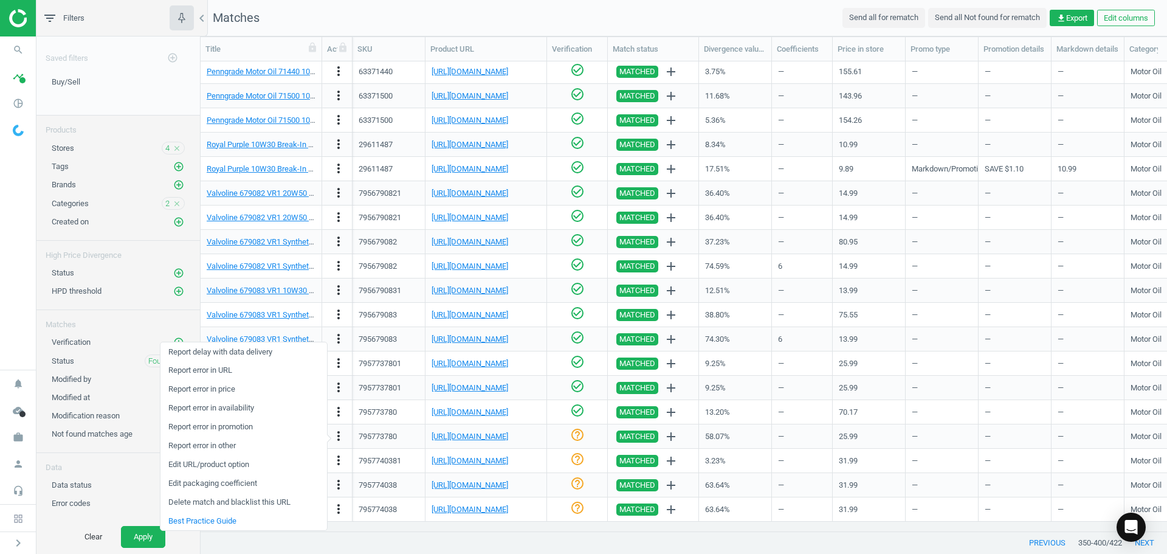
click at [251, 483] on link "Edit packaging coefficient" at bounding box center [243, 483] width 167 height 19
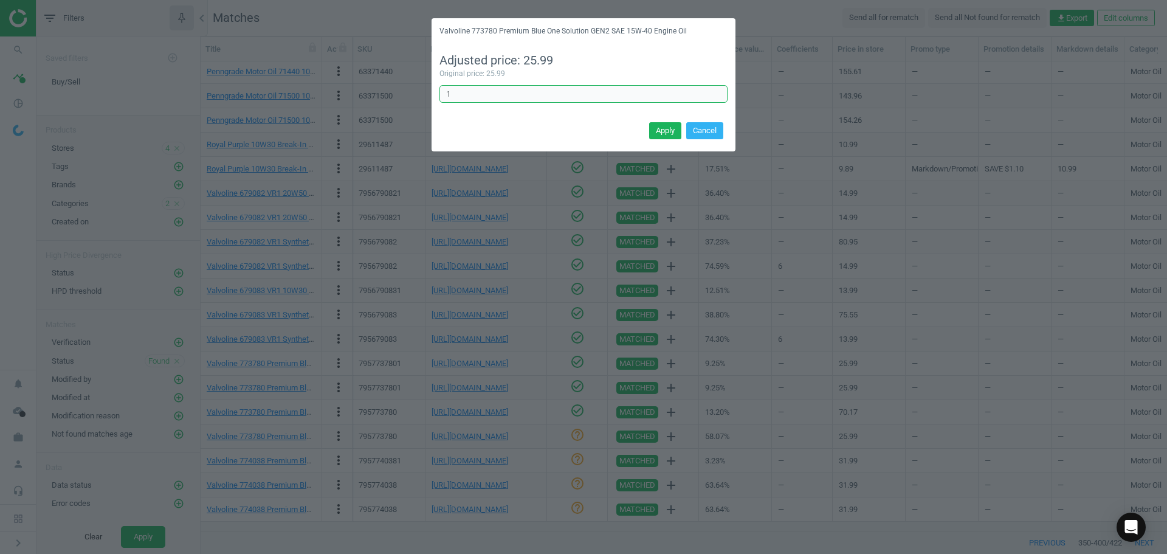
click at [308, 89] on div "Valvoline 773780 Premium Blue One Solution GEN2 SAE 15W-40 Engine Oil Adjusted …" at bounding box center [583, 277] width 1167 height 554
type input "3"
click at [662, 126] on button "Apply" at bounding box center [665, 130] width 32 height 17
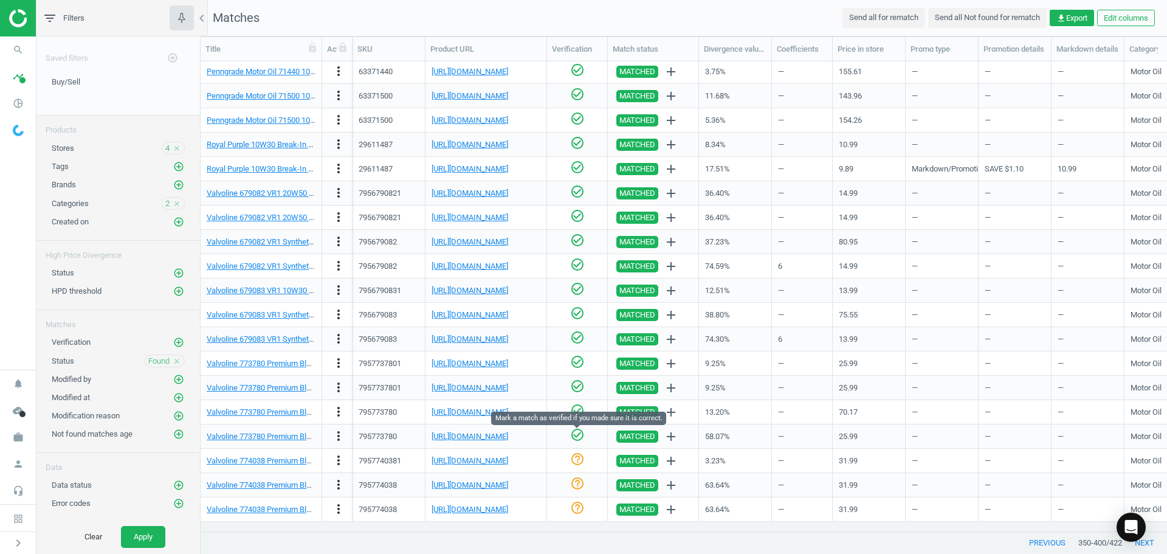
click at [576, 435] on icon "check_circle_outline" at bounding box center [577, 434] width 15 height 15
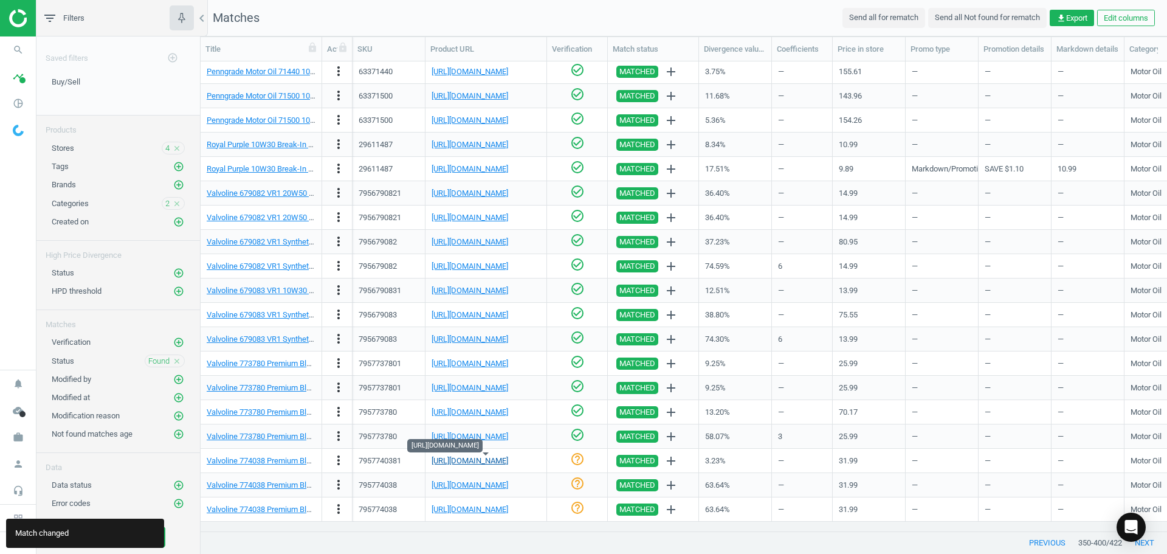
click at [461, 458] on link "[URL][DOMAIN_NAME]" at bounding box center [470, 460] width 77 height 9
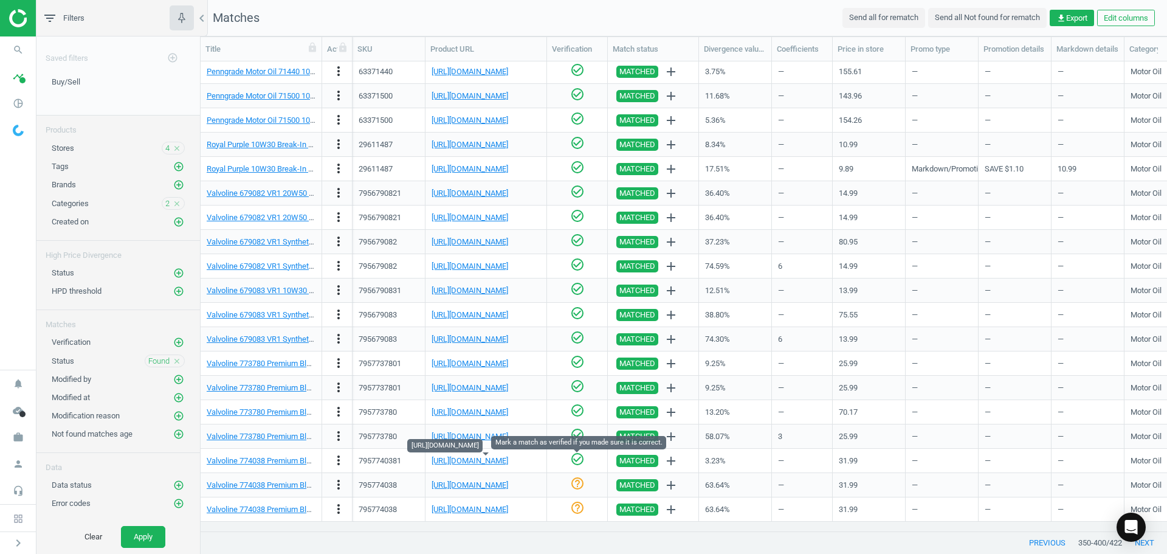
click at [577, 462] on icon "check_circle_outline" at bounding box center [577, 459] width 15 height 15
click at [495, 486] on link "[URL][DOMAIN_NAME]" at bounding box center [470, 484] width 77 height 9
click at [463, 487] on link "[URL][DOMAIN_NAME]" at bounding box center [470, 484] width 77 height 9
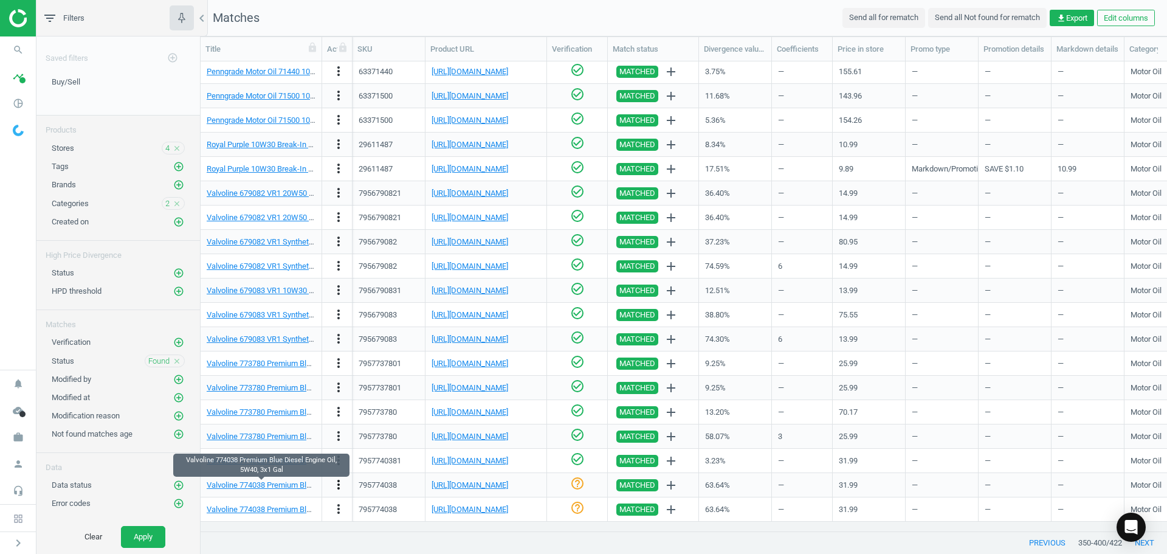
click at [334, 484] on icon "more_vert" at bounding box center [338, 484] width 15 height 15
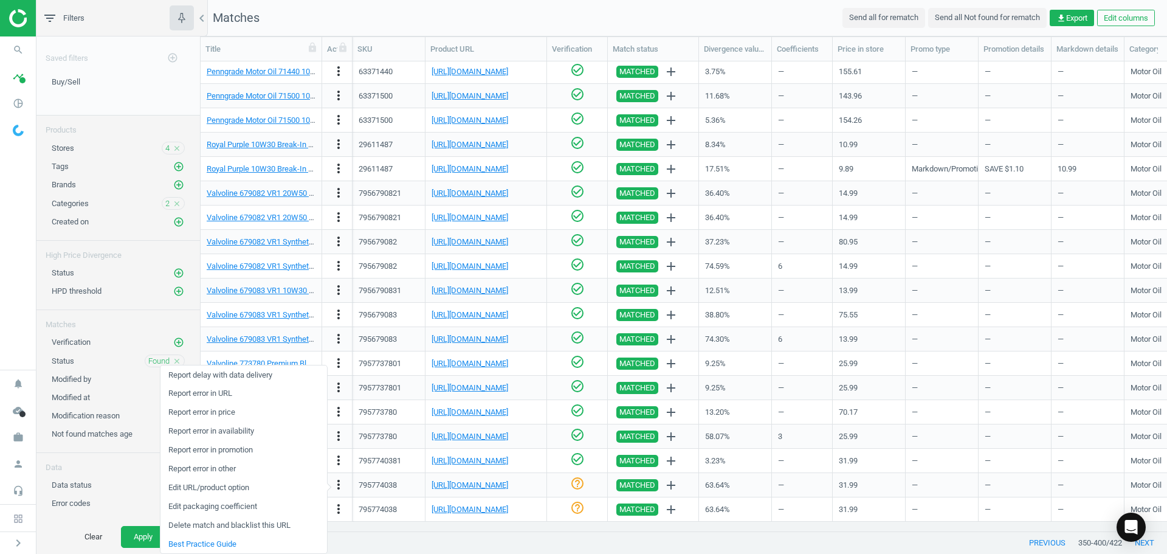
click at [244, 485] on link "Edit URL/product option" at bounding box center [243, 487] width 167 height 19
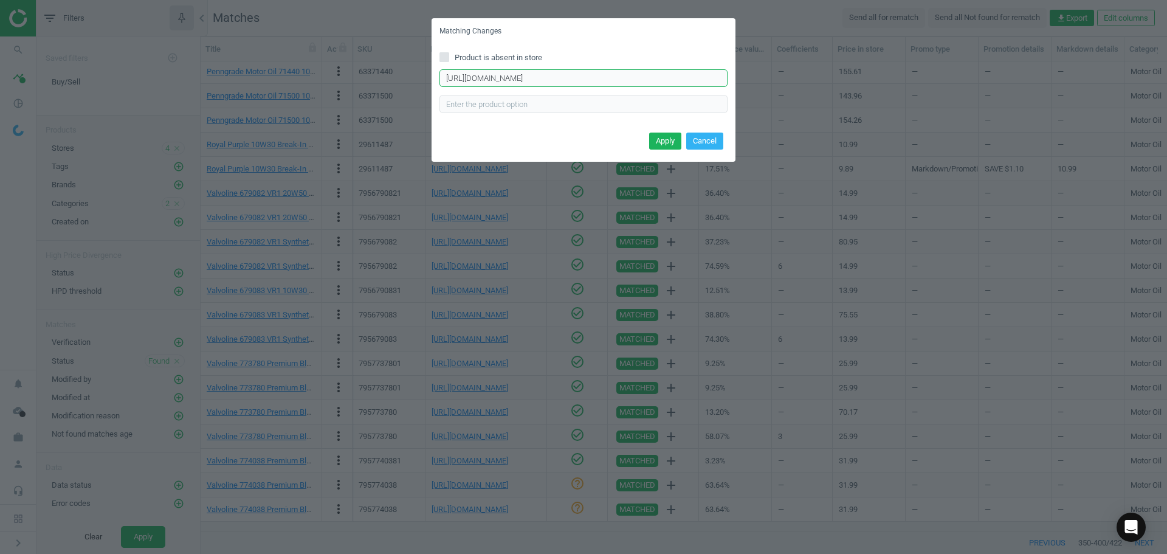
drag, startPoint x: 609, startPoint y: 80, endPoint x: 72, endPoint y: 43, distance: 538.6
click at [72, 43] on div "Matching Changes Product is absent in store [URL][DOMAIN_NAME] Enter correct pr…" at bounding box center [583, 277] width 1167 height 554
paste input "-3"
type input "[URL][DOMAIN_NAME]"
click at [672, 137] on button "Apply" at bounding box center [665, 140] width 32 height 17
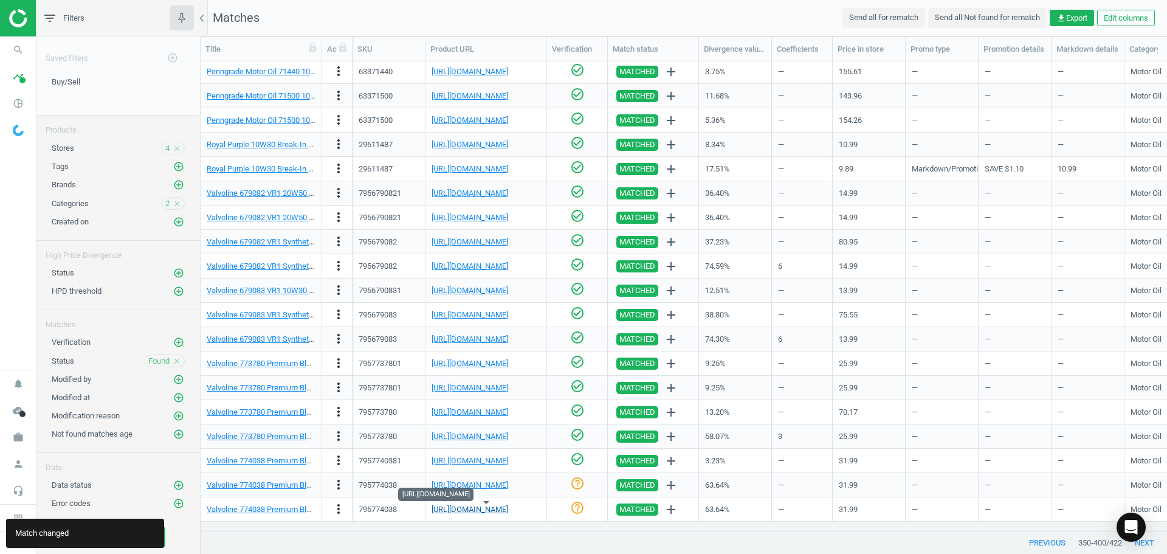
click at [485, 510] on link "[URL][DOMAIN_NAME]" at bounding box center [470, 508] width 77 height 9
click at [335, 504] on icon "more_vert" at bounding box center [338, 508] width 15 height 15
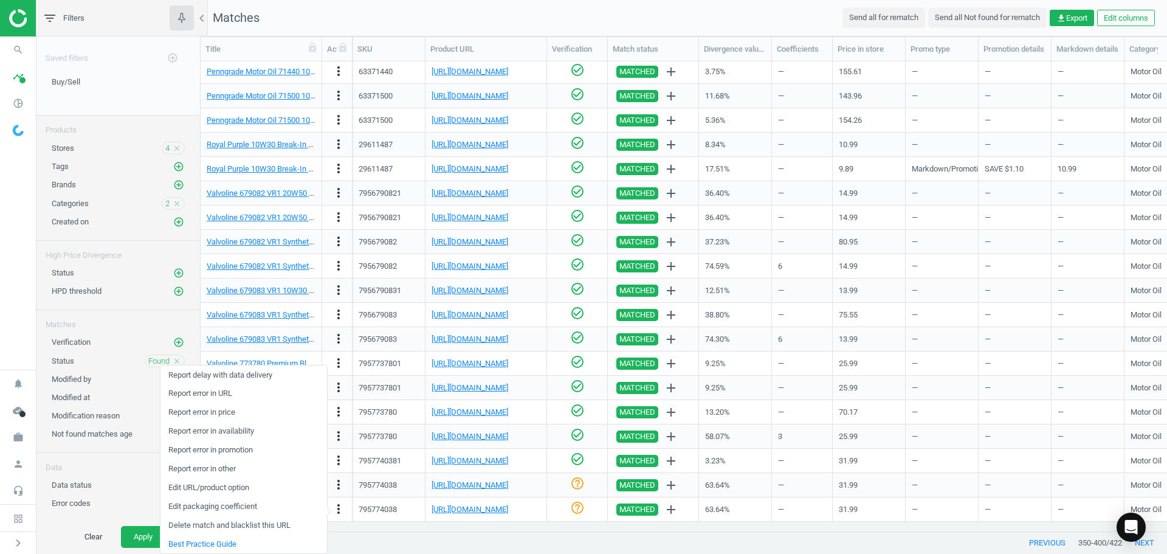
click at [250, 500] on link "Edit packaging coefficient" at bounding box center [243, 506] width 167 height 19
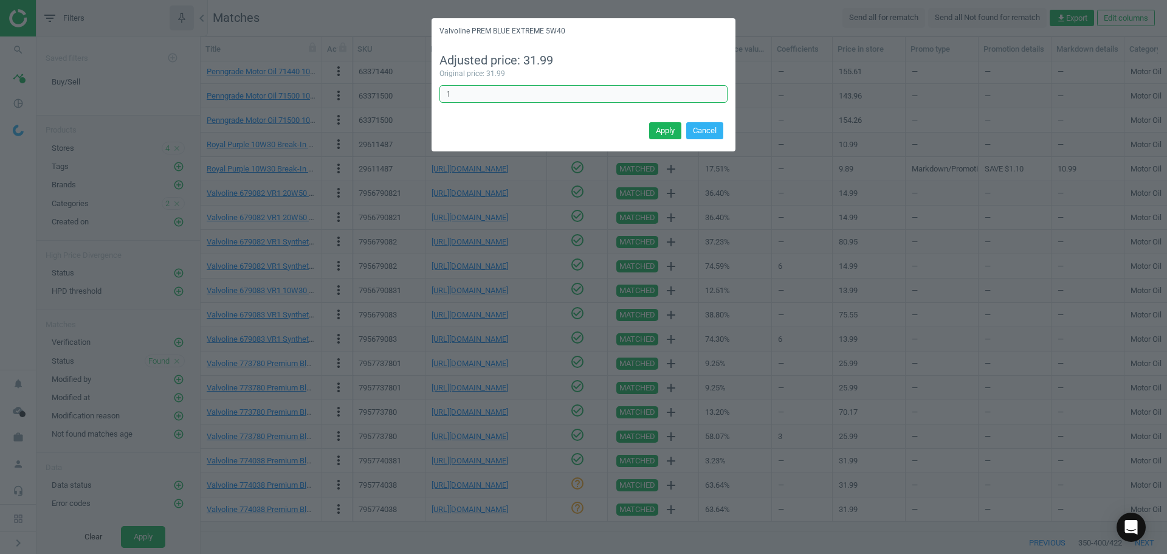
drag, startPoint x: 434, startPoint y: 86, endPoint x: 265, endPoint y: 92, distance: 169.1
click at [292, 81] on div "Valvoline PREM BLUE EXTREME 5W40 Adjusted price: 31.99 Original price: 31.99 1 …" at bounding box center [583, 277] width 1167 height 554
type input "3"
click at [666, 128] on button "Apply" at bounding box center [665, 130] width 32 height 17
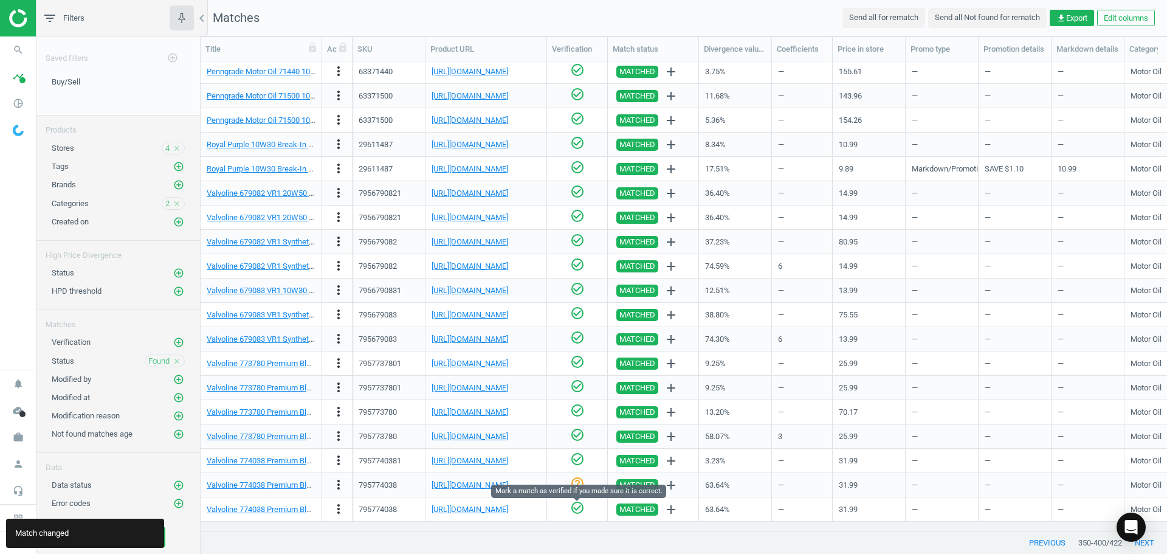
click at [580, 511] on icon "check_circle_outline" at bounding box center [577, 507] width 15 height 15
click at [1149, 543] on button "next" at bounding box center [1144, 543] width 45 height 22
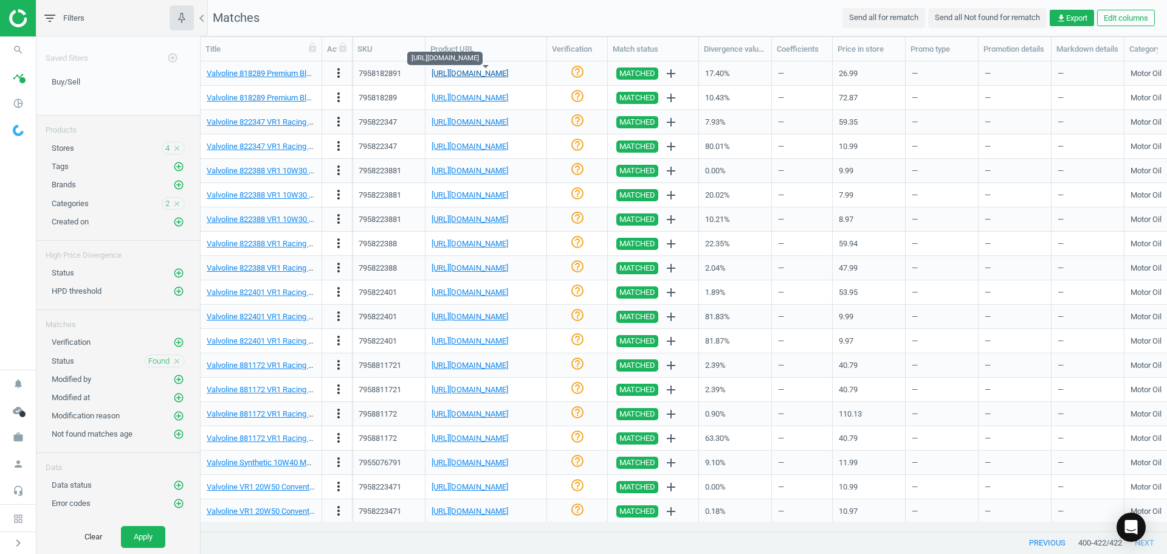
click at [489, 72] on link "[URL][DOMAIN_NAME]" at bounding box center [470, 73] width 77 height 9
click at [576, 72] on icon "help_outline" at bounding box center [577, 71] width 15 height 15
click at [580, 95] on icon "check_circle_outline" at bounding box center [577, 96] width 15 height 15
click at [577, 119] on icon "check_circle_outline" at bounding box center [577, 120] width 15 height 15
click at [508, 146] on link "[URL][DOMAIN_NAME]" at bounding box center [470, 146] width 77 height 9
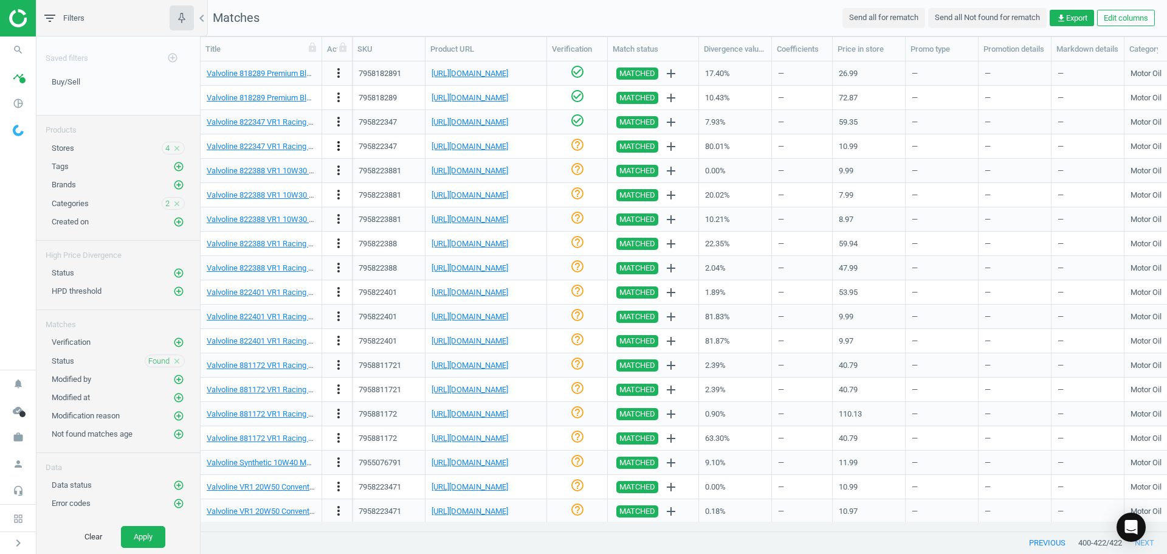
click at [337, 146] on icon "more_vert" at bounding box center [338, 146] width 15 height 15
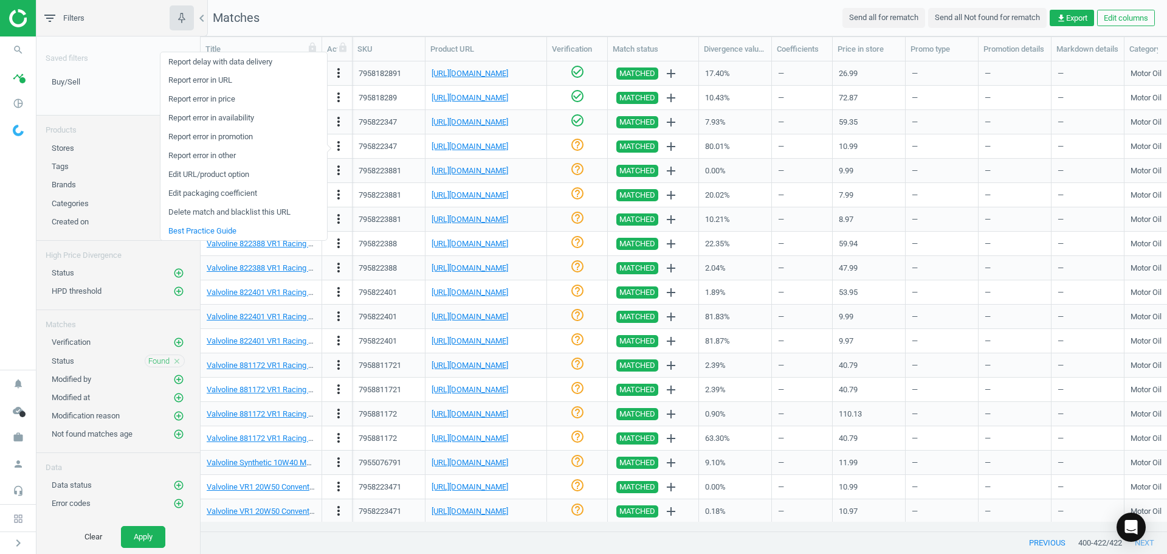
click at [228, 190] on link "Edit packaging coefficient" at bounding box center [243, 193] width 167 height 19
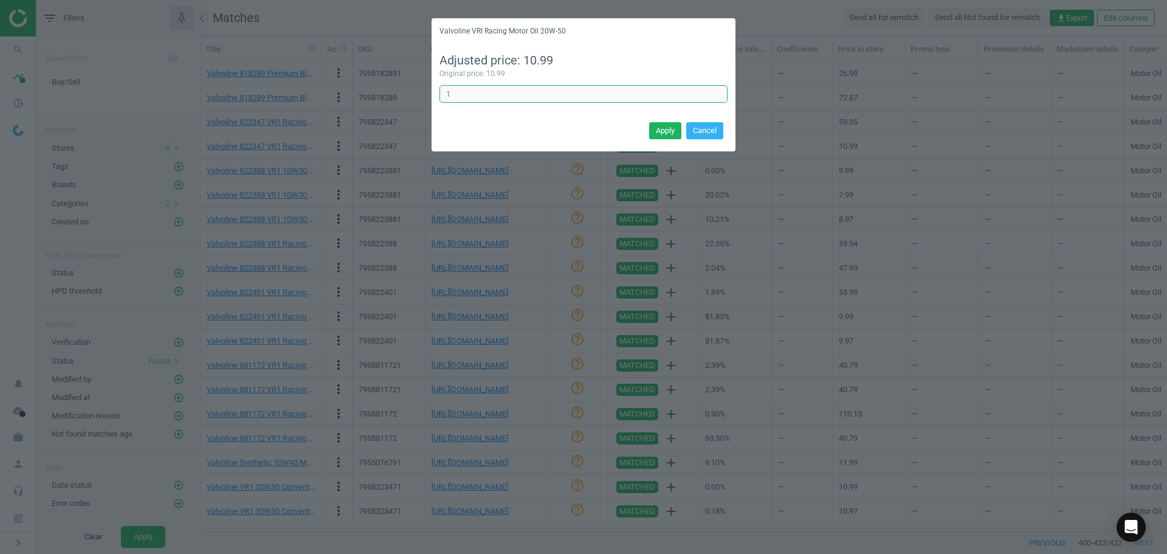
click at [368, 90] on div "Valvoline VRI Racing Motor Oil 20W-50 Adjusted price: 10.99 Original price: 10.…" at bounding box center [583, 277] width 1167 height 554
type input "6"
click at [658, 130] on button "Apply" at bounding box center [665, 130] width 32 height 17
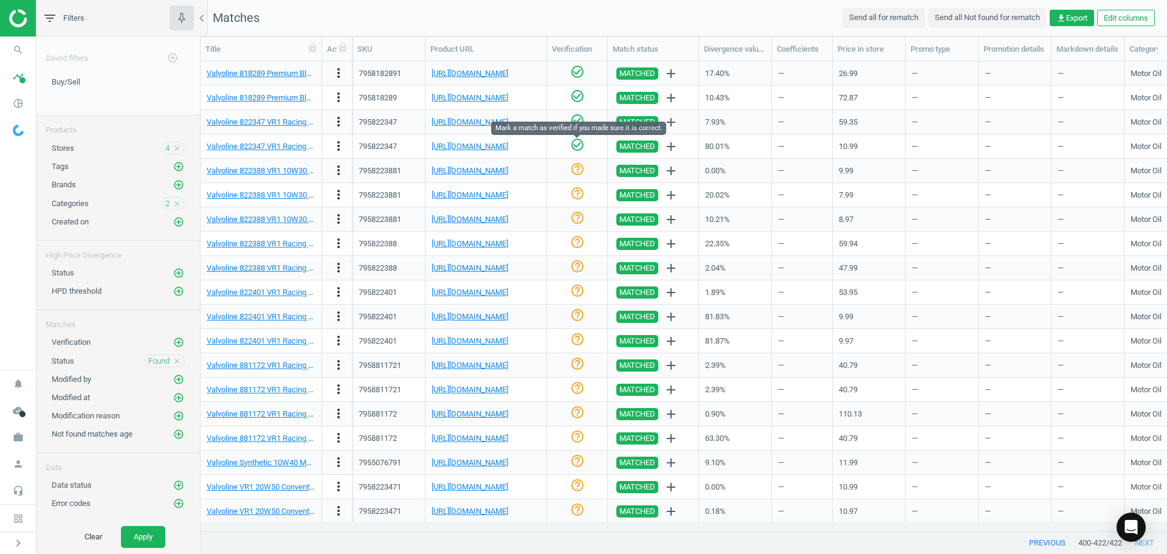
click at [574, 143] on icon "check_circle_outline" at bounding box center [577, 144] width 15 height 15
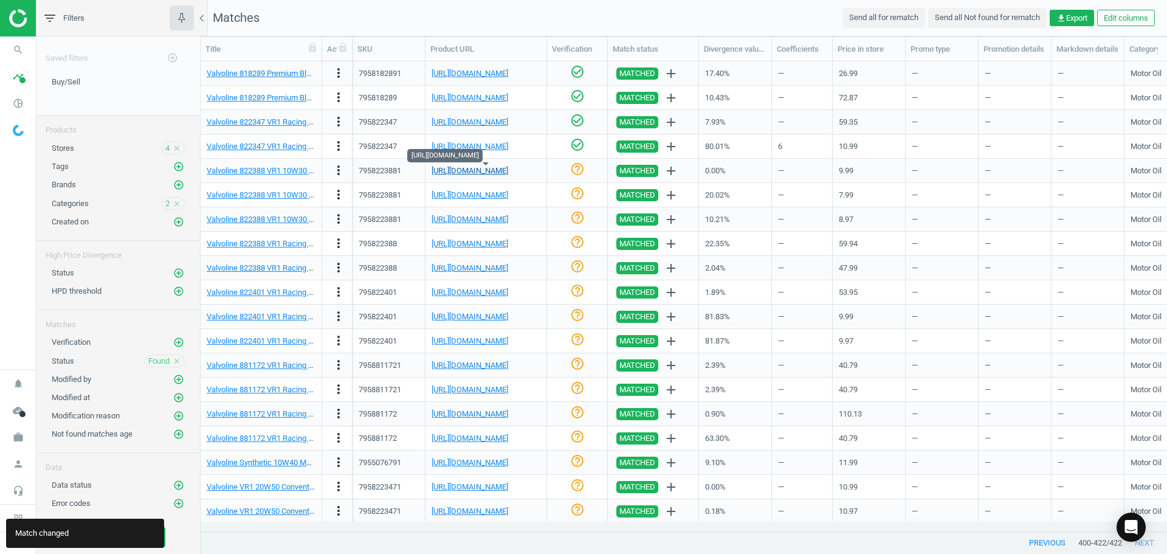
click at [494, 173] on link "[URL][DOMAIN_NAME]" at bounding box center [470, 170] width 77 height 9
click at [580, 174] on icon "check_circle_outline" at bounding box center [577, 169] width 15 height 15
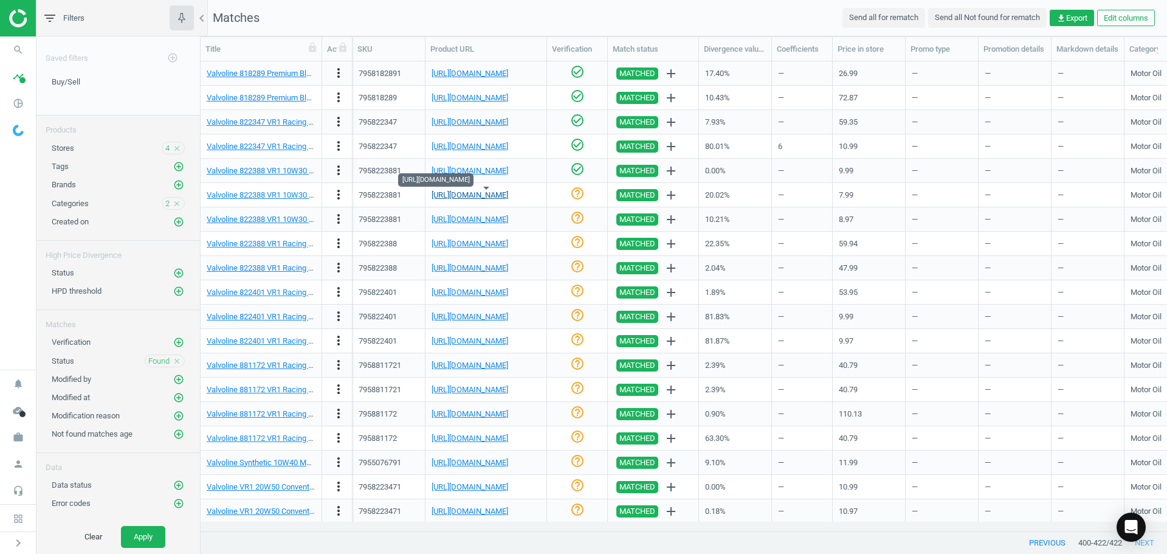
click at [508, 192] on link "[URL][DOMAIN_NAME]" at bounding box center [470, 194] width 77 height 9
click at [577, 188] on icon "check_circle_outline" at bounding box center [577, 193] width 15 height 15
click at [576, 216] on icon "check_circle_outline" at bounding box center [577, 217] width 15 height 15
click at [576, 242] on icon "help_outline" at bounding box center [577, 242] width 15 height 15
click at [508, 267] on link "[URL][DOMAIN_NAME]" at bounding box center [470, 267] width 77 height 9
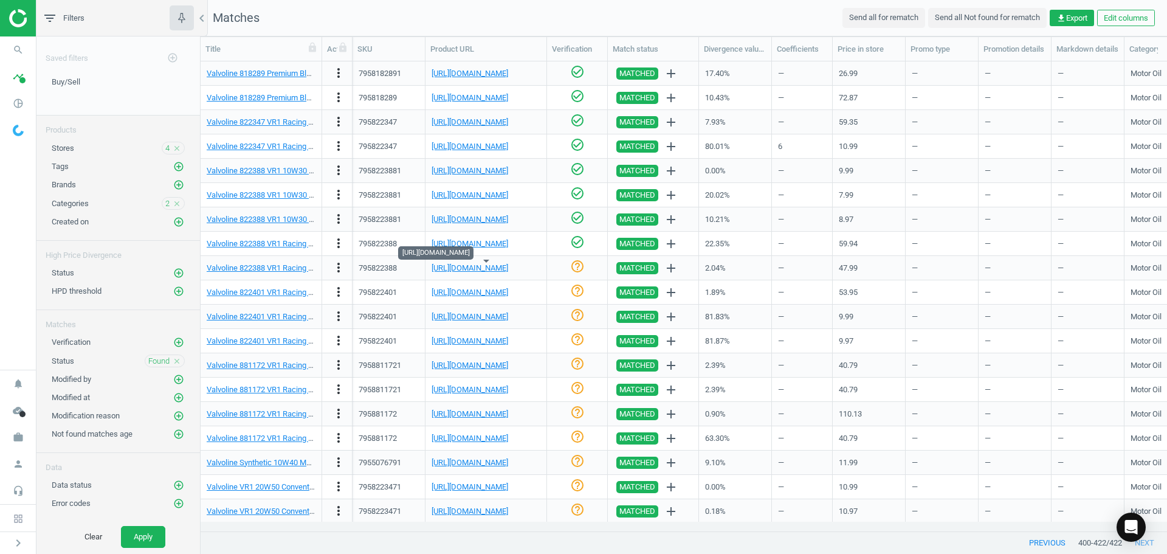
click at [587, 269] on div "help_outline" at bounding box center [577, 267] width 48 height 21
click at [581, 269] on icon "help_outline" at bounding box center [577, 266] width 15 height 15
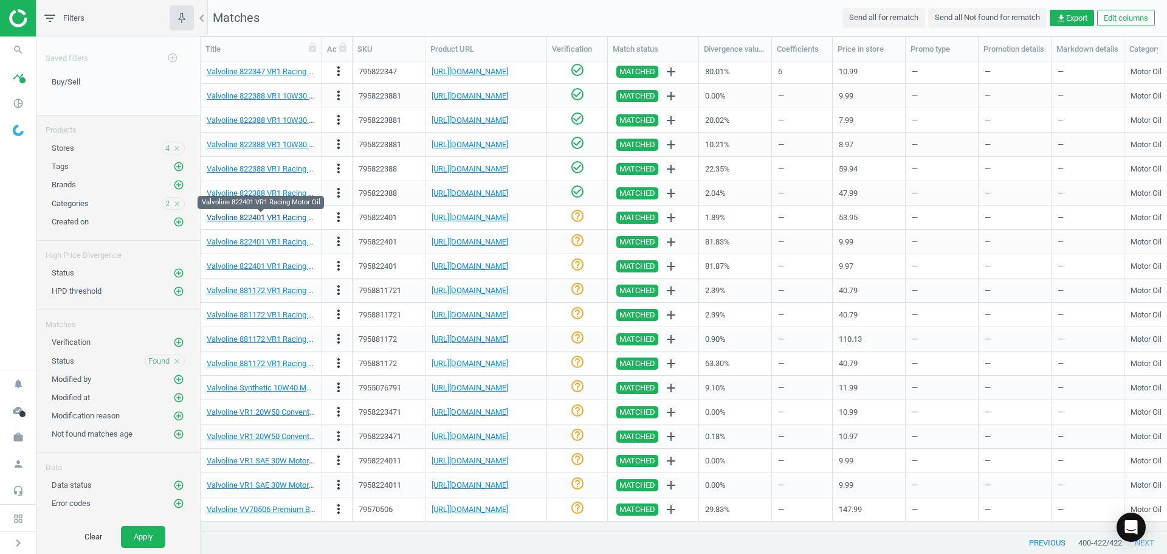
click at [269, 216] on link "Valvoline 822401 VR1 Racing Motor Oil" at bounding box center [273, 217] width 132 height 9
click at [582, 215] on icon "check_circle_outline" at bounding box center [577, 215] width 15 height 15
click at [275, 237] on link "Valvoline 822401 VR1 Racing Motor Oil" at bounding box center [273, 241] width 132 height 9
click at [470, 245] on link "[URL][DOMAIN_NAME]" at bounding box center [470, 241] width 77 height 9
click at [339, 242] on icon "more_vert" at bounding box center [338, 241] width 15 height 15
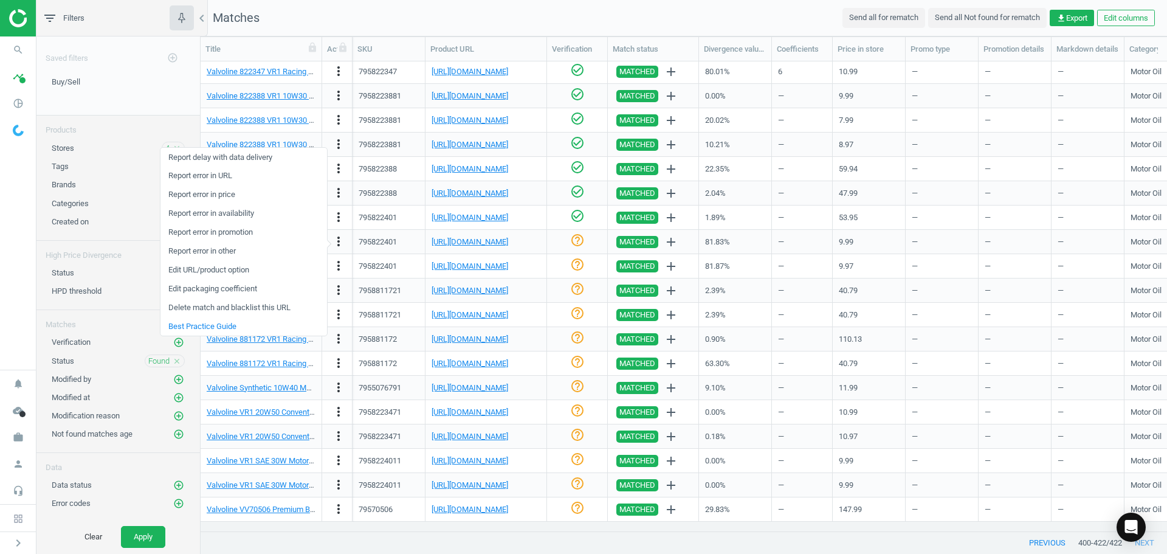
click at [236, 292] on link "Edit packaging coefficient" at bounding box center [243, 289] width 167 height 19
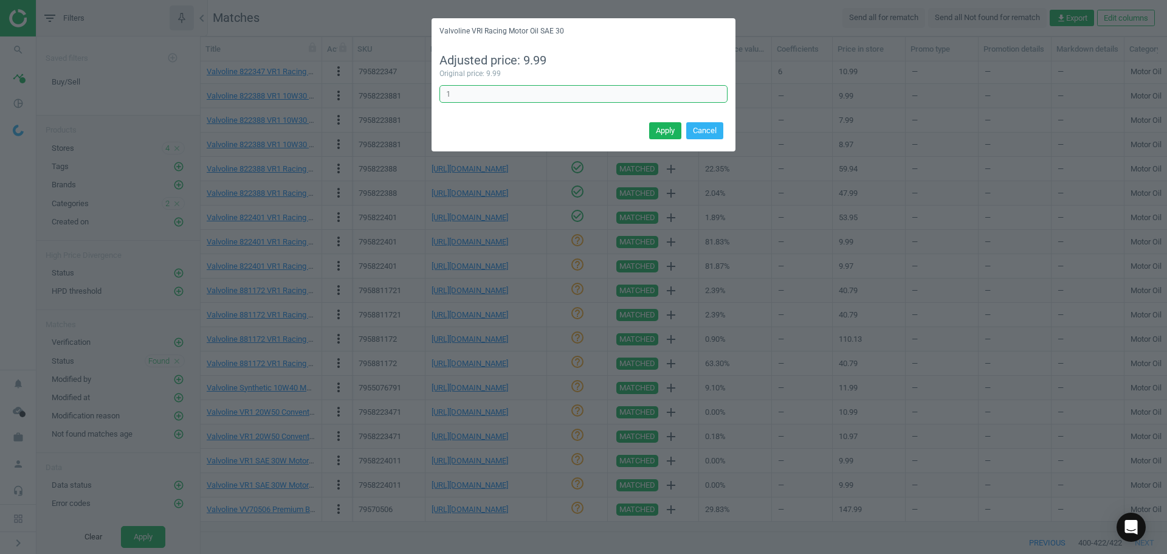
click at [255, 82] on div "Valvoline VRI Racing Motor Oil SAE 30 Adjusted price: 9.99 Original price: 9.99…" at bounding box center [583, 277] width 1167 height 554
type input "6"
click at [669, 136] on button "Apply" at bounding box center [665, 130] width 32 height 17
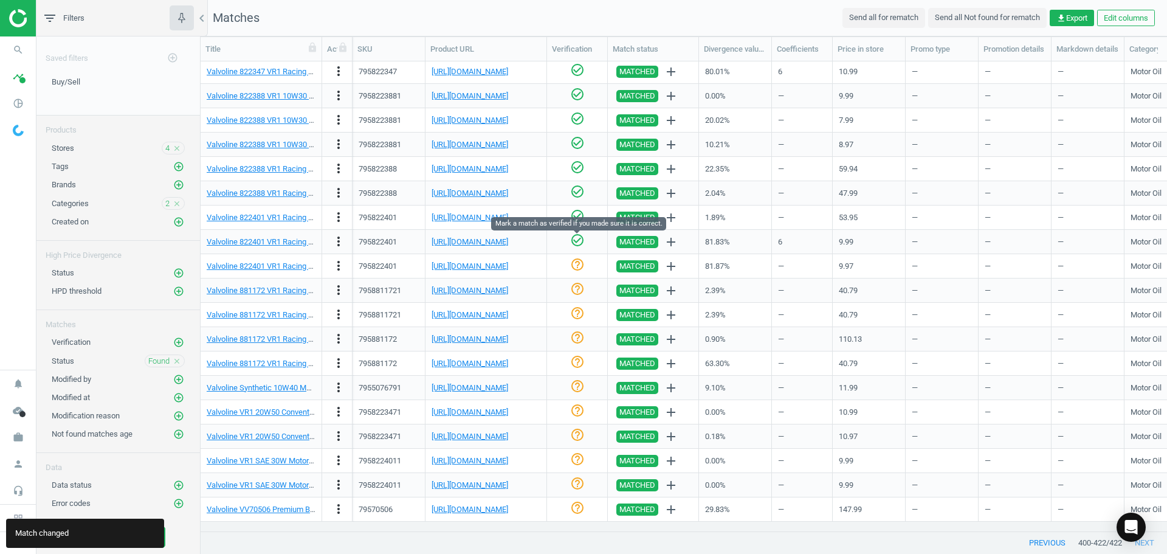
click at [580, 244] on icon "check_circle_outline" at bounding box center [577, 240] width 15 height 15
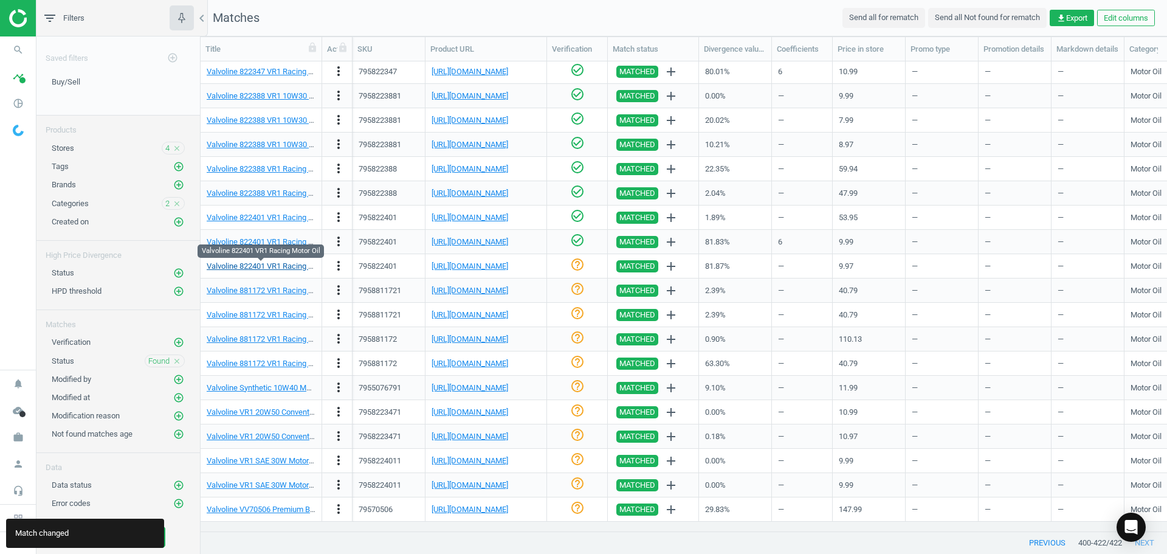
click at [273, 264] on link "Valvoline 822401 VR1 Racing Motor Oil" at bounding box center [273, 265] width 132 height 9
click at [278, 266] on link "Valvoline 822401 VR1 Racing Motor Oil" at bounding box center [273, 265] width 132 height 9
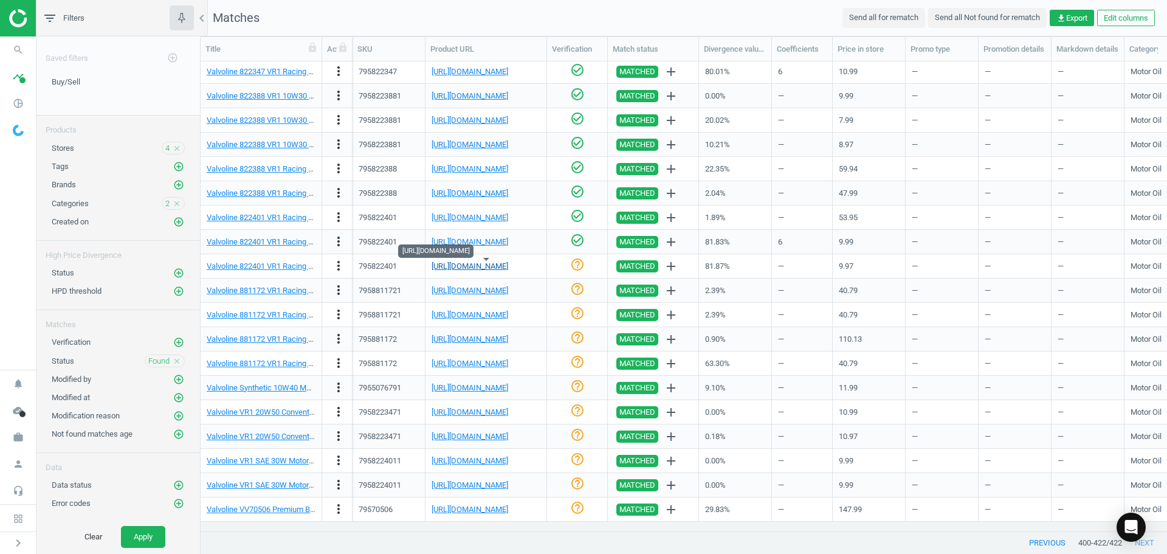
click at [472, 265] on link "[URL][DOMAIN_NAME]" at bounding box center [470, 265] width 77 height 9
click at [339, 260] on icon "more_vert" at bounding box center [338, 265] width 15 height 15
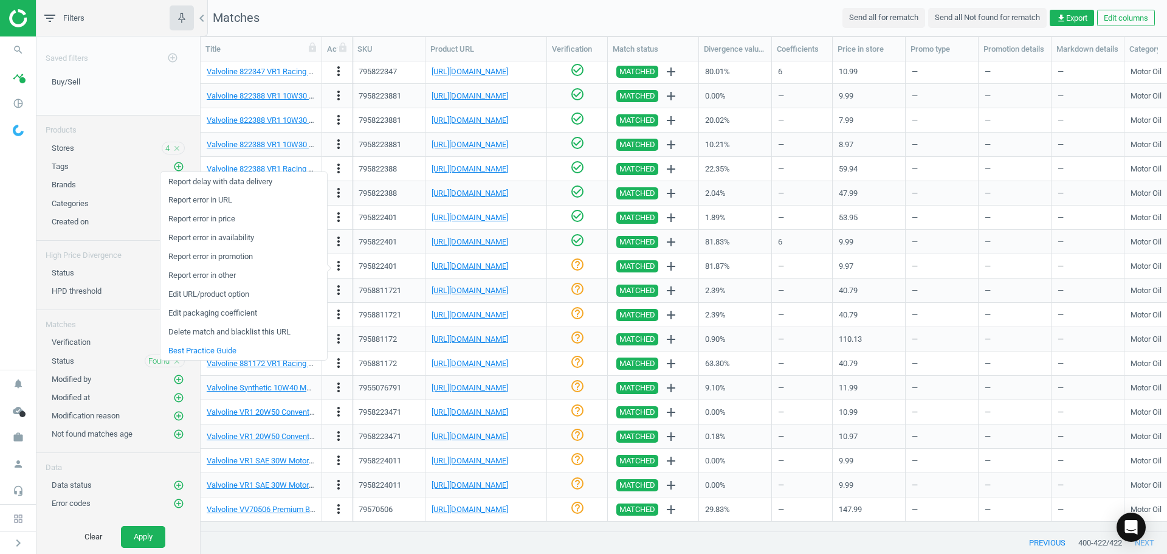
click at [238, 319] on link "Edit packaging coefficient" at bounding box center [243, 313] width 167 height 19
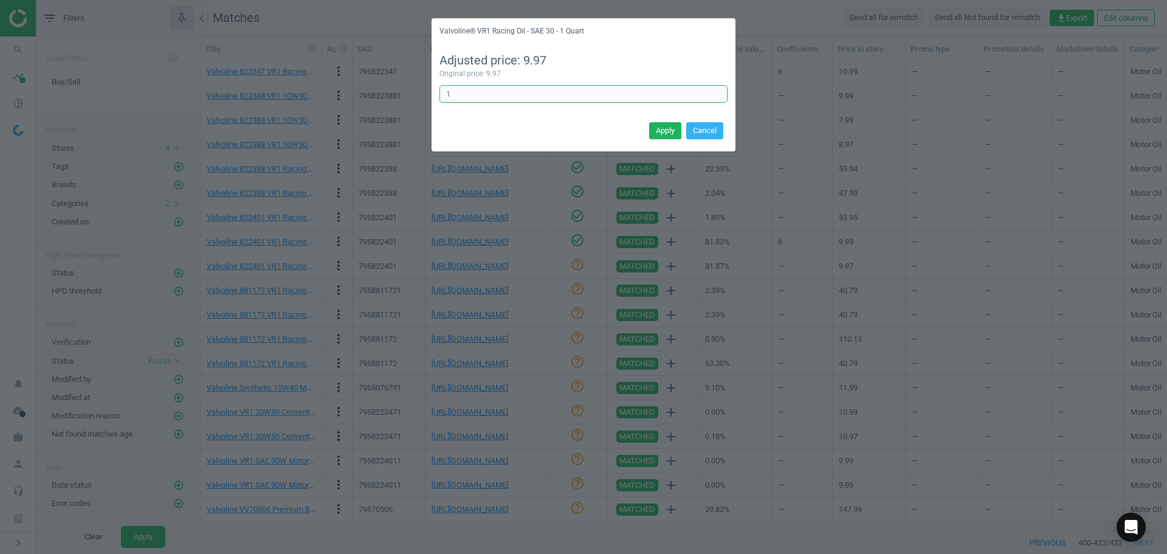
click at [322, 83] on div "Valvoline® VR1 Racing Oil - SAE 30 - 1 Quart Adjusted price: 9.97 Original pric…" at bounding box center [583, 277] width 1167 height 554
type input "6"
click at [675, 130] on button "Apply" at bounding box center [665, 130] width 32 height 17
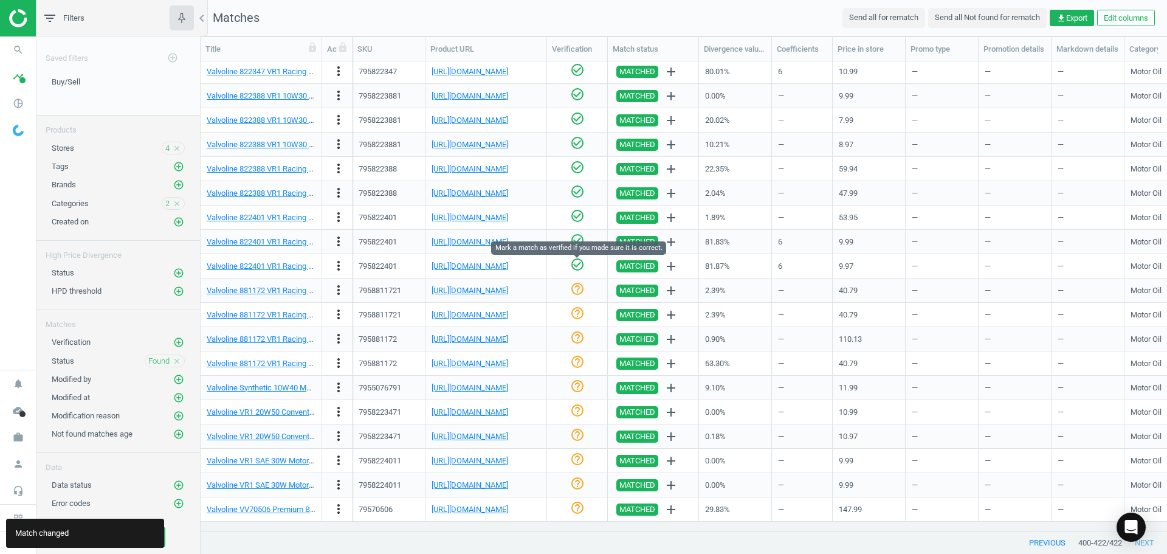
click at [580, 266] on icon "check_circle_outline" at bounding box center [577, 264] width 15 height 15
click at [486, 290] on link "[URL][DOMAIN_NAME]" at bounding box center [470, 290] width 77 height 9
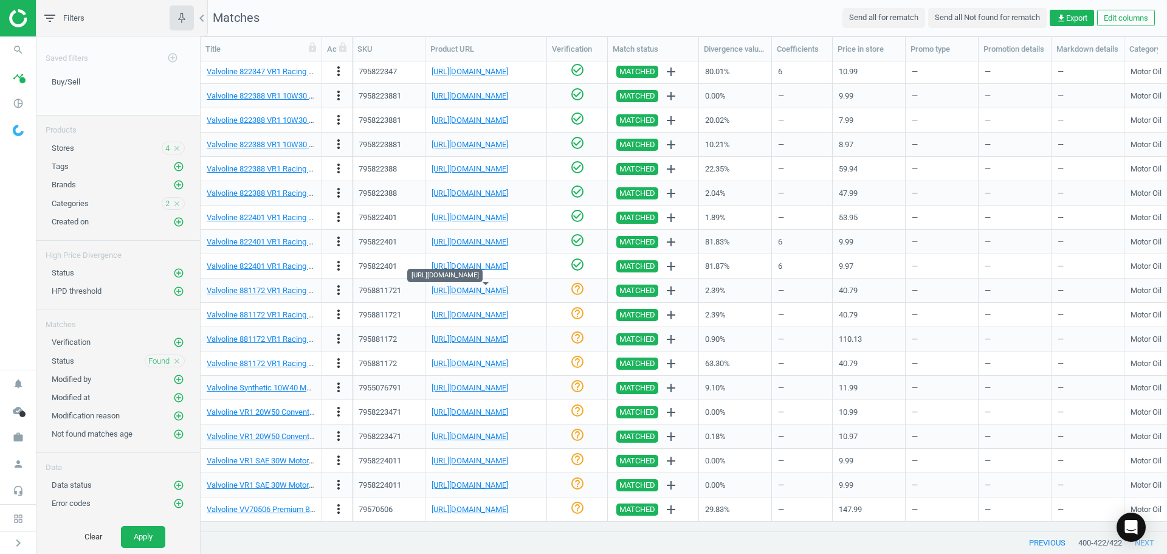
click at [576, 295] on icon "help_outline" at bounding box center [577, 288] width 15 height 15
click at [475, 318] on link "[URL][DOMAIN_NAME]" at bounding box center [470, 314] width 77 height 9
click at [576, 311] on icon "help_outline" at bounding box center [577, 313] width 15 height 15
click at [279, 337] on link "Valvoline 881172 VR1 Racing Oil, 20W50, Case" at bounding box center [287, 338] width 160 height 9
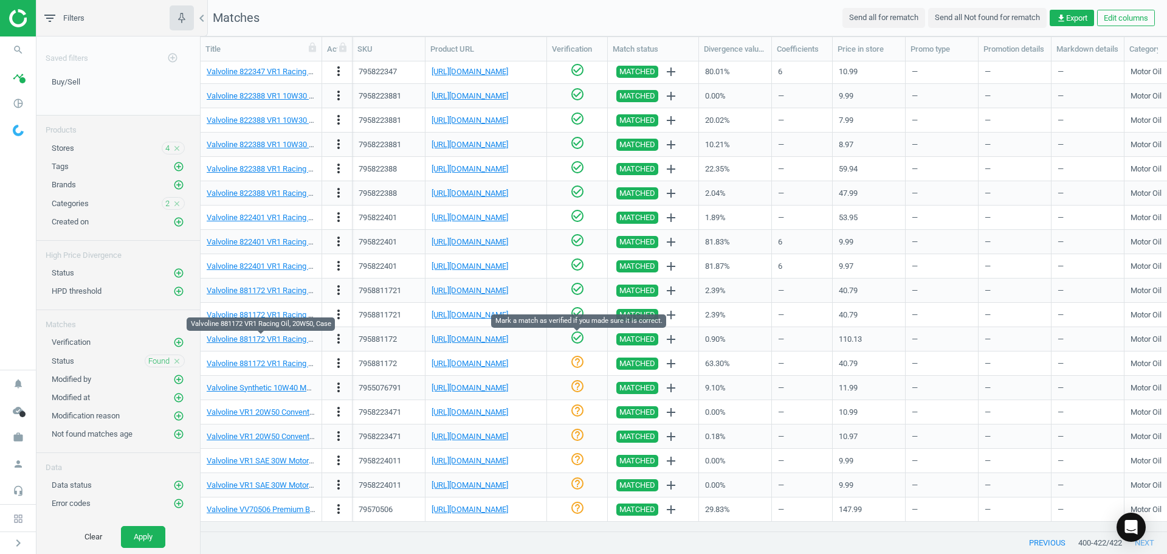
click at [576, 339] on icon "check_circle_outline" at bounding box center [577, 337] width 15 height 15
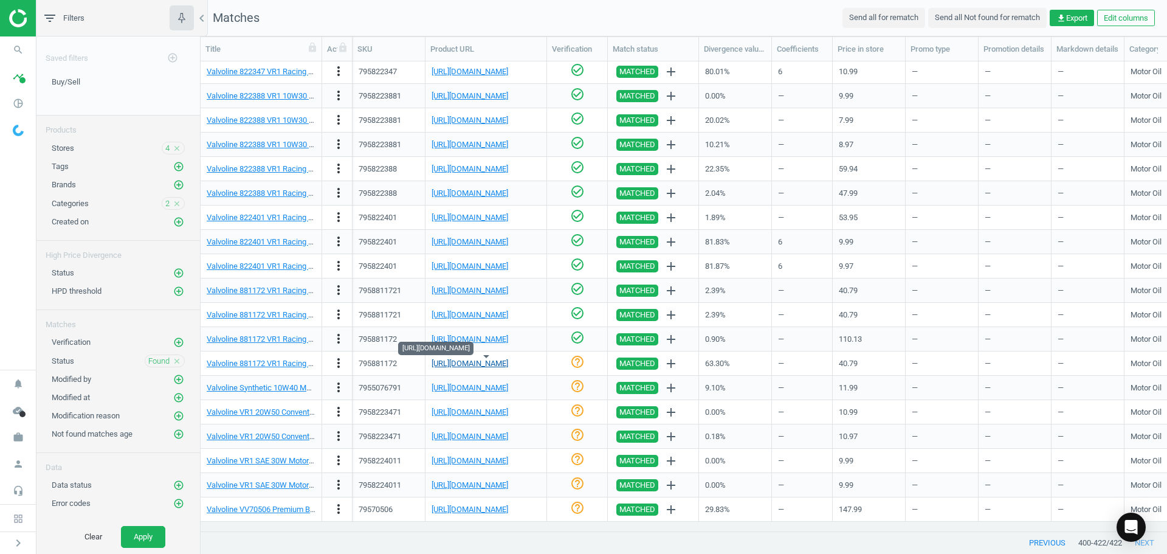
click at [476, 365] on link "[URL][DOMAIN_NAME]" at bounding box center [470, 363] width 77 height 9
click at [287, 366] on link "Valvoline 881172 VR1 Racing Oil, 20W50, Case" at bounding box center [287, 363] width 160 height 9
click at [508, 362] on link "[URL][DOMAIN_NAME]" at bounding box center [470, 363] width 77 height 9
click at [246, 362] on link "Valvoline 881172 VR1 Racing Oil, 20W50, Case" at bounding box center [287, 363] width 160 height 9
click at [340, 365] on icon "more_vert" at bounding box center [338, 363] width 15 height 15
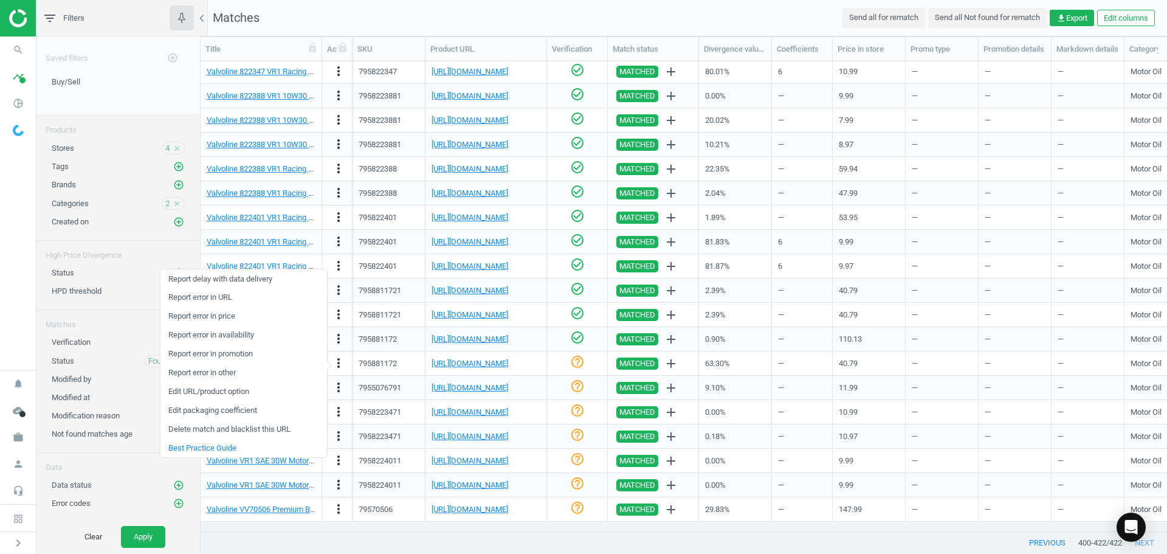
click at [251, 409] on link "Edit packaging coefficient" at bounding box center [243, 410] width 167 height 19
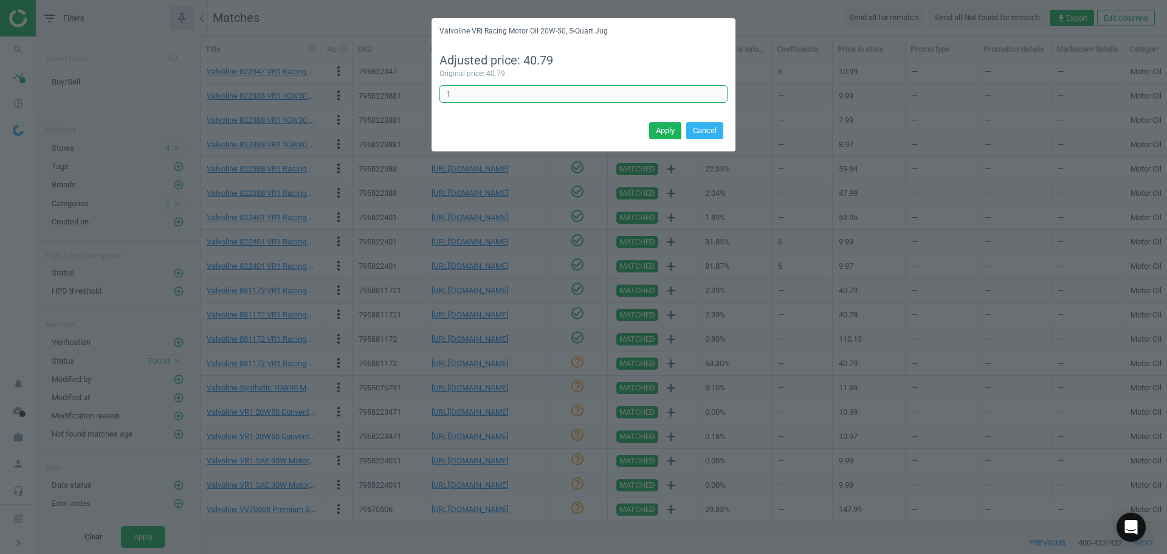
drag, startPoint x: 510, startPoint y: 100, endPoint x: 201, endPoint y: 82, distance: 309.2
click at [225, 83] on div "Valvoline VRI Racing Motor Oil 20W-50, 5-Quart Jug Adjusted price: 40.79 Origin…" at bounding box center [583, 277] width 1167 height 554
type input "3"
click at [674, 127] on button "Apply" at bounding box center [665, 130] width 32 height 17
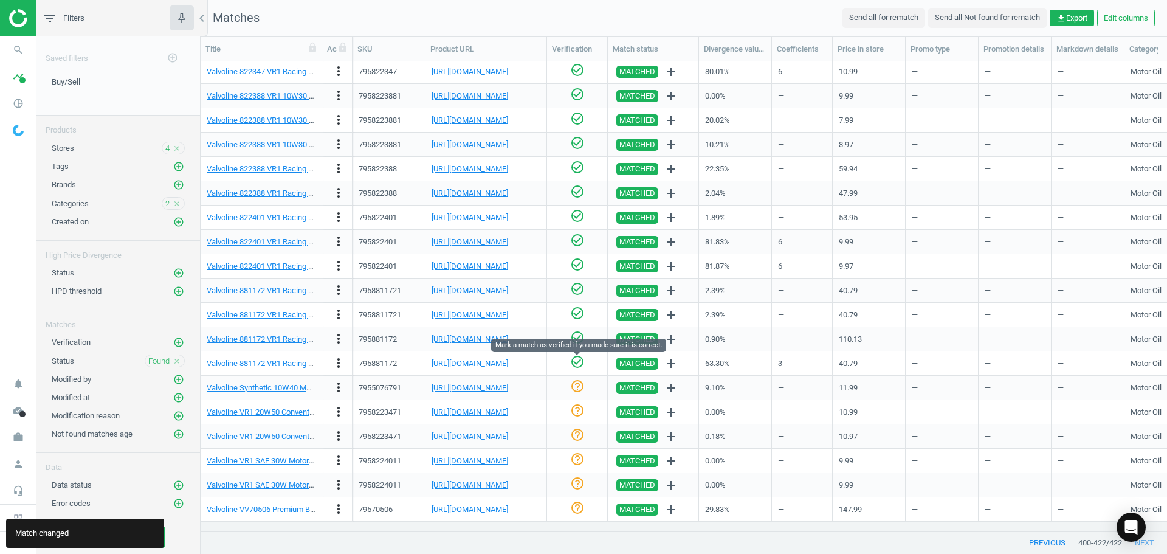
click at [573, 360] on icon "check_circle_outline" at bounding box center [577, 361] width 15 height 15
click at [508, 387] on link "[URL][DOMAIN_NAME]" at bounding box center [470, 387] width 77 height 9
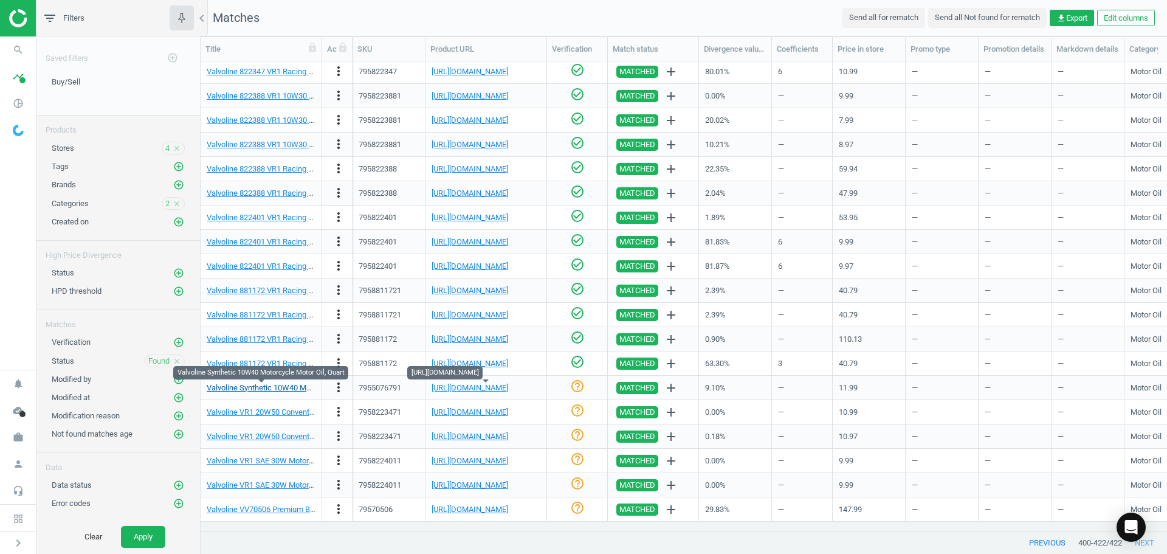
click at [289, 387] on link "Valvoline Synthetic 10W40 Motorcycle Motor Oil, Quart" at bounding box center [300, 387] width 187 height 9
click at [583, 393] on icon "help_outline" at bounding box center [577, 386] width 15 height 15
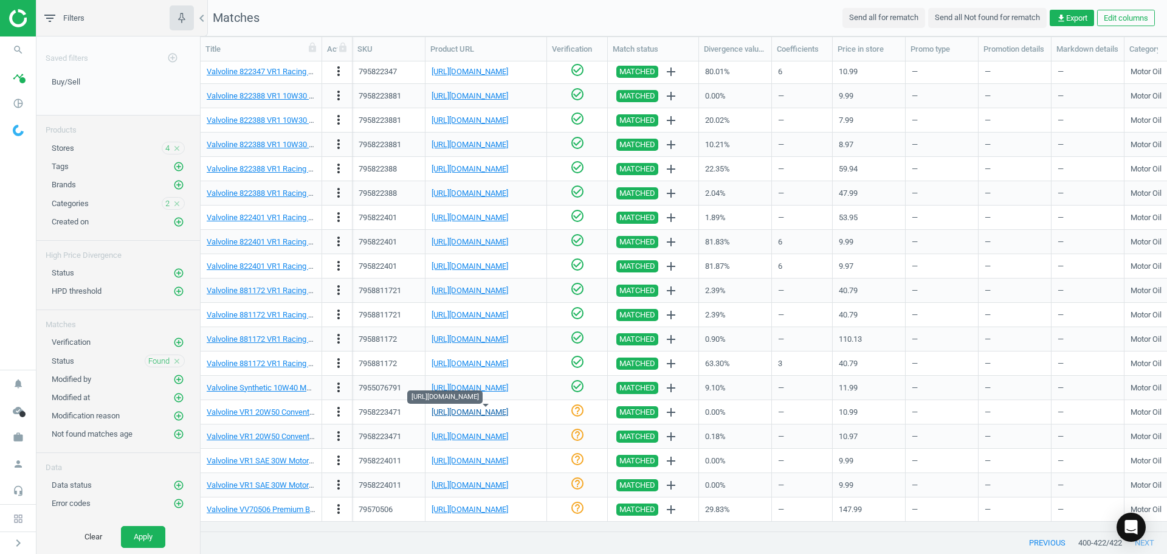
click at [508, 411] on link "[URL][DOMAIN_NAME]" at bounding box center [470, 411] width 77 height 9
click at [574, 413] on icon "check_circle_outline" at bounding box center [577, 410] width 15 height 15
click at [588, 440] on div "check_circle_outline" at bounding box center [577, 435] width 48 height 21
click at [579, 437] on icon "check_circle_outline" at bounding box center [577, 434] width 15 height 15
click at [493, 462] on link "[URL][DOMAIN_NAME]" at bounding box center [470, 460] width 77 height 9
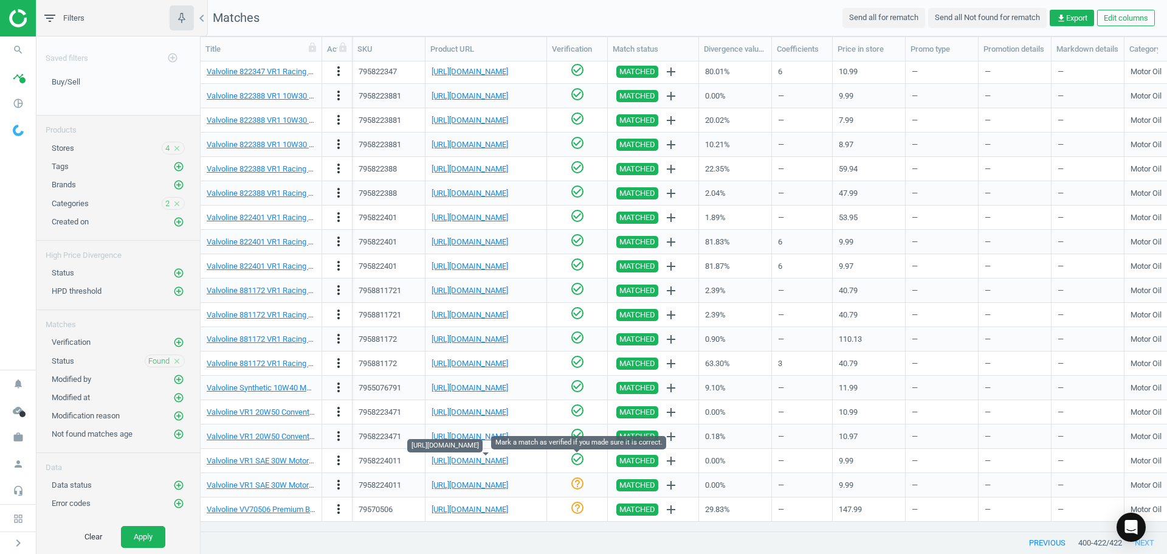
click at [577, 459] on icon "check_circle_outline" at bounding box center [577, 459] width 15 height 15
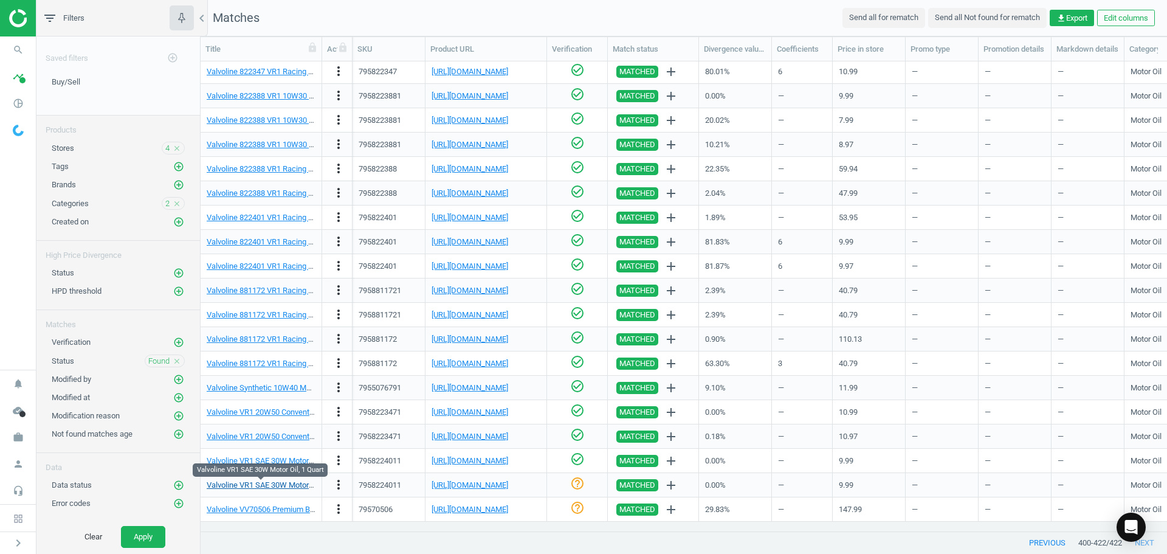
click at [286, 481] on link "Valvoline VR1 SAE 30W Motor Oil, 1 Quart" at bounding box center [278, 484] width 142 height 9
click at [580, 484] on icon "help_outline" at bounding box center [577, 483] width 15 height 15
click at [506, 508] on link "[URL][DOMAIN_NAME]" at bounding box center [470, 508] width 77 height 9
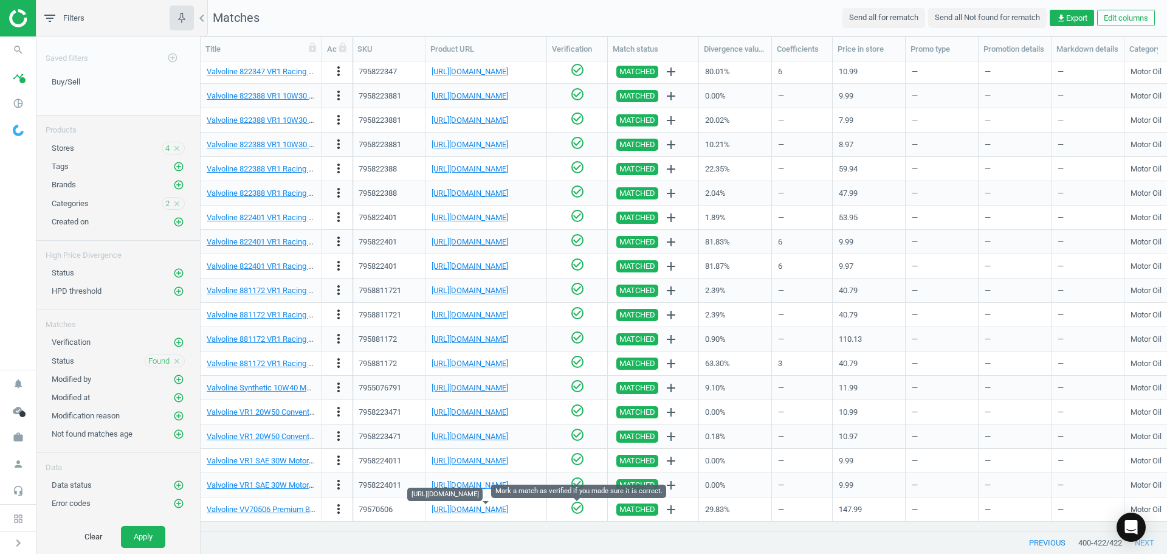
click at [573, 511] on icon "check_circle_outline" at bounding box center [577, 507] width 15 height 15
click at [15, 230] on nav "search Search timeline Data delivery Overview Matches dashboard Matches Rematch…" at bounding box center [18, 202] width 36 height 333
